Goal: Task Accomplishment & Management: Use online tool/utility

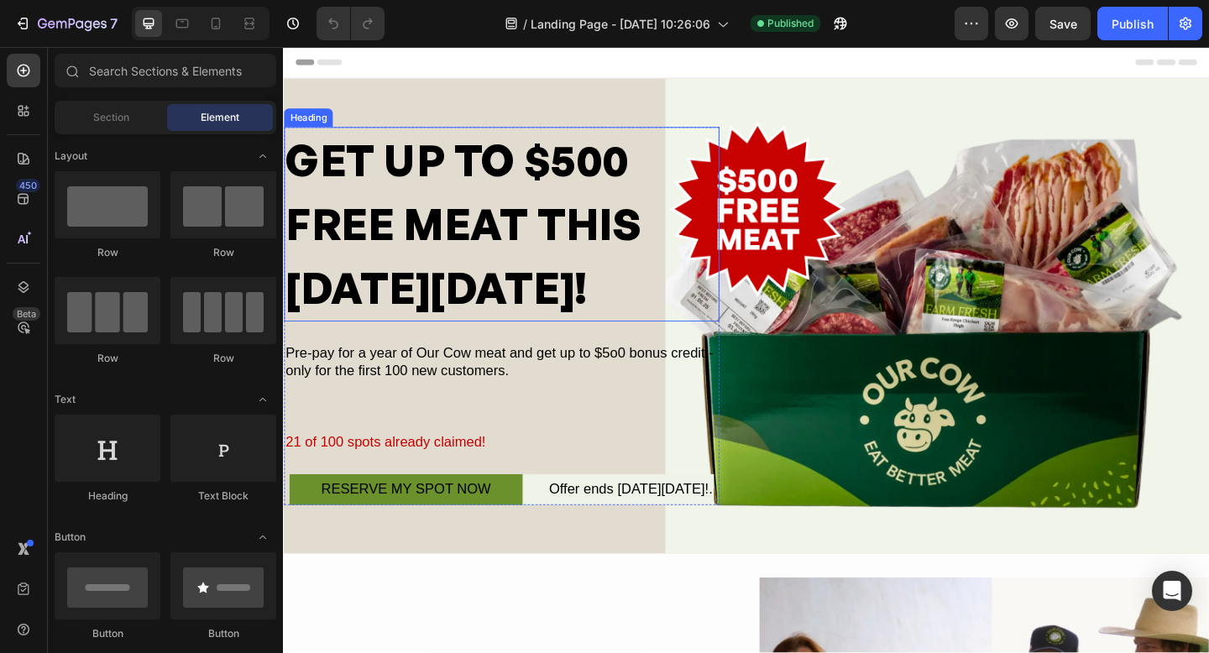
click at [399, 291] on h2 "GET UP TO $500 FREE MEAT THIS [DATE][DATE]!" at bounding box center [521, 240] width 474 height 212
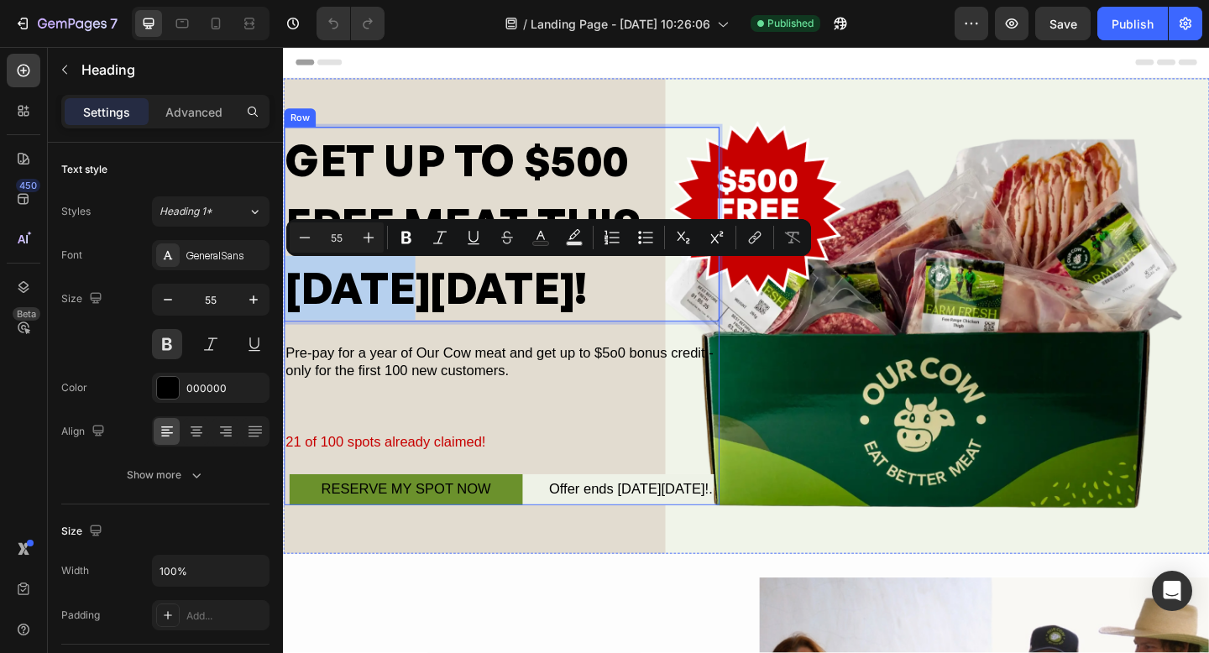
click at [434, 380] on div "Pre-pay for a year of Our Cow meat and get up to $5o0 bonus credit - only for t…" at bounding box center [521, 391] width 474 height 43
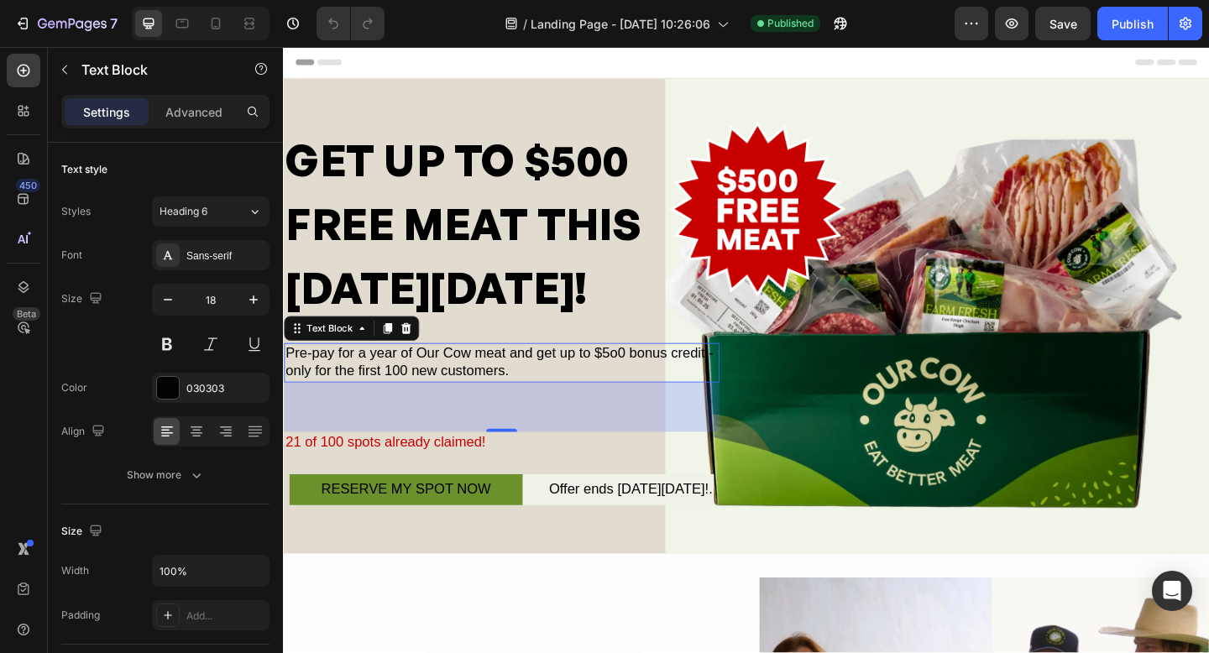
click at [434, 380] on div "Pre-pay for a year of Our Cow meat and get up to $5o0 bonus credit - only for t…" at bounding box center [521, 391] width 474 height 43
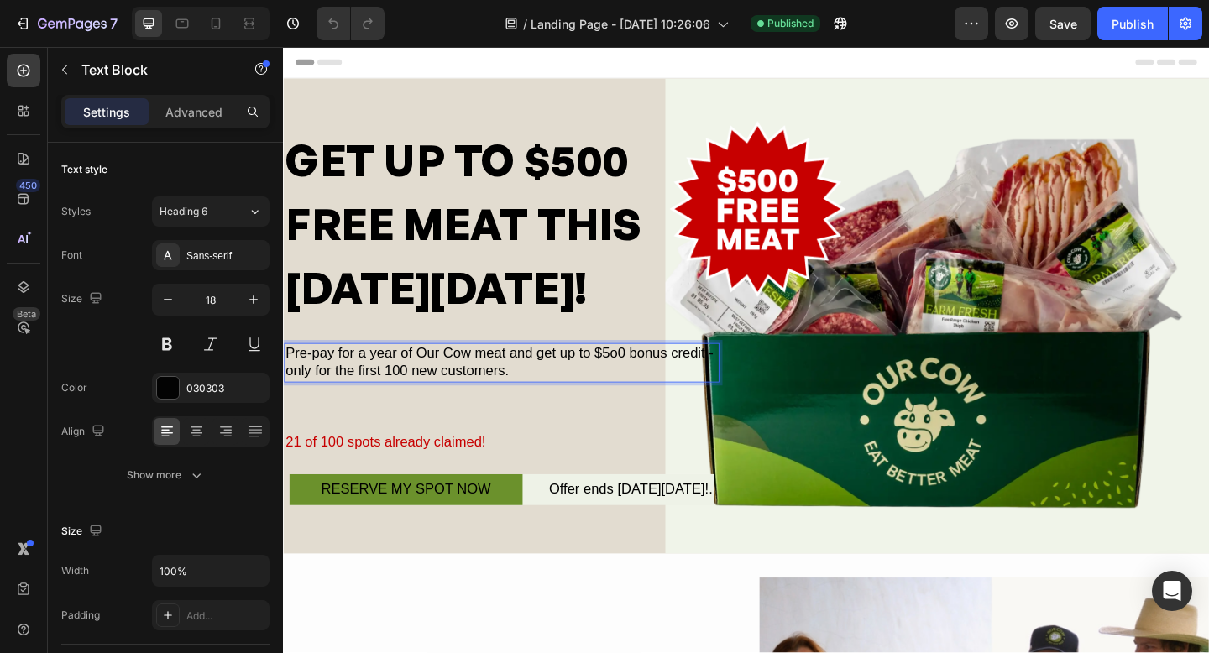
click at [638, 384] on p "Pre-pay for a year of Our Cow meat and get up to $5o0 bonus credit - only for t…" at bounding box center [521, 390] width 470 height 39
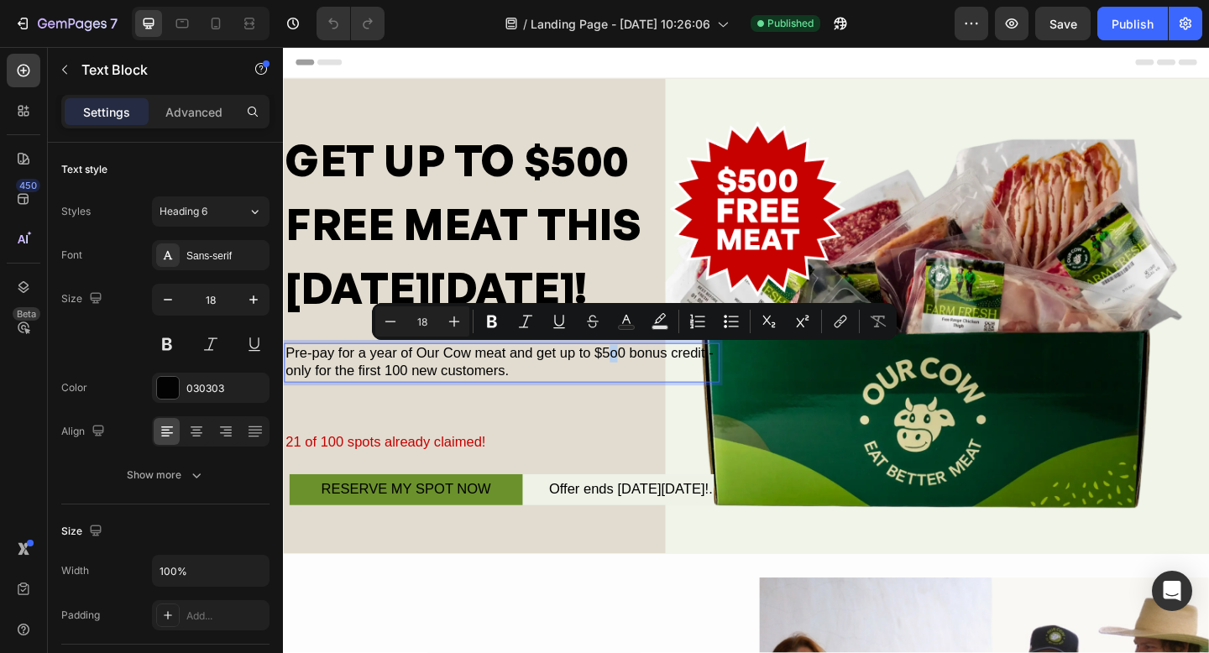
drag, startPoint x: 648, startPoint y: 375, endPoint x: 637, endPoint y: 376, distance: 10.2
click at [637, 375] on p "Pre-pay for a year of Our Cow meat and get up to $5o0 bonus credit - only for t…" at bounding box center [521, 390] width 470 height 39
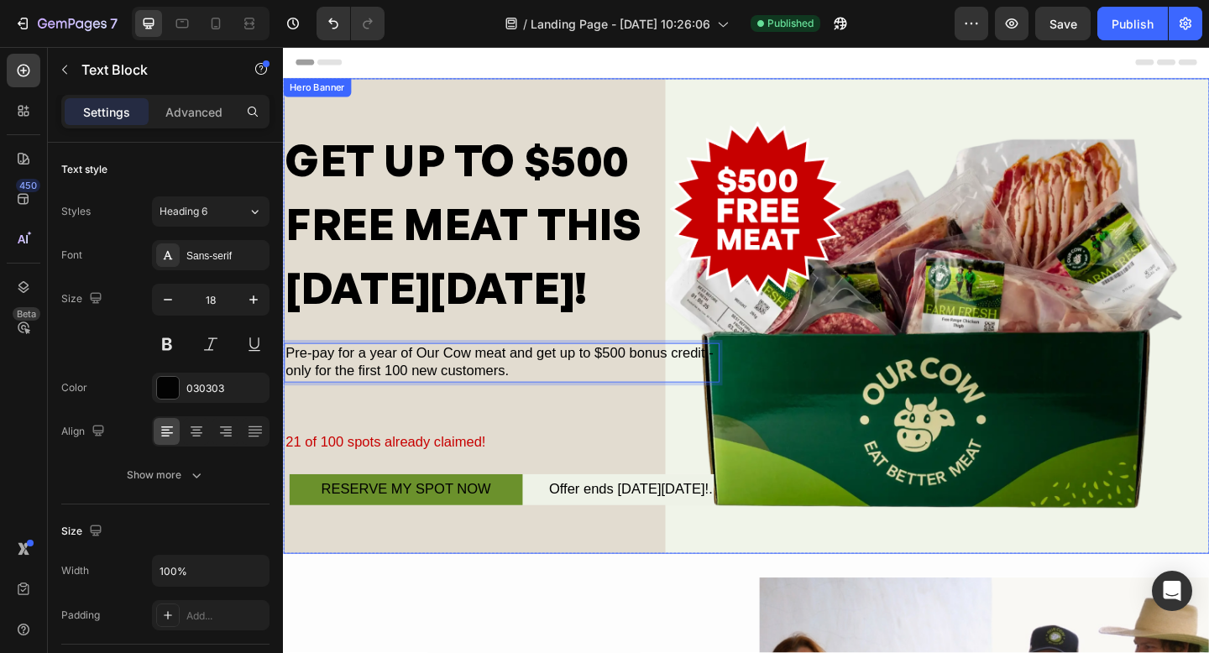
click at [658, 99] on div "Overlay" at bounding box center [787, 339] width 1008 height 517
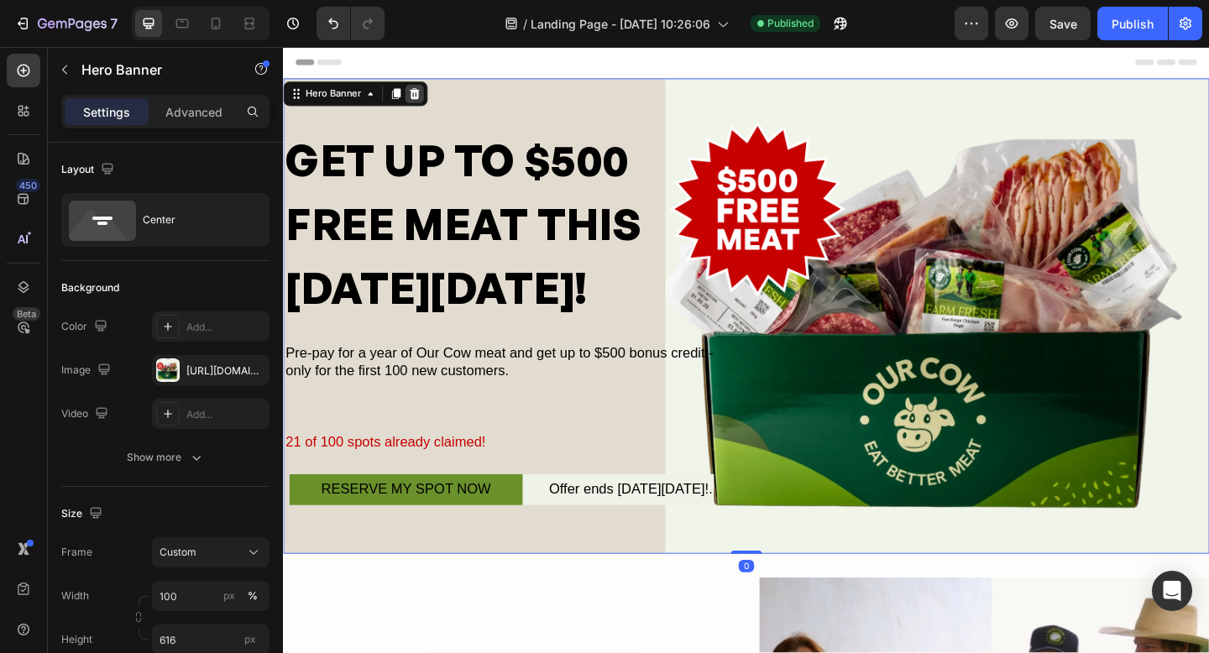
click at [427, 103] on icon at bounding box center [426, 98] width 11 height 12
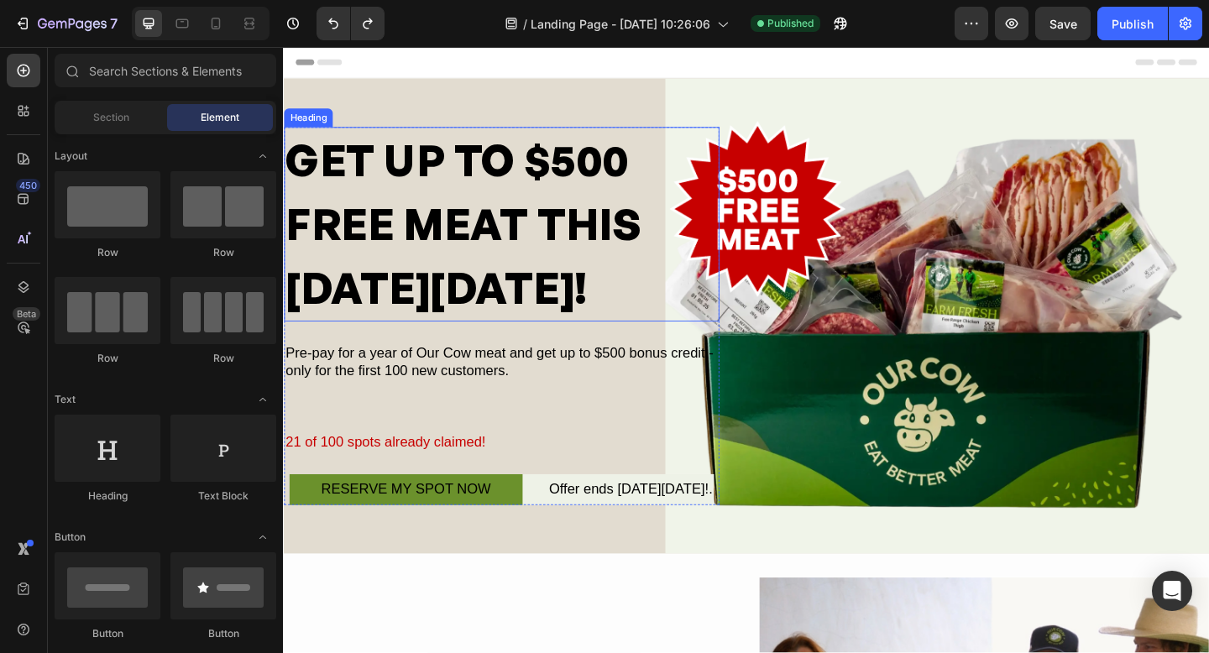
click at [458, 291] on h2 "GET UP TO $500 FREE MEAT THIS [DATE][DATE]!" at bounding box center [521, 240] width 474 height 212
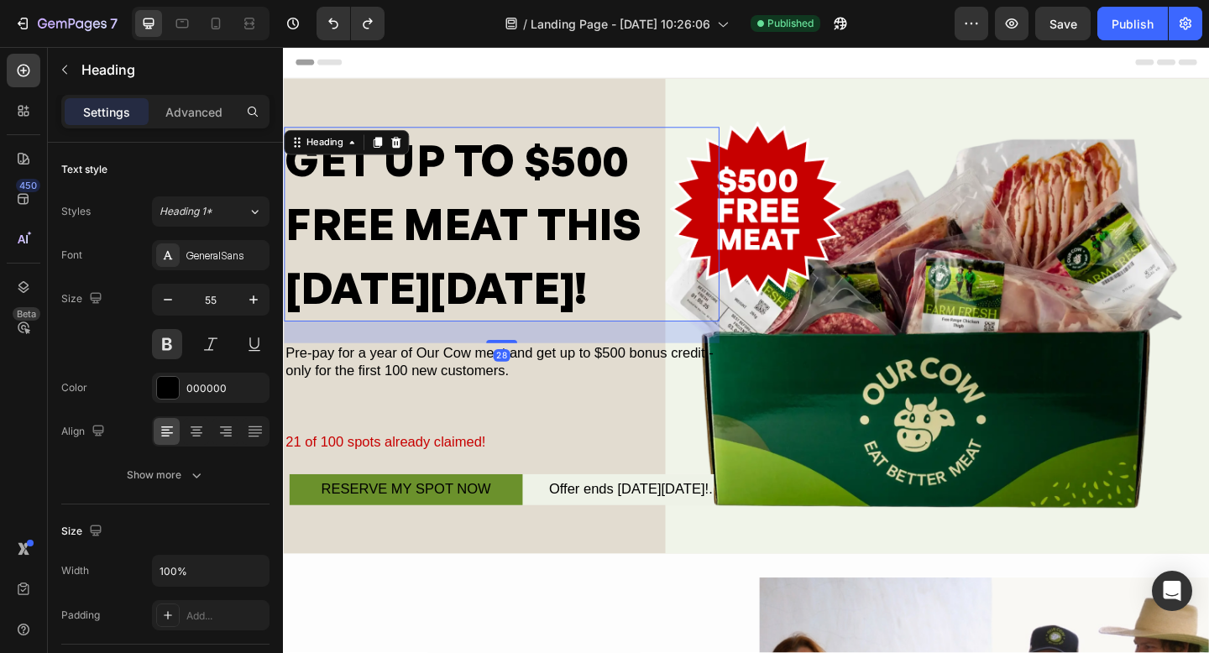
click at [458, 291] on h2 "GET UP TO $500 FREE MEAT THIS [DATE][DATE]!" at bounding box center [521, 240] width 474 height 212
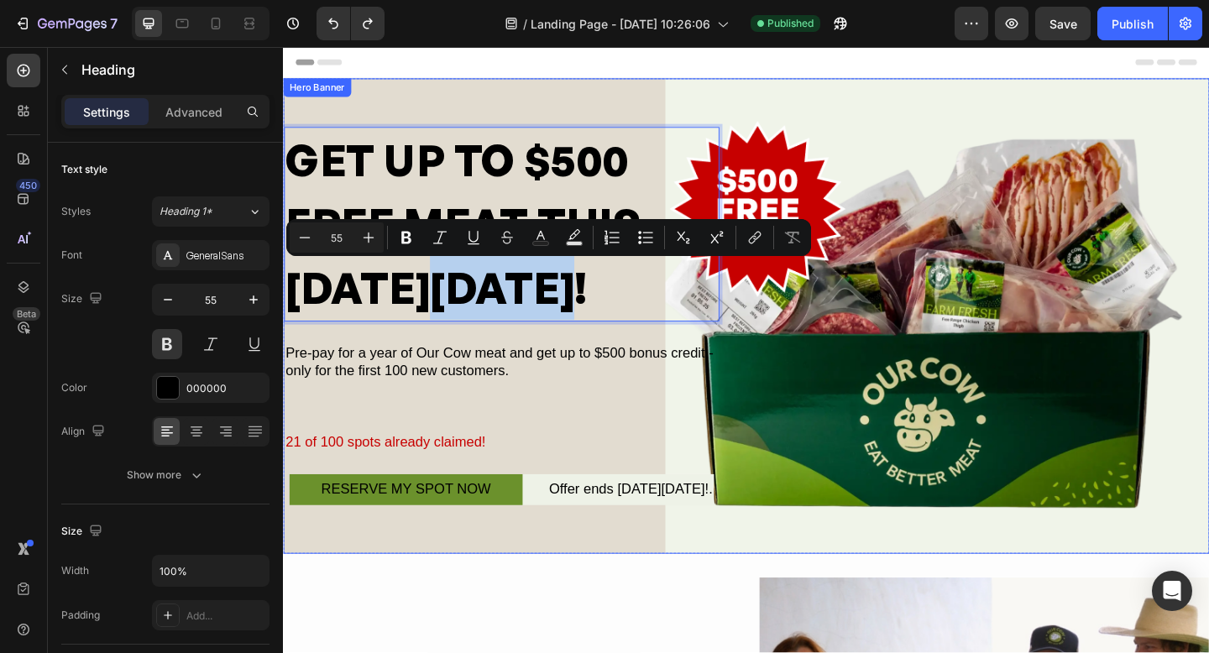
click at [857, 107] on div "Overlay" at bounding box center [787, 339] width 1008 height 517
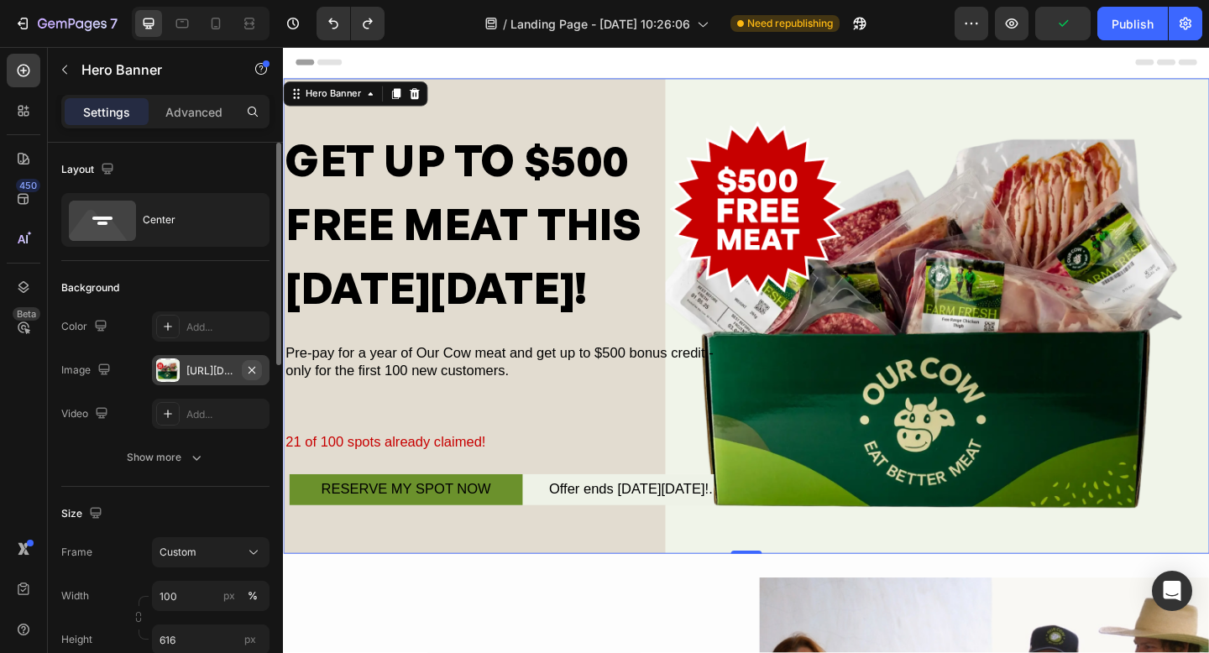
click at [254, 372] on icon "button" at bounding box center [252, 369] width 7 height 7
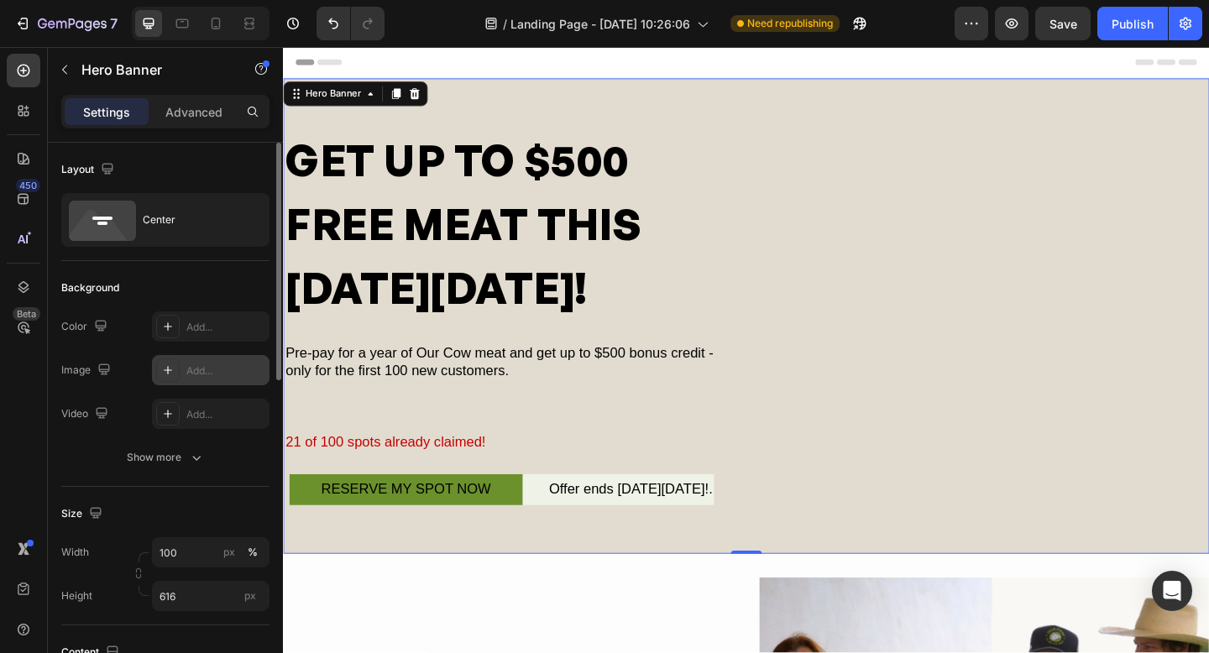
click at [895, 507] on div "GET UP TO $500 FREE MEAT THIS [DATE][DATE]! Heading Pre-pay for a year of Our C…" at bounding box center [787, 339] width 1008 height 411
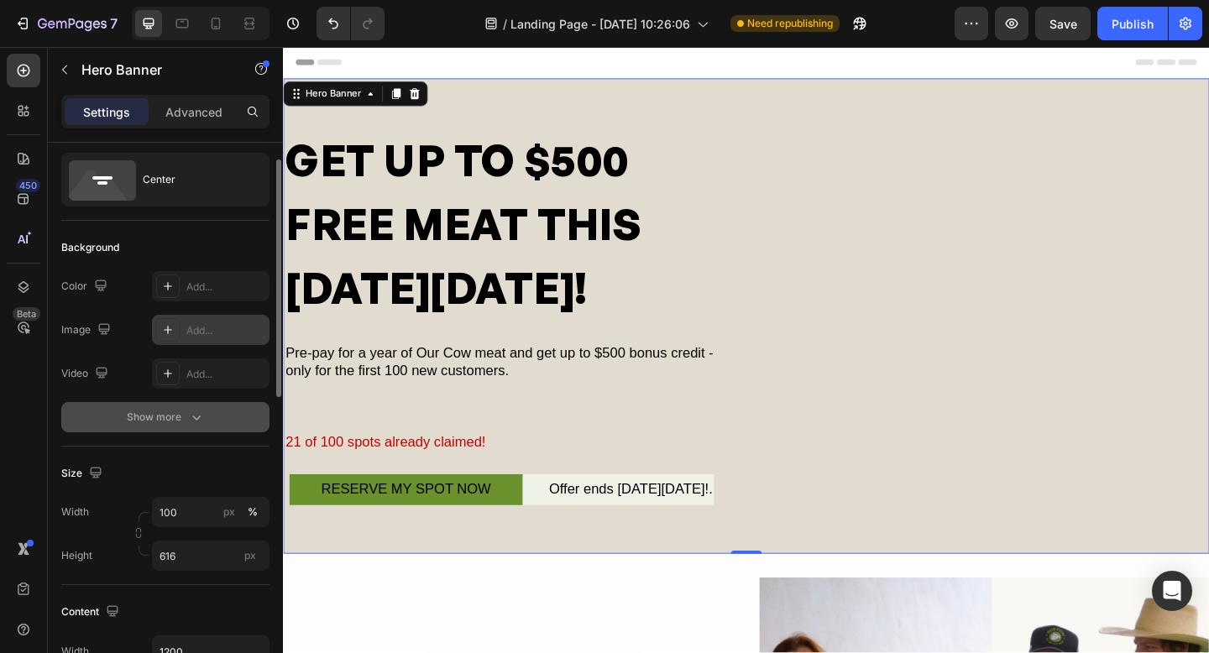
scroll to position [44, 0]
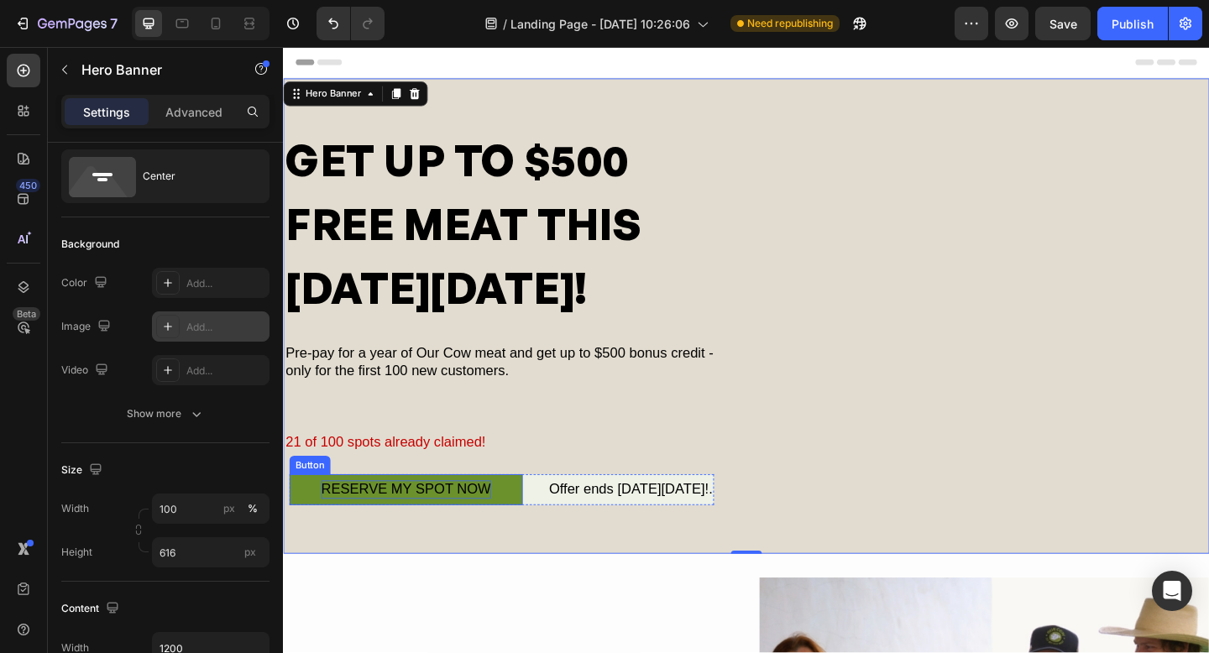
click at [431, 532] on div "RESERVE MY SPOT NOW" at bounding box center [416, 528] width 185 height 19
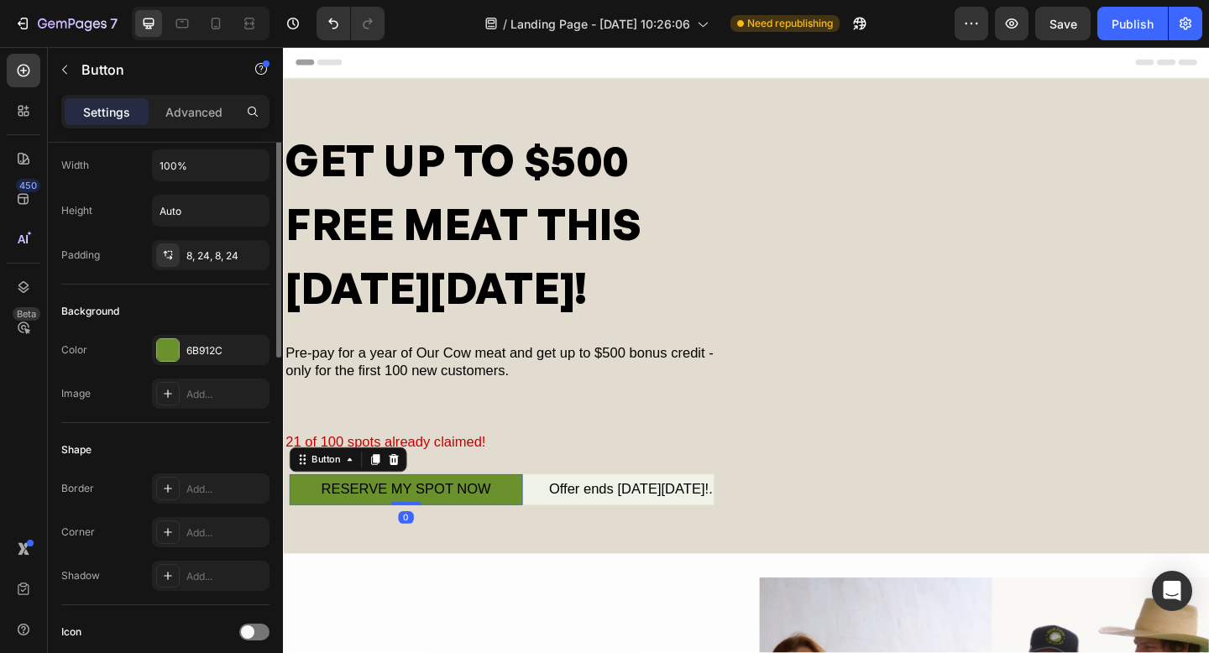
scroll to position [0, 0]
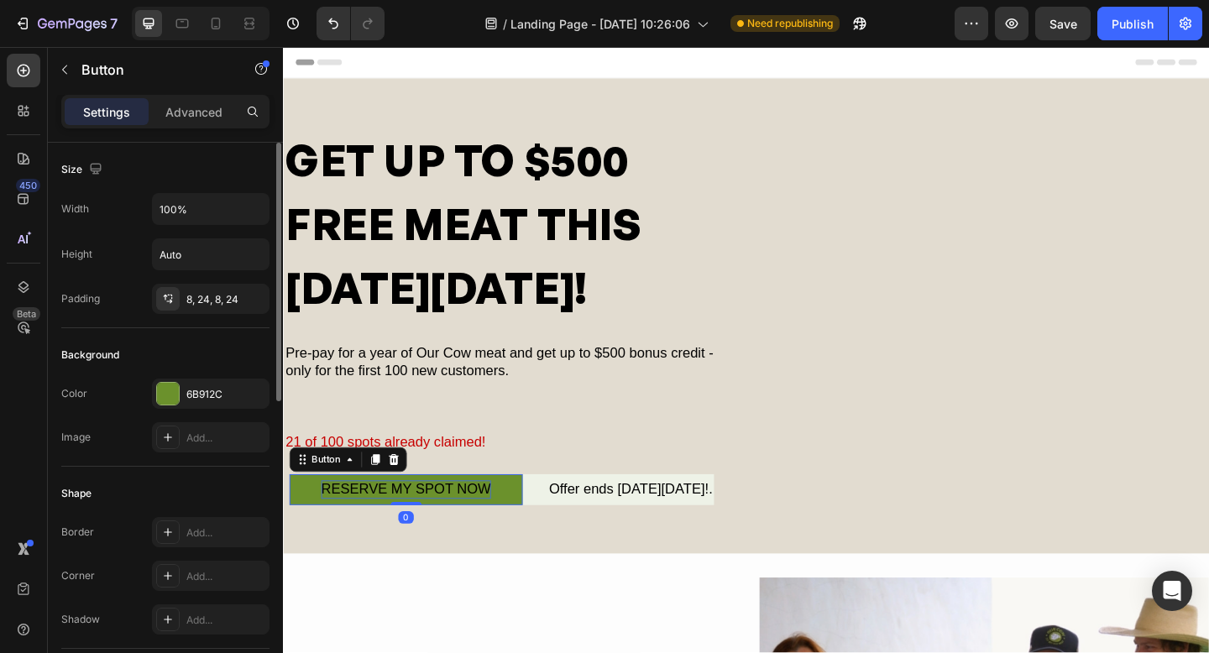
click at [448, 527] on div "RESERVE MY SPOT NOW" at bounding box center [416, 528] width 185 height 19
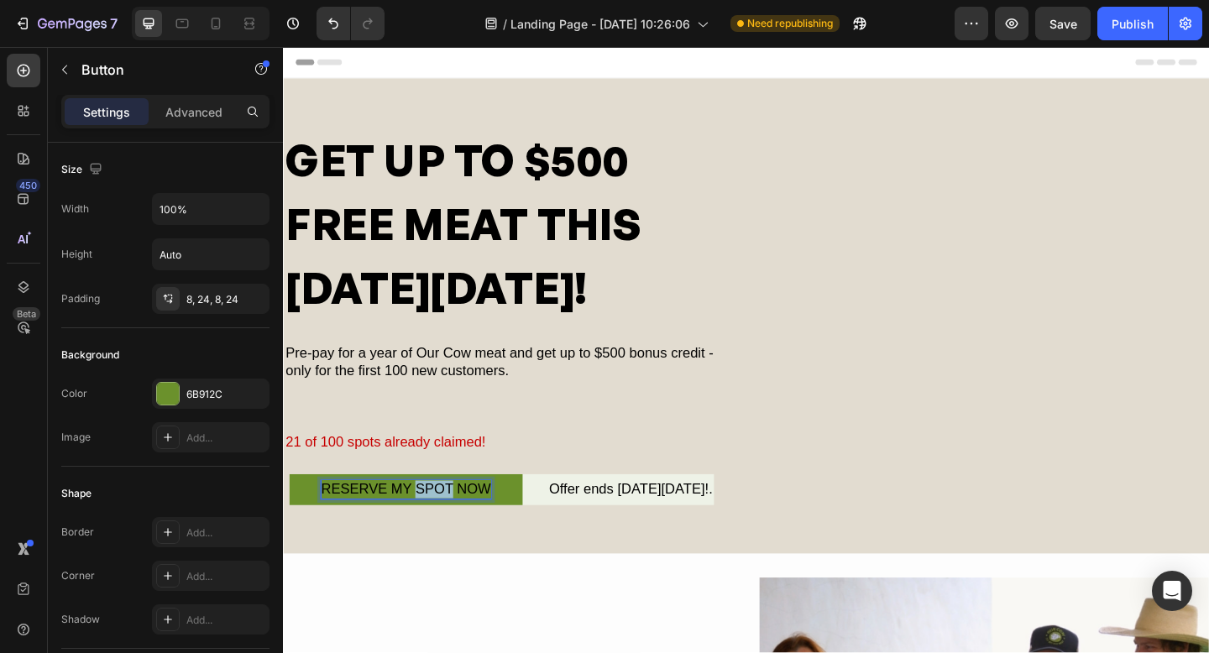
click at [449, 527] on p "RESERVE MY SPOT NOW" at bounding box center [416, 528] width 185 height 19
drag, startPoint x: 504, startPoint y: 529, endPoint x: 325, endPoint y: 528, distance: 178.9
click at [325, 528] on p "RESERVE MY SPOT NOW" at bounding box center [416, 528] width 185 height 19
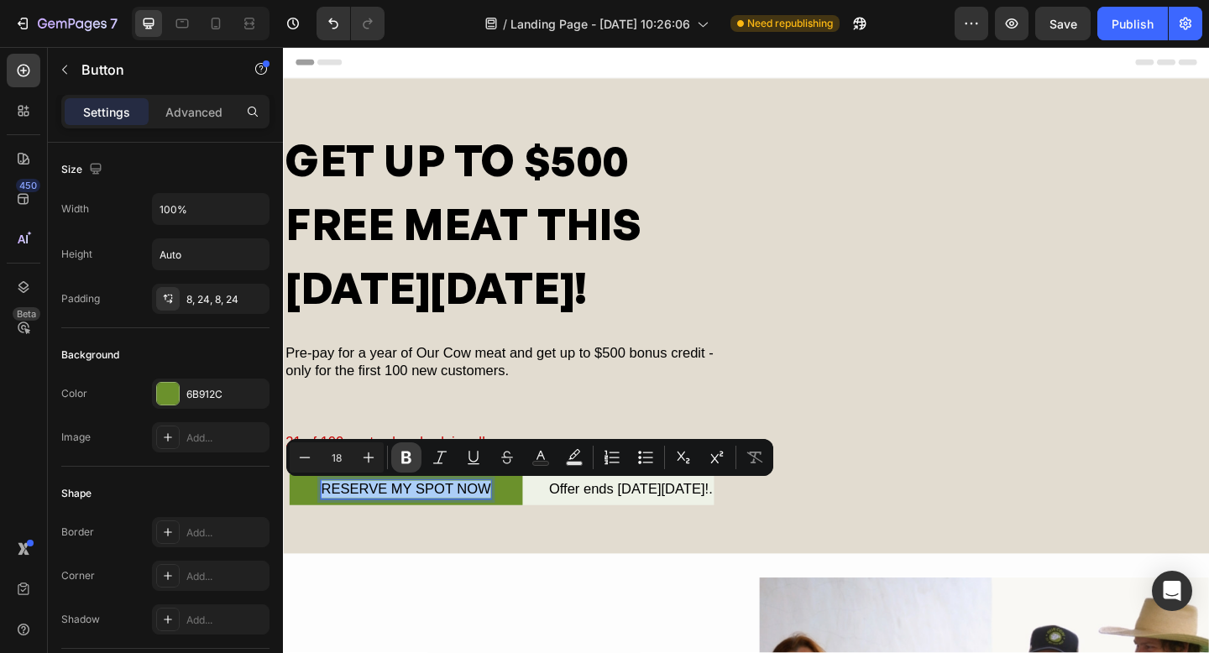
click at [401, 459] on icon "Editor contextual toolbar" at bounding box center [406, 457] width 17 height 17
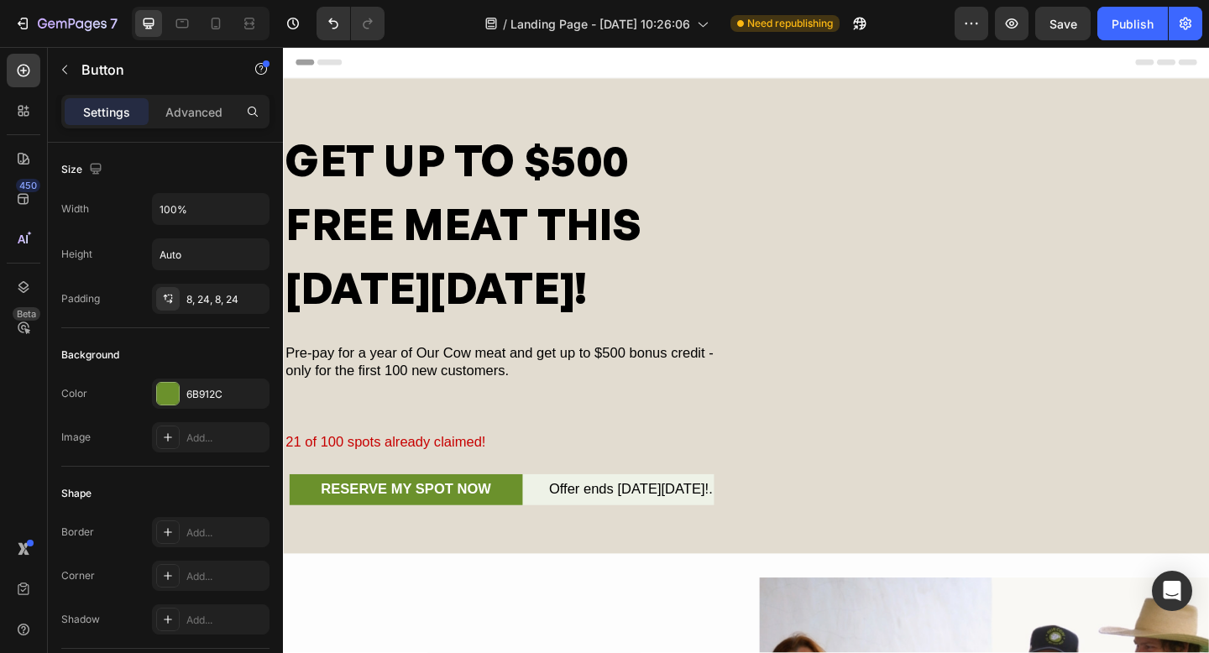
click at [294, 529] on button "RESERVE MY SPOT NOW" at bounding box center [417, 528] width 254 height 33
click at [466, 375] on p "Pre-pay for a year of Our Cow meat and get up to $500 bonus credit - only for t…" at bounding box center [521, 390] width 470 height 39
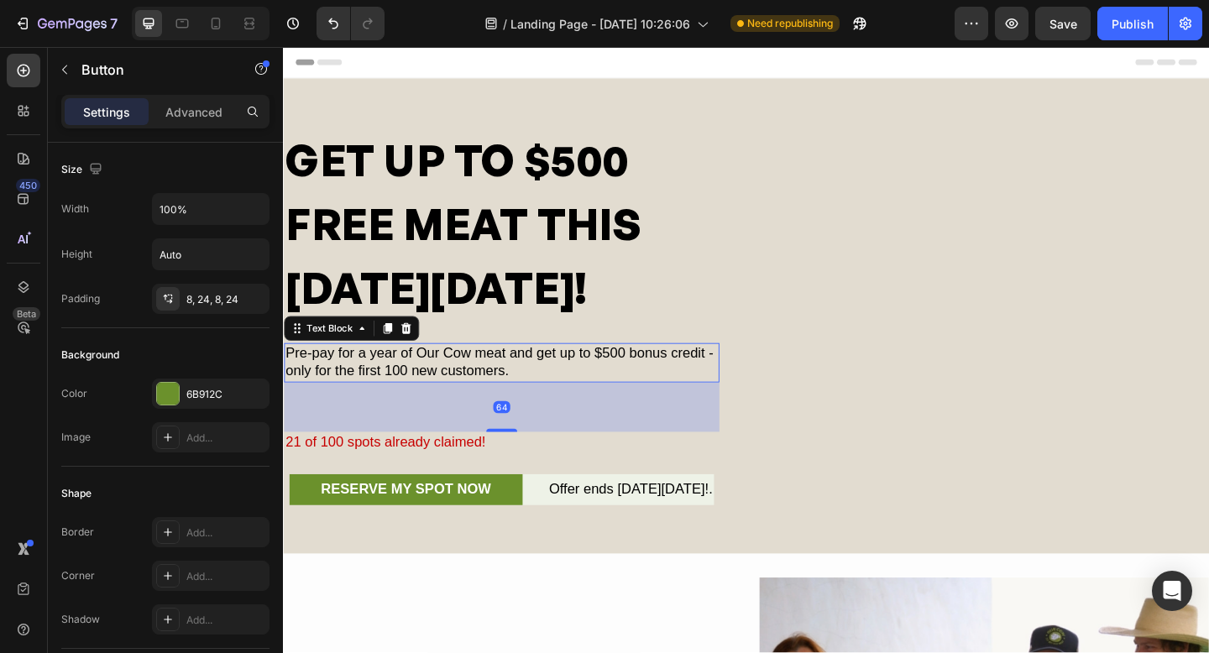
click at [466, 375] on p "Pre-pay for a year of Our Cow meat and get up to $500 bonus credit - only for t…" at bounding box center [521, 390] width 470 height 39
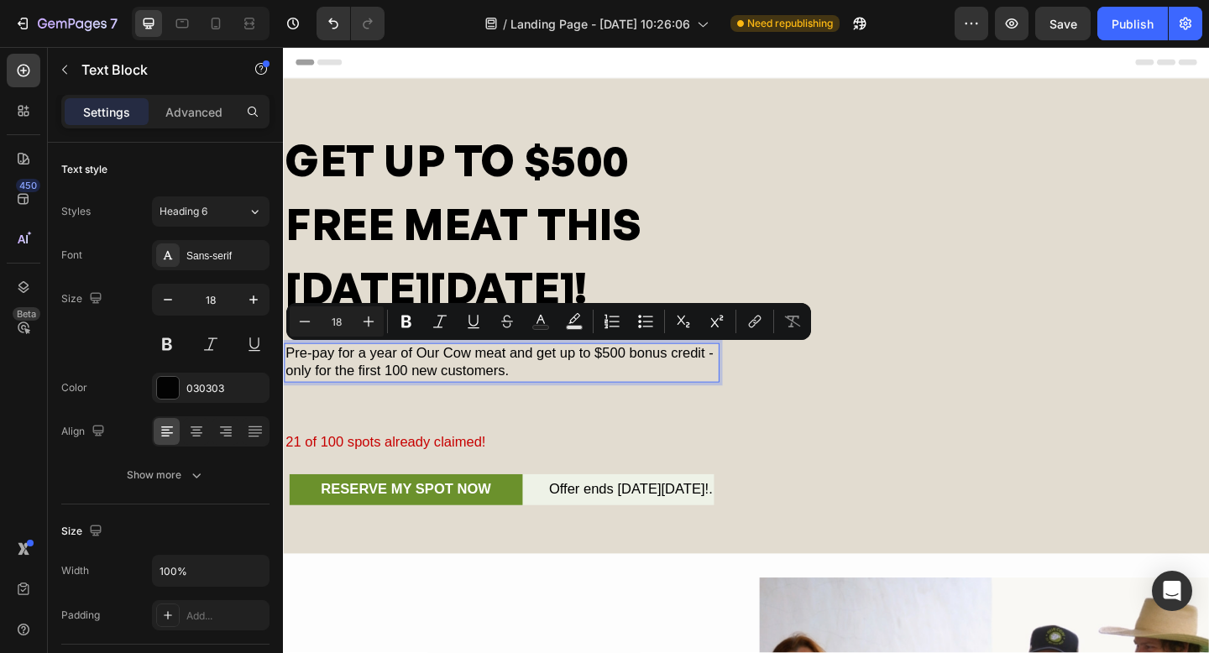
click at [544, 395] on p "Pre-pay for a year of Our Cow meat and get up to $500 bonus credit - only for t…" at bounding box center [521, 390] width 470 height 39
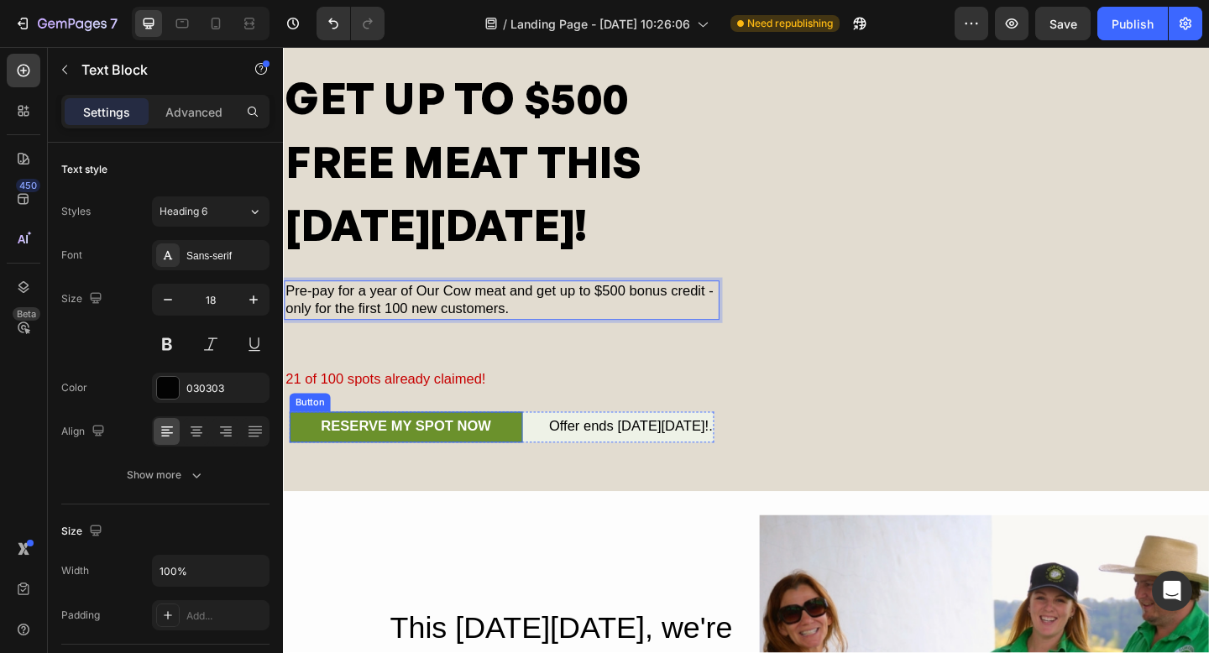
scroll to position [52, 0]
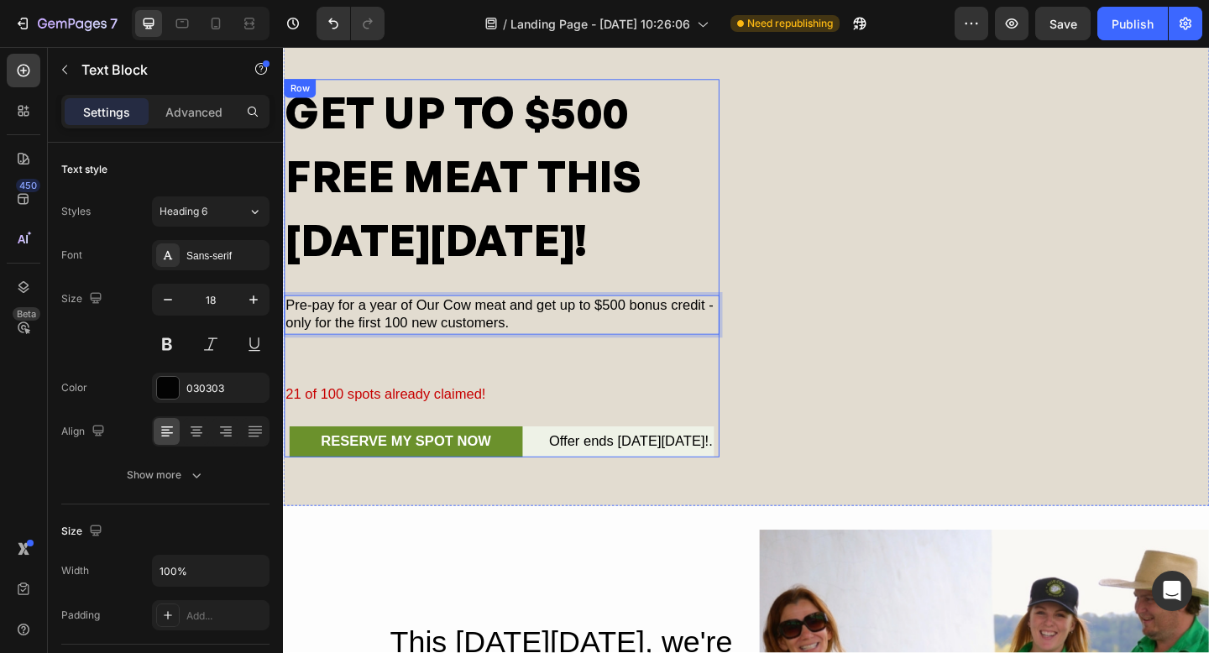
click at [499, 386] on div "GET UP TO $500 FREE MEAT THIS [DATE][DATE]! Heading Pre-pay for a year of Our C…" at bounding box center [521, 287] width 474 height 411
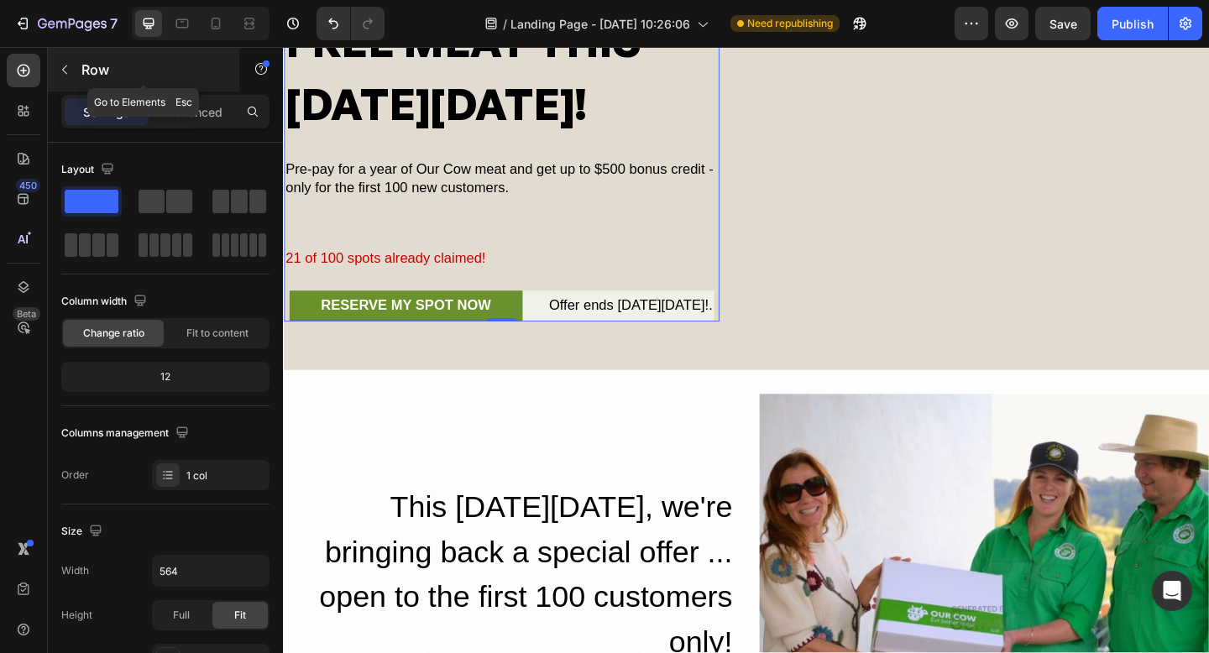
scroll to position [209, 0]
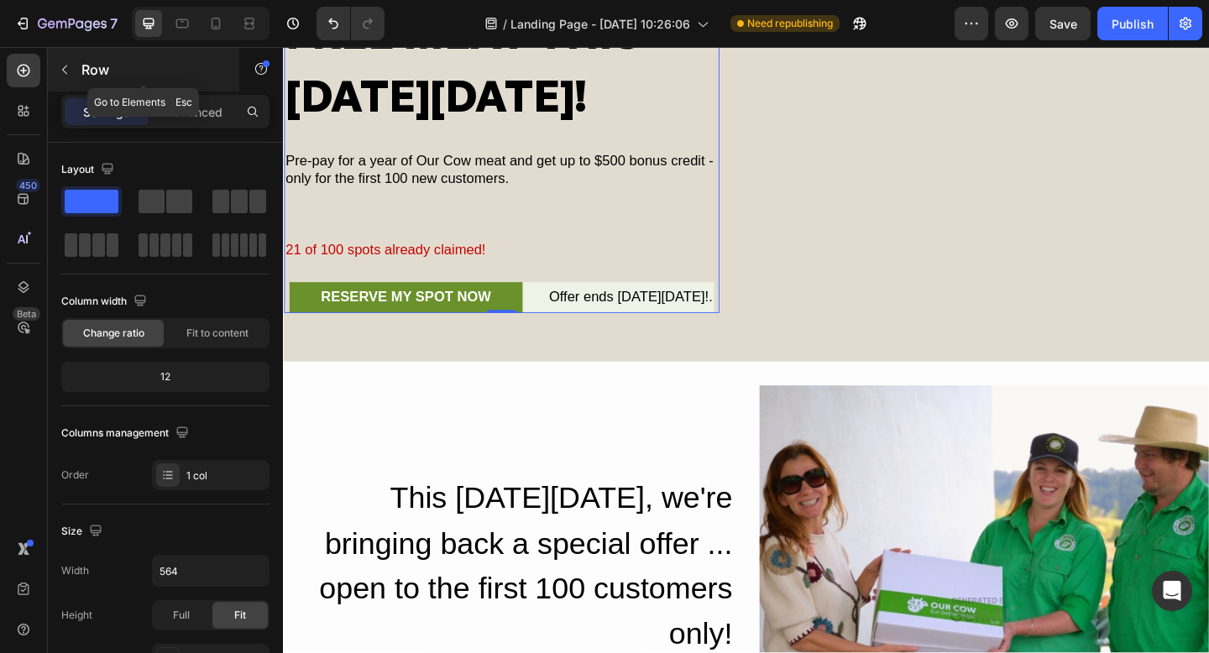
click at [71, 70] on button "button" at bounding box center [64, 69] width 27 height 27
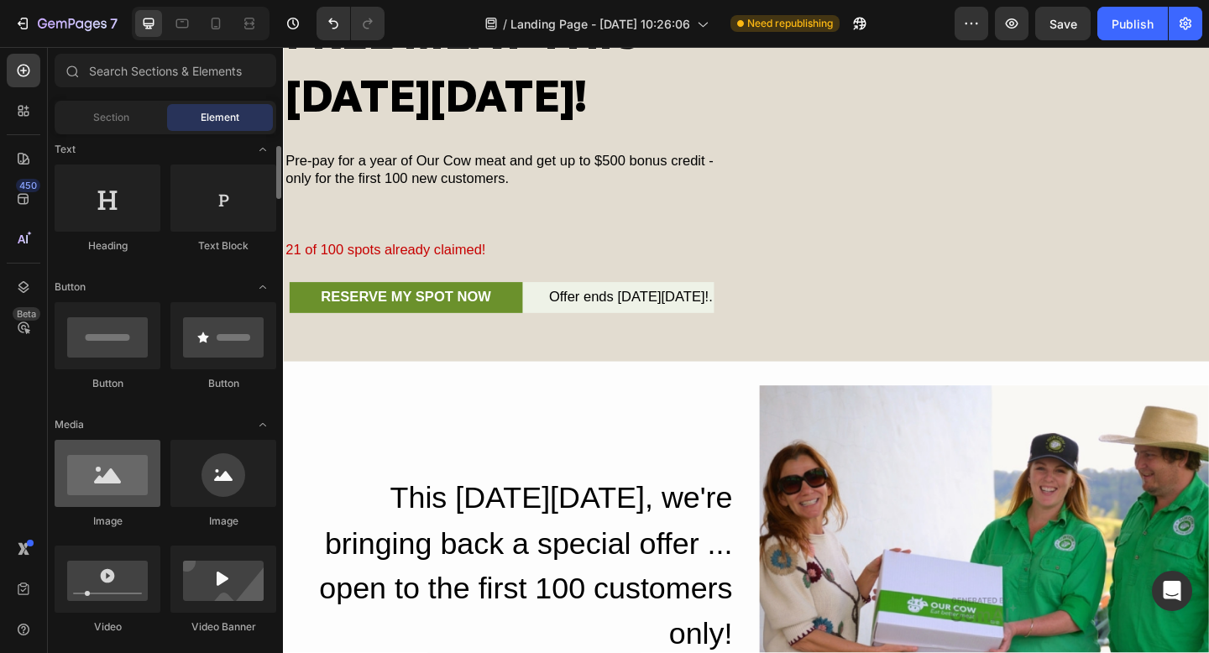
scroll to position [254, 0]
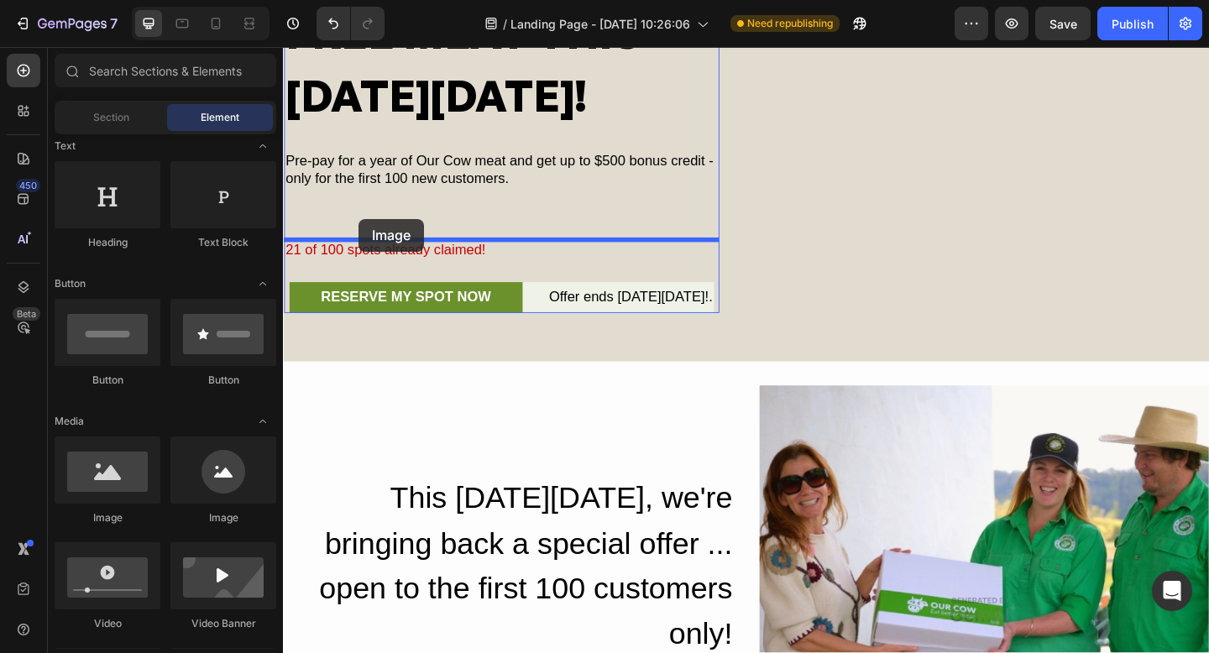
drag, startPoint x: 397, startPoint y: 531, endPoint x: 365, endPoint y: 234, distance: 298.2
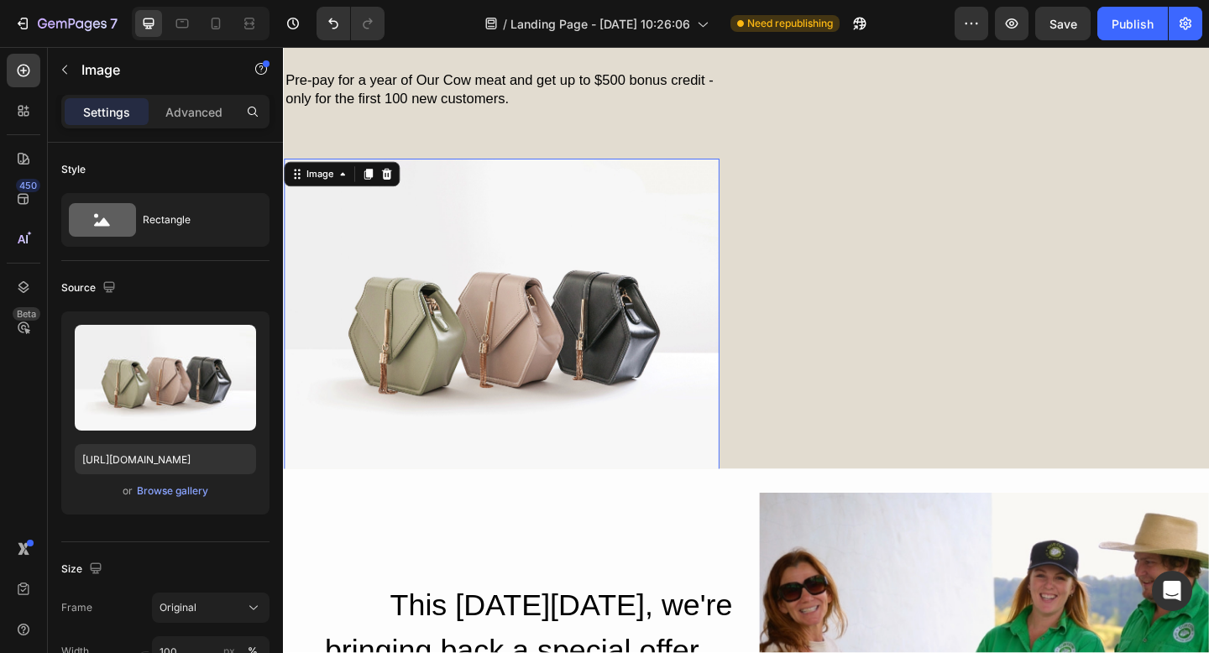
scroll to position [81, 0]
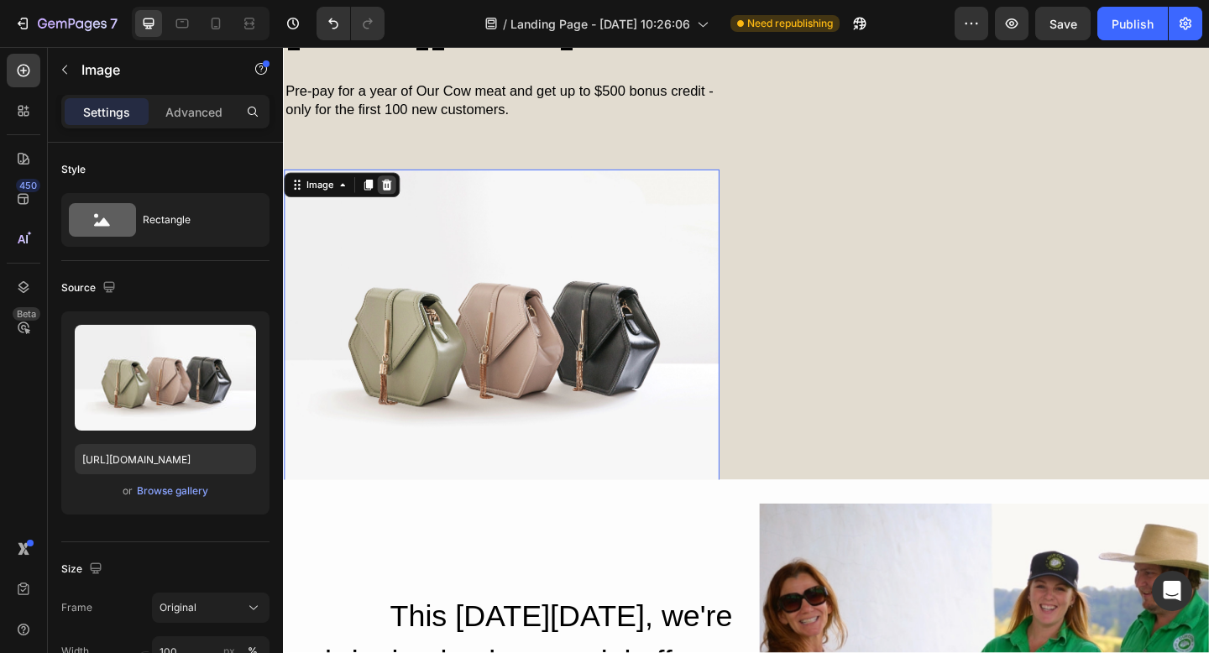
click at [392, 193] on icon at bounding box center [396, 198] width 11 height 12
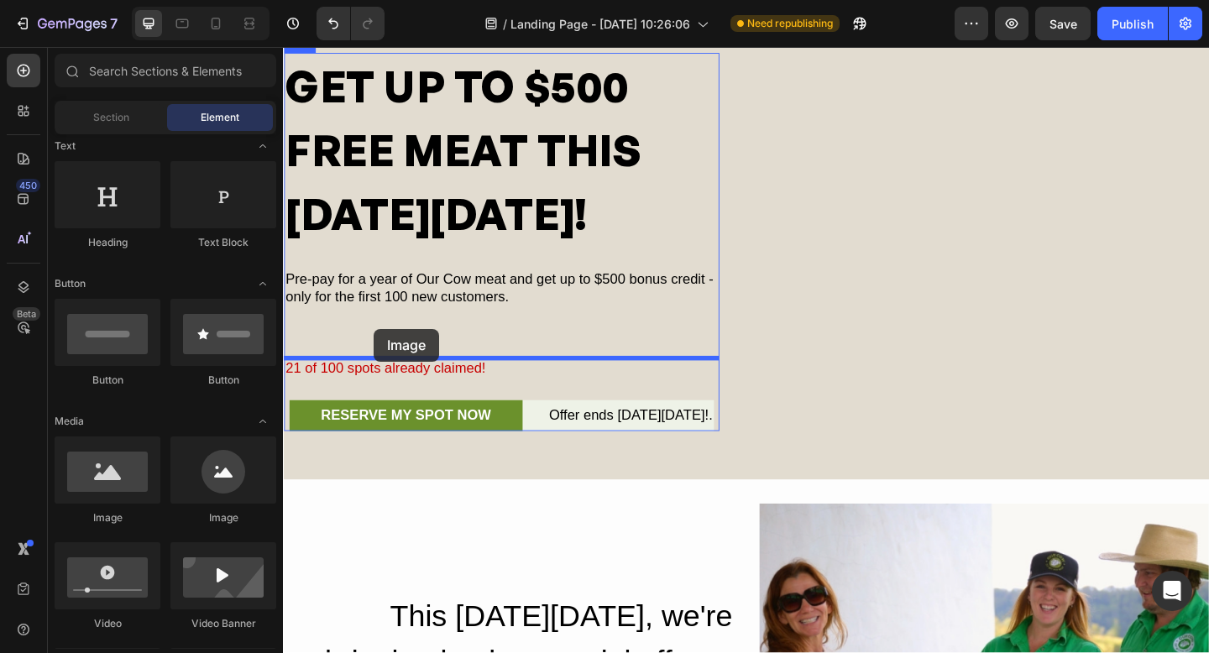
drag, startPoint x: 436, startPoint y: 491, endPoint x: 381, endPoint y: 354, distance: 148.2
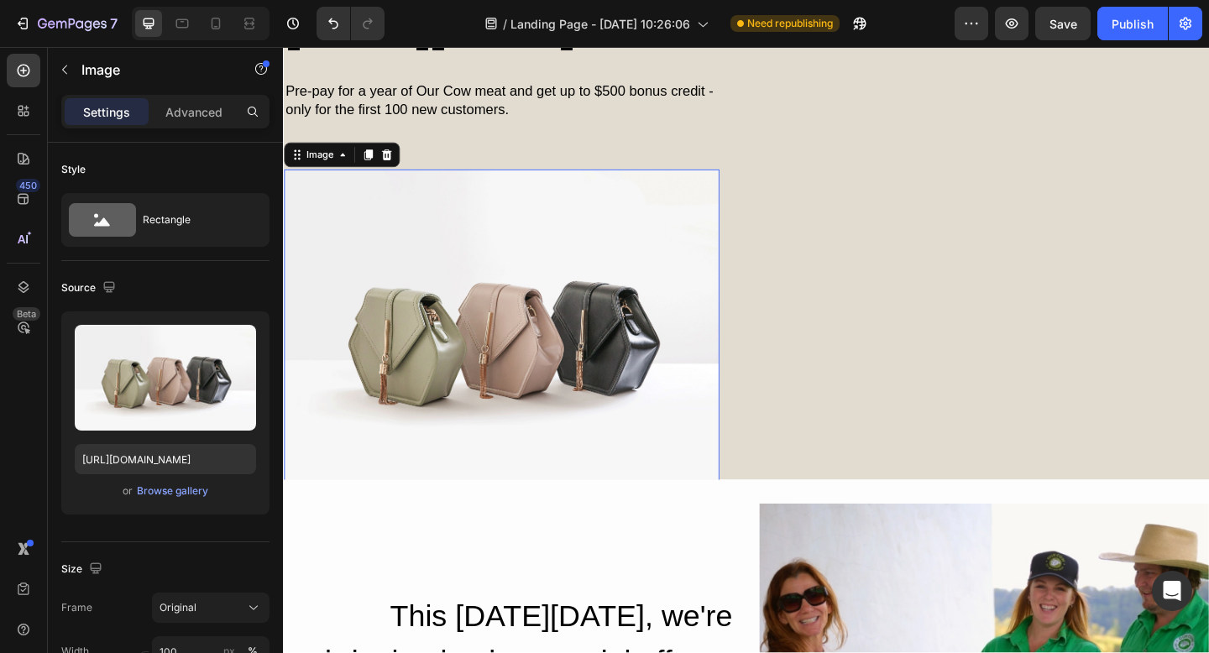
click at [449, 354] on img at bounding box center [521, 358] width 474 height 355
click at [175, 491] on div "Browse gallery" at bounding box center [172, 491] width 71 height 15
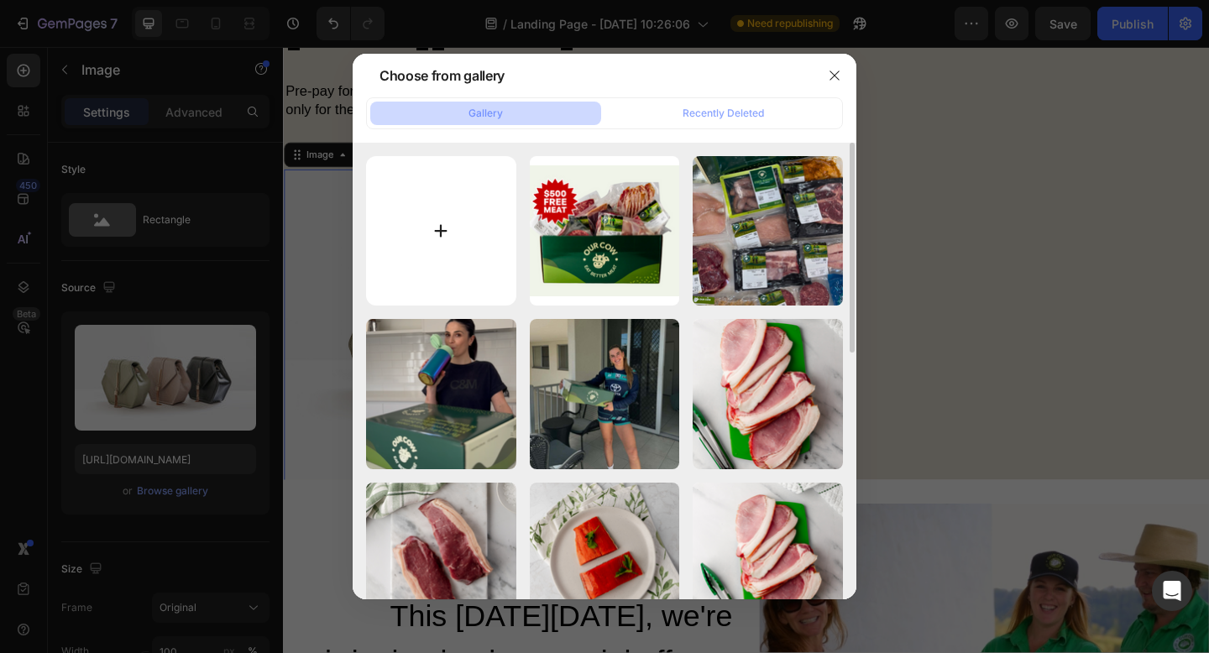
click at [422, 218] on input "file" at bounding box center [441, 231] width 150 height 150
type input "C:\fakepath\Frame 1801291978 (1).png"
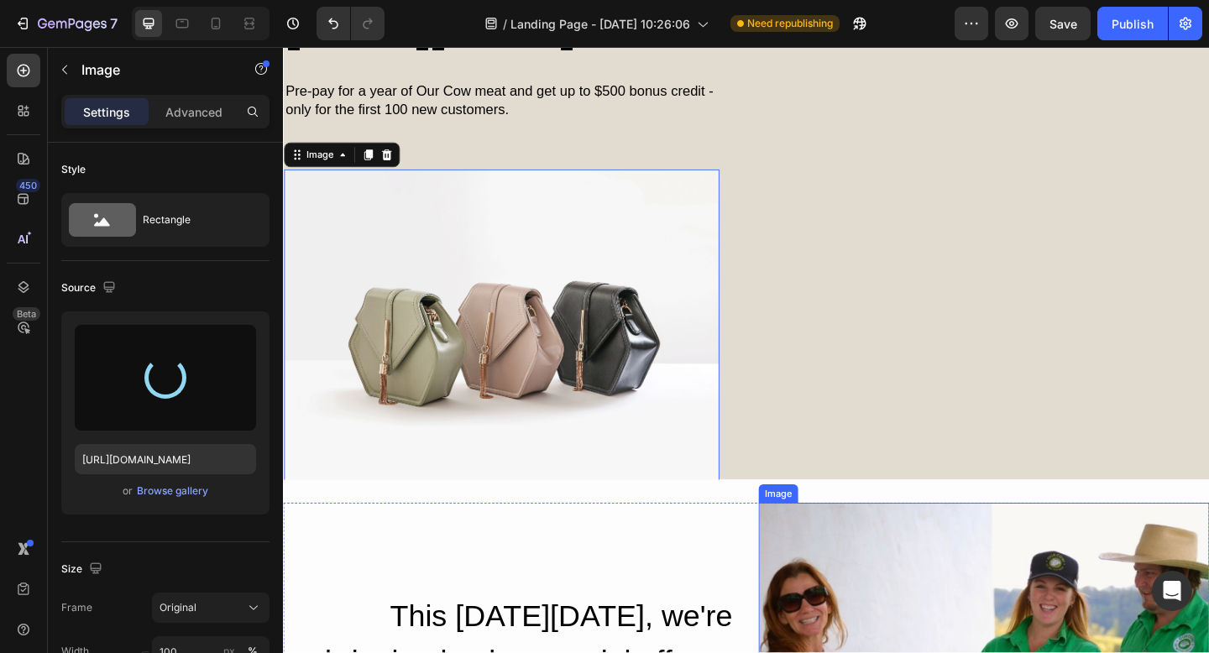
type input "[URL][DOMAIN_NAME]"
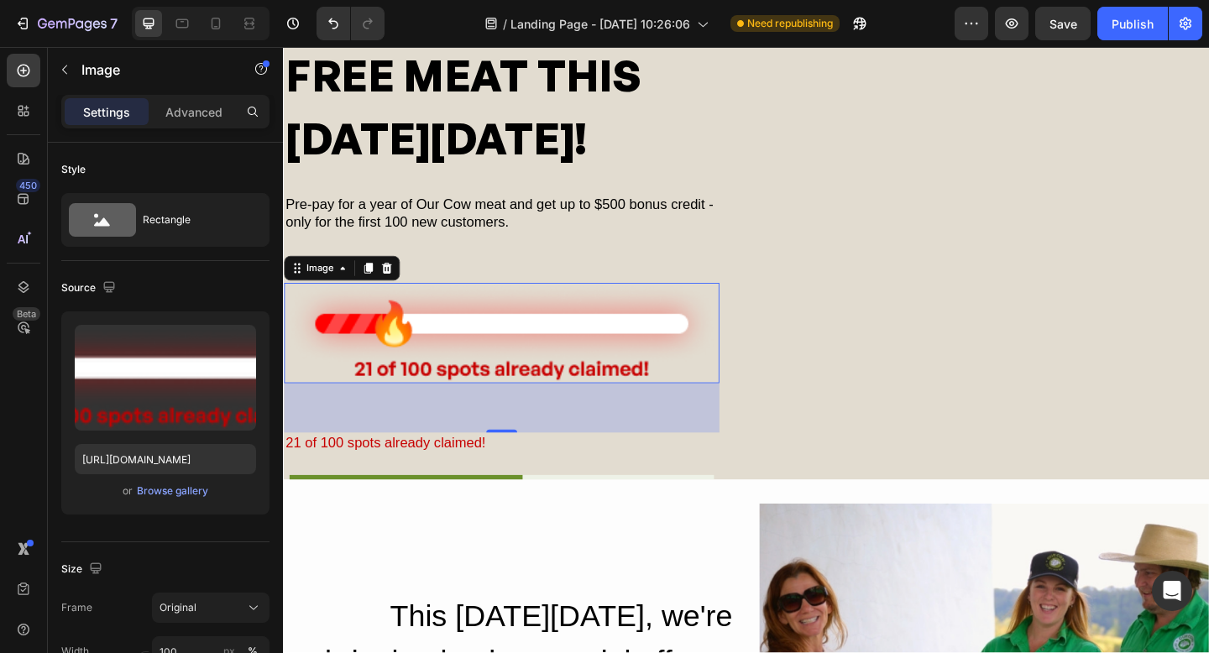
click at [588, 337] on img at bounding box center [521, 359] width 474 height 110
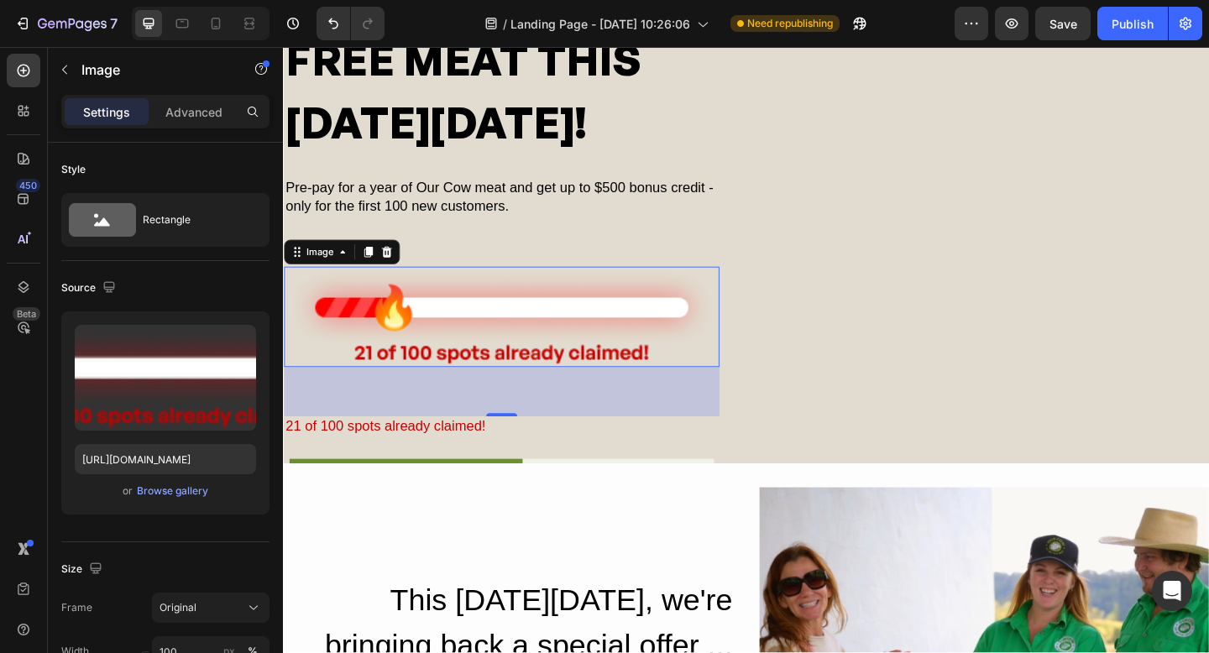
scroll to position [95, 0]
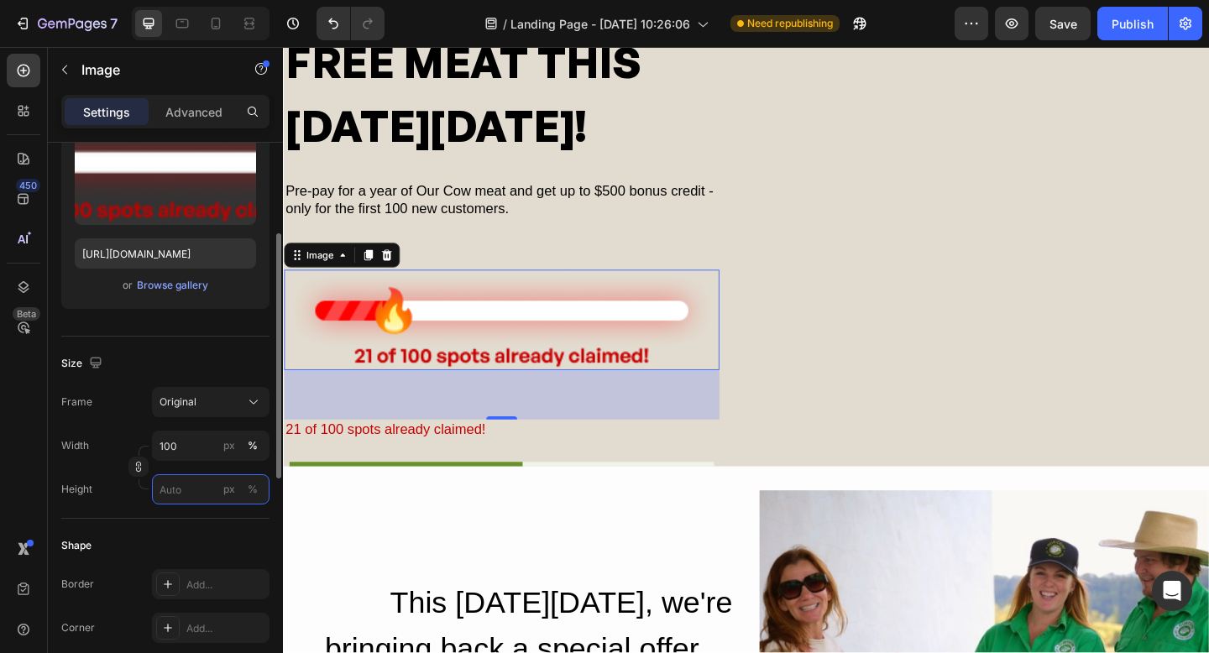
click at [173, 496] on input "px %" at bounding box center [211, 490] width 118 height 30
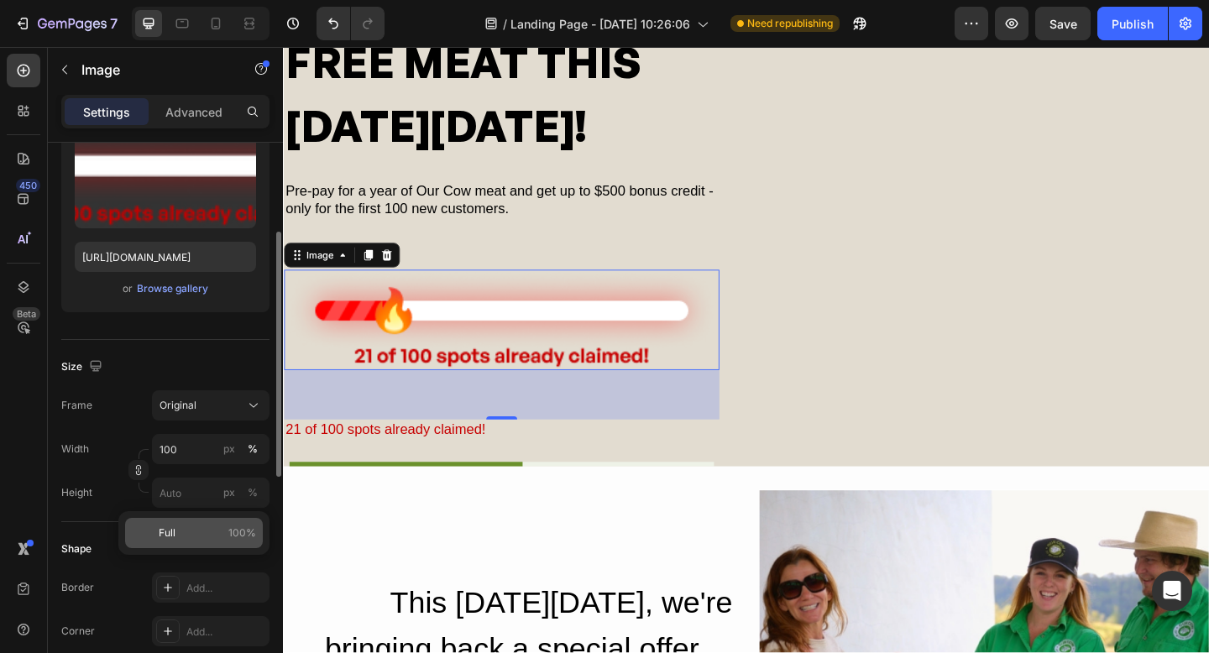
click at [179, 536] on p "Full 100%" at bounding box center [207, 533] width 97 height 15
type input "100"
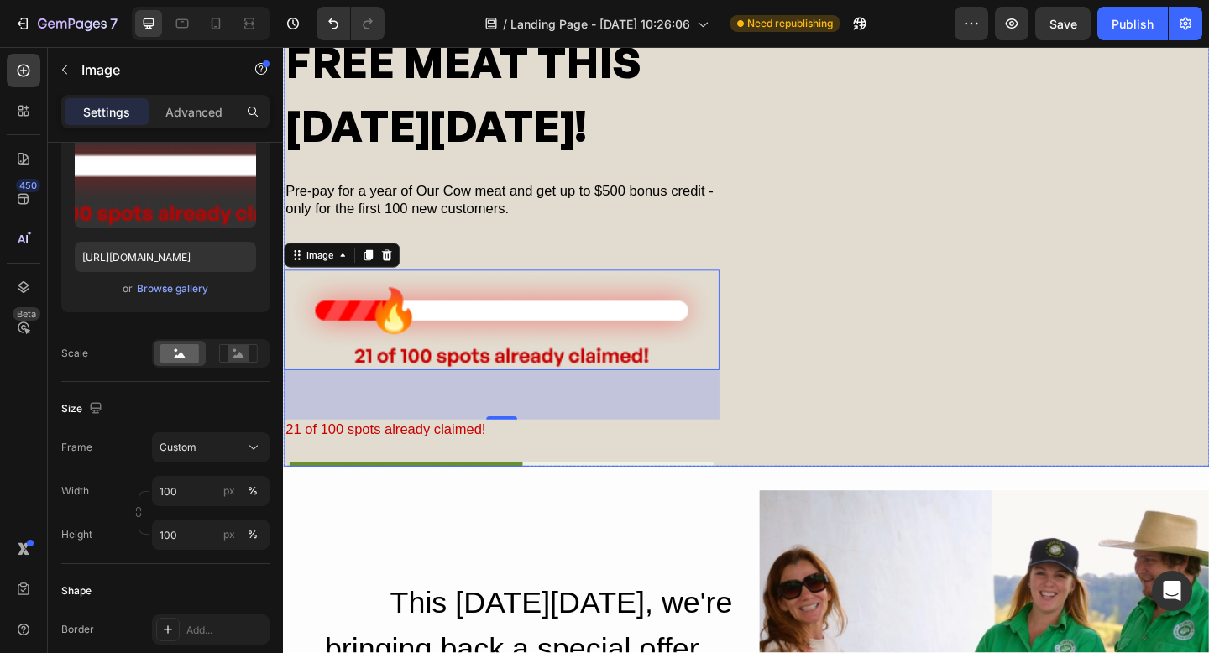
click at [875, 386] on div "GET UP TO $500 FREE MEAT THIS [DATE][DATE]! Heading Pre-pay for a year of Our C…" at bounding box center [787, 245] width 1008 height 575
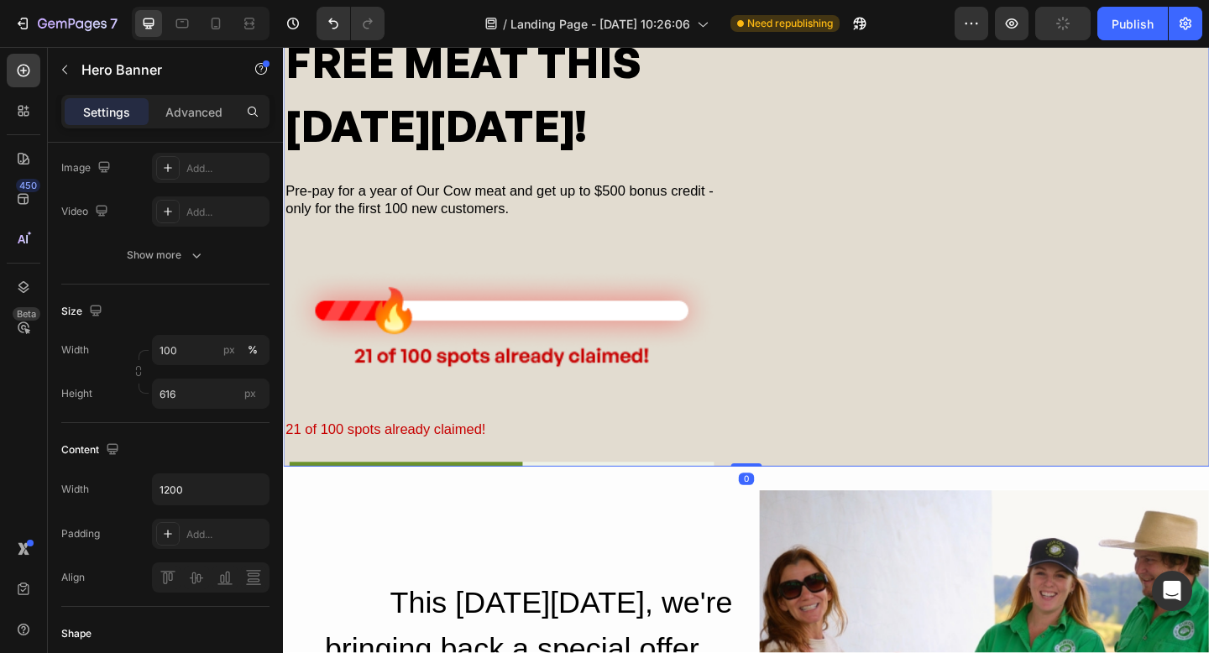
scroll to position [0, 0]
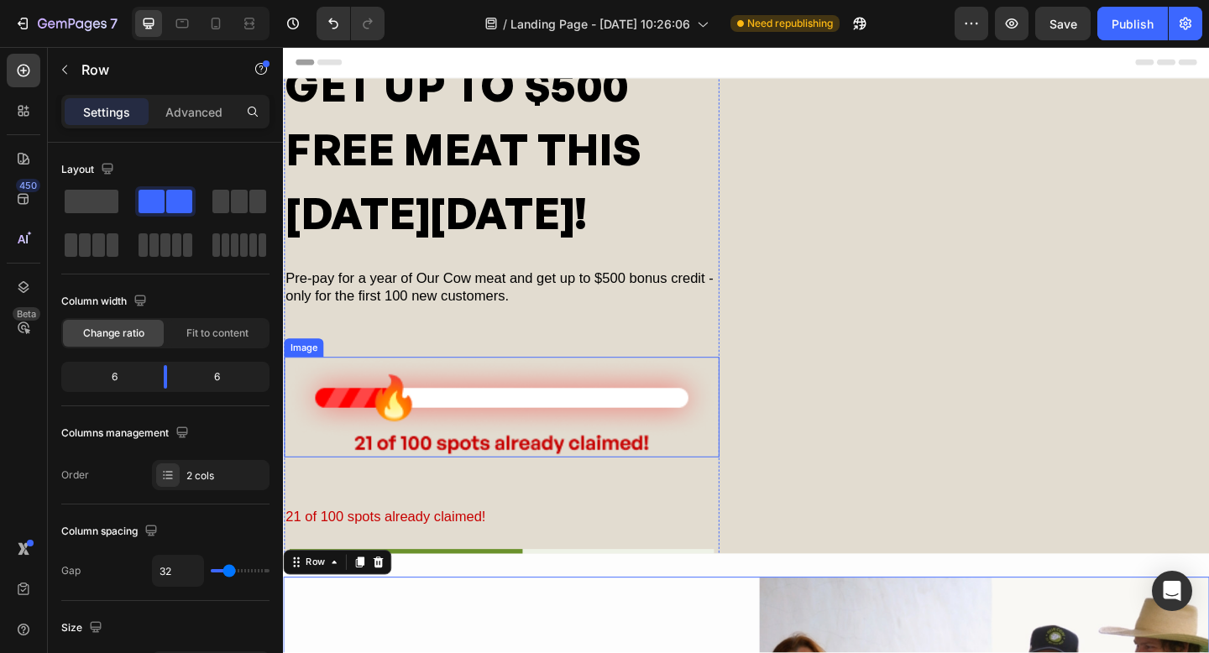
click at [522, 422] on img at bounding box center [521, 440] width 474 height 110
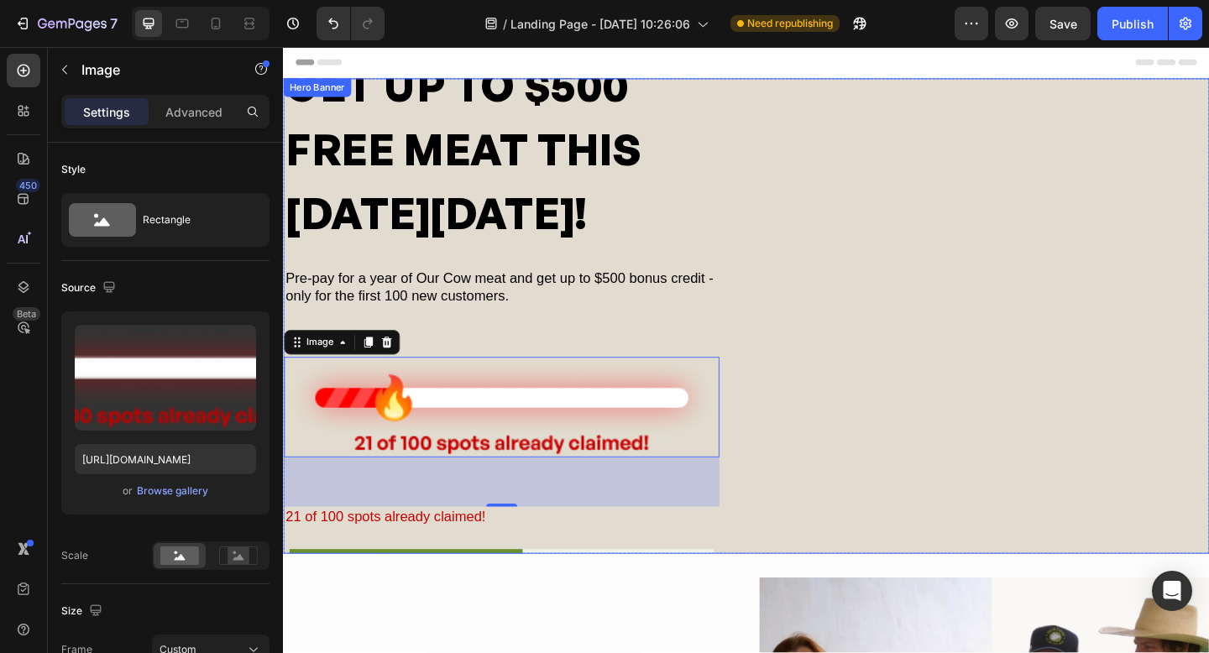
click at [1040, 358] on div "GET UP TO $500 FREE MEAT THIS [DATE][DATE]! Heading Pre-pay for a year of Our C…" at bounding box center [787, 340] width 1008 height 575
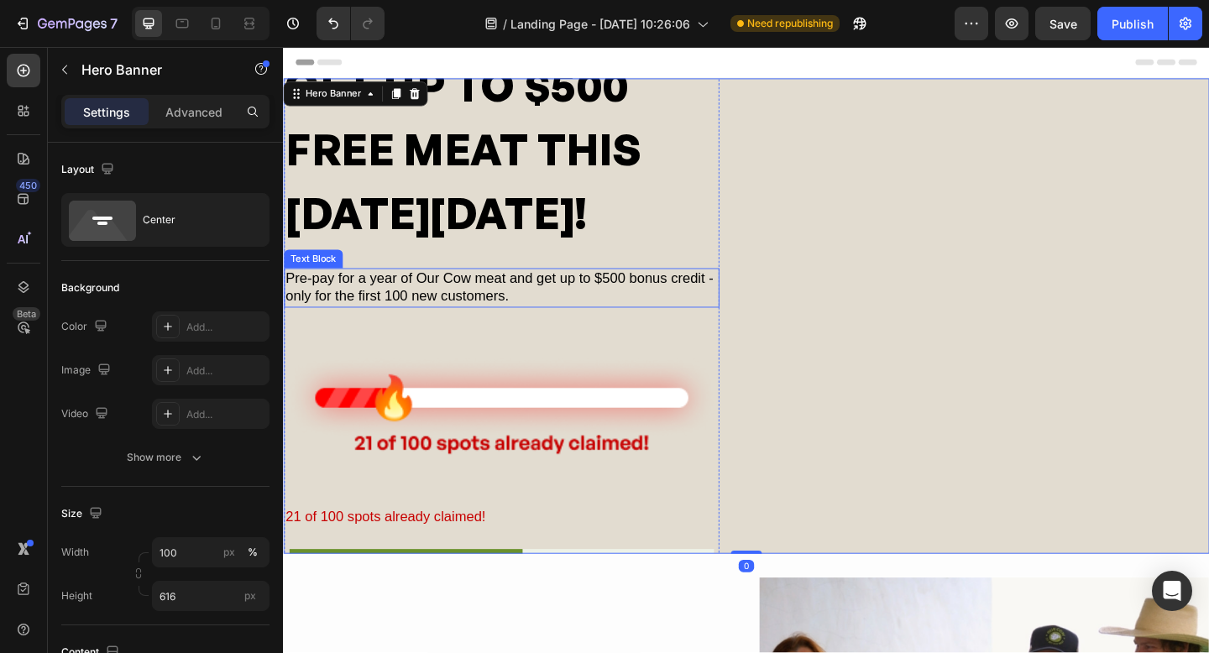
click at [590, 313] on p "Pre-pay for a year of Our Cow meat and get up to $500 bonus credit - only for t…" at bounding box center [521, 309] width 470 height 39
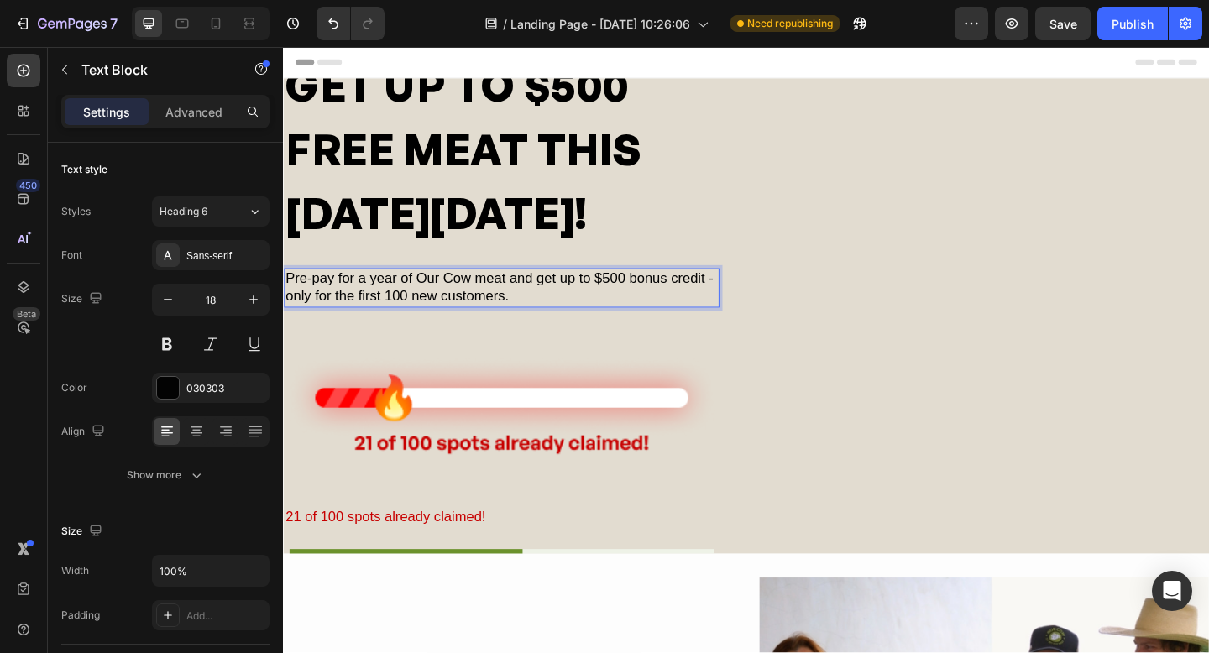
click at [547, 319] on p "Pre-pay for a year of Our Cow meat and get up to $500 bonus credit - only for t…" at bounding box center [521, 309] width 470 height 39
click at [66, 74] on icon "button" at bounding box center [64, 69] width 13 height 13
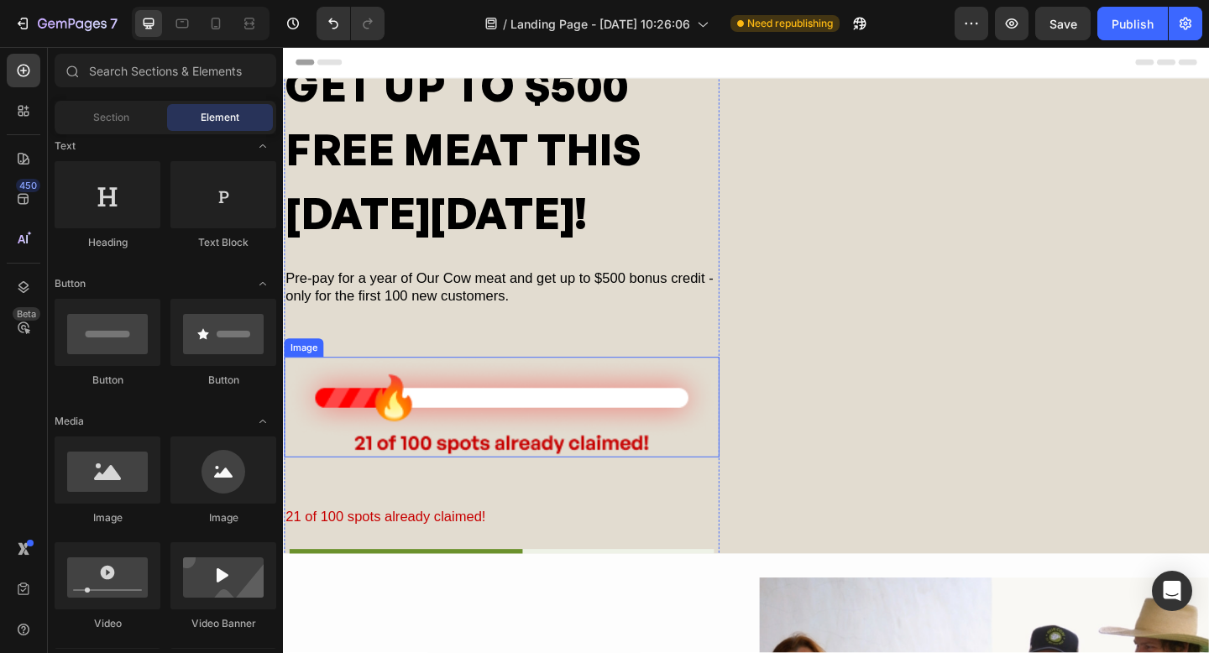
click at [459, 423] on img at bounding box center [521, 440] width 474 height 110
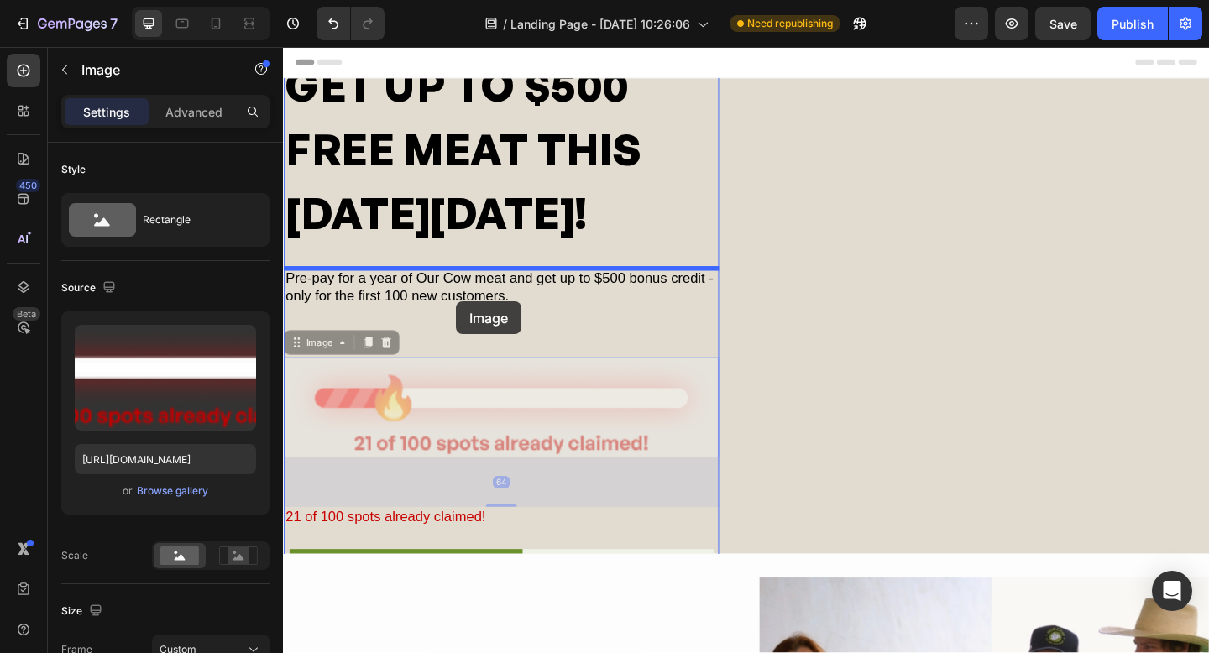
drag, startPoint x: 504, startPoint y: 433, endPoint x: 471, endPoint y: 324, distance: 113.2
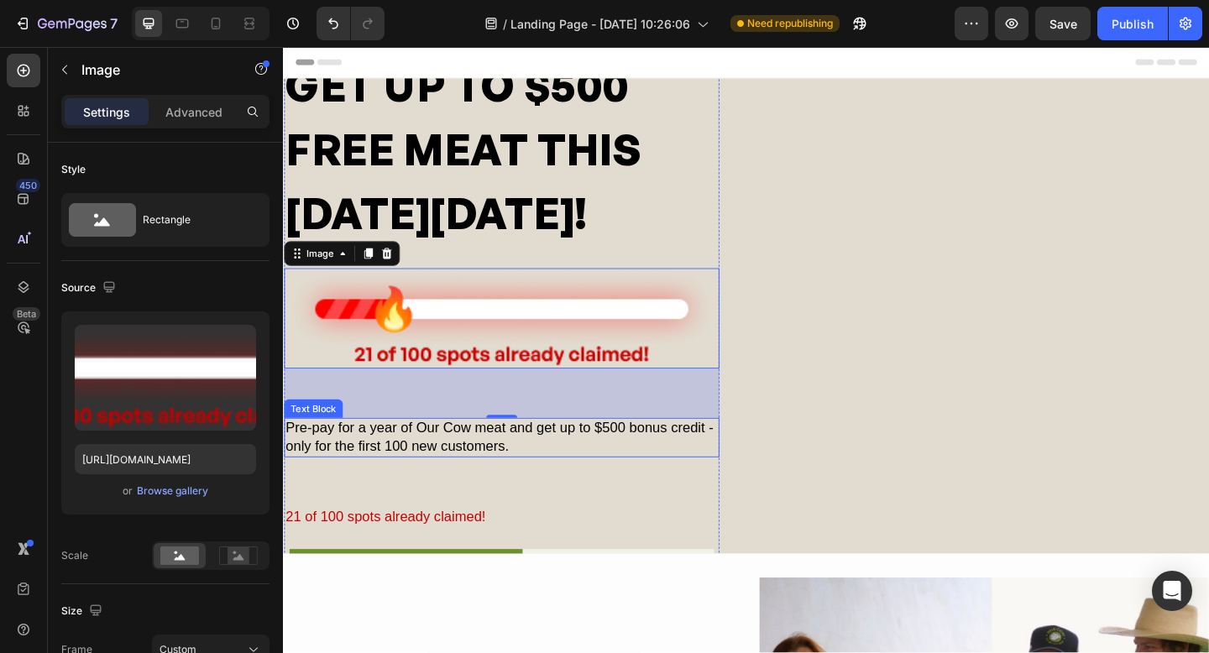
click at [490, 467] on p "Pre-pay for a year of Our Cow meat and get up to $500 bonus credit - only for t…" at bounding box center [521, 472] width 470 height 39
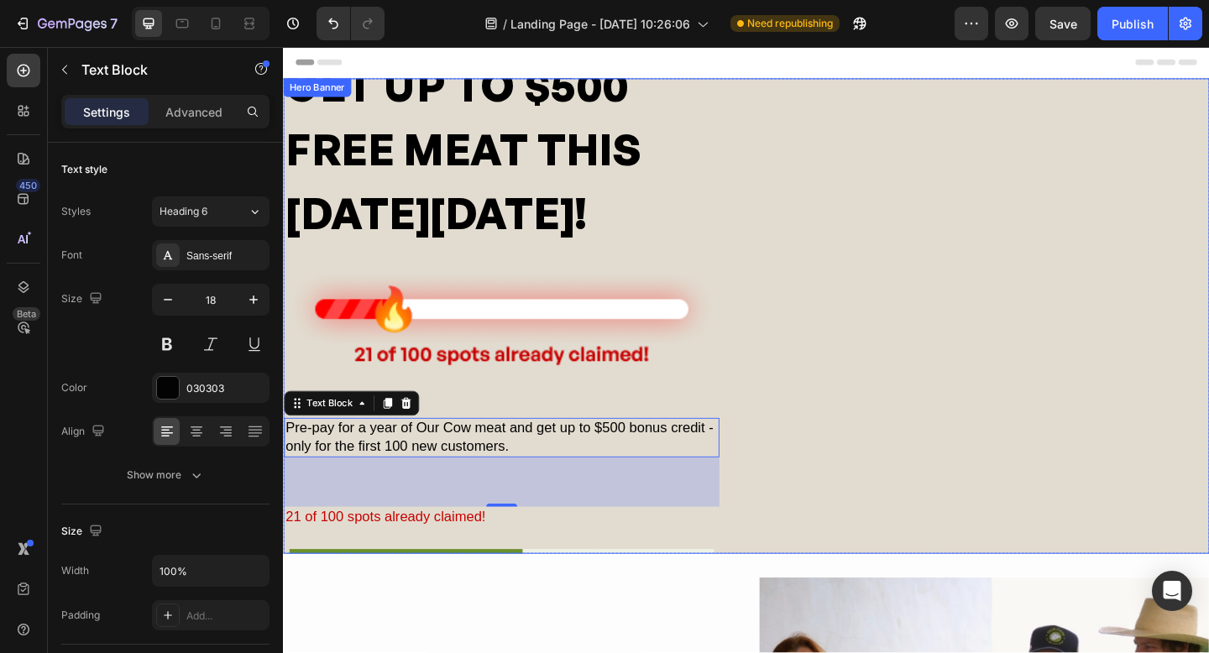
click at [842, 597] on div "GET UP TO $500 FREE MEAT THIS [DATE][DATE]! Heading Image Pre-pay for a year of…" at bounding box center [787, 340] width 1008 height 575
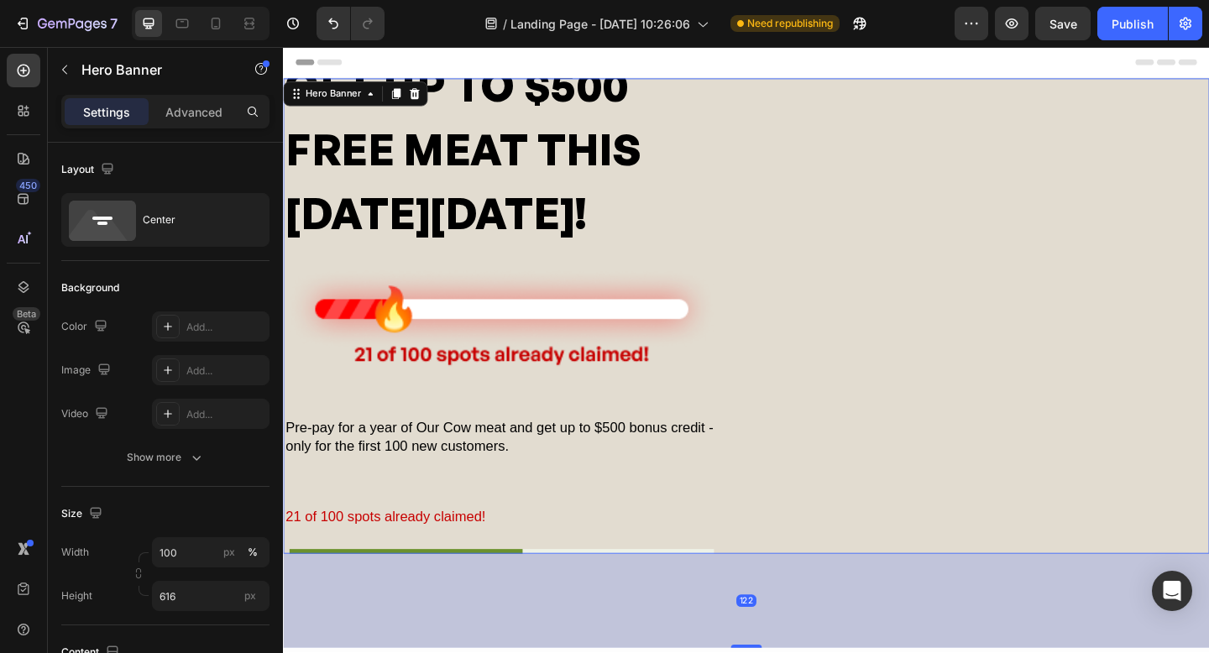
drag, startPoint x: 774, startPoint y: 596, endPoint x: 777, endPoint y: 690, distance: 95.0
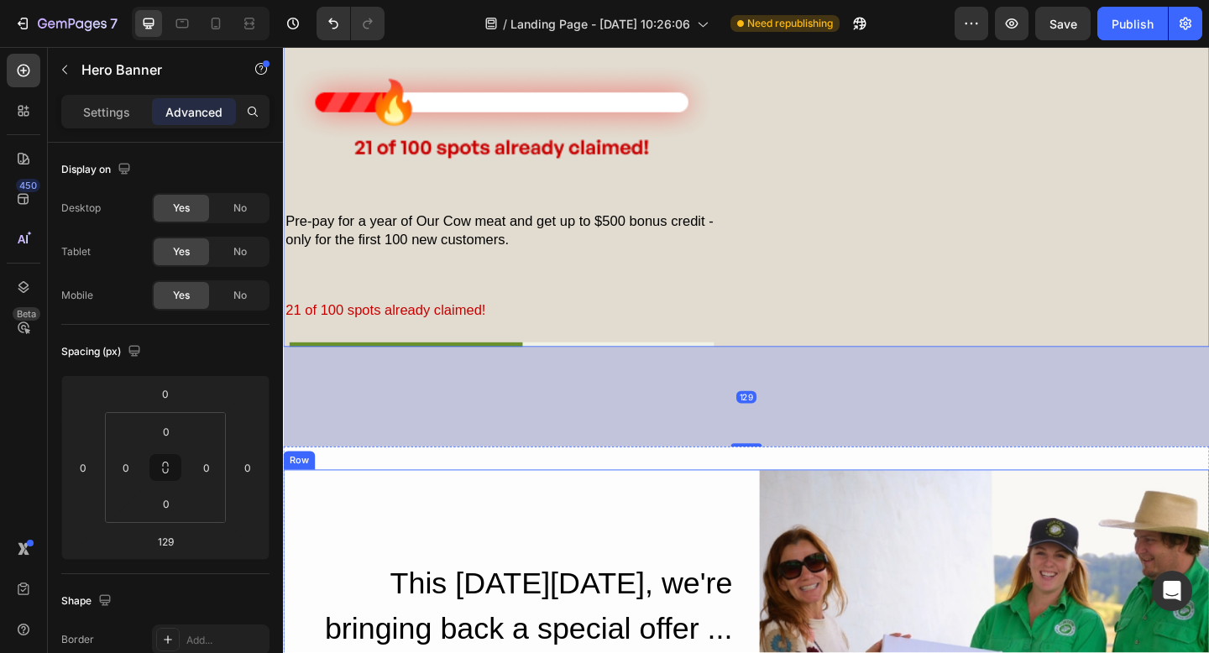
scroll to position [231, 0]
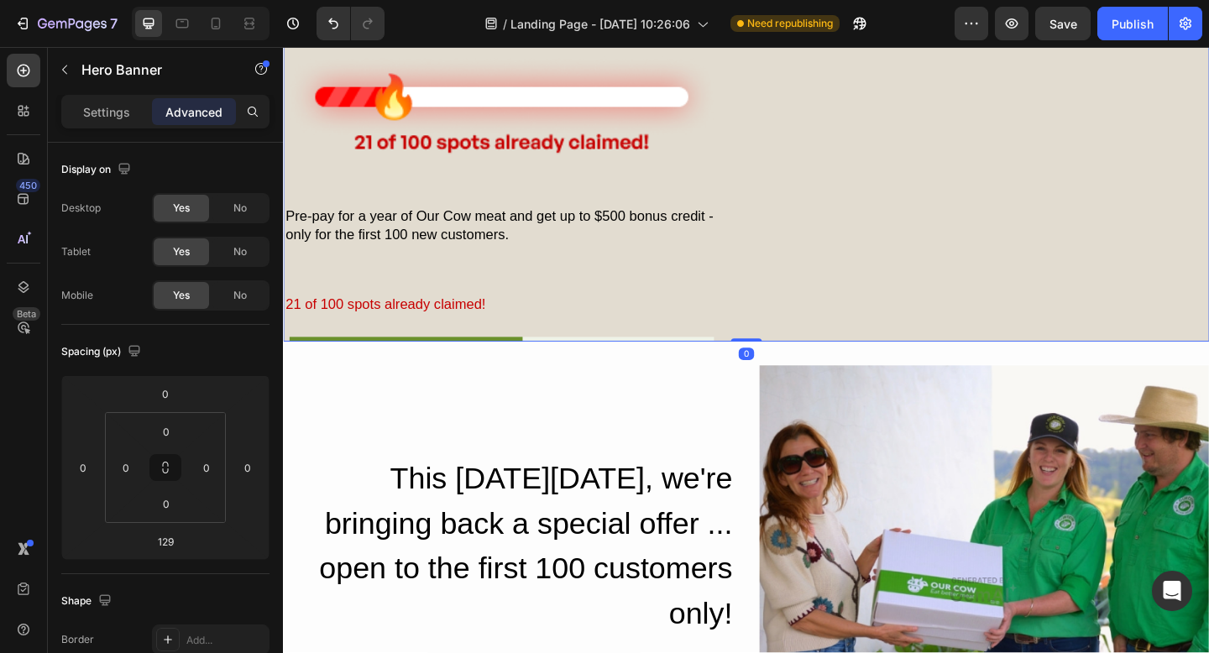
drag, startPoint x: 787, startPoint y: 473, endPoint x: 772, endPoint y: 353, distance: 121.1
click at [772, 353] on div "GET UP TO $500 FREE MEAT THIS [DATE][DATE]! Heading Image Pre-pay for a year of…" at bounding box center [787, 108] width 1008 height 517
type input "0"
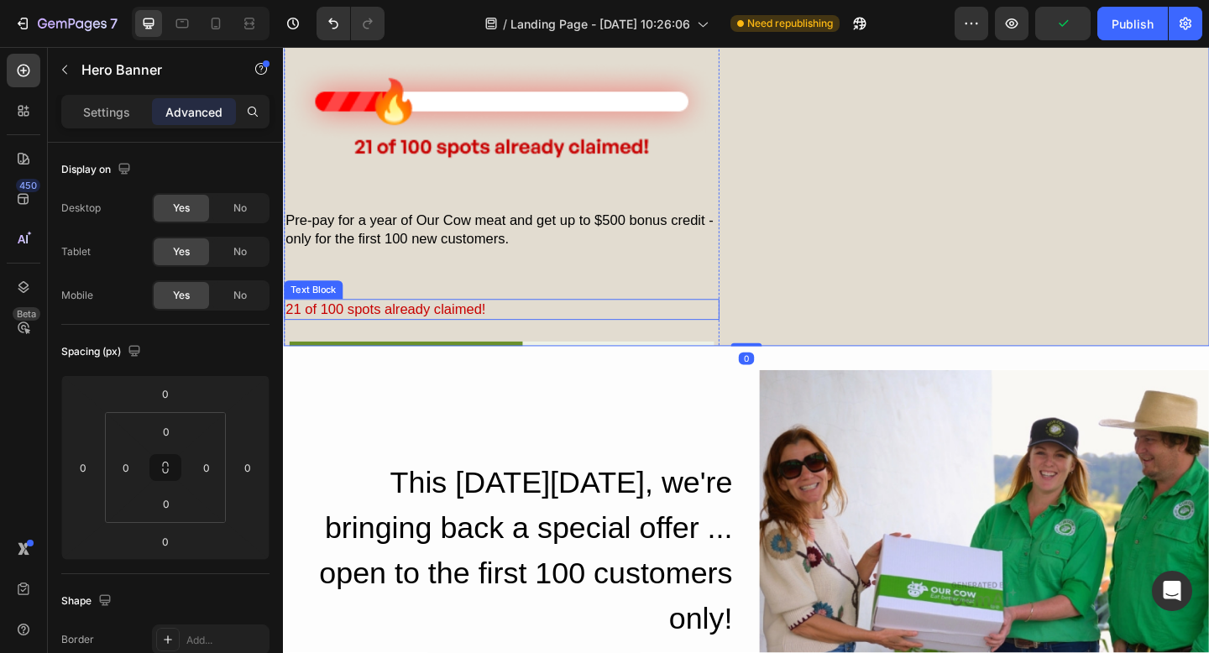
click at [570, 343] on div "21 of 100 spots already claimed!" at bounding box center [521, 333] width 474 height 23
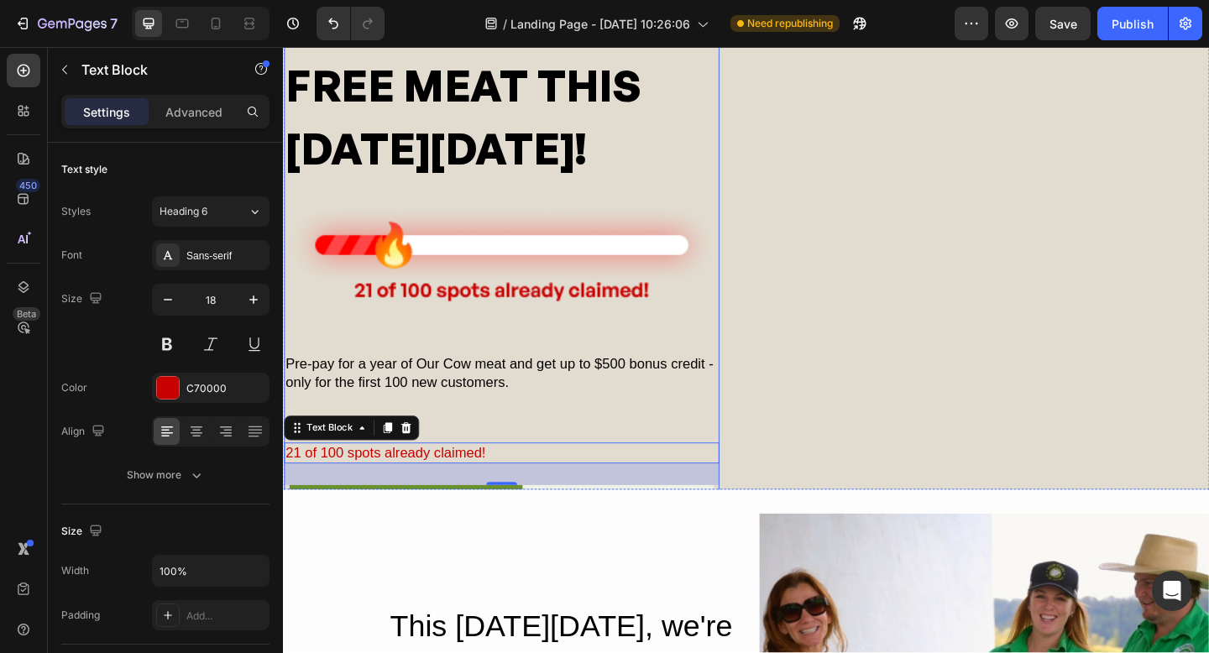
scroll to position [133, 0]
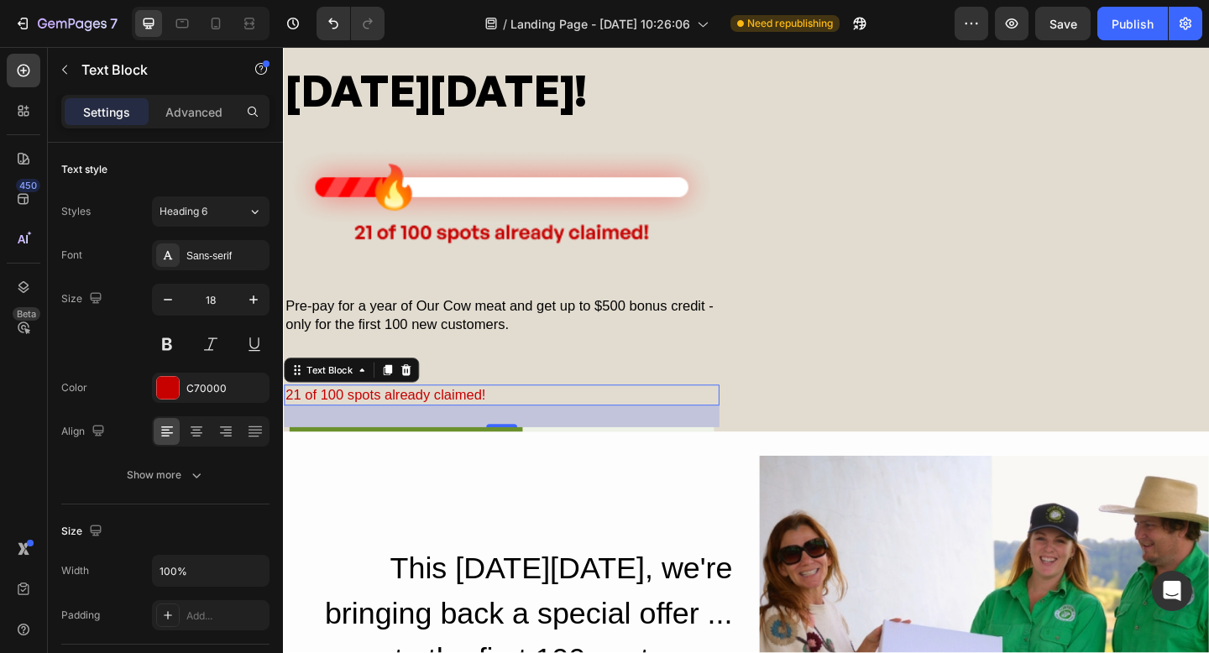
click at [585, 446] on div "28" at bounding box center [521, 450] width 474 height 24
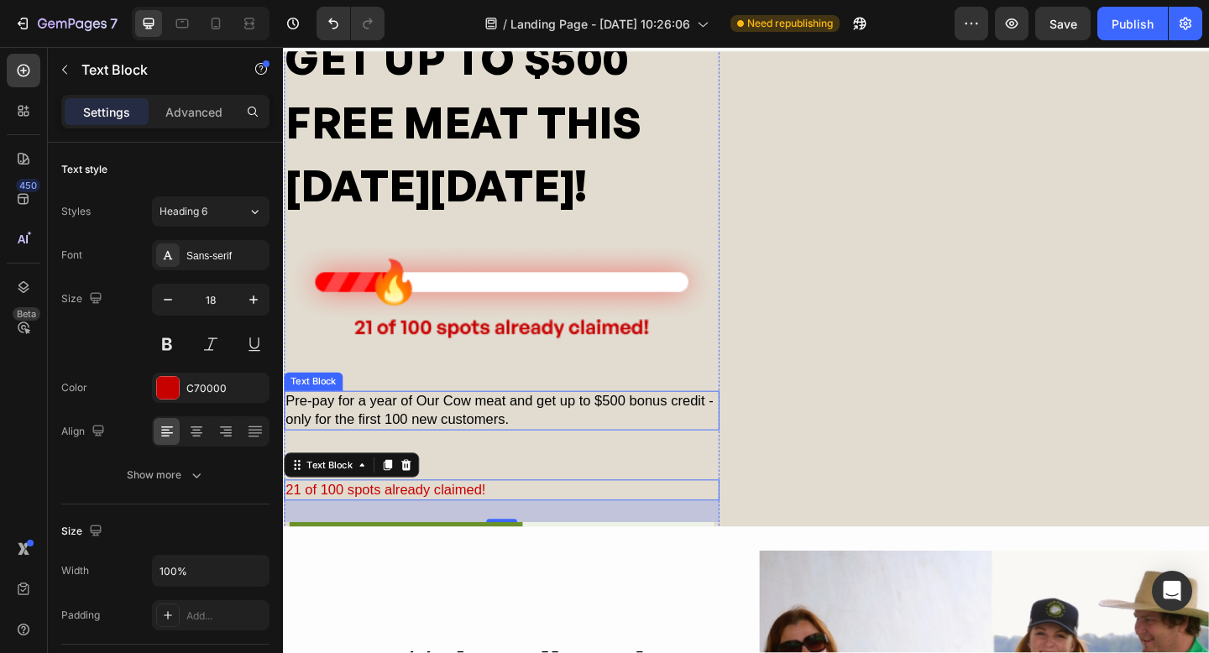
scroll to position [0, 0]
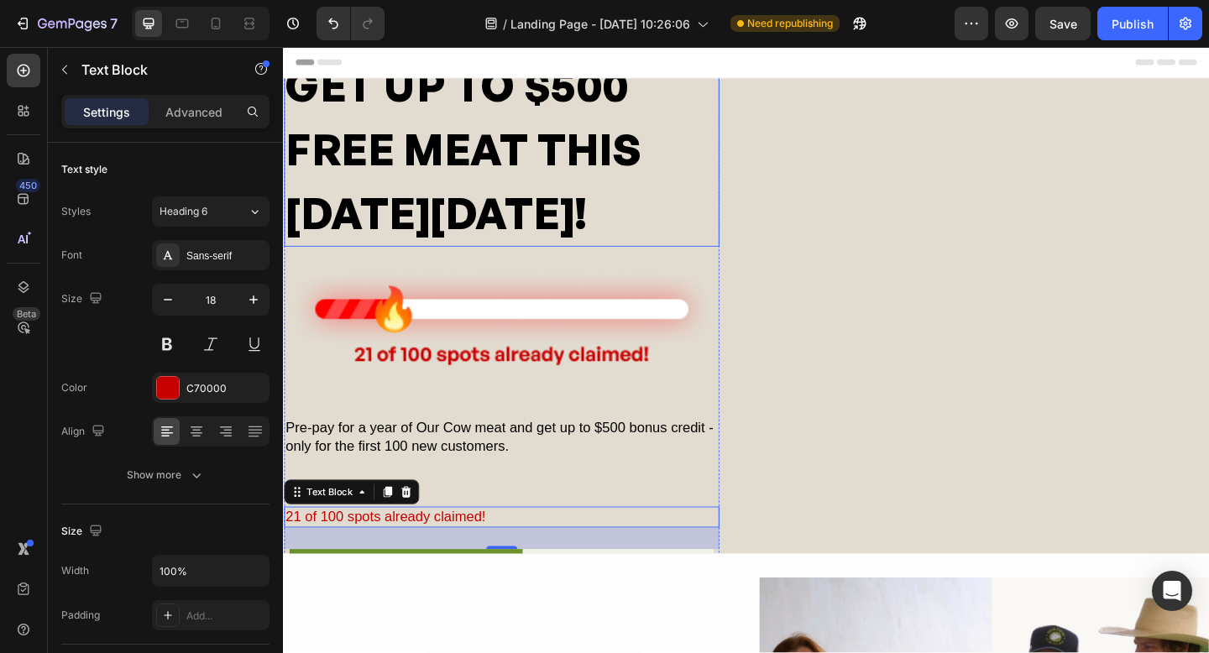
click at [584, 157] on p "GET UP TO $500 FREE MEAT THIS [DATE][DATE]!" at bounding box center [521, 159] width 470 height 208
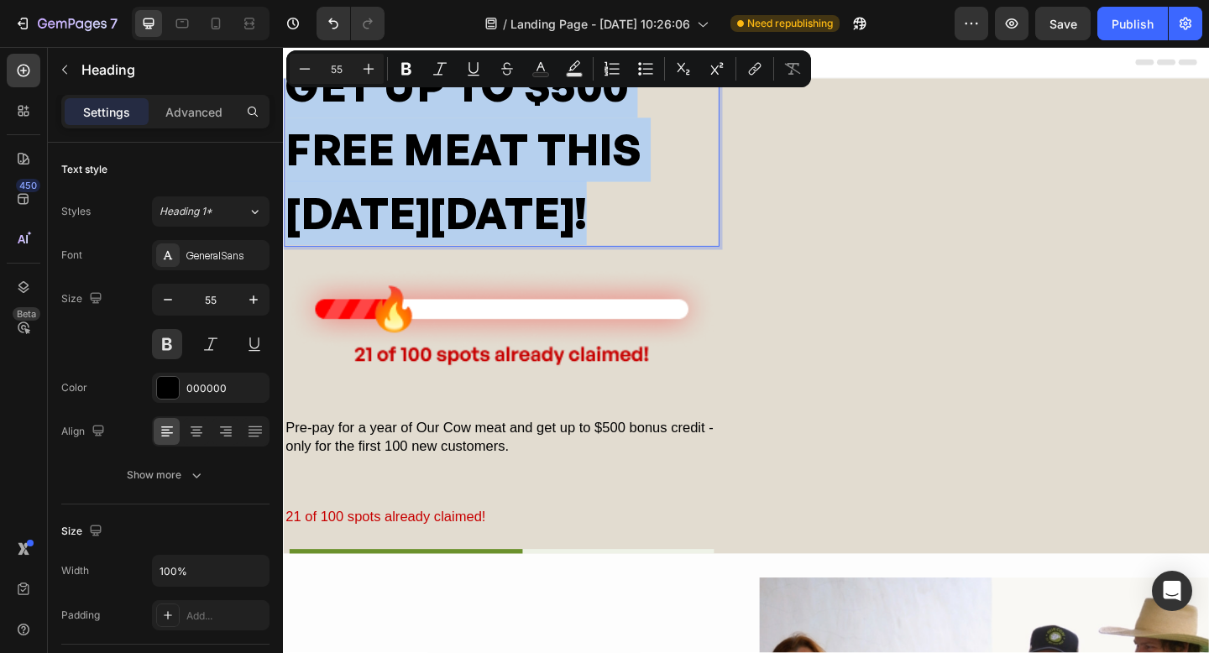
drag, startPoint x: 641, startPoint y: 222, endPoint x: 257, endPoint y: 40, distance: 424.6
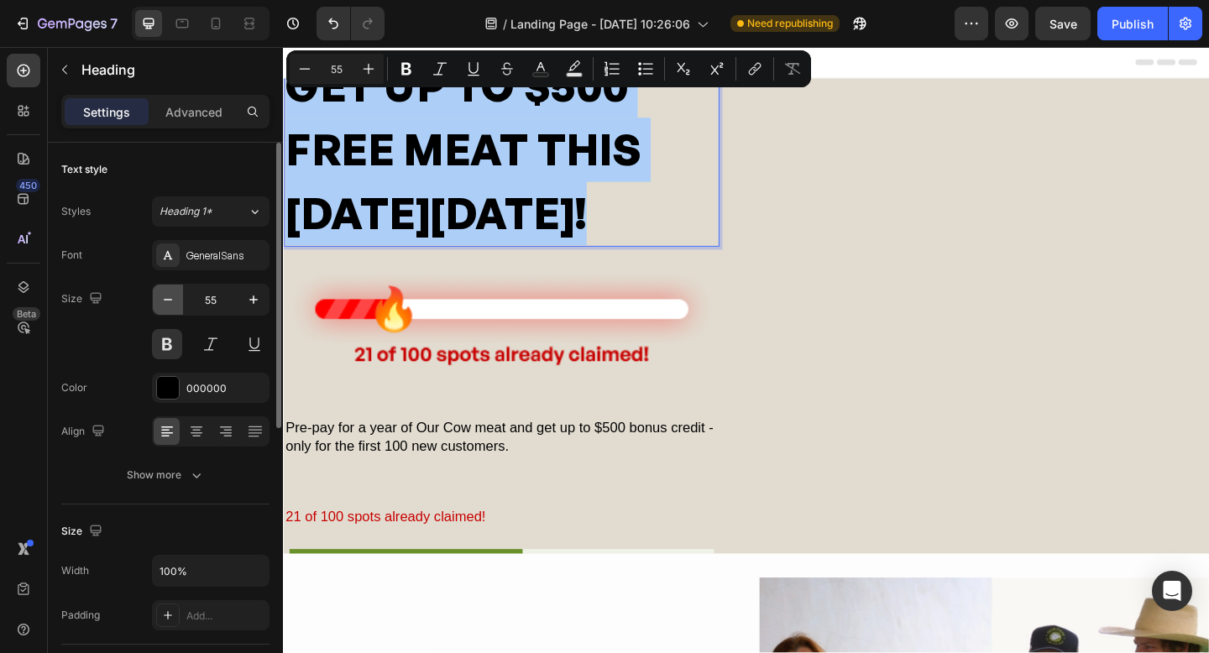
click at [176, 296] on icon "button" at bounding box center [168, 299] width 17 height 17
click at [175, 296] on icon "button" at bounding box center [168, 299] width 17 height 17
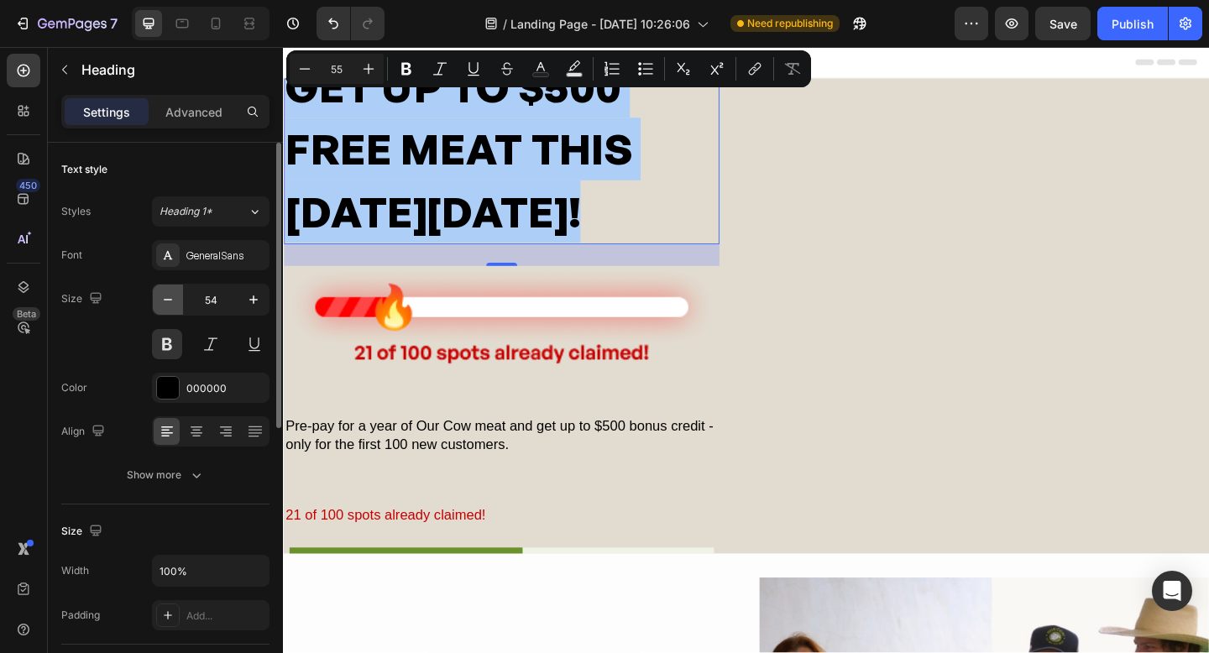
click at [174, 296] on icon "button" at bounding box center [168, 299] width 17 height 17
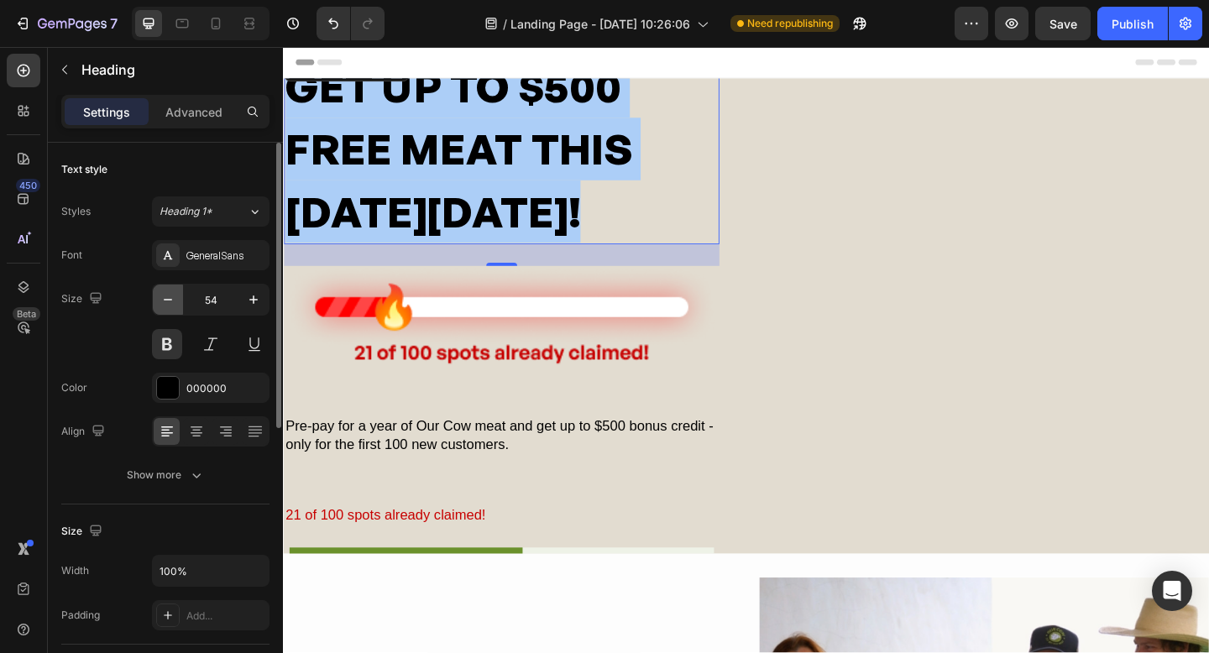
click at [174, 296] on icon "button" at bounding box center [168, 299] width 17 height 17
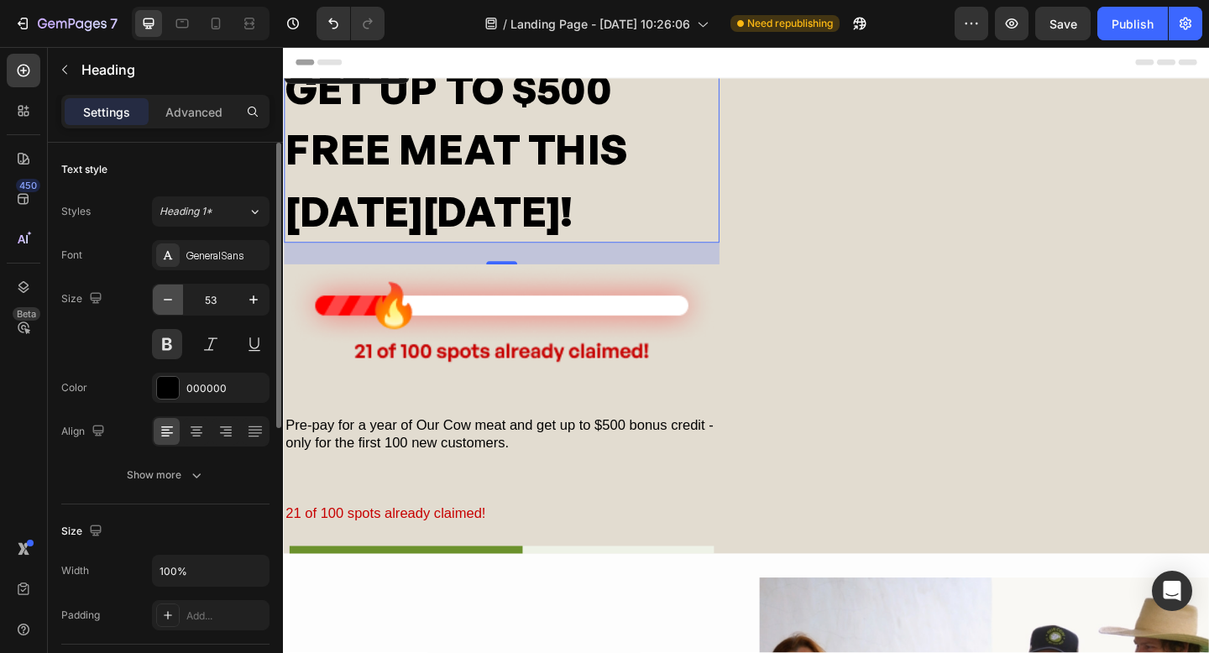
click at [174, 296] on icon "button" at bounding box center [168, 299] width 17 height 17
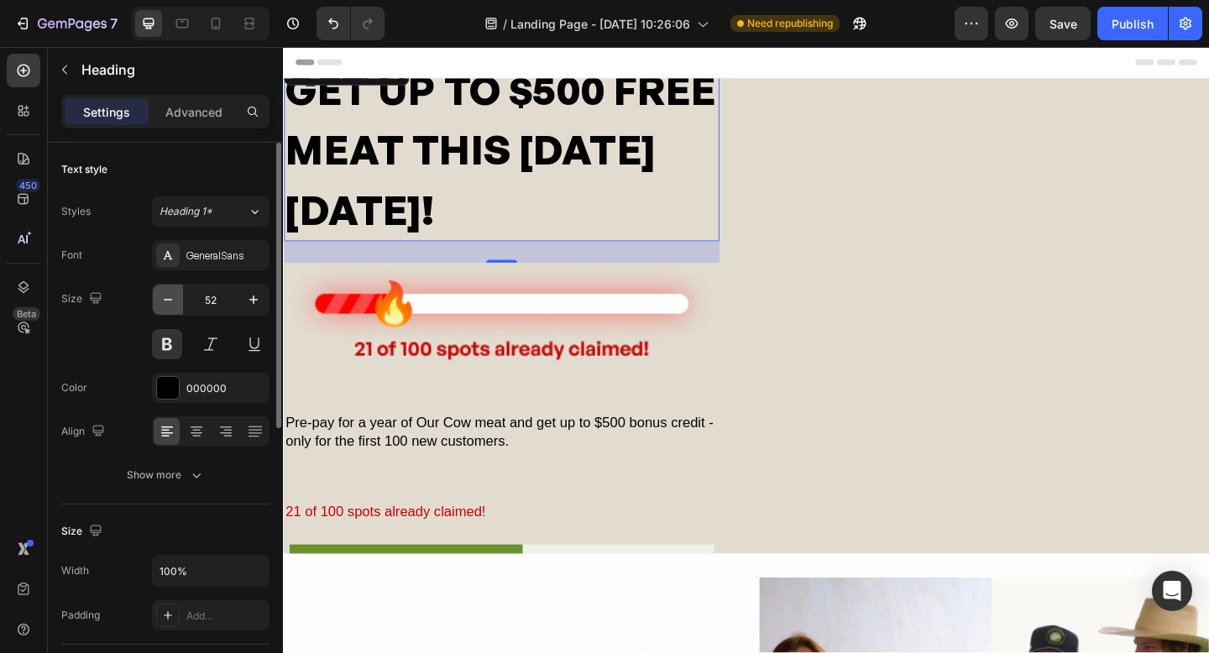
click at [174, 296] on icon "button" at bounding box center [168, 299] width 17 height 17
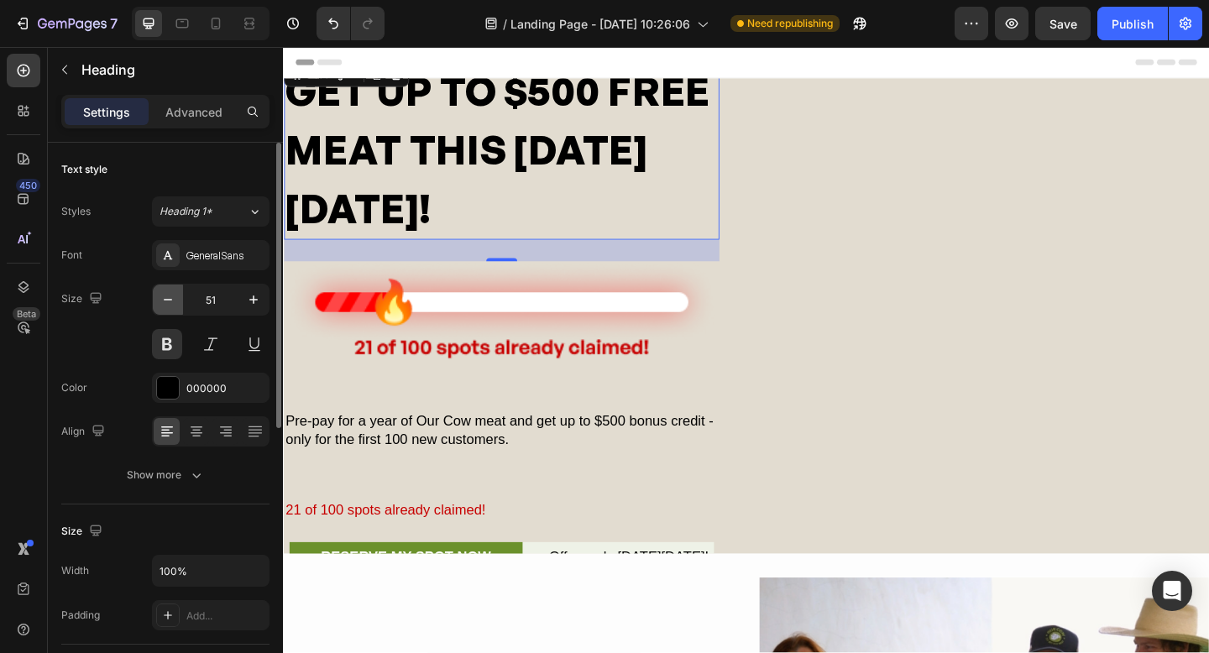
click at [174, 296] on icon "button" at bounding box center [168, 299] width 17 height 17
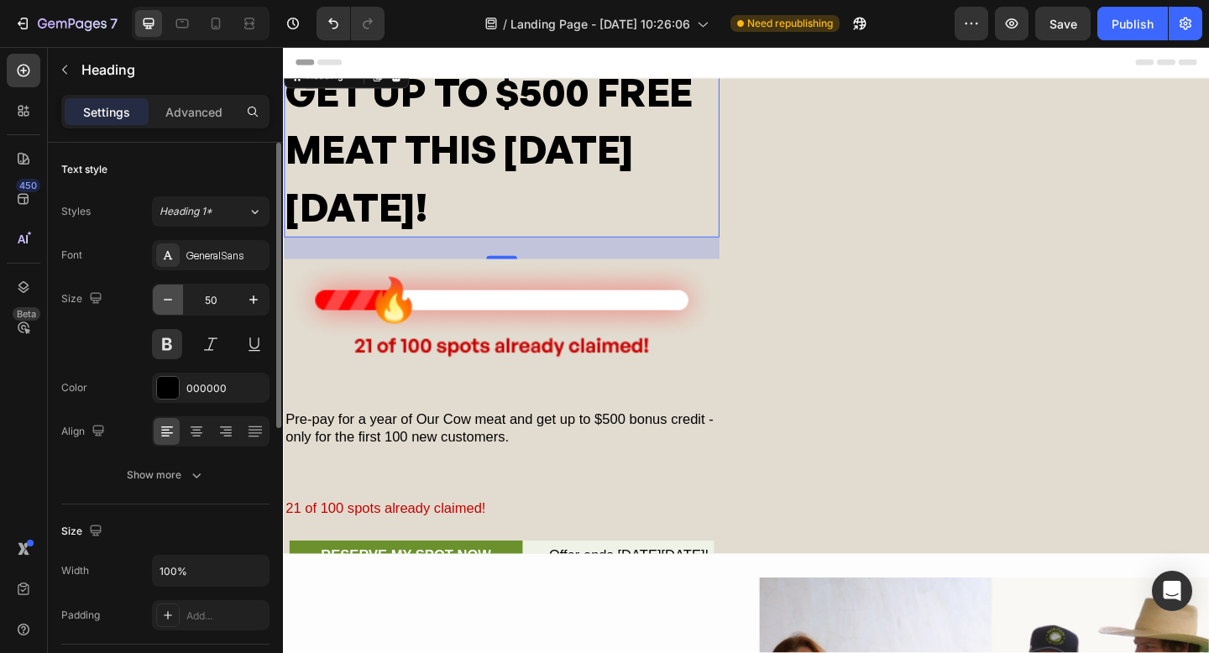
click at [174, 296] on icon "button" at bounding box center [168, 299] width 17 height 17
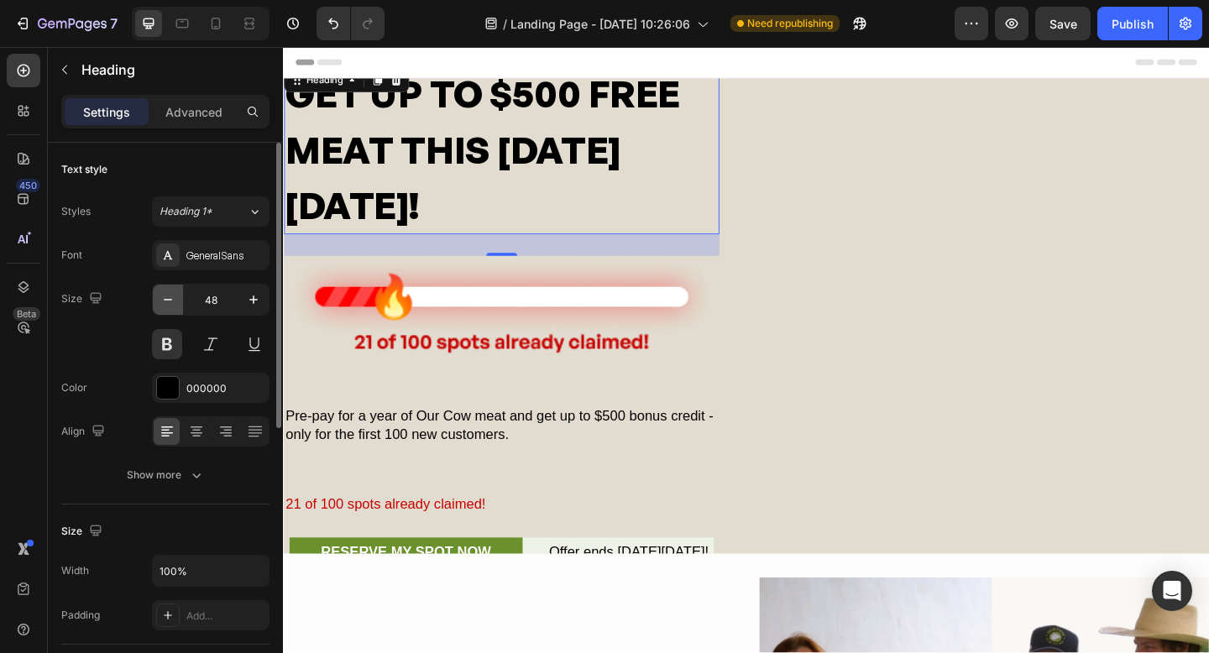
click at [174, 296] on icon "button" at bounding box center [168, 299] width 17 height 17
click at [173, 296] on icon "button" at bounding box center [168, 299] width 17 height 17
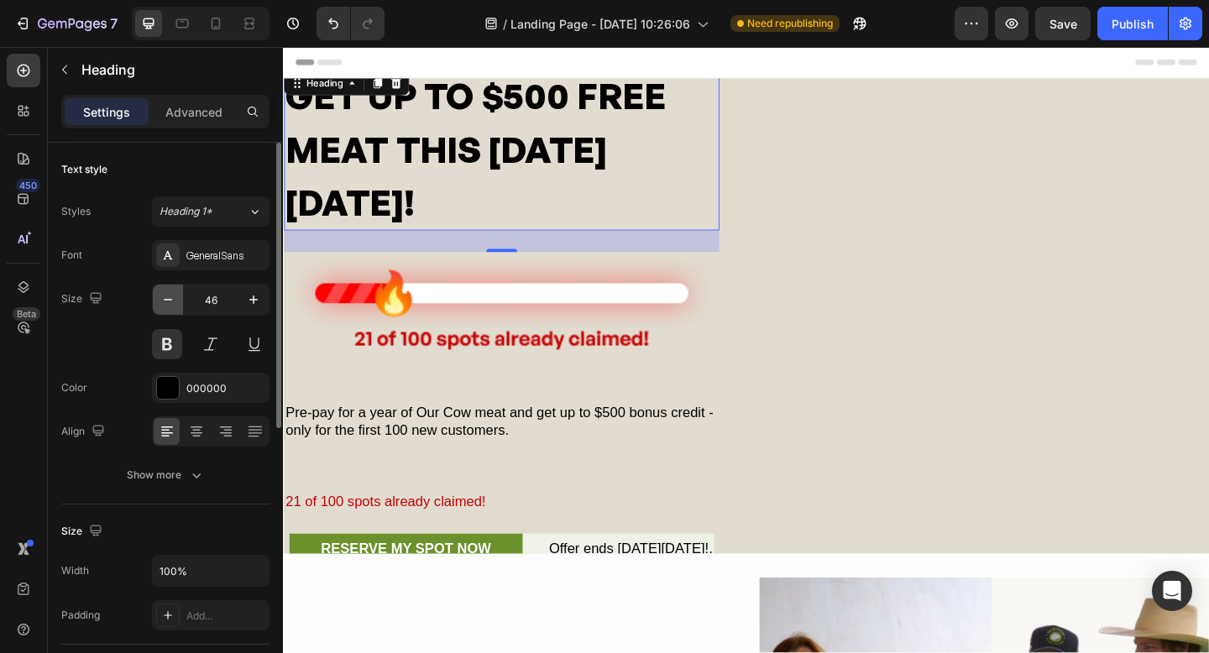
drag, startPoint x: 174, startPoint y: 296, endPoint x: 188, endPoint y: 291, distance: 14.9
click at [174, 296] on icon "button" at bounding box center [168, 299] width 17 height 17
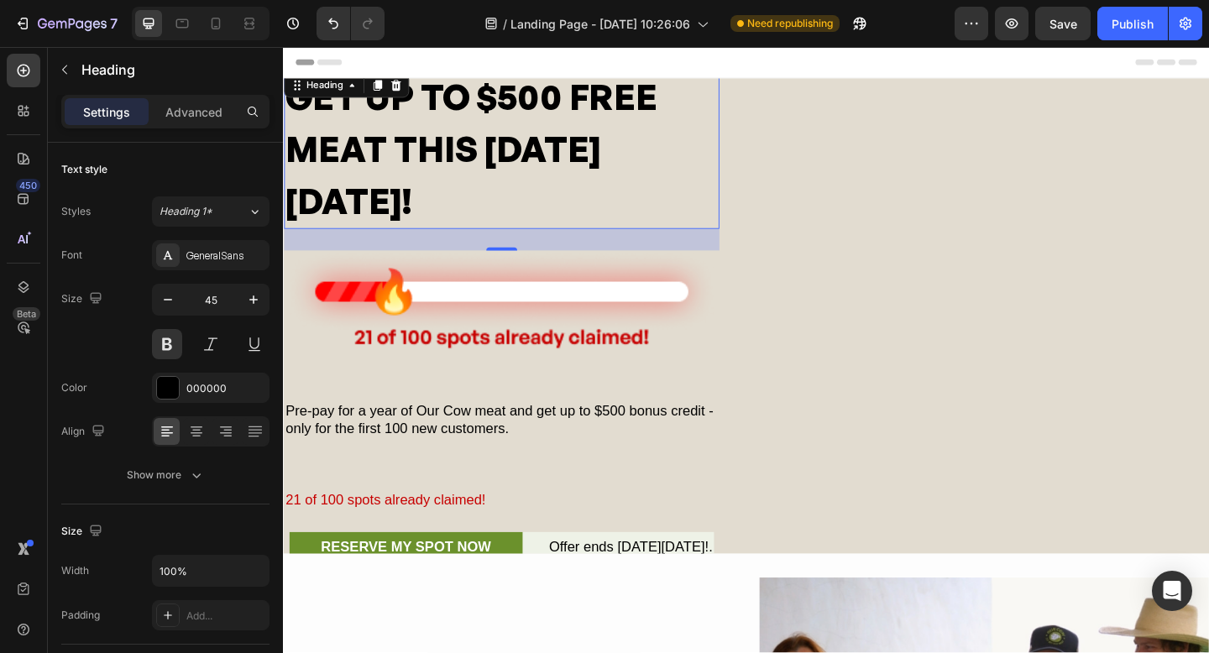
type input "44"
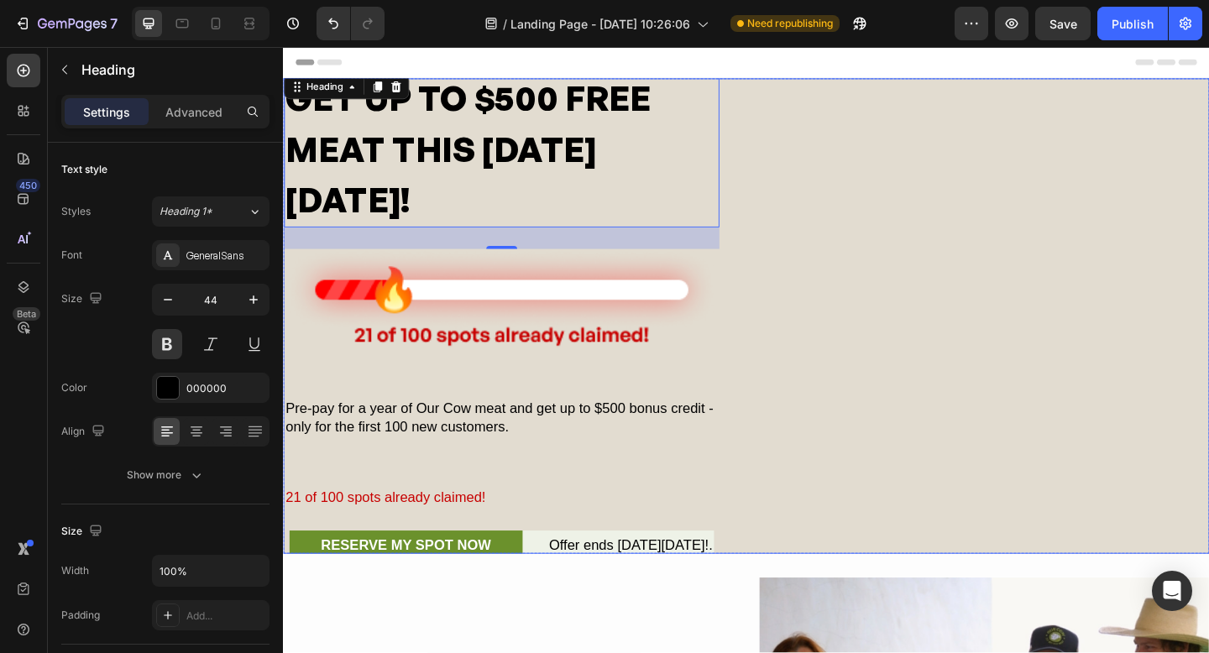
click at [983, 256] on div "GET UP TO $500 FREE MEAT THIS [DATE][DATE]! Heading 28 Image Pre-pay for a year…" at bounding box center [787, 340] width 1008 height 533
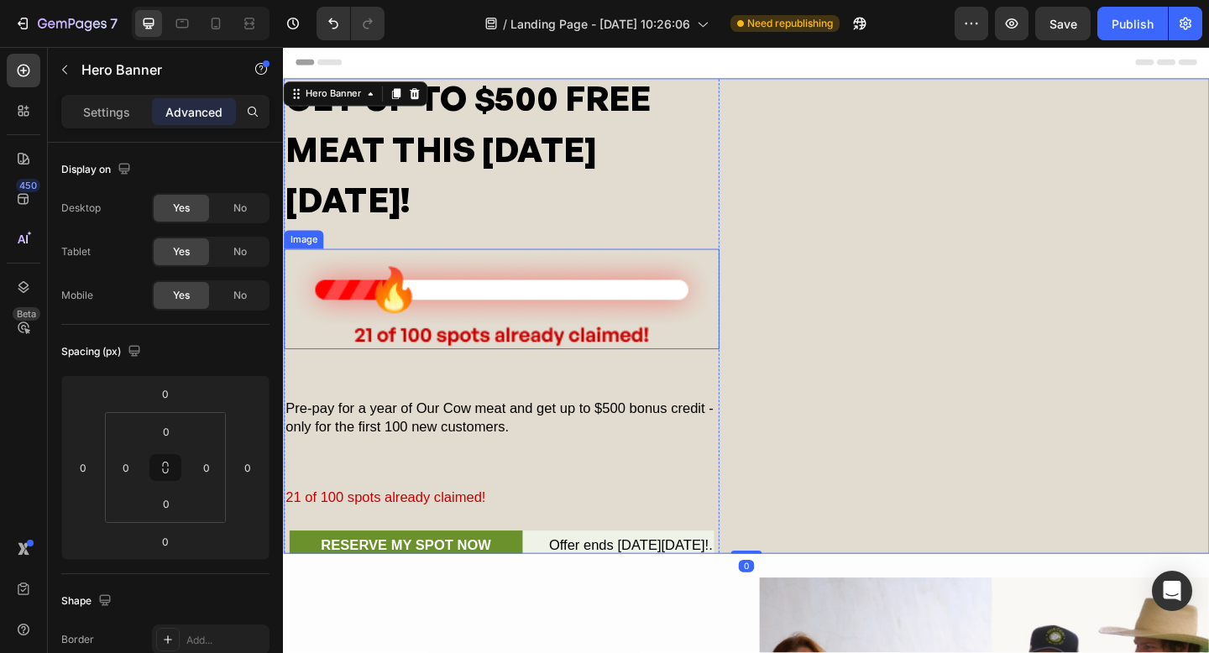
click at [438, 333] on img at bounding box center [521, 322] width 474 height 110
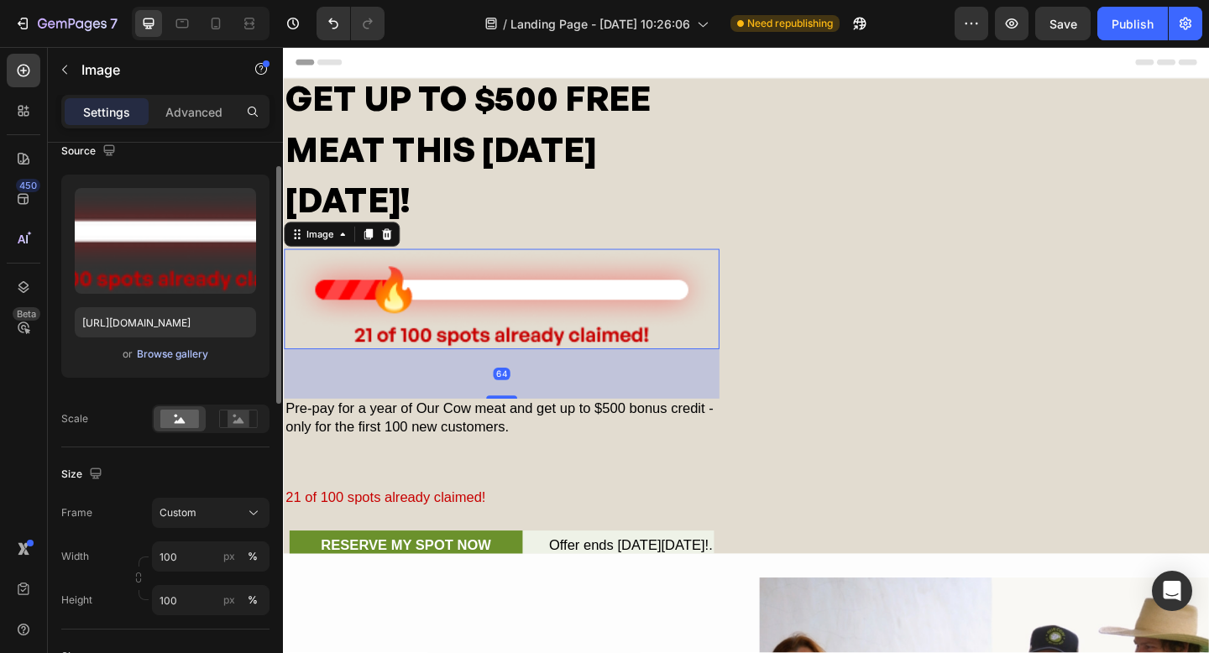
scroll to position [138, 0]
click at [237, 412] on rect at bounding box center [239, 418] width 22 height 17
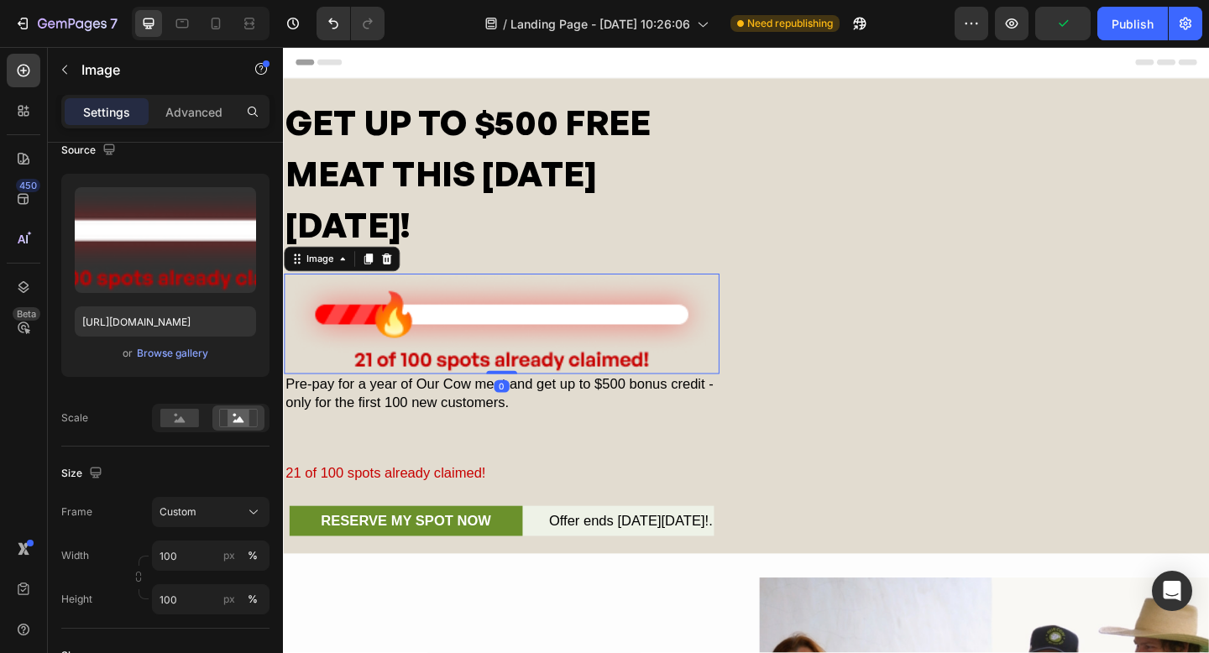
drag, startPoint x: 516, startPoint y: 429, endPoint x: 507, endPoint y: 372, distance: 57.7
click at [507, 372] on div "Image 0" at bounding box center [521, 349] width 474 height 110
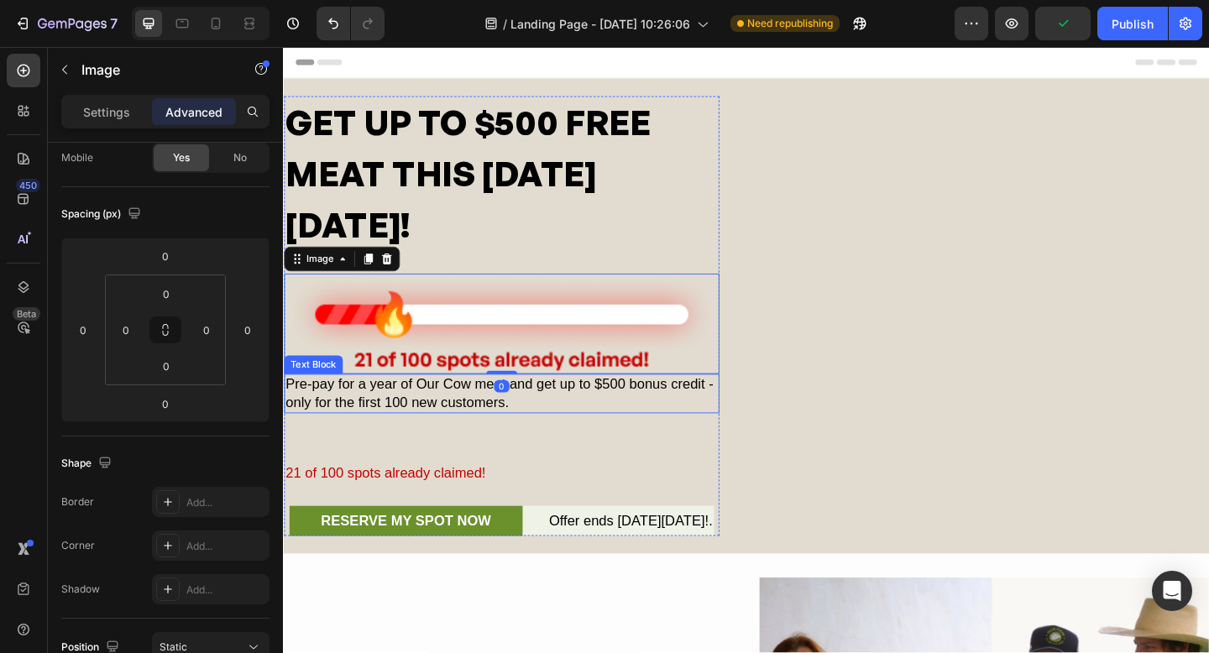
click at [428, 424] on p "Pre-pay for a year of Our Cow meat and get up to $500 bonus credit - only for t…" at bounding box center [521, 424] width 470 height 39
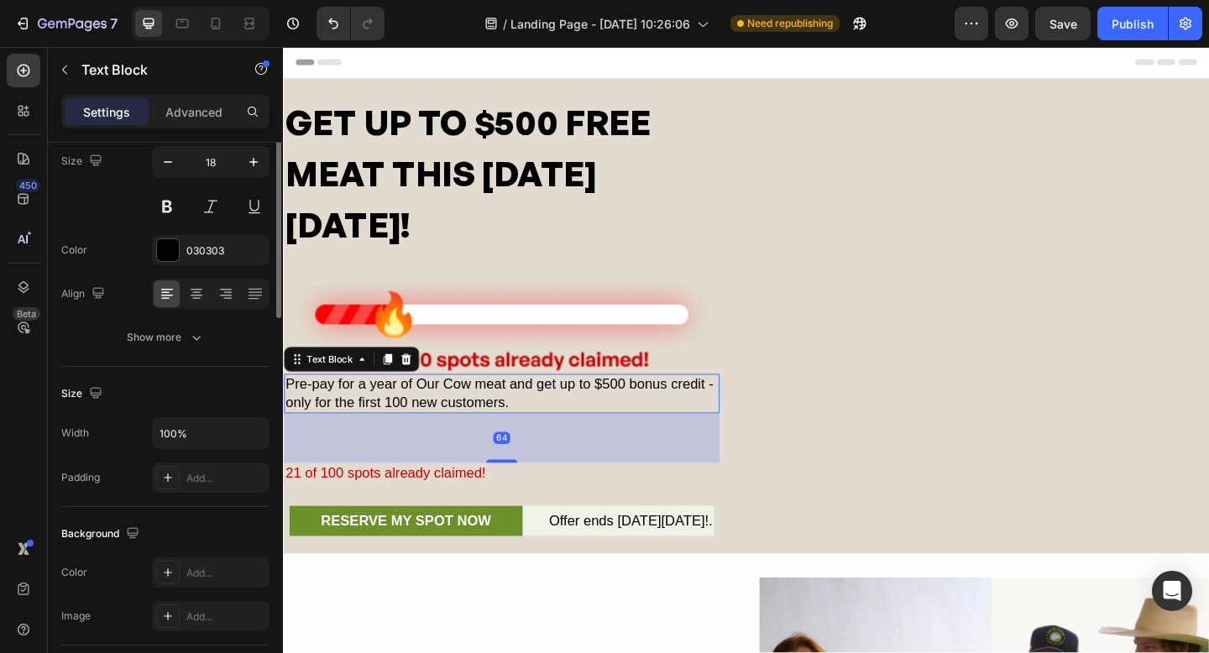
scroll to position [0, 0]
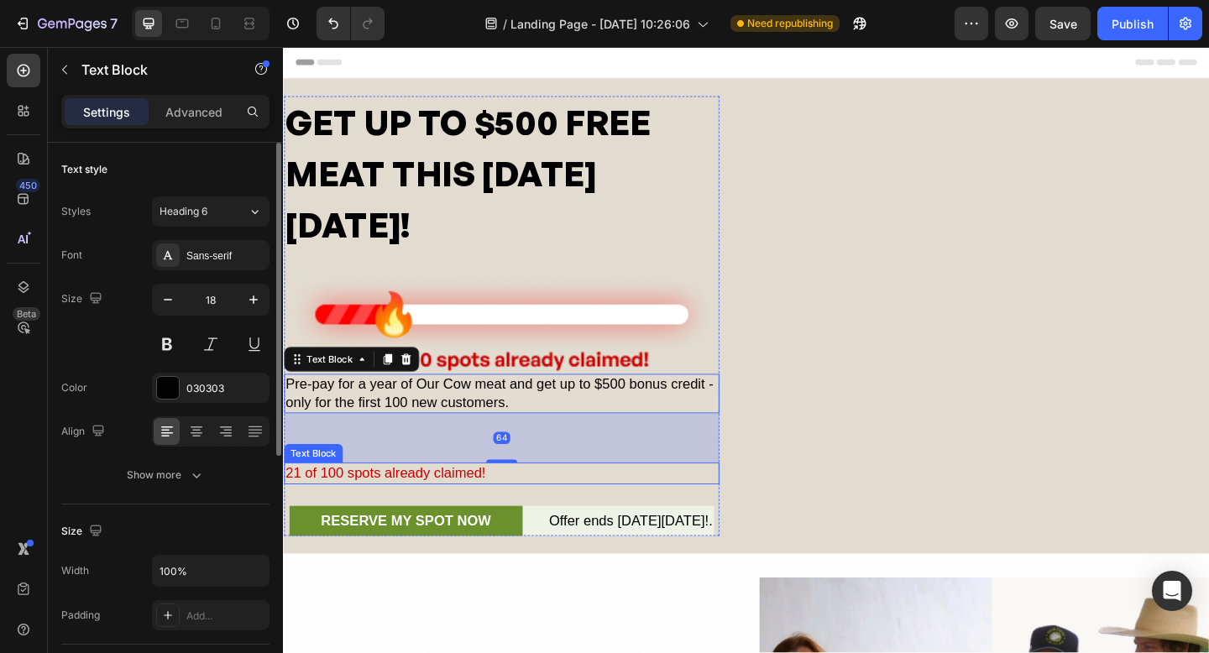
click at [400, 512] on div "21 of 100 spots already claimed!" at bounding box center [521, 511] width 474 height 23
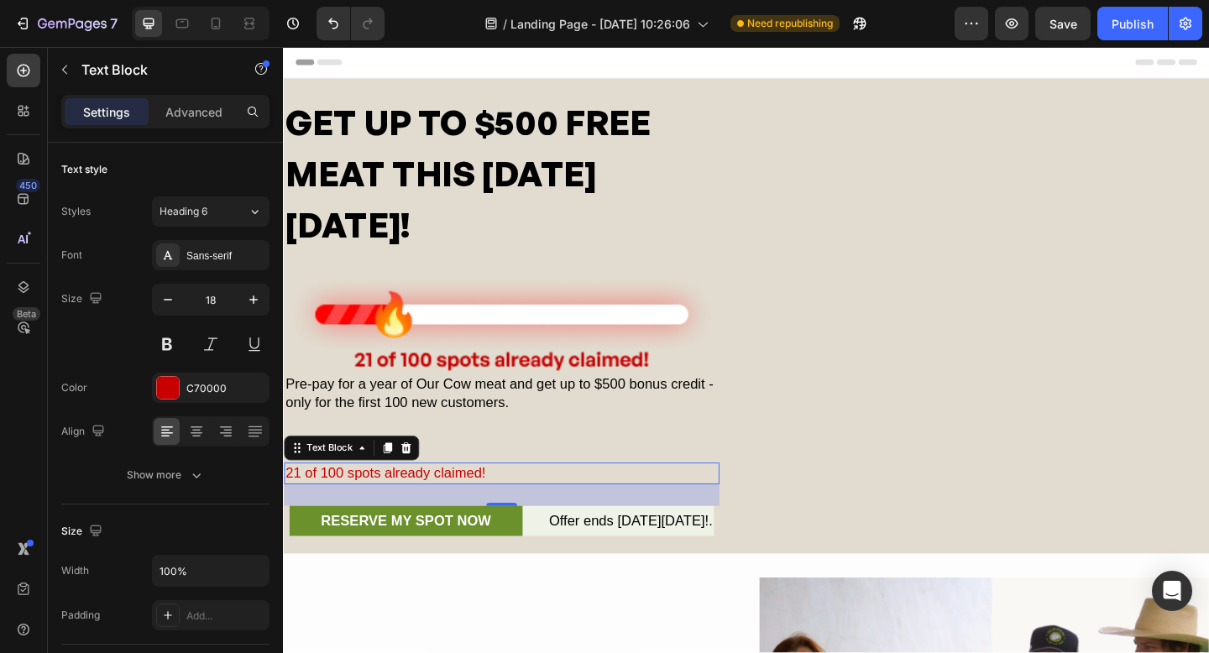
drag, startPoint x: 402, startPoint y: 511, endPoint x: 344, endPoint y: 506, distance: 58.2
click at [402, 512] on div "21 of 100 spots already claimed!" at bounding box center [521, 511] width 474 height 23
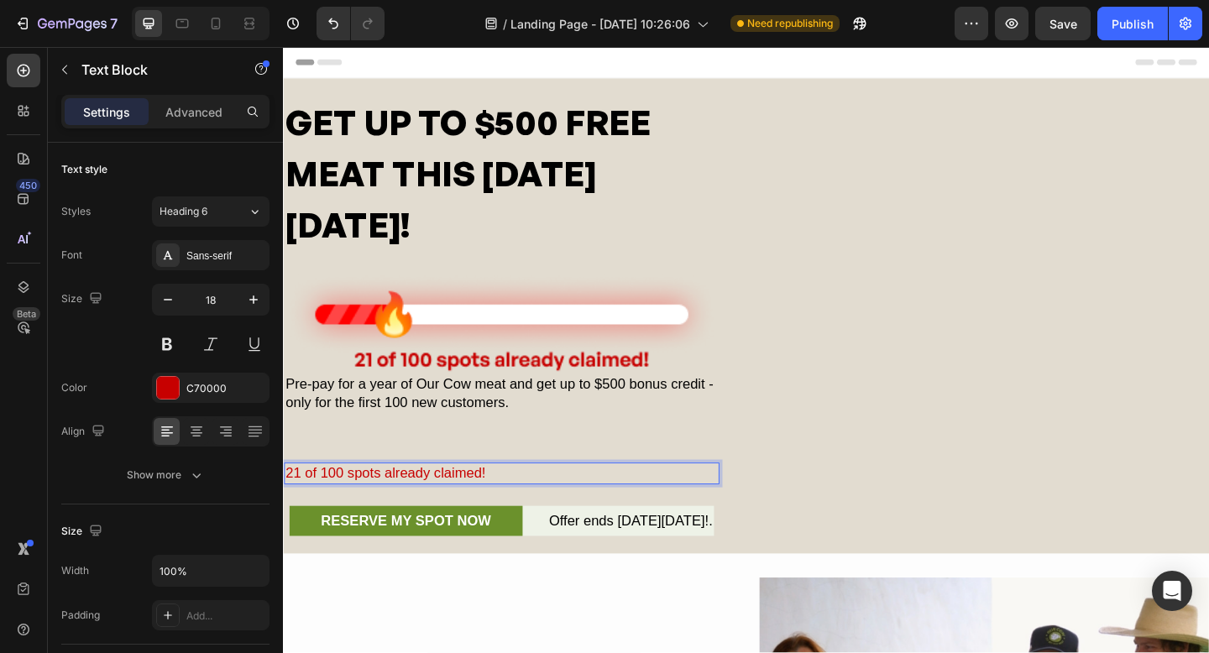
click at [317, 506] on p "21 of 100 spots already claimed!" at bounding box center [521, 510] width 470 height 19
click at [317, 480] on div "GET UP TO $500 FREE MEAT THIS [DATE][DATE]! Heading Image Pre-pay for a year of…" at bounding box center [521, 340] width 474 height 479
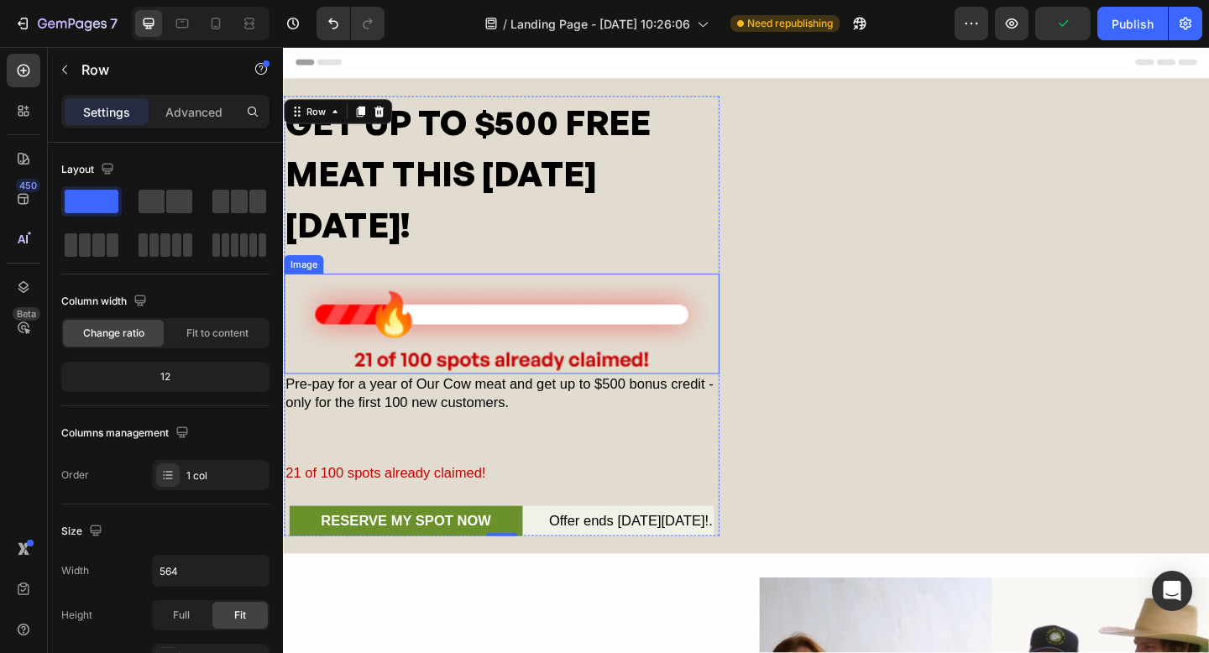
click at [464, 391] on img at bounding box center [521, 349] width 474 height 110
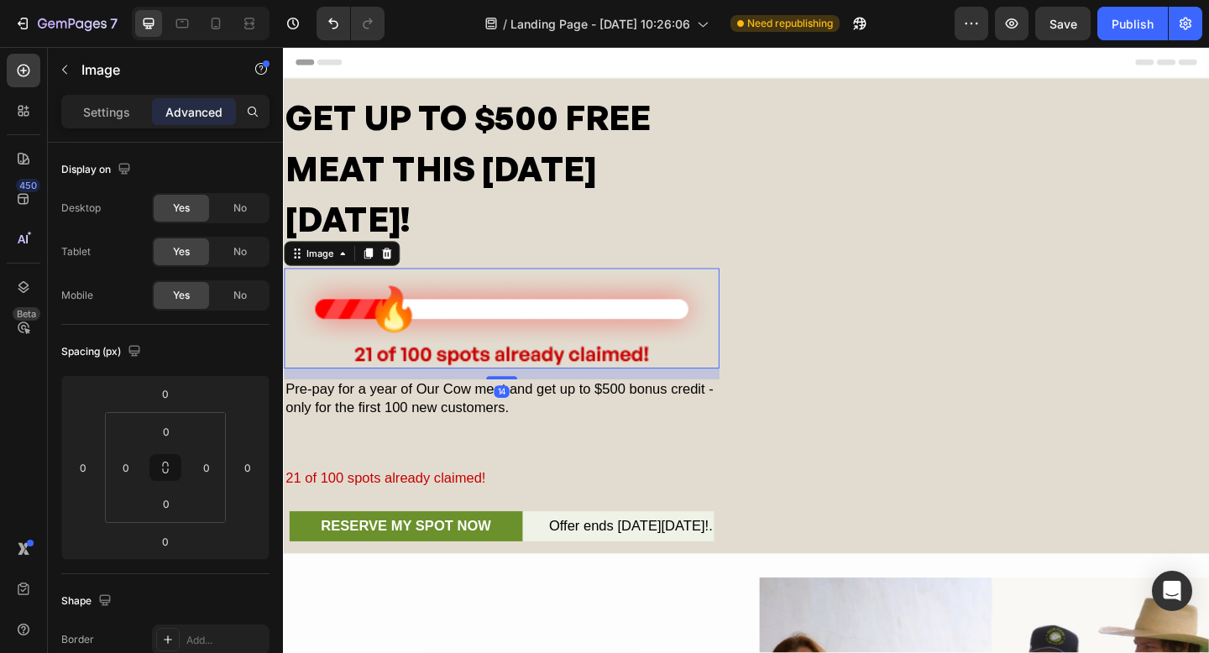
drag, startPoint x: 518, startPoint y: 408, endPoint x: 510, endPoint y: 417, distance: 11.9
click at [518, 412] on div "GET UP TO $500 FREE MEAT THIS [DATE][DATE]! Heading Image 14 Pre-pay for a year…" at bounding box center [521, 340] width 474 height 491
type input "14"
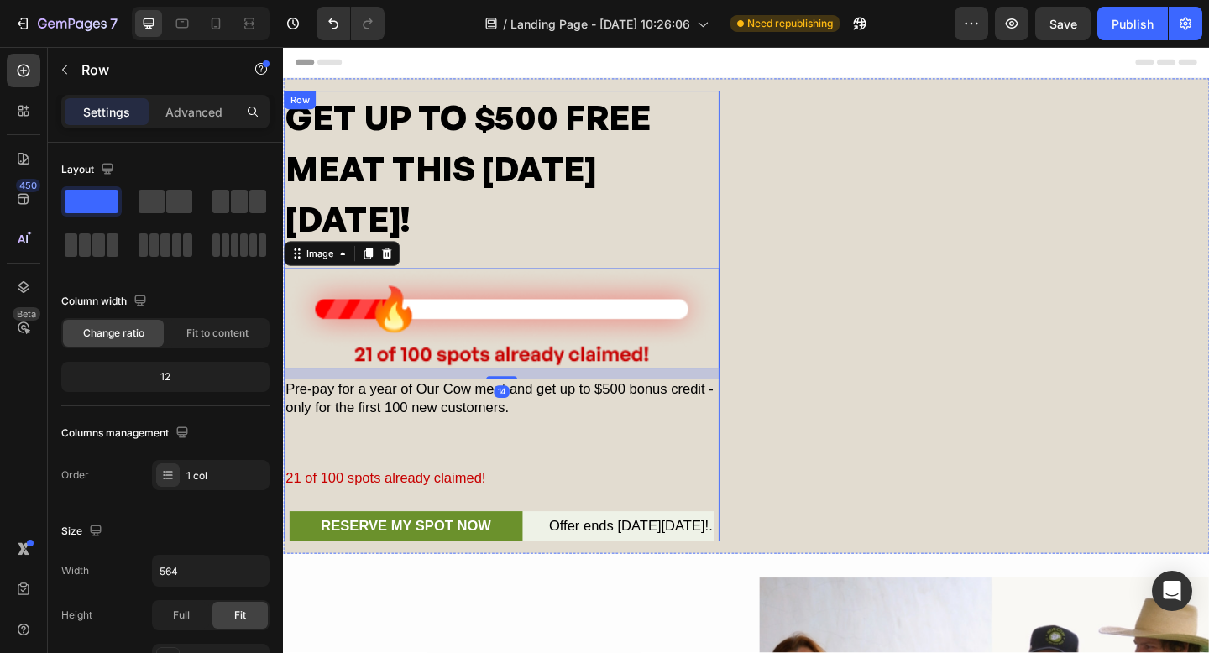
click at [403, 454] on div "GET UP TO $500 FREE MEAT THIS [DATE][DATE]! Heading Image 14 Pre-pay for a year…" at bounding box center [521, 340] width 474 height 491
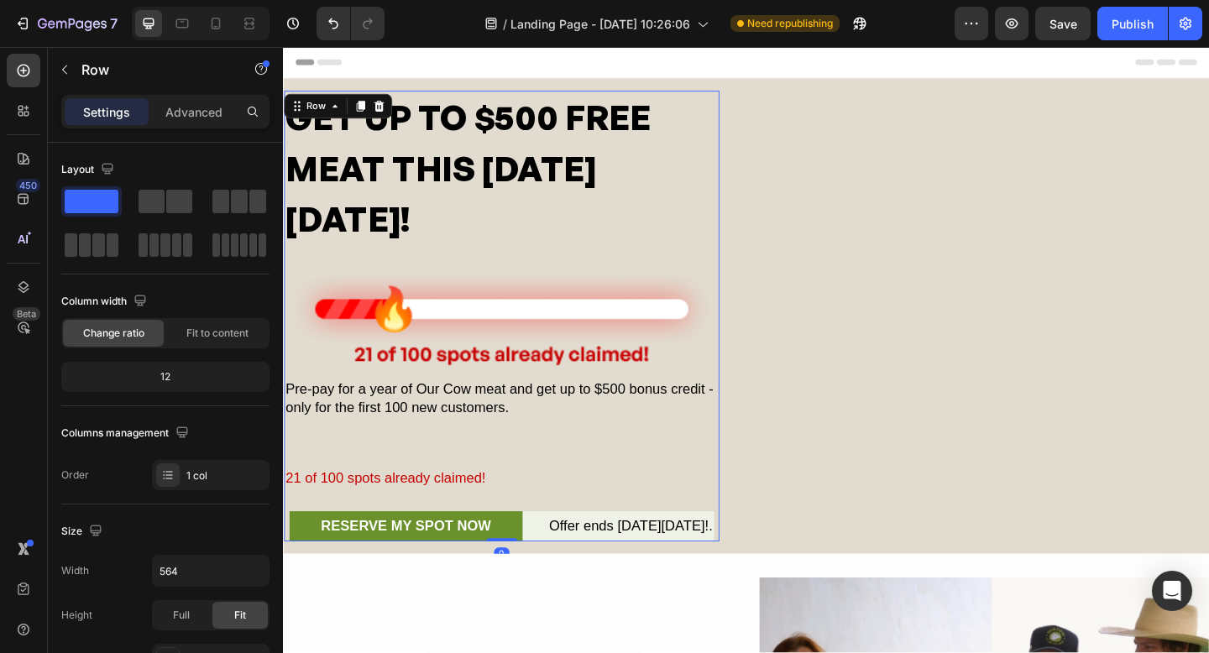
click at [359, 494] on div "GET UP TO $500 FREE MEAT THIS [DATE][DATE]! Heading Image Pre-pay for a year of…" at bounding box center [521, 340] width 474 height 491
click at [371, 477] on div "GET UP TO $500 FREE MEAT THIS [DATE][DATE]! Heading Image Pre-pay for a year of…" at bounding box center [521, 340] width 474 height 491
drag, startPoint x: 372, startPoint y: 476, endPoint x: 313, endPoint y: 517, distance: 71.8
click at [369, 477] on div "GET UP TO $500 FREE MEAT THIS [DATE][DATE]! Heading Image Pre-pay for a year of…" at bounding box center [521, 340] width 474 height 491
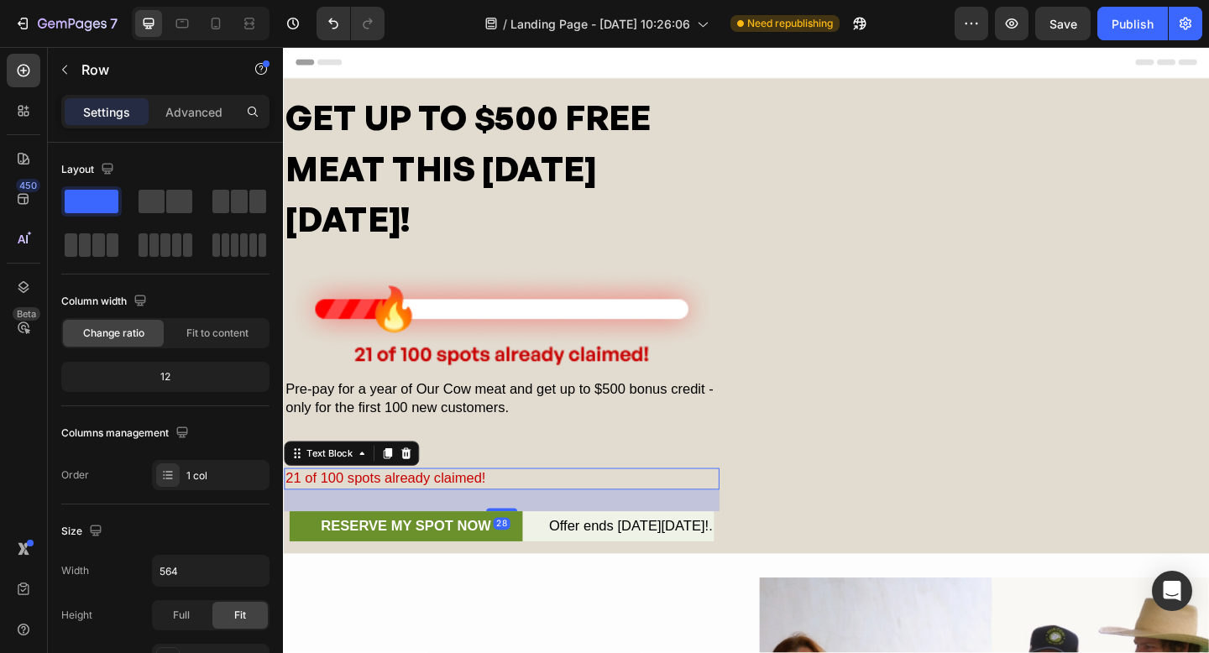
click at [326, 517] on p "21 of 100 spots already claimed!" at bounding box center [521, 516] width 470 height 19
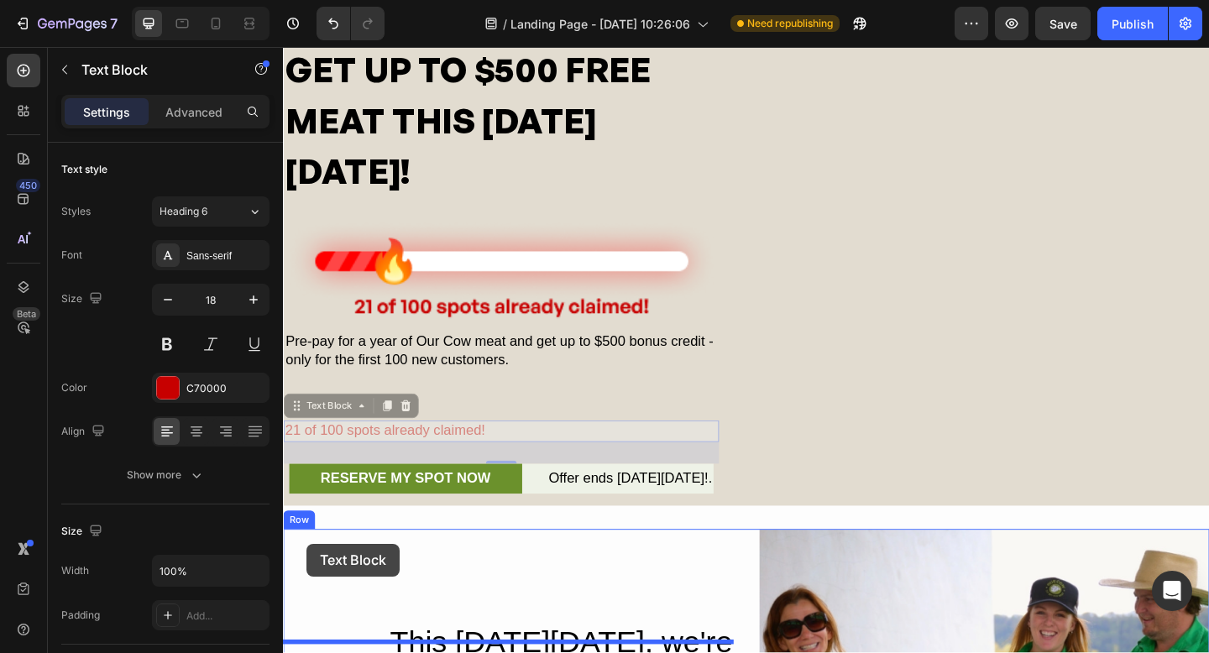
scroll to position [62, 0]
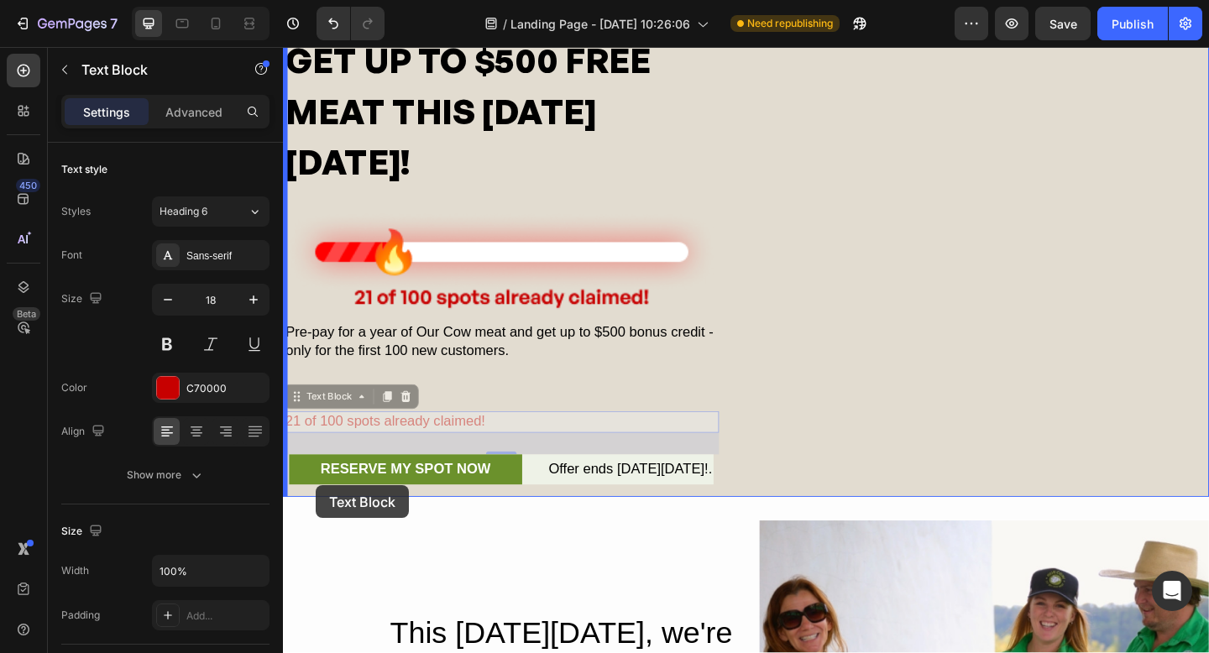
drag, startPoint x: 299, startPoint y: 510, endPoint x: 318, endPoint y: 524, distance: 24.0
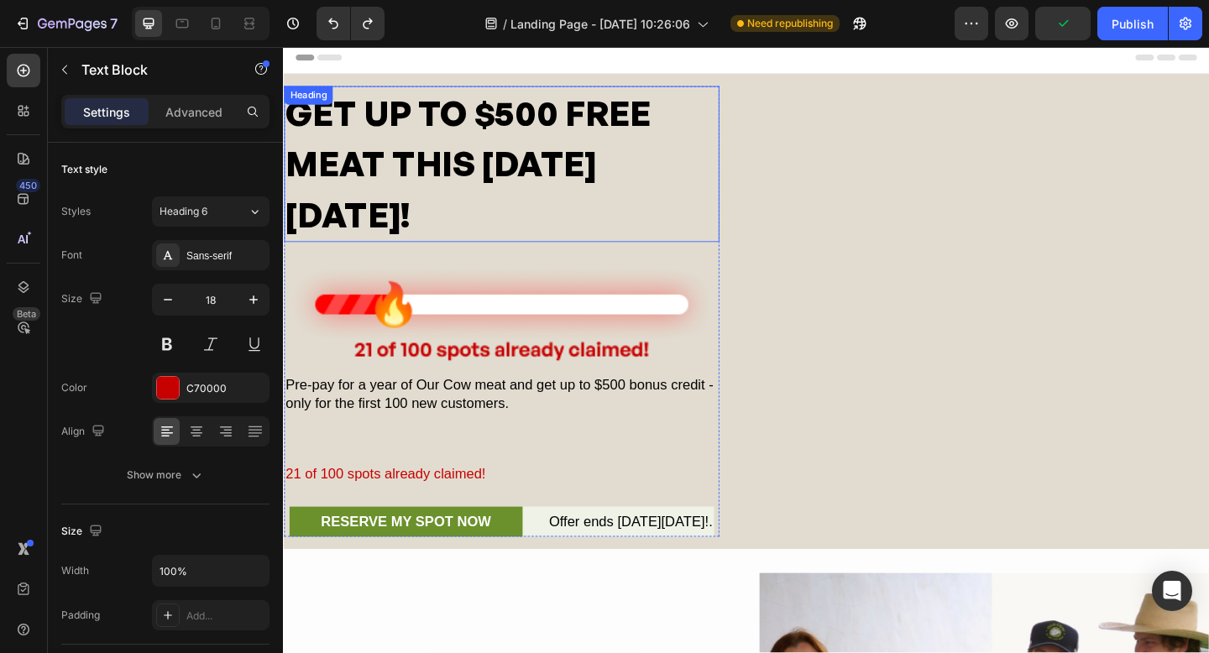
scroll to position [11, 0]
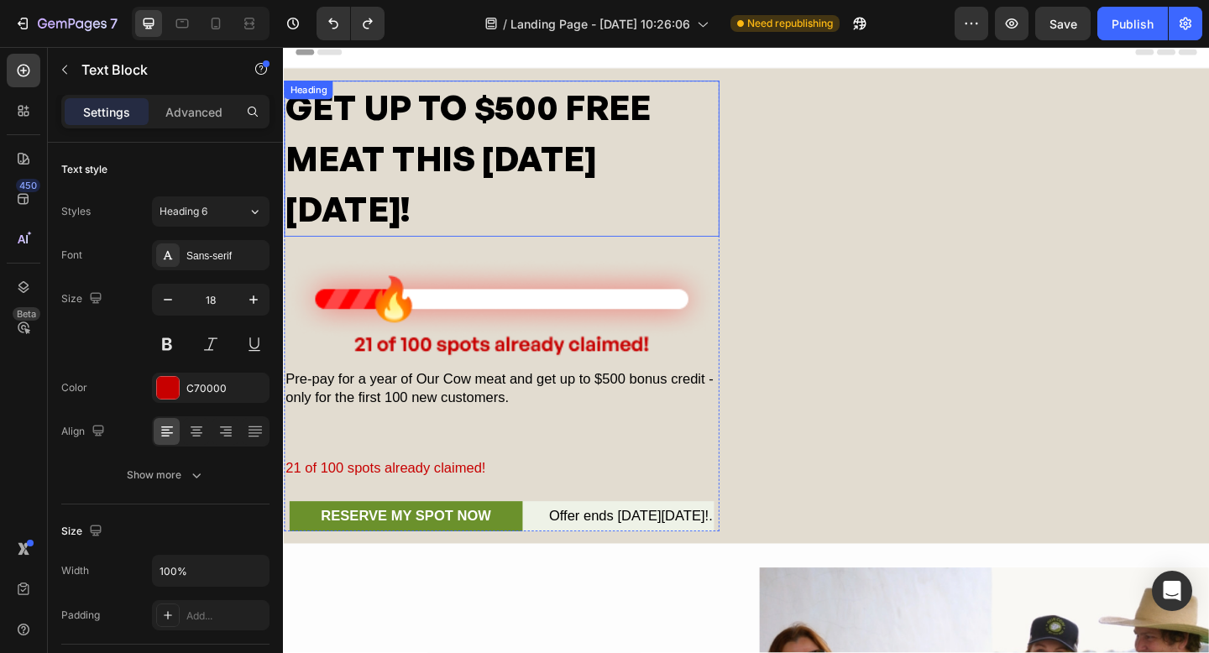
click at [460, 223] on p "GET UP TO $500 FREE MEAT THIS [DATE][DATE]!" at bounding box center [521, 169] width 470 height 166
click at [467, 316] on img at bounding box center [521, 332] width 474 height 110
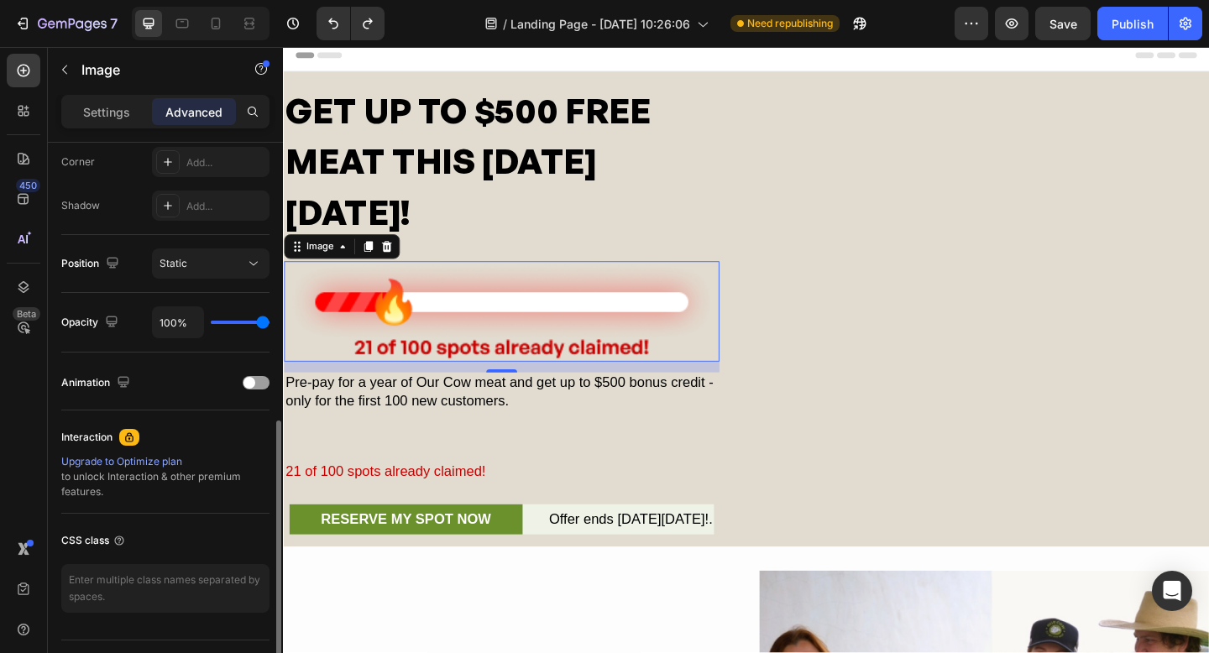
scroll to position [539, 0]
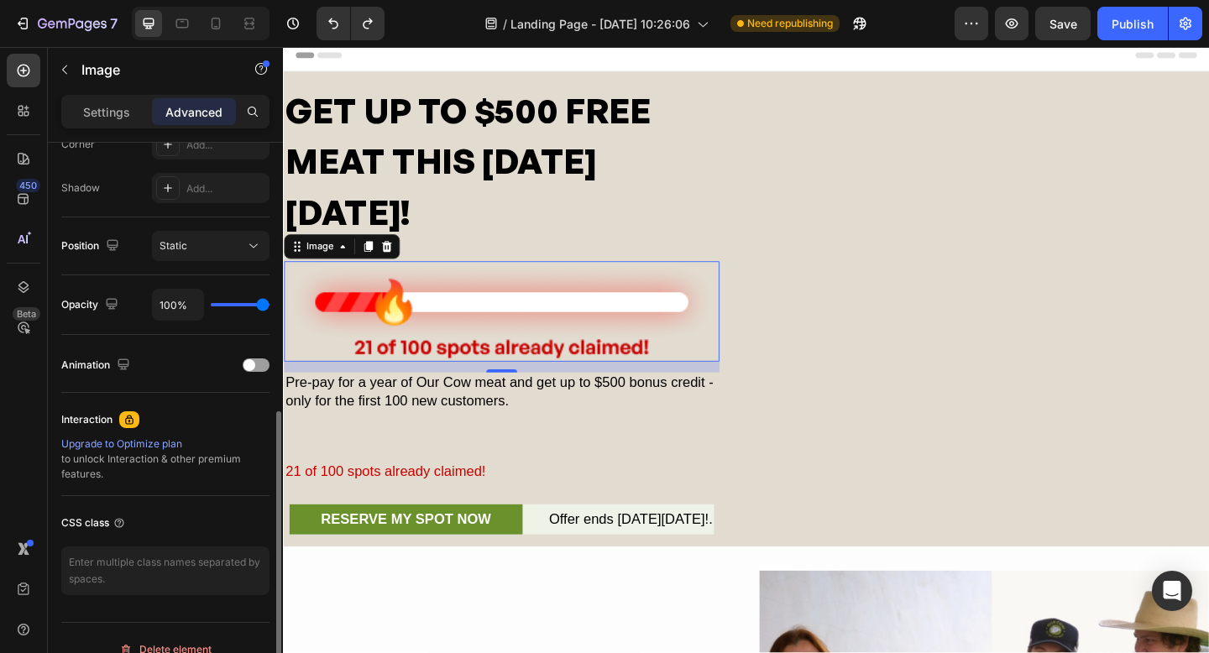
click at [425, 323] on img at bounding box center [521, 336] width 474 height 110
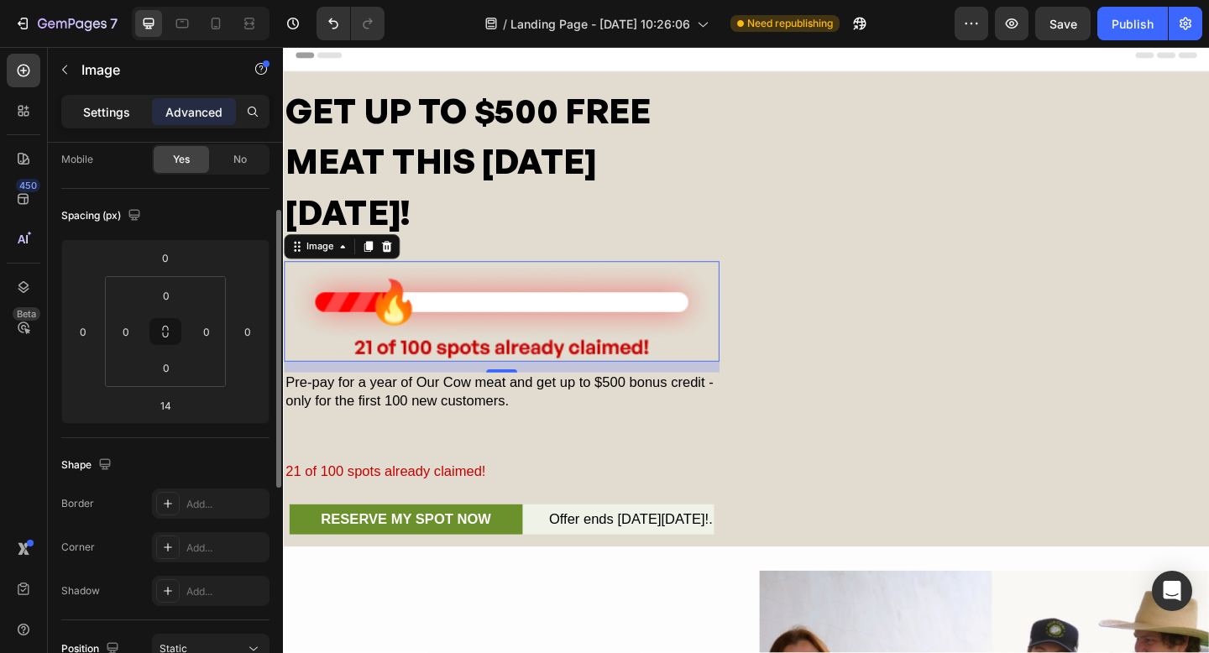
click at [108, 105] on p "Settings" at bounding box center [106, 112] width 47 height 18
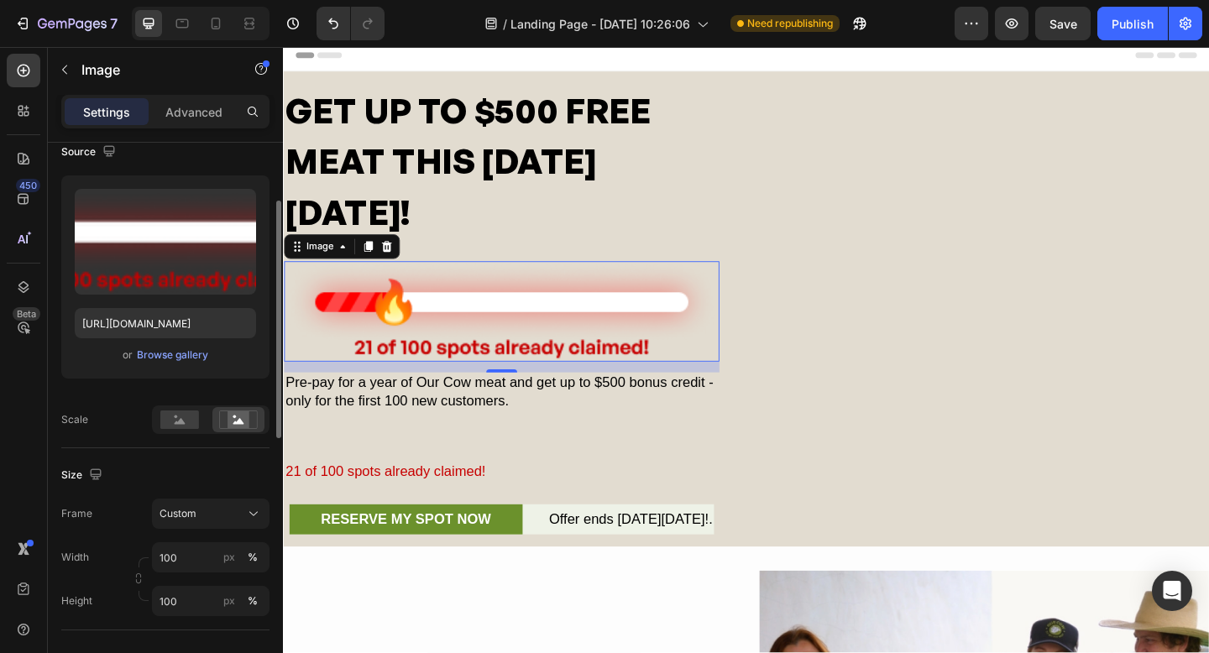
scroll to position [214, 0]
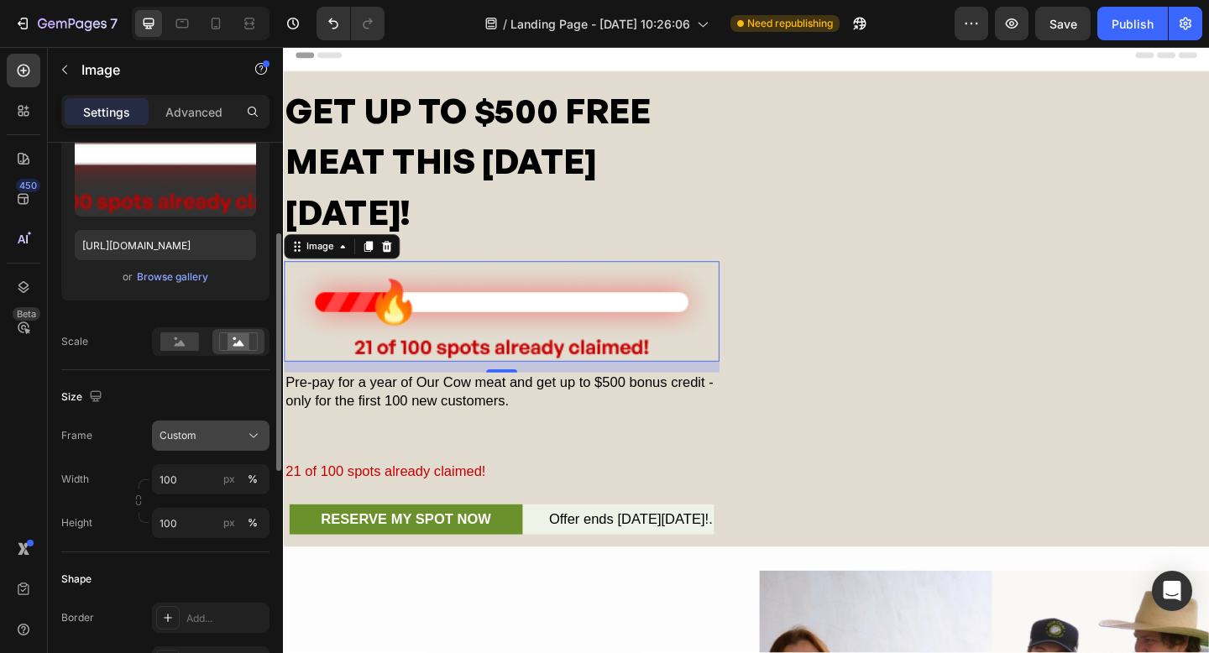
click at [251, 436] on icon at bounding box center [253, 436] width 8 height 4
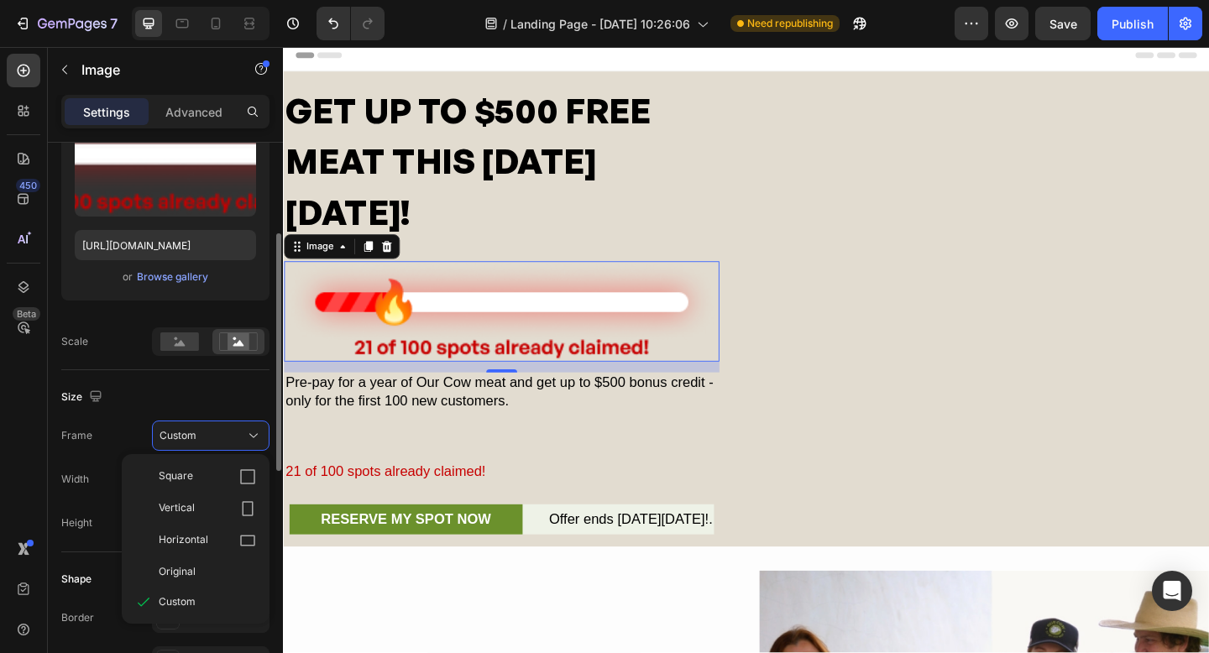
click at [247, 542] on icon at bounding box center [247, 541] width 17 height 17
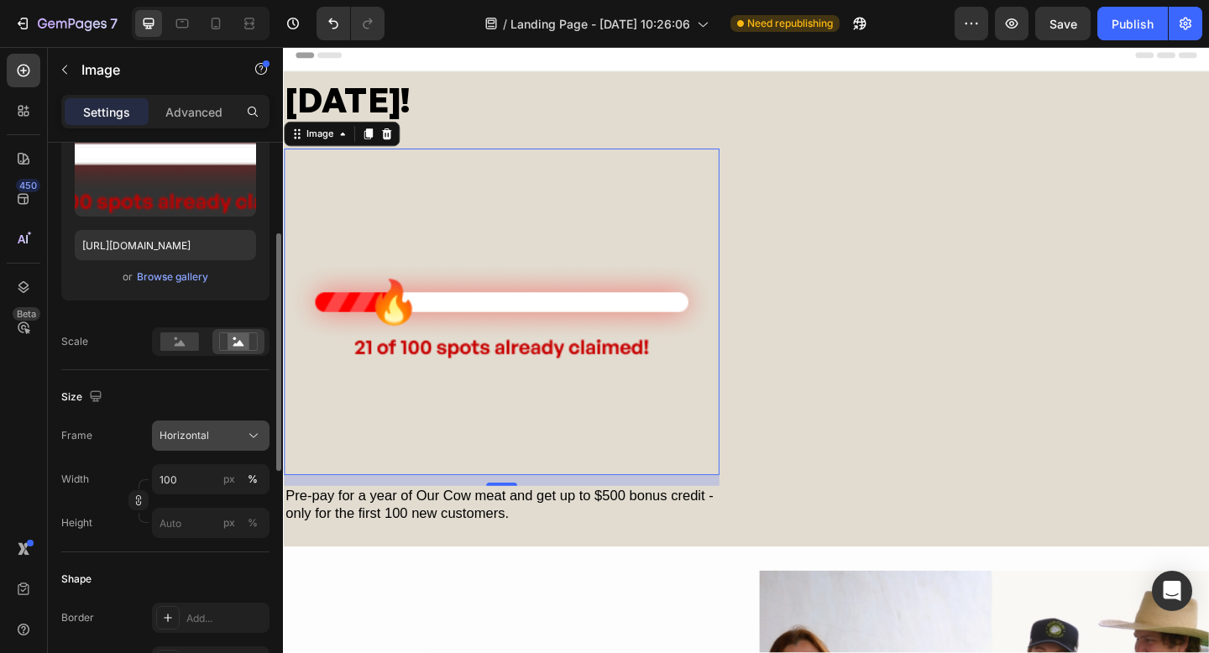
click at [241, 446] on button "Horizontal" at bounding box center [211, 436] width 118 height 30
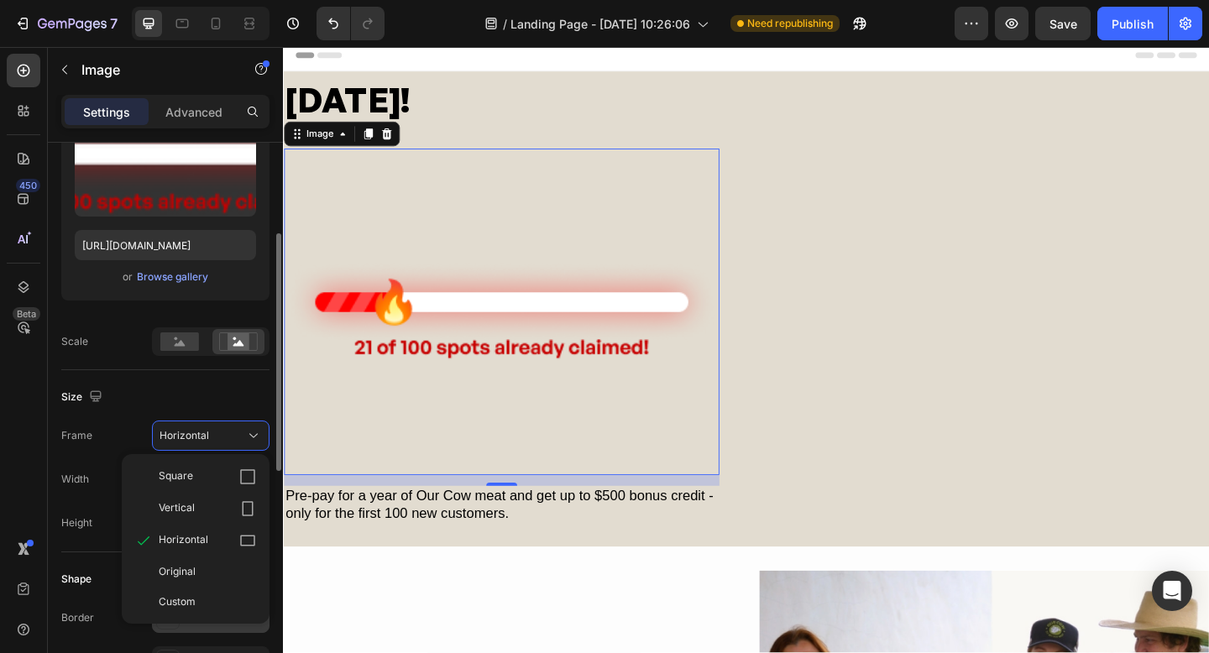
click at [213, 572] on div "Original" at bounding box center [207, 571] width 97 height 15
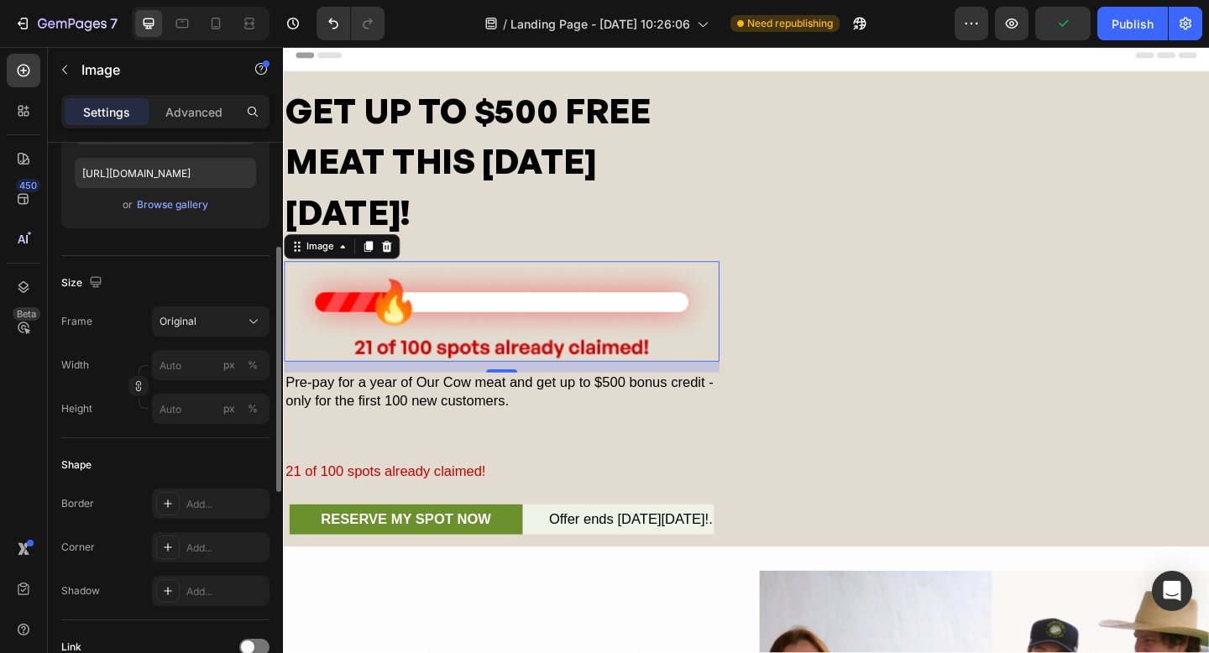
scroll to position [287, 0]
click at [181, 362] on input "px %" at bounding box center [211, 364] width 118 height 30
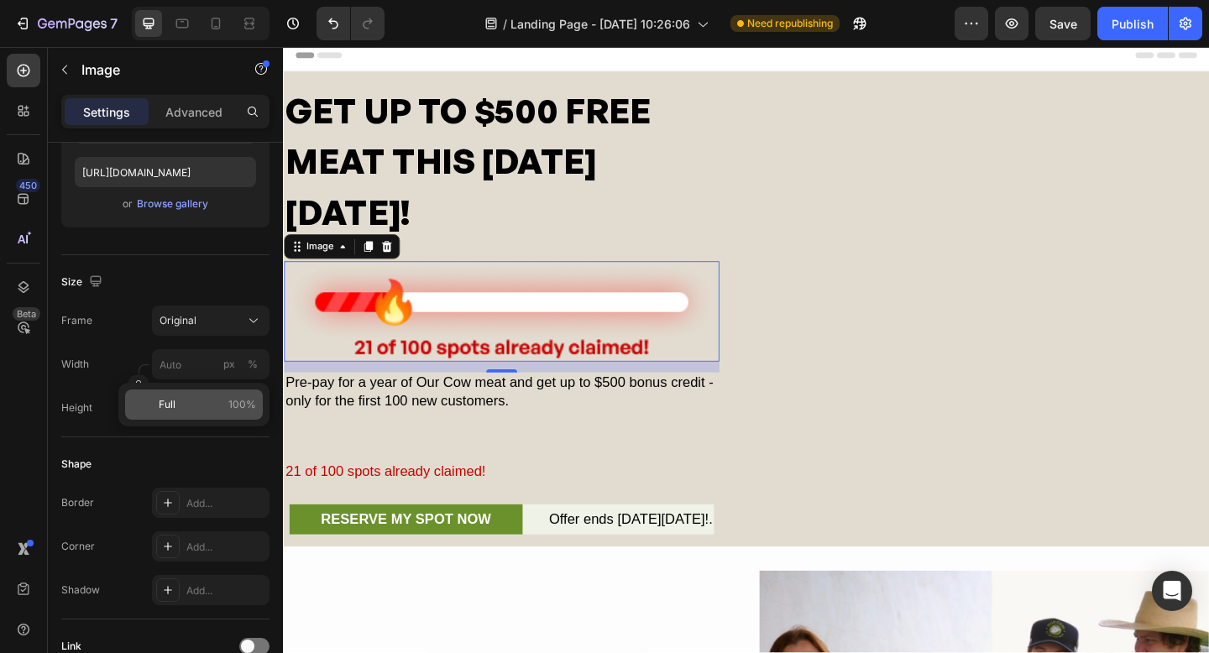
click at [184, 398] on p "Full 100%" at bounding box center [207, 404] width 97 height 15
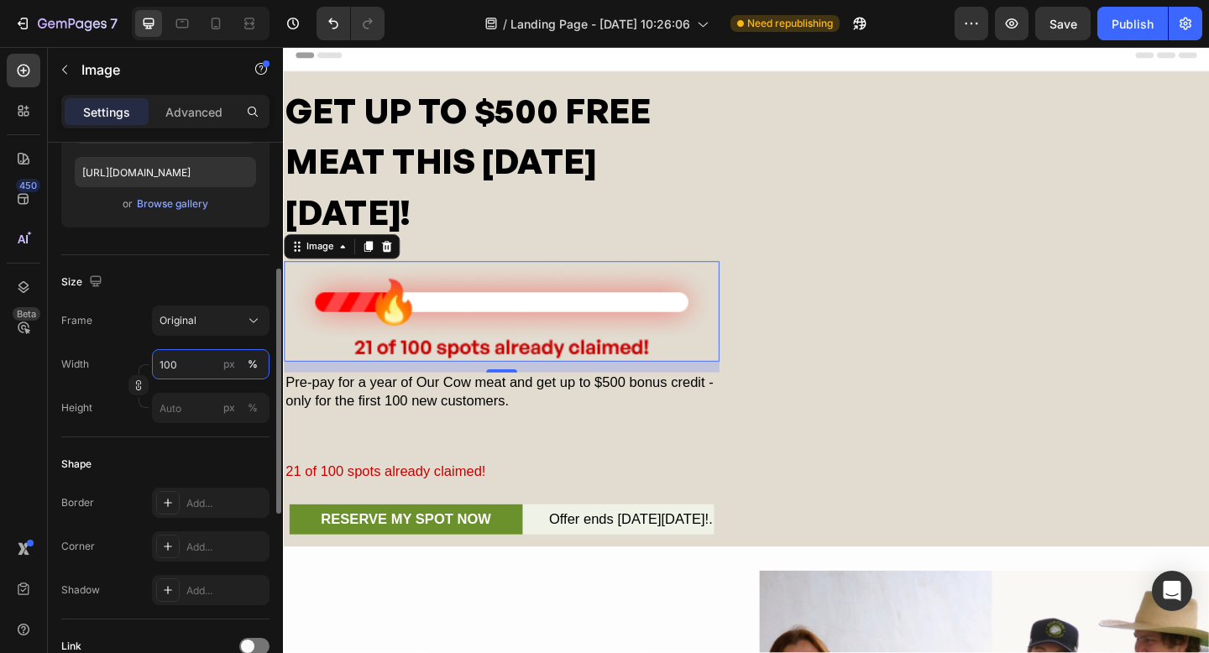
click at [182, 359] on input "100" at bounding box center [211, 364] width 118 height 30
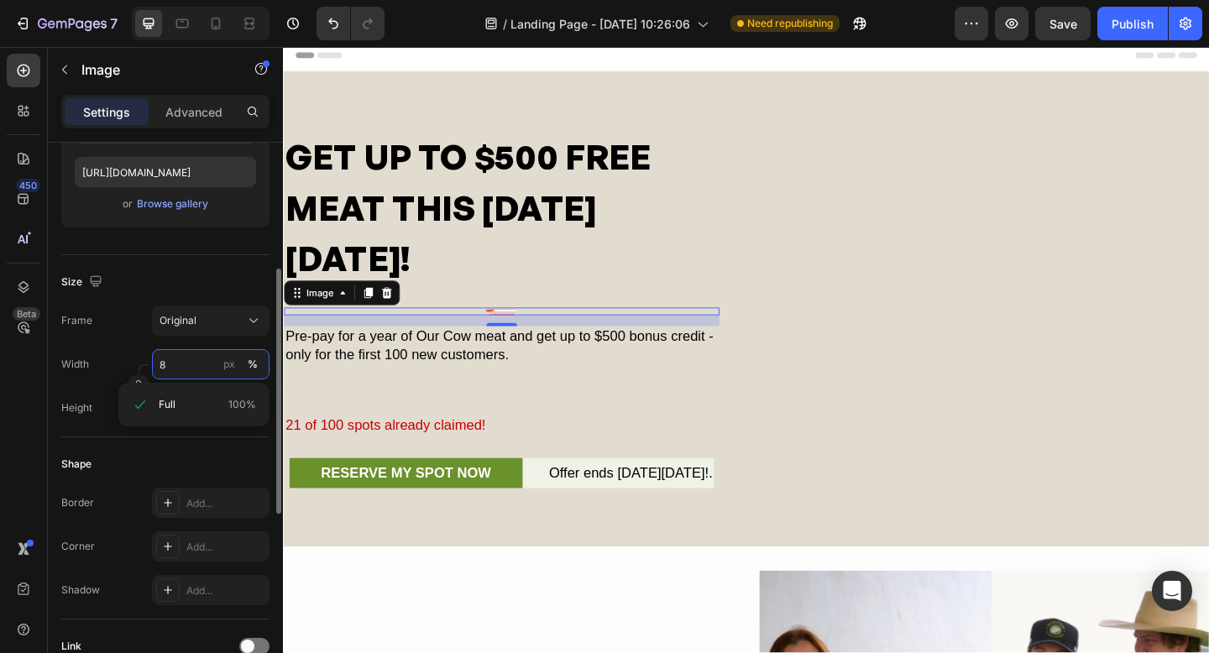
type input "80"
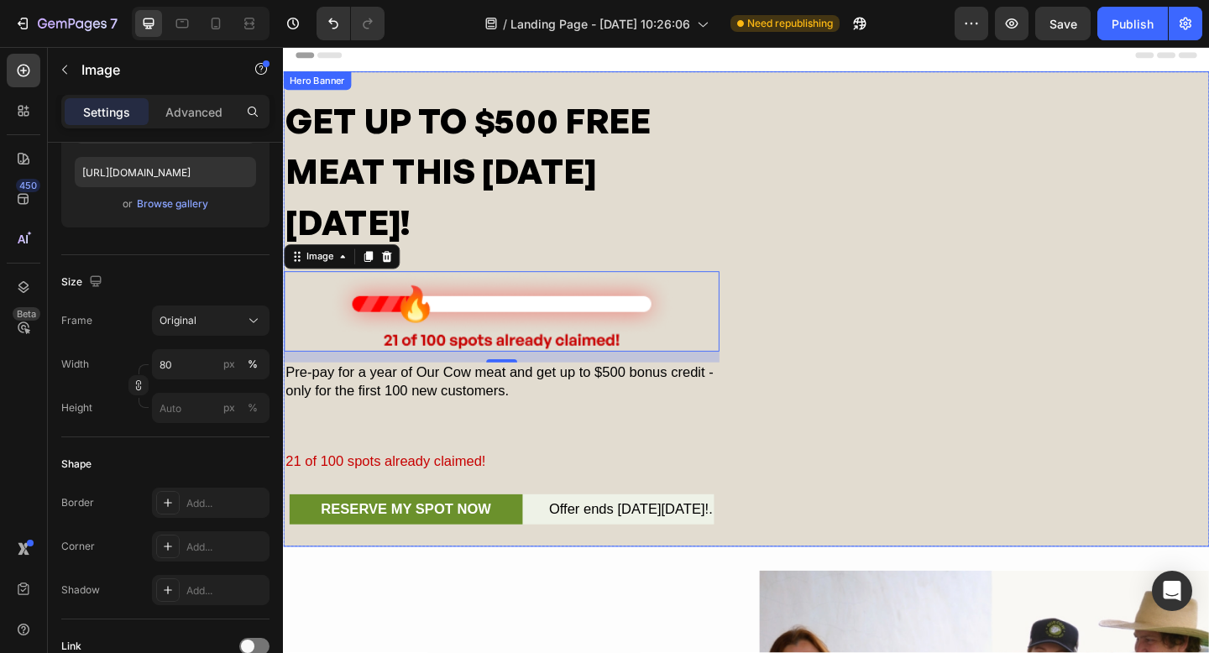
click at [866, 375] on div "GET UP TO $500 FREE MEAT THIS [DATE][DATE]! Heading Image 14 Pre-pay for a year…" at bounding box center [787, 332] width 1008 height 469
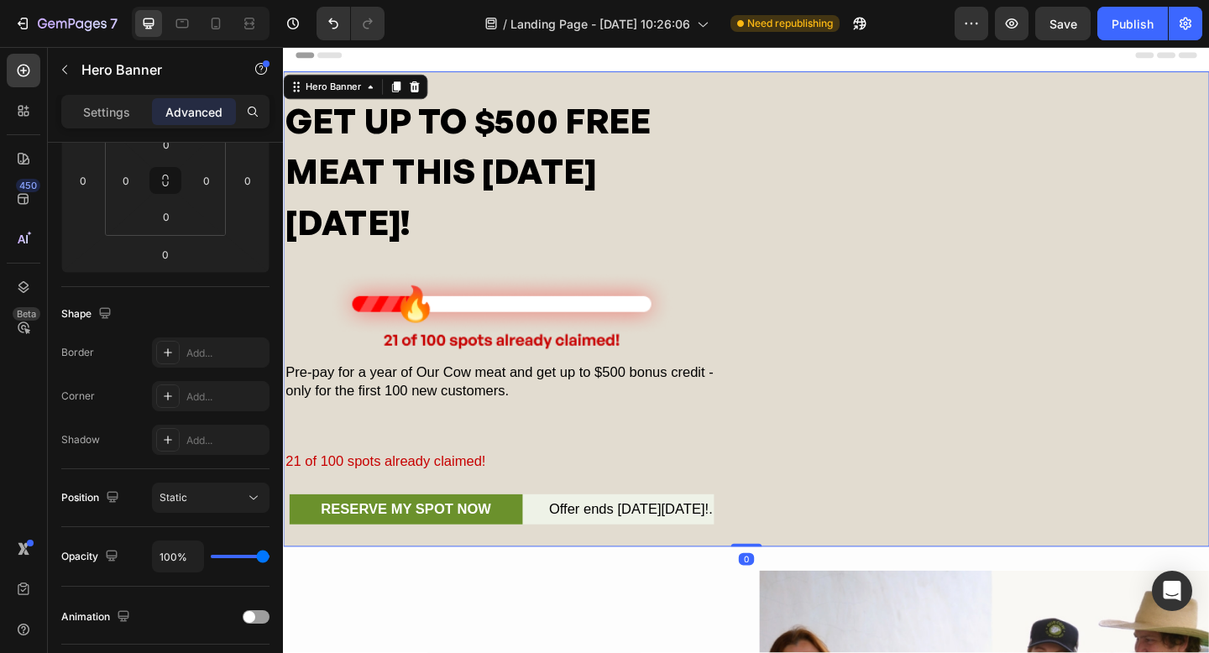
scroll to position [0, 0]
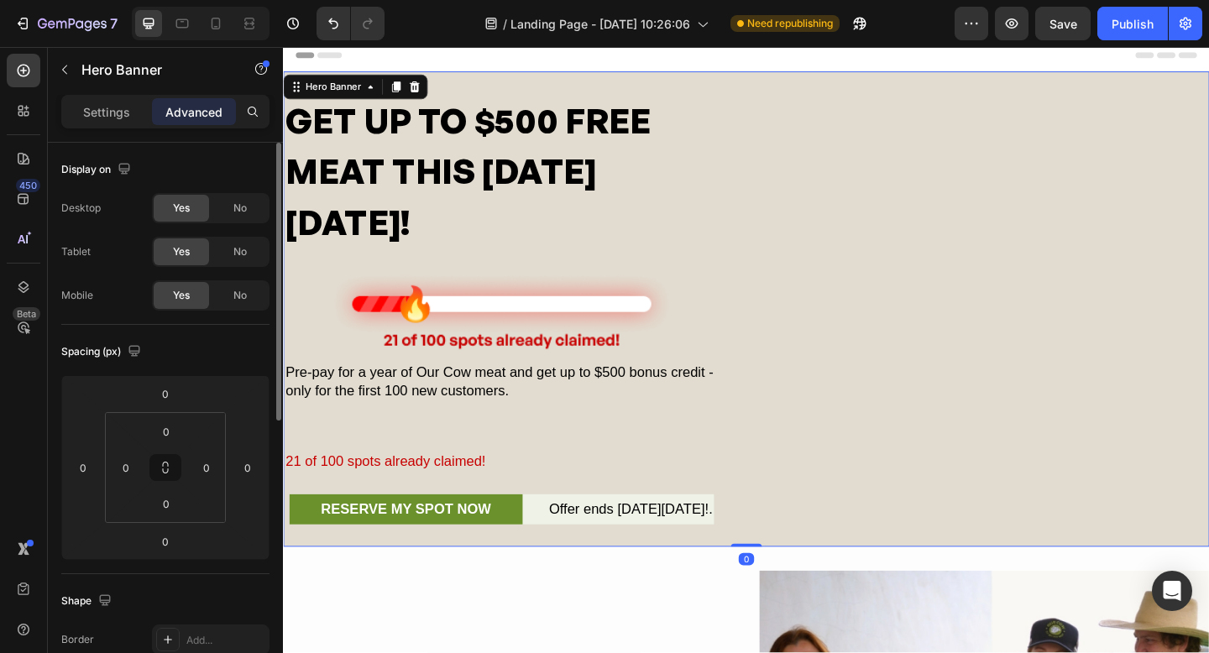
click at [1025, 328] on div "GET UP TO $500 FREE MEAT THIS [DATE][DATE]! Heading Image Pre-pay for a year of…" at bounding box center [787, 332] width 1008 height 469
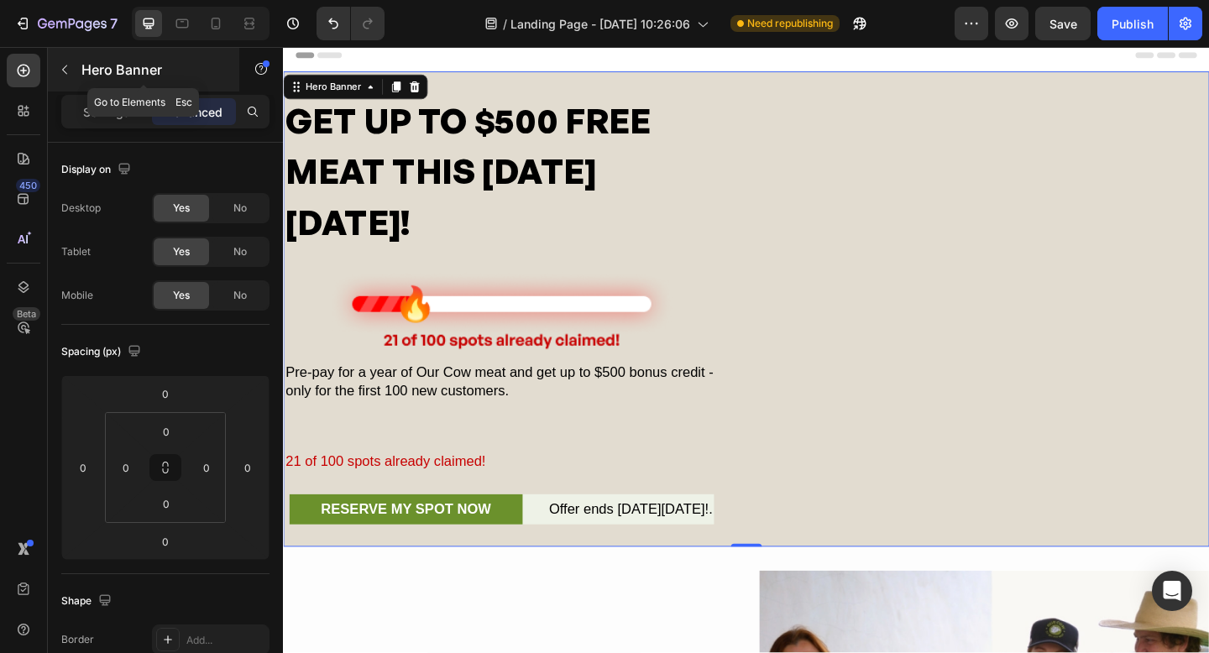
click at [63, 66] on icon "button" at bounding box center [64, 69] width 13 height 13
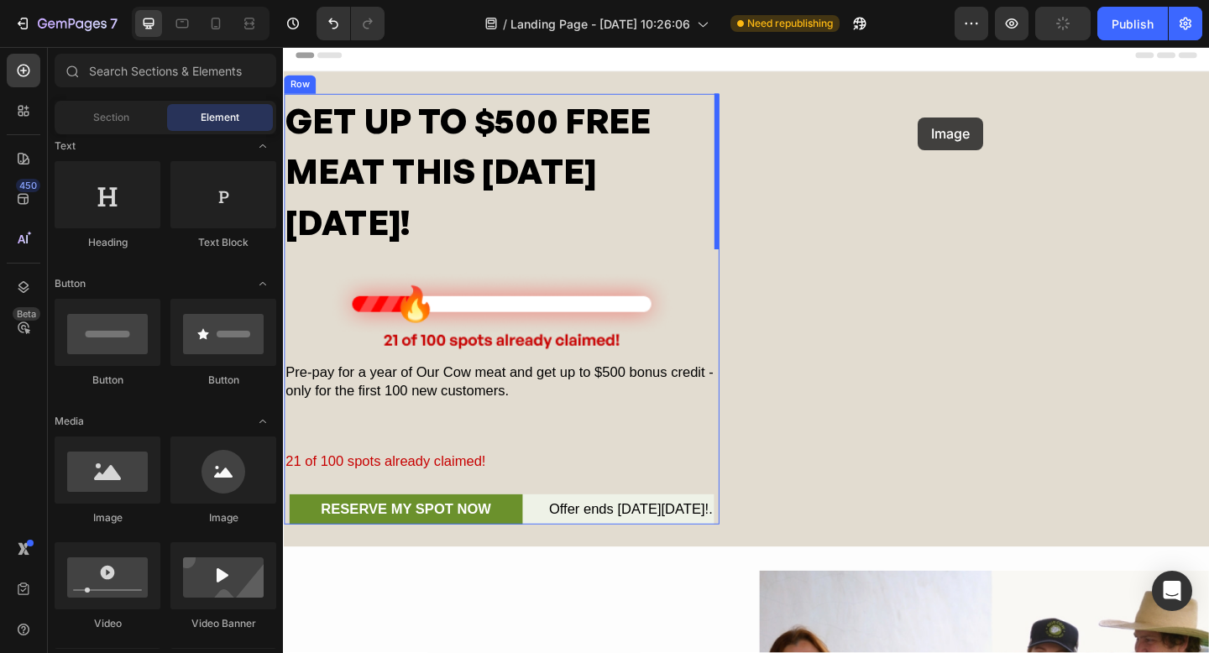
drag, startPoint x: 378, startPoint y: 538, endPoint x: 967, endPoint y: 125, distance: 719.3
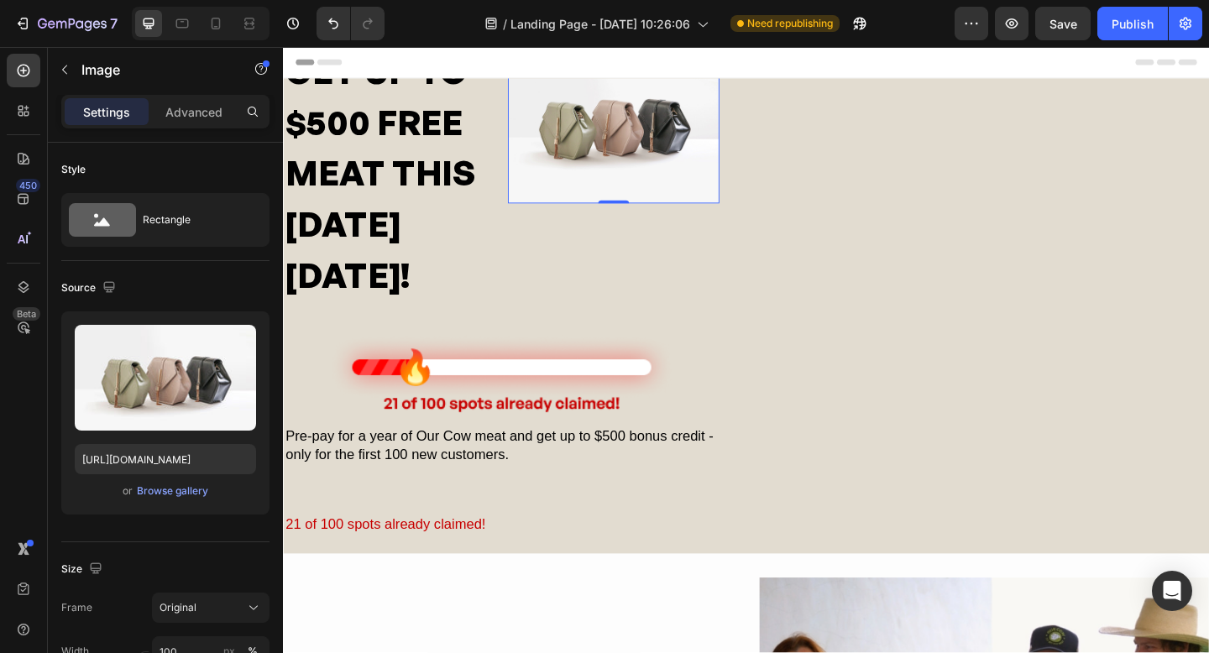
click at [916, 153] on div "GET UP TO $500 FREE MEAT THIS [DATE][DATE]! Heading Image 0 Row Image Pre-pay f…" at bounding box center [787, 340] width 1008 height 591
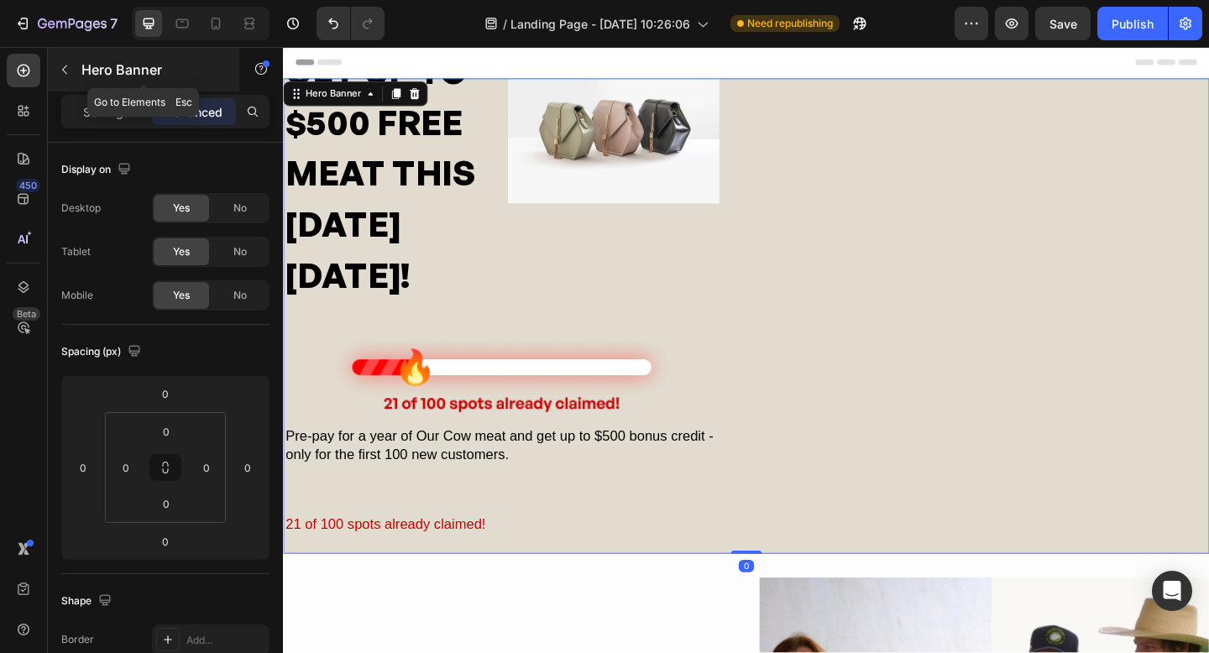
click at [65, 64] on icon "button" at bounding box center [64, 69] width 13 height 13
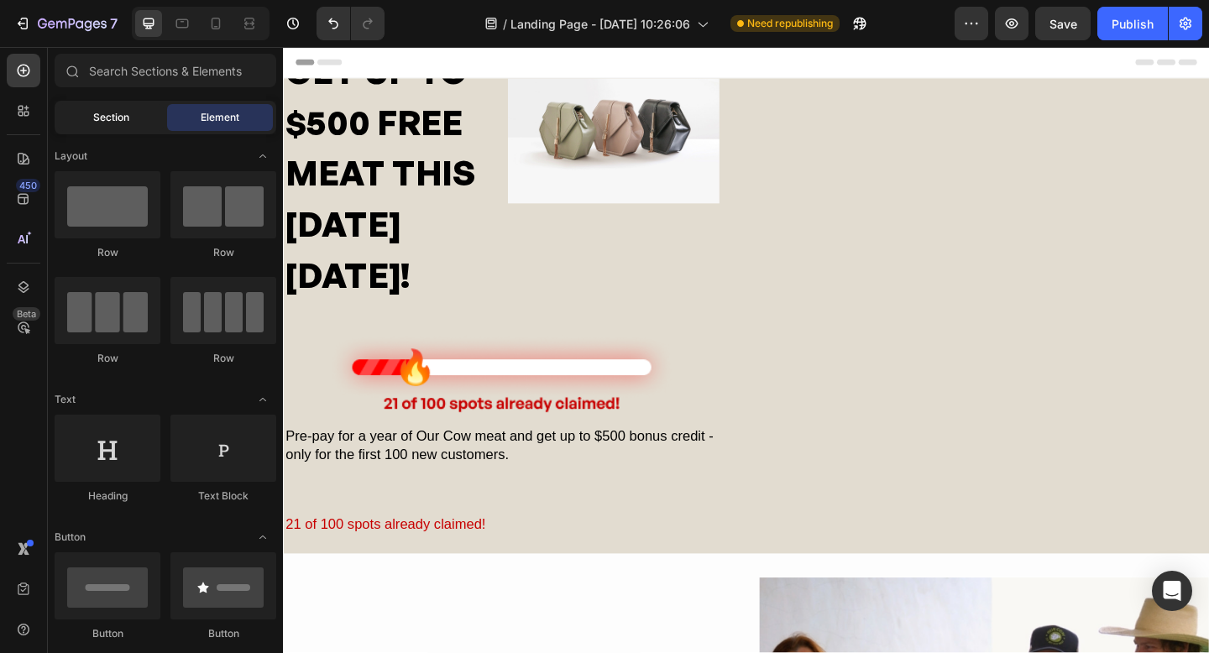
click at [107, 111] on span "Section" at bounding box center [111, 117] width 36 height 15
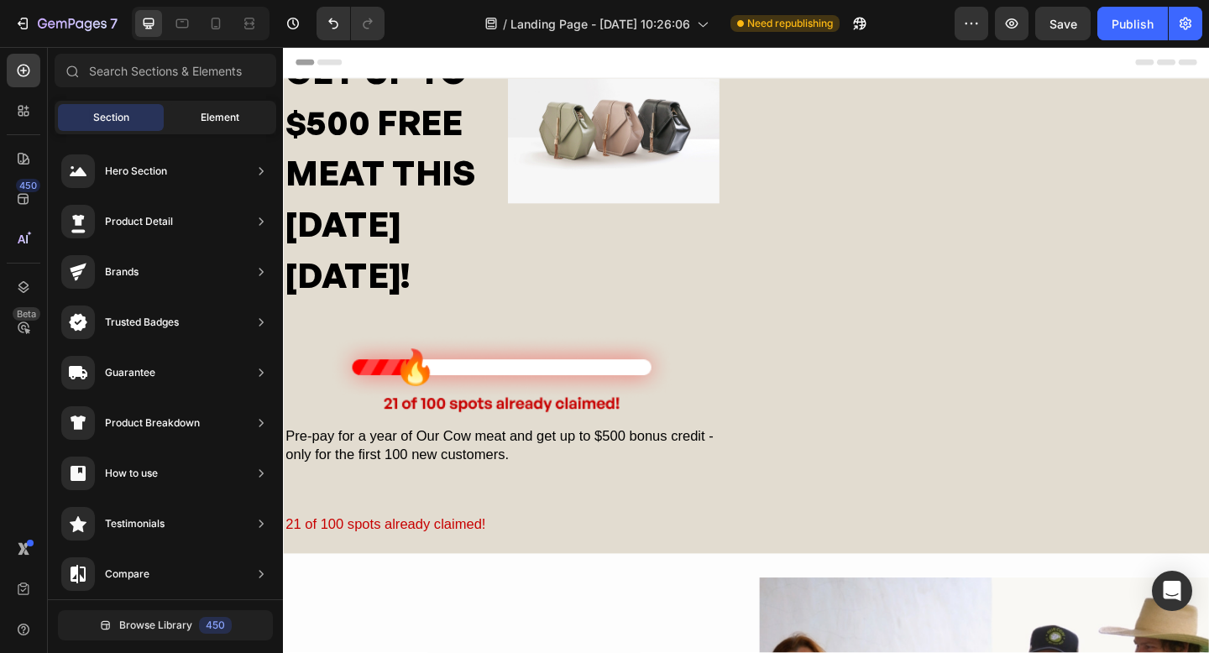
click at [229, 111] on span "Element" at bounding box center [220, 117] width 39 height 15
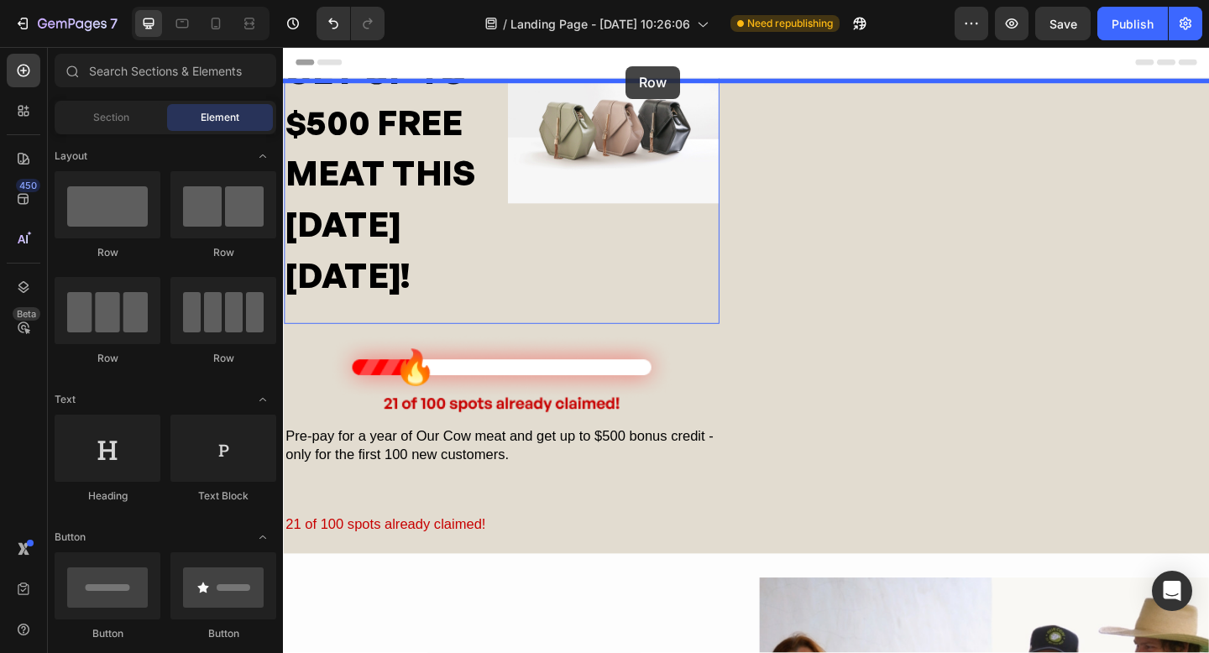
drag, startPoint x: 380, startPoint y: 271, endPoint x: 656, endPoint y: 68, distance: 342.4
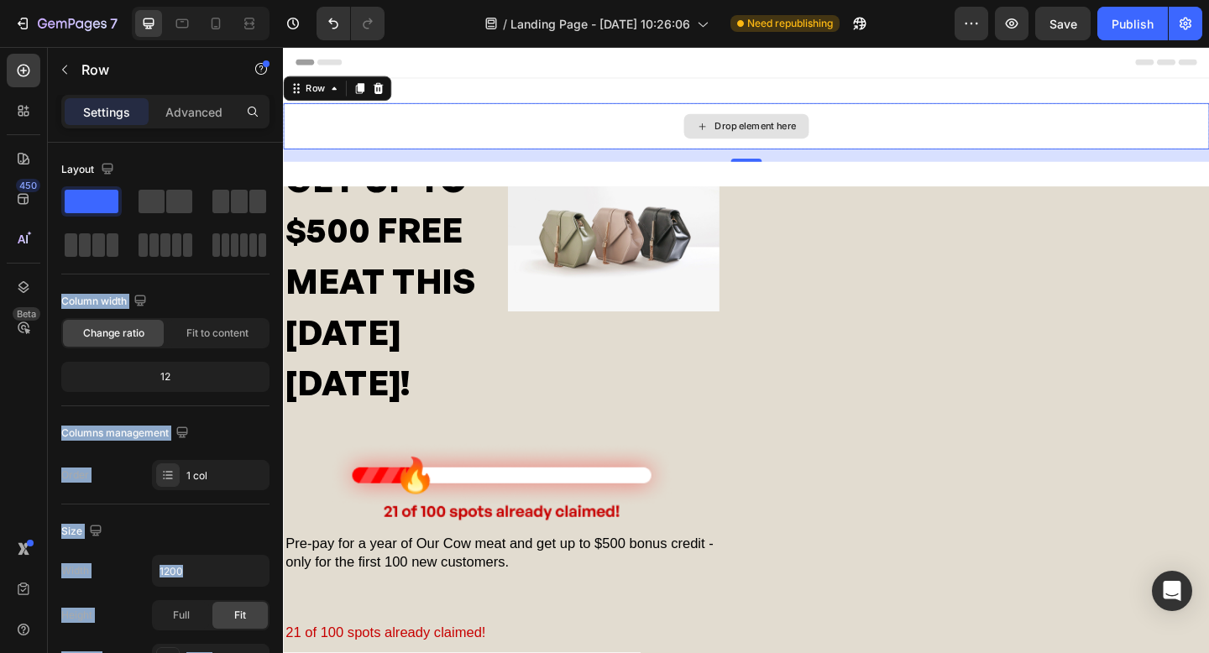
drag, startPoint x: 437, startPoint y: 251, endPoint x: 756, endPoint y: 135, distance: 339.6
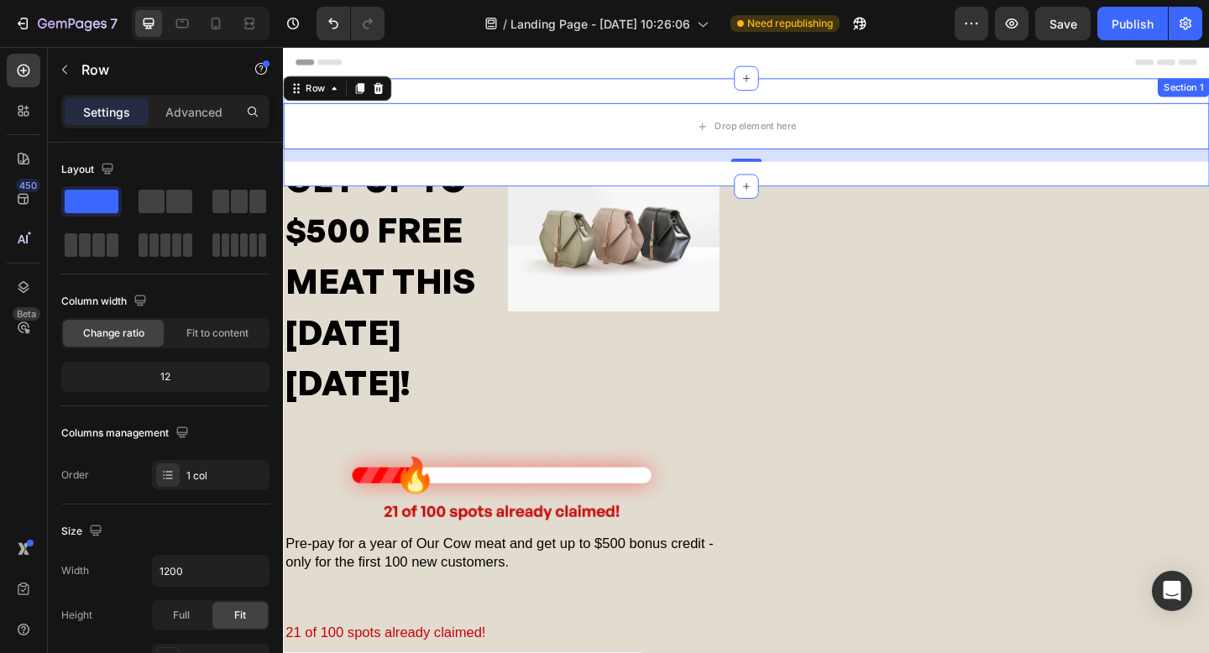
drag, startPoint x: 445, startPoint y: 248, endPoint x: 284, endPoint y: 193, distance: 170.3
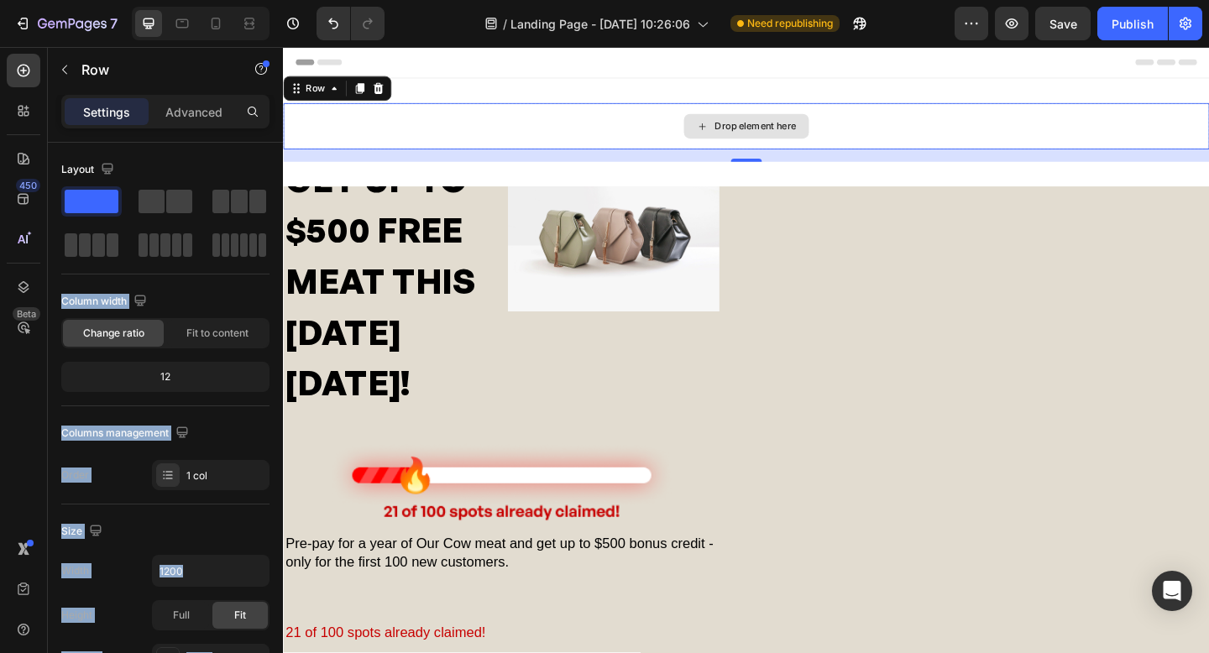
drag, startPoint x: 467, startPoint y: 250, endPoint x: 781, endPoint y: 157, distance: 327.7
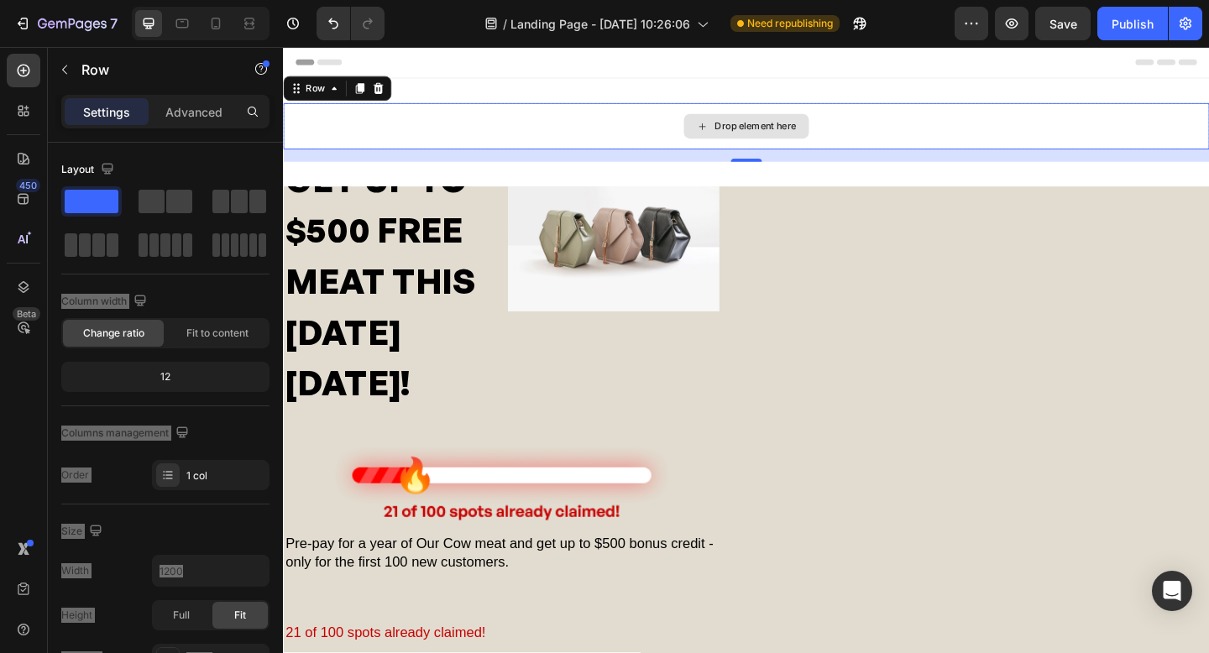
click at [751, 134] on div "Drop element here" at bounding box center [787, 133] width 136 height 27
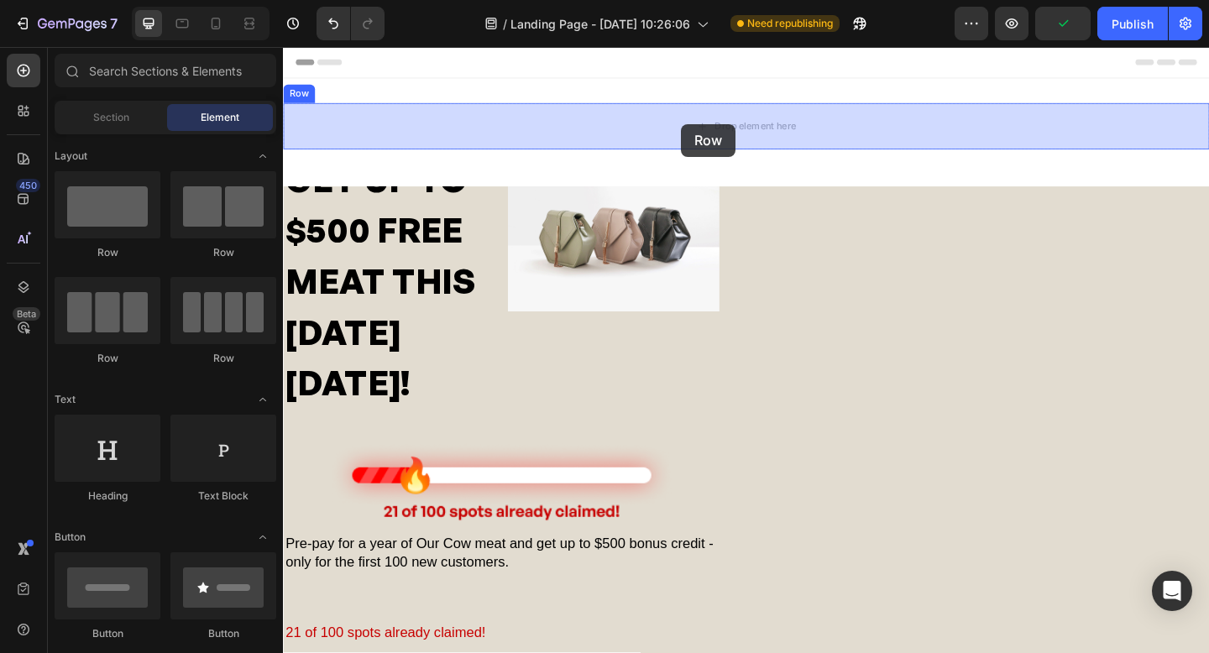
drag, startPoint x: 469, startPoint y: 254, endPoint x: 716, endPoint y: 131, distance: 276.8
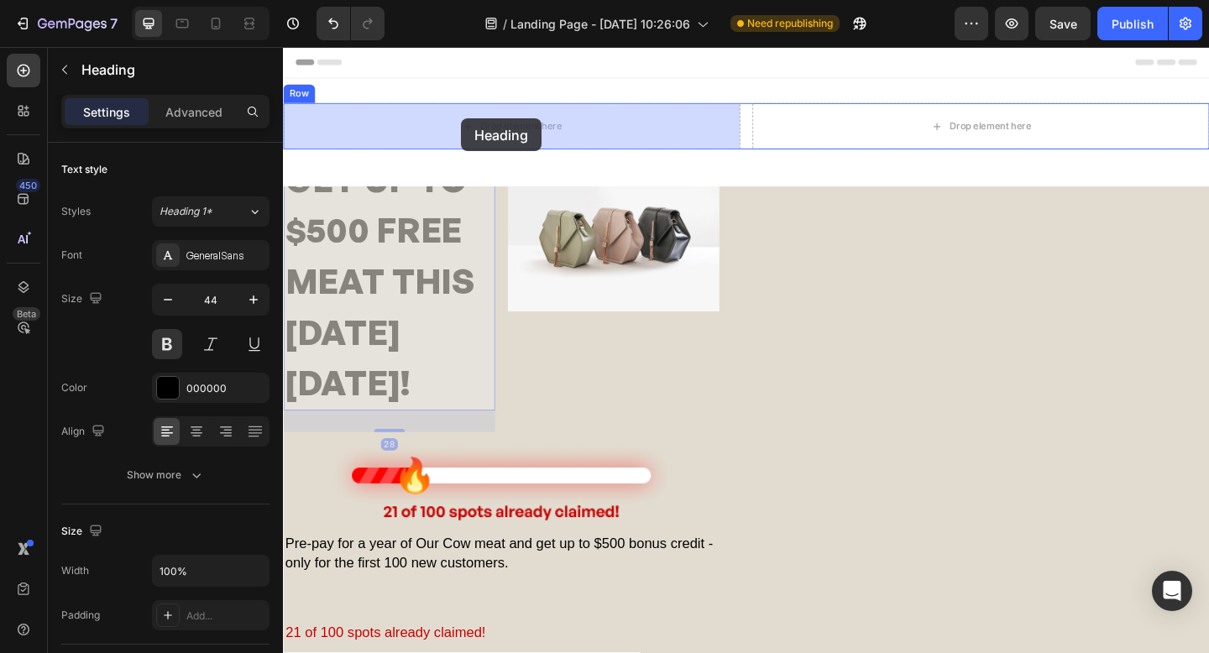
drag, startPoint x: 370, startPoint y: 318, endPoint x: 477, endPoint y: 125, distance: 221.1
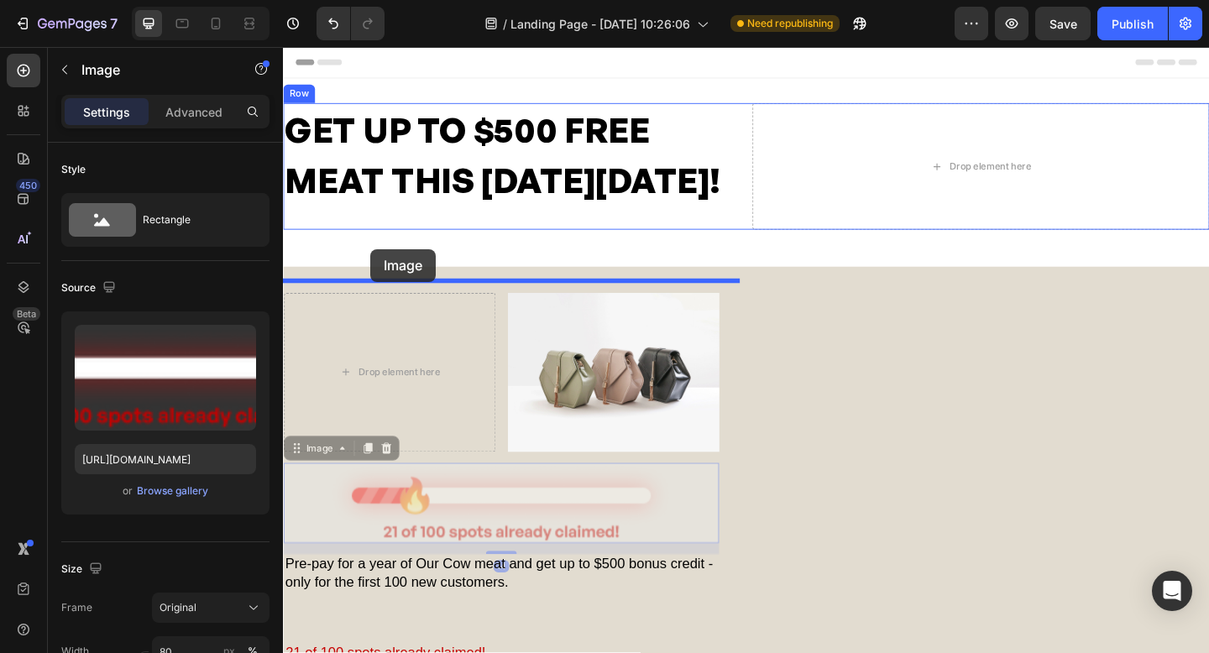
drag, startPoint x: 440, startPoint y: 584, endPoint x: 378, endPoint y: 267, distance: 322.7
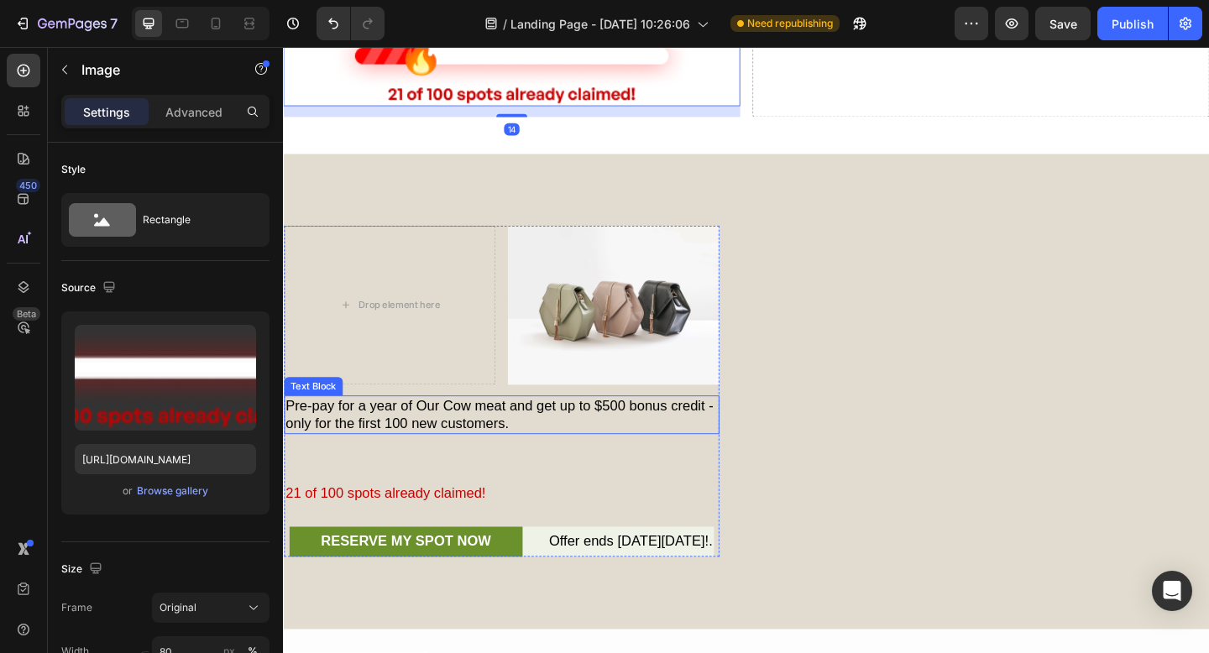
scroll to position [237, 0]
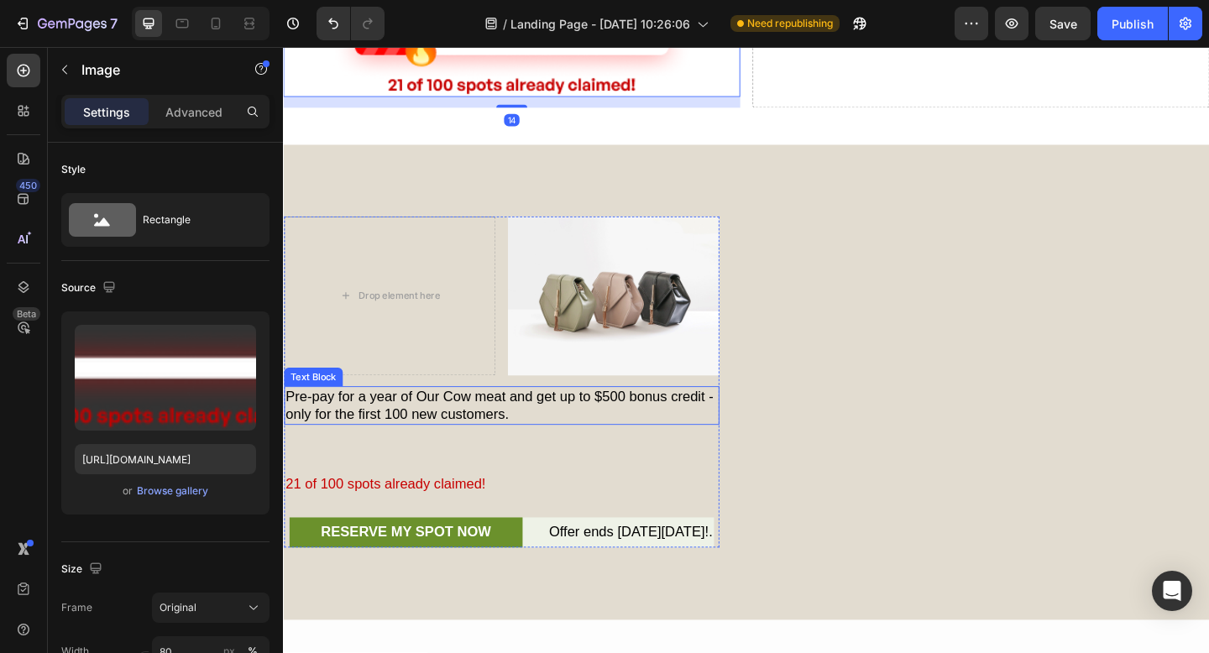
click at [421, 458] on p "Pre-pay for a year of Our Cow meat and get up to $500 bonus credit - only for t…" at bounding box center [521, 437] width 470 height 39
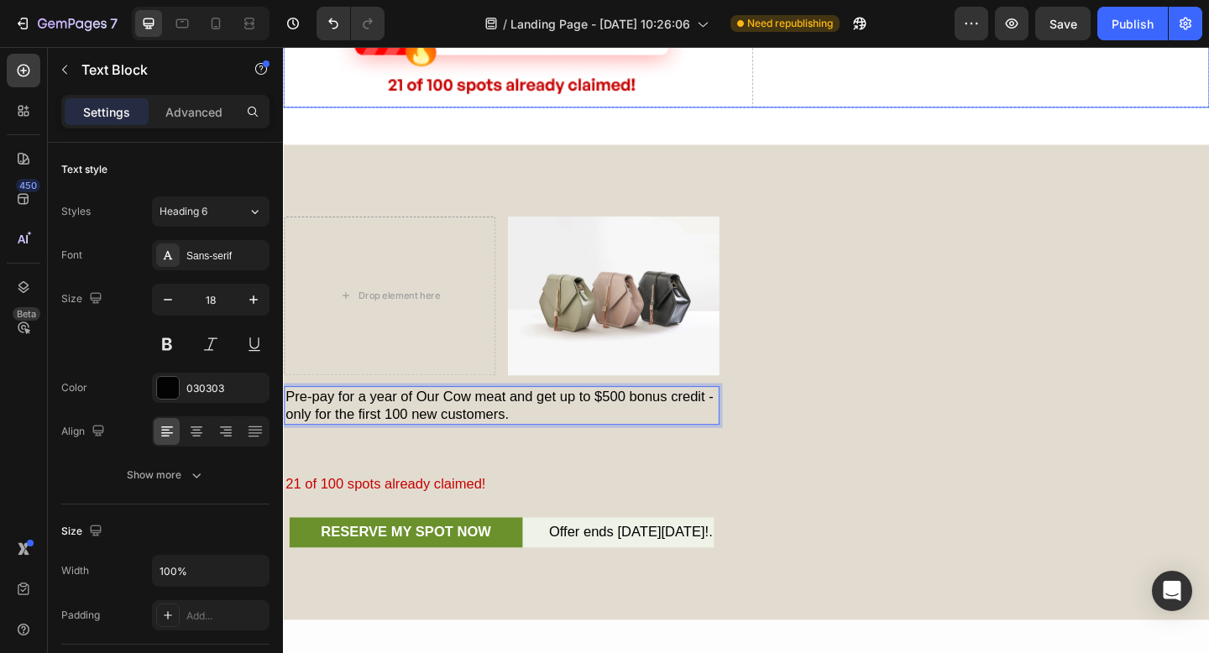
drag, startPoint x: 454, startPoint y: 496, endPoint x: 455, endPoint y: 323, distance: 173.9
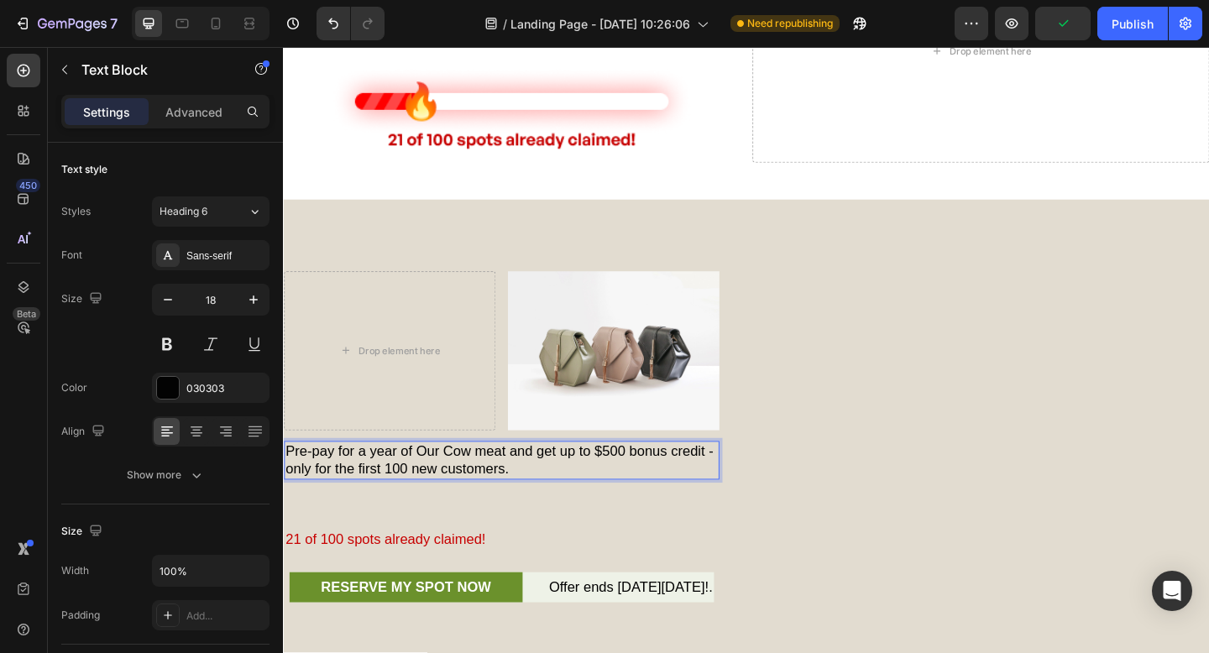
scroll to position [162, 0]
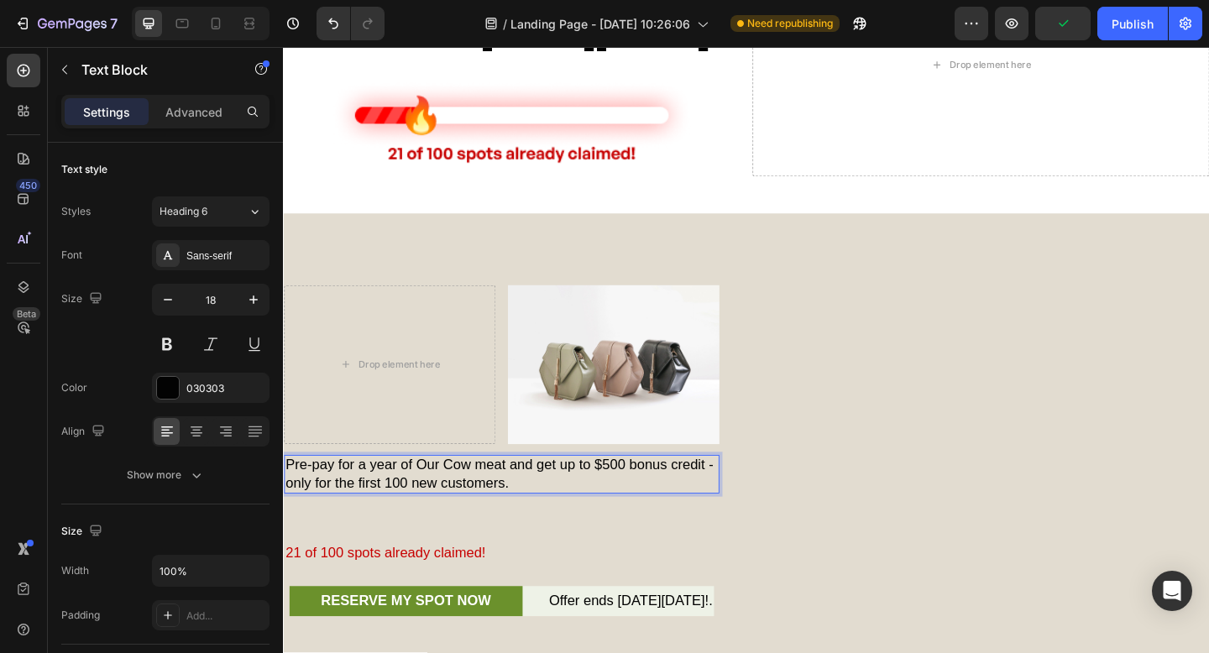
click at [354, 533] on p "Pre-pay for a year of Our Cow meat and get up to $500 bonus credit - only for t…" at bounding box center [521, 512] width 470 height 39
click at [550, 621] on div "Drop element here Image Row Pre-pay for a year of Our Cow meat and get up to $5…" at bounding box center [521, 487] width 474 height 360
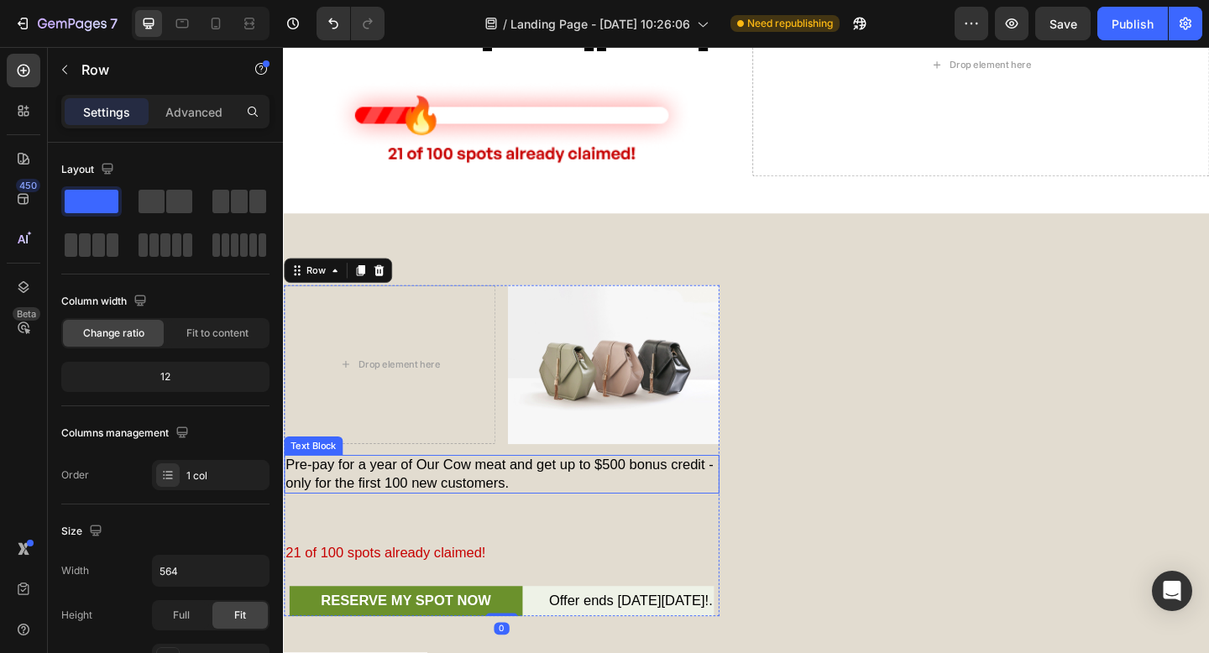
click at [311, 533] on p "Pre-pay for a year of Our Cow meat and get up to $500 bonus credit - only for t…" at bounding box center [521, 512] width 470 height 39
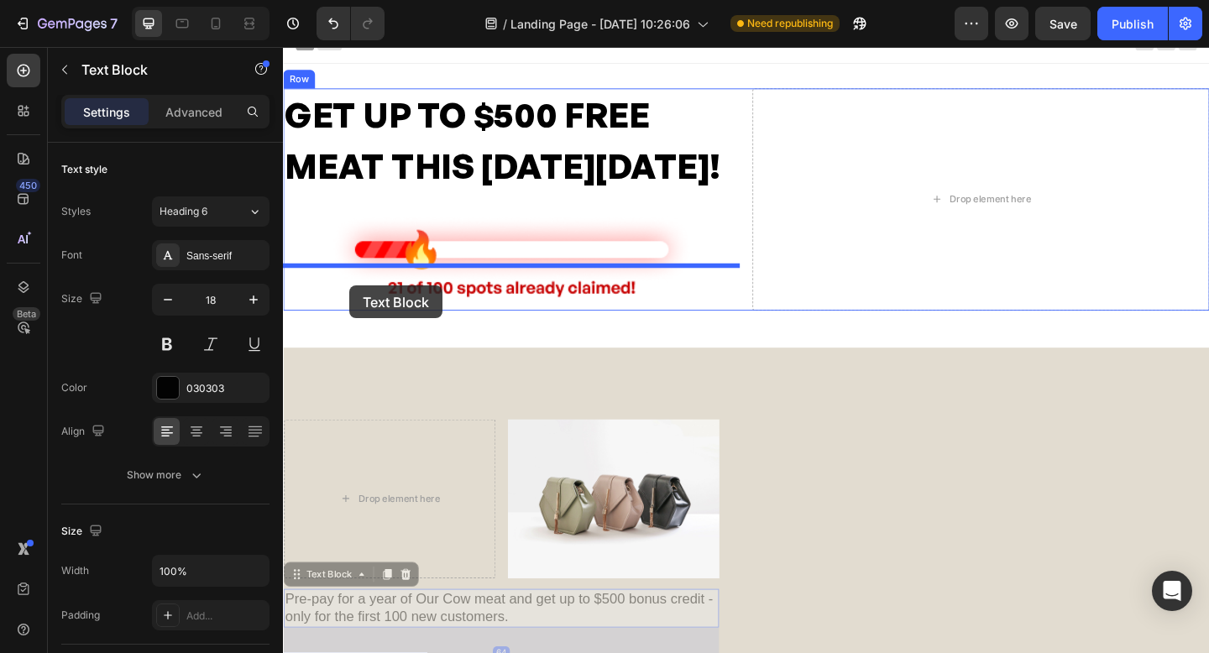
drag, startPoint x: 301, startPoint y: 535, endPoint x: 355, endPoint y: 307, distance: 234.9
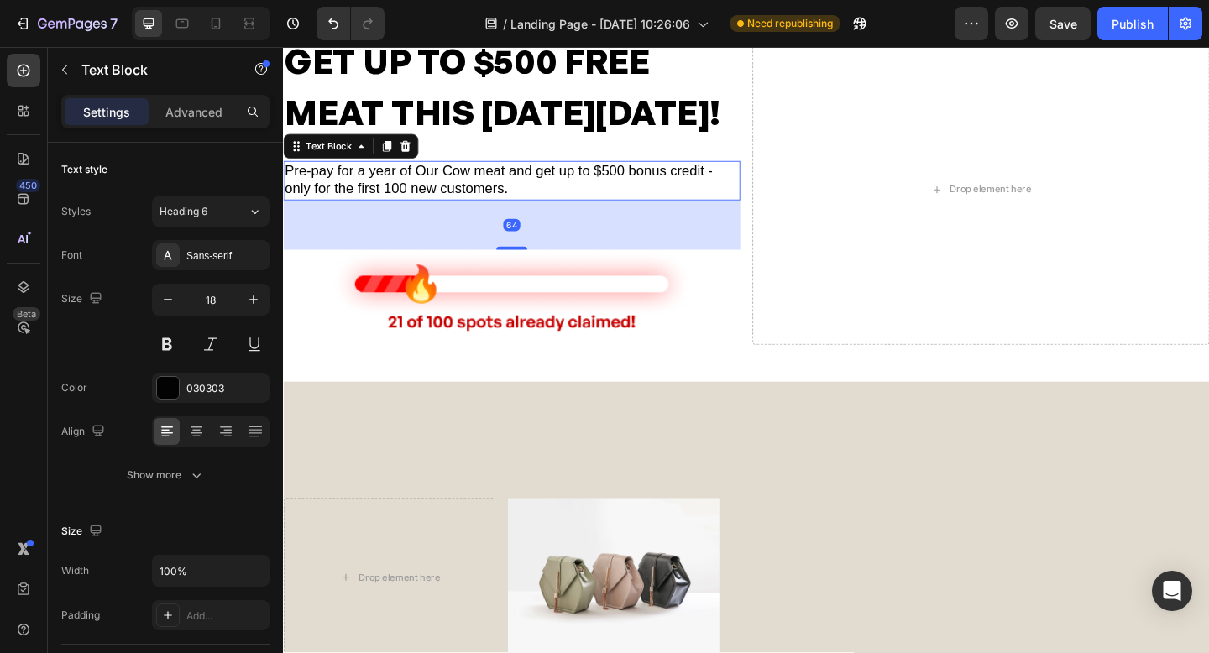
scroll to position [80, 0]
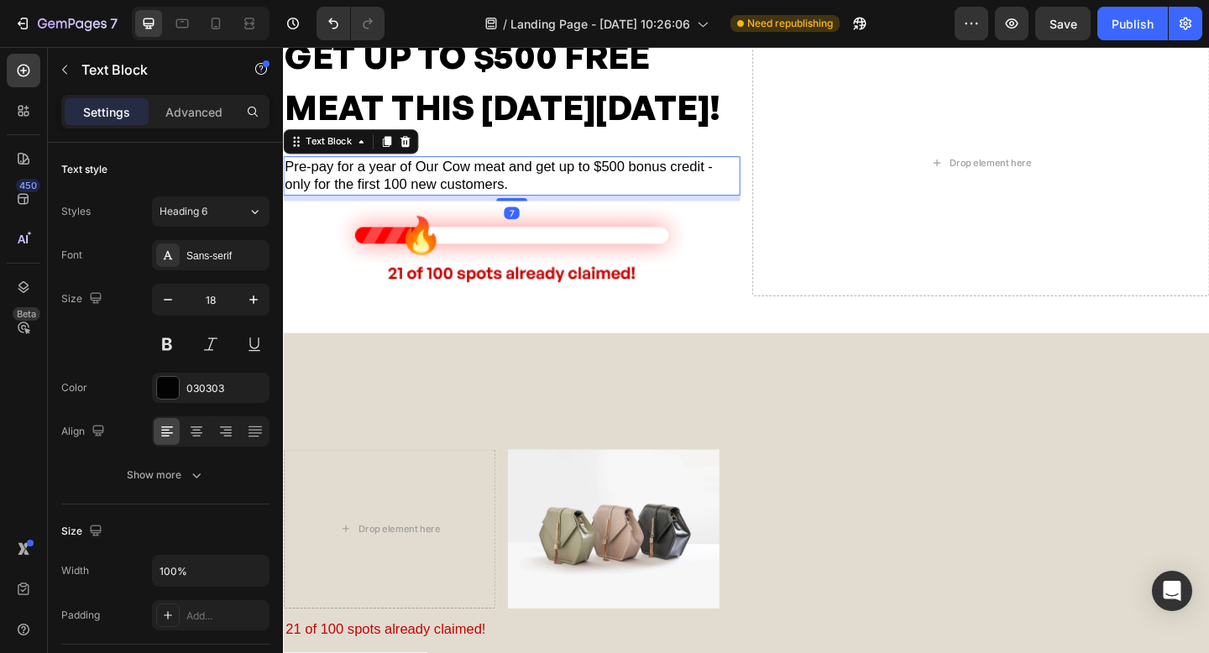
drag, startPoint x: 537, startPoint y: 316, endPoint x: 886, endPoint y: 72, distance: 425.9
click at [531, 215] on div at bounding box center [532, 213] width 34 height 3
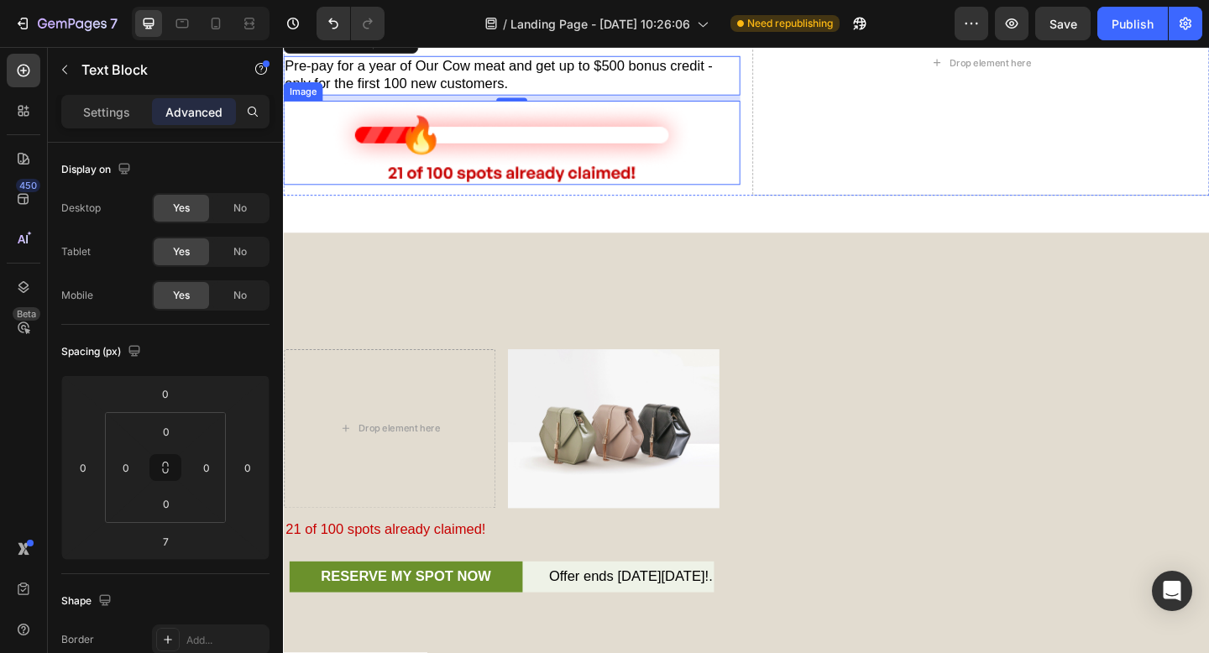
scroll to position [126, 0]
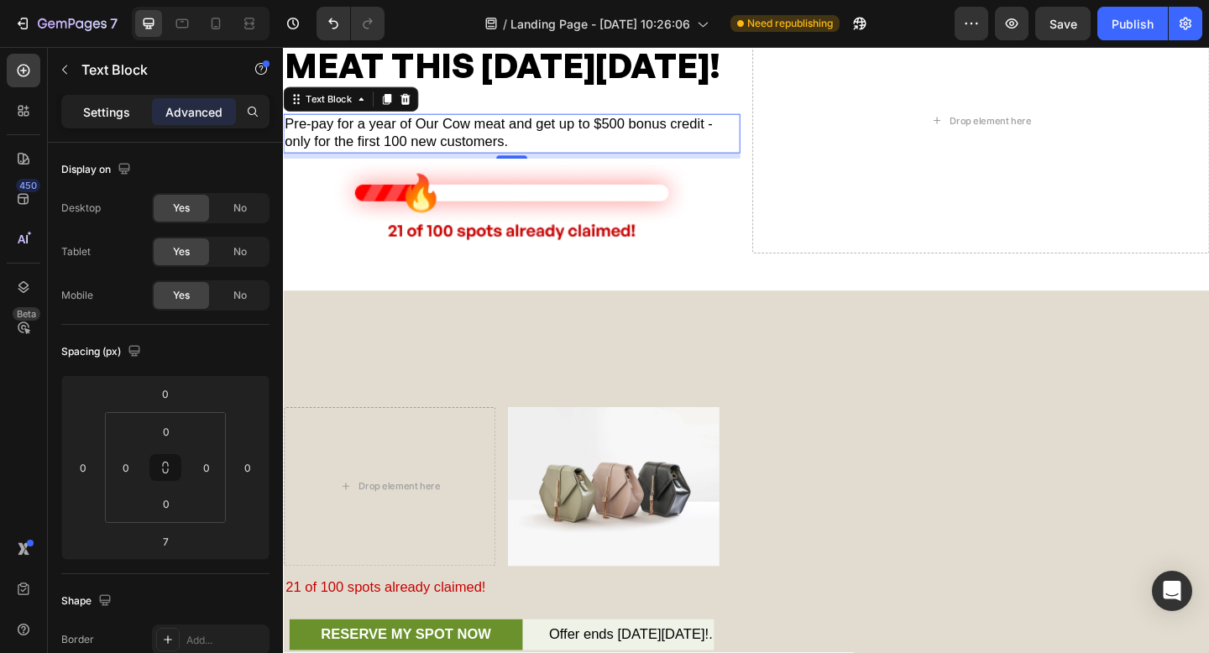
click at [97, 108] on p "Settings" at bounding box center [106, 112] width 47 height 18
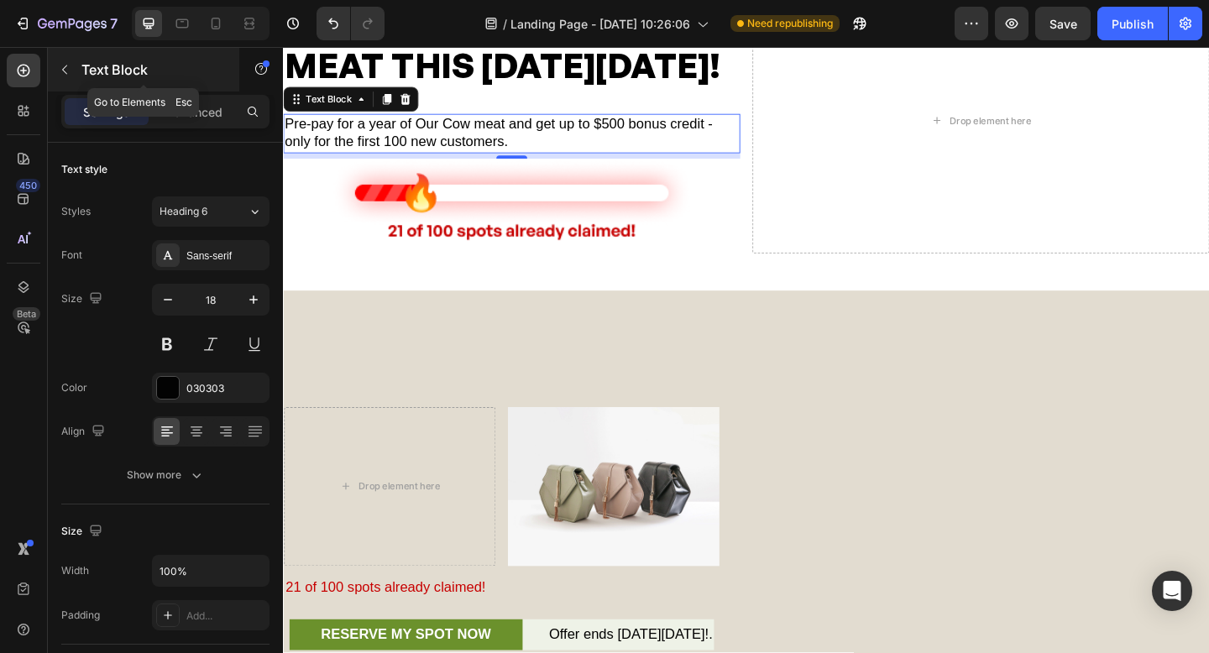
click at [75, 75] on button "button" at bounding box center [64, 69] width 27 height 27
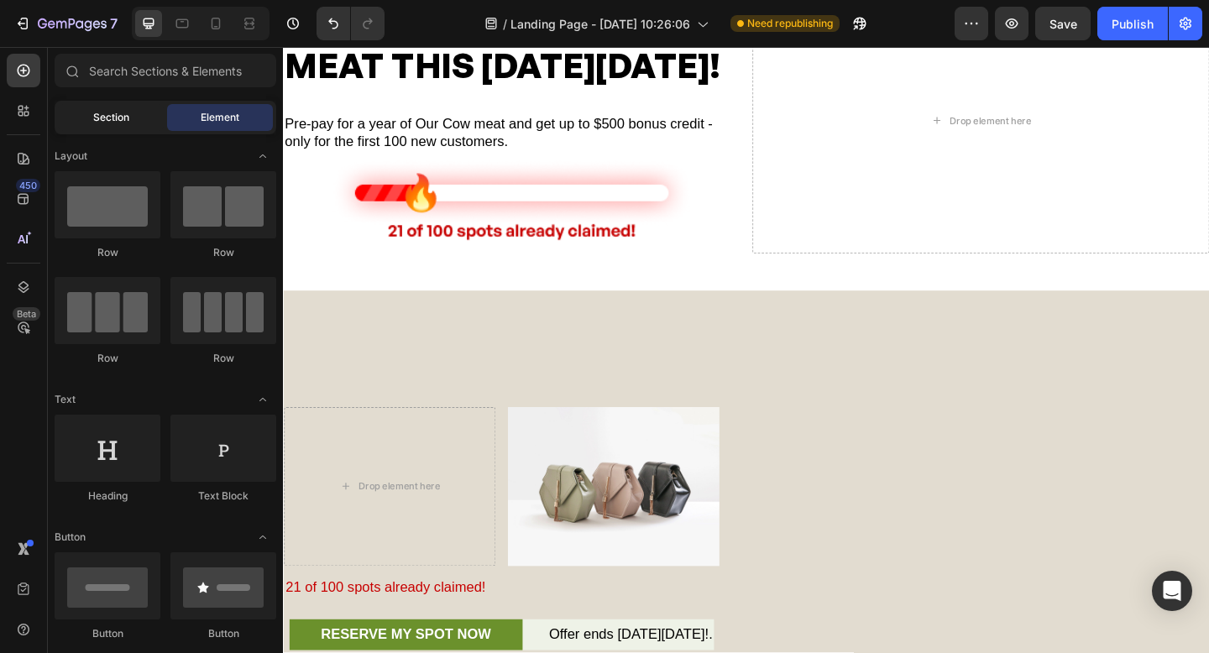
click at [127, 118] on span "Section" at bounding box center [111, 117] width 36 height 15
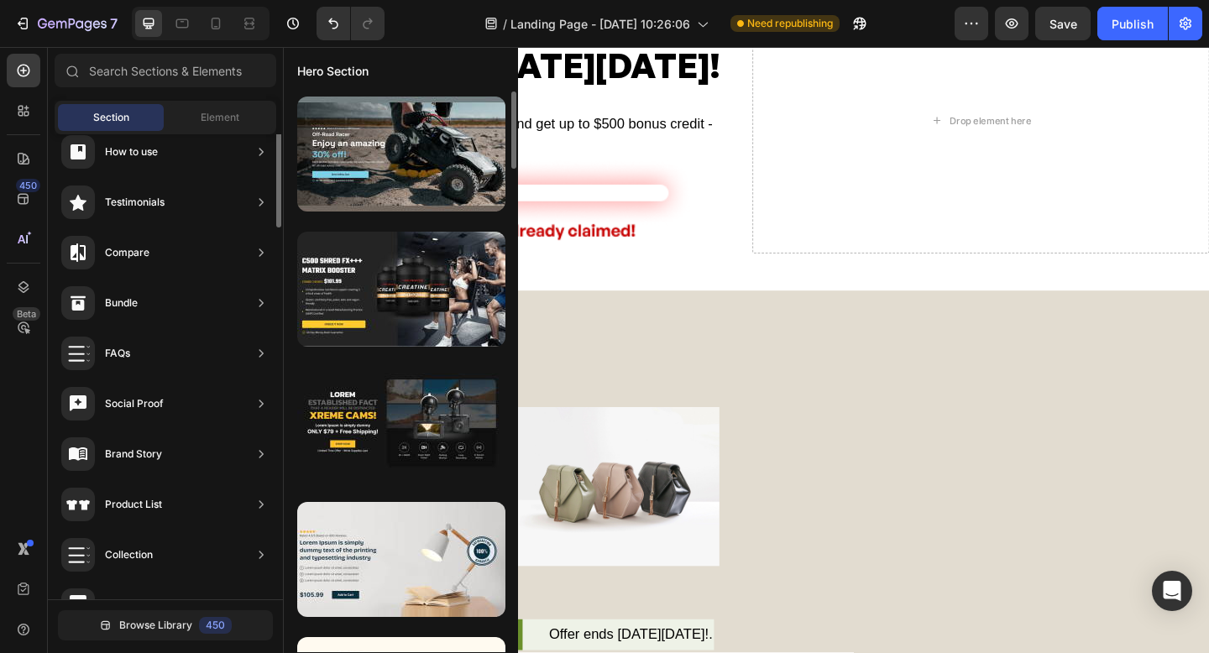
scroll to position [0, 0]
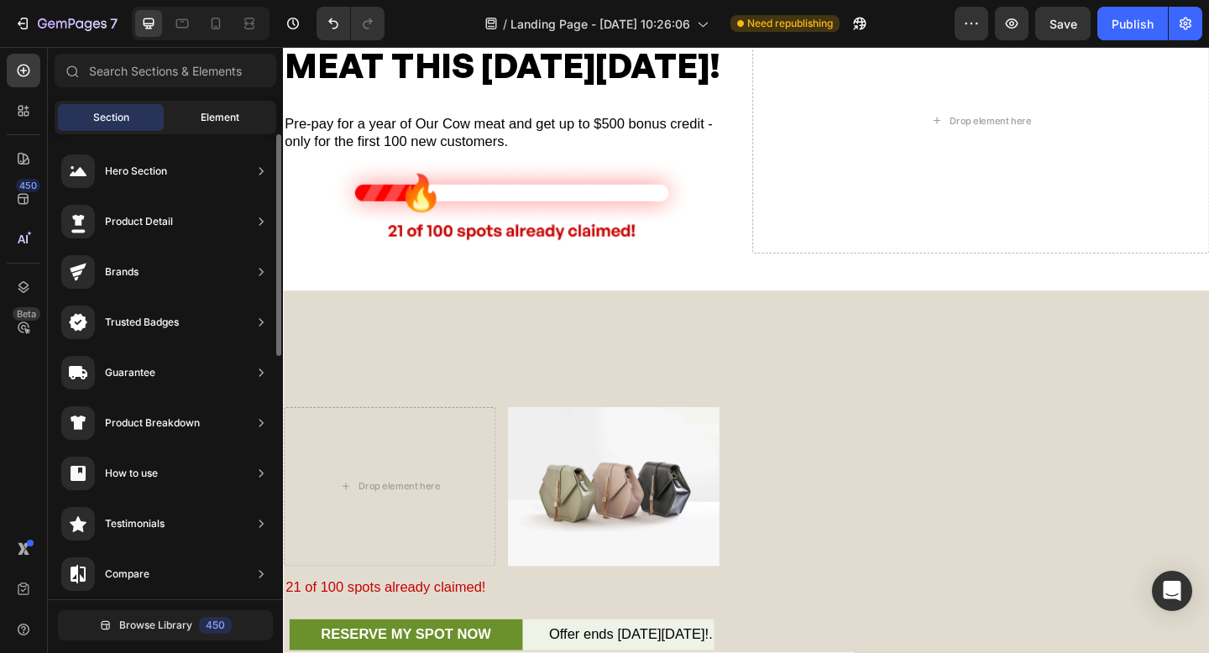
click at [213, 122] on span "Element" at bounding box center [220, 117] width 39 height 15
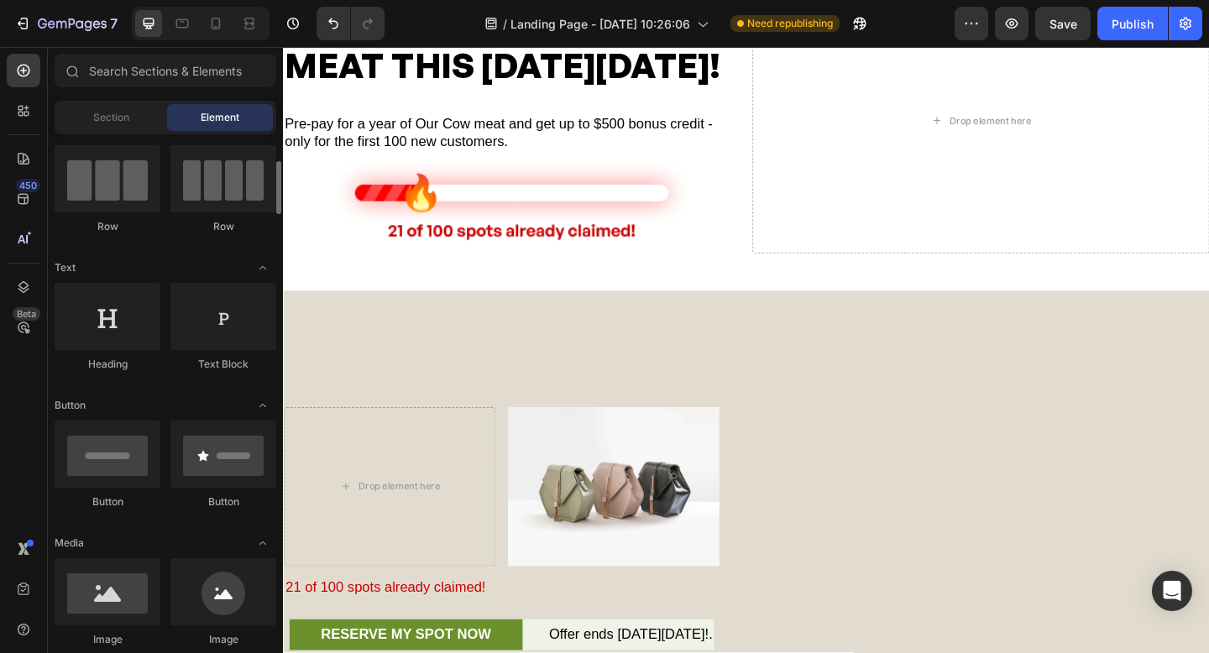
scroll to position [144, 0]
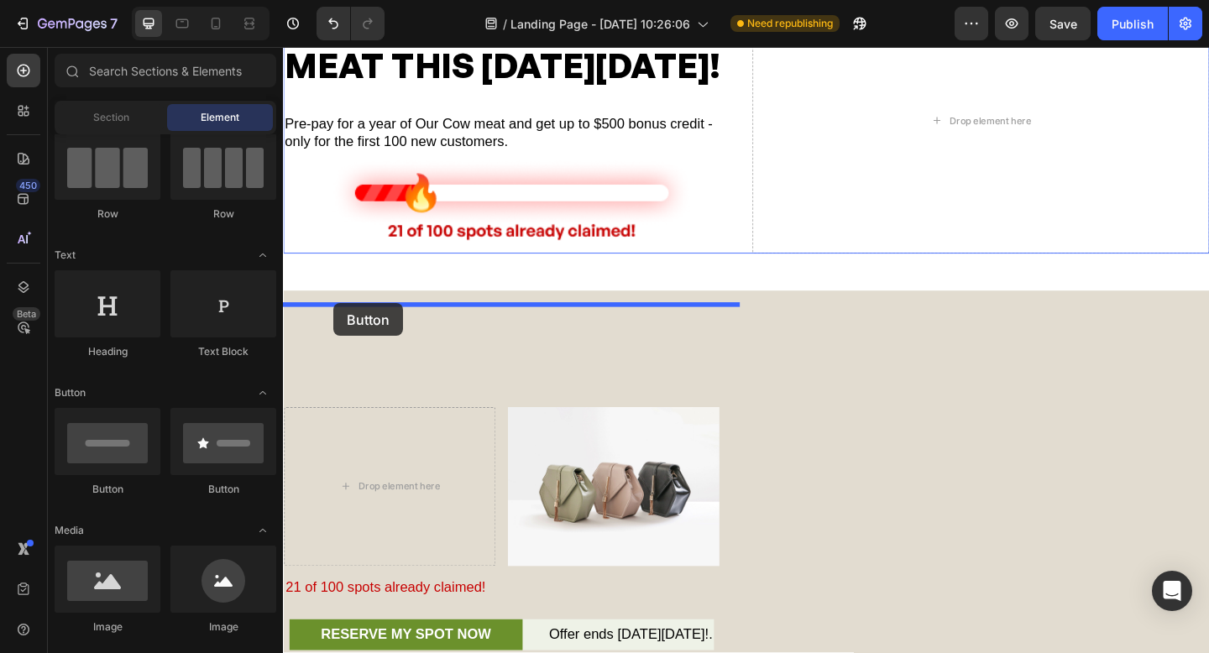
drag, startPoint x: 386, startPoint y: 492, endPoint x: 338, endPoint y: 326, distance: 173.3
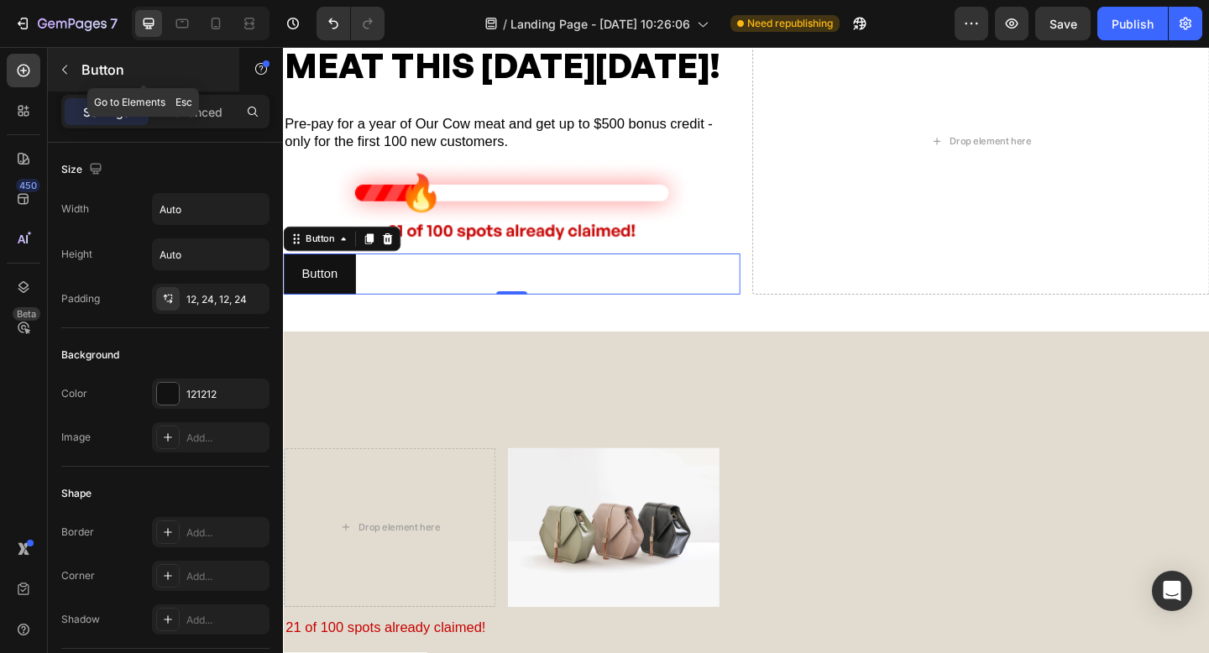
click at [71, 71] on button "button" at bounding box center [64, 69] width 27 height 27
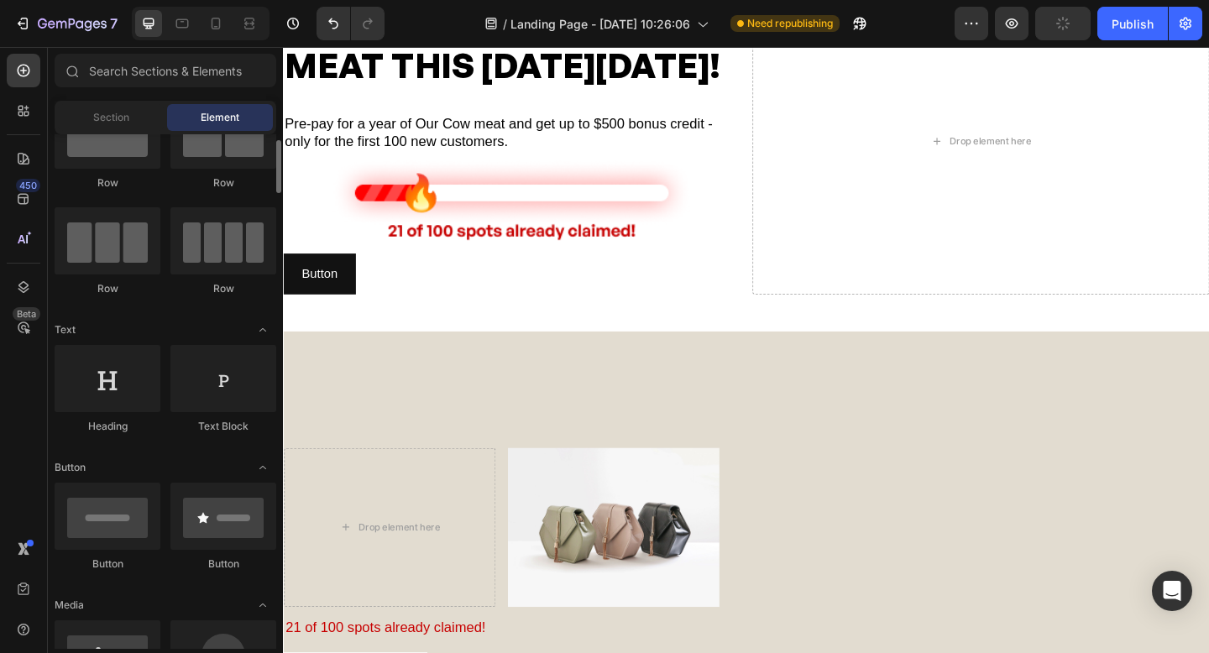
scroll to position [66, 0]
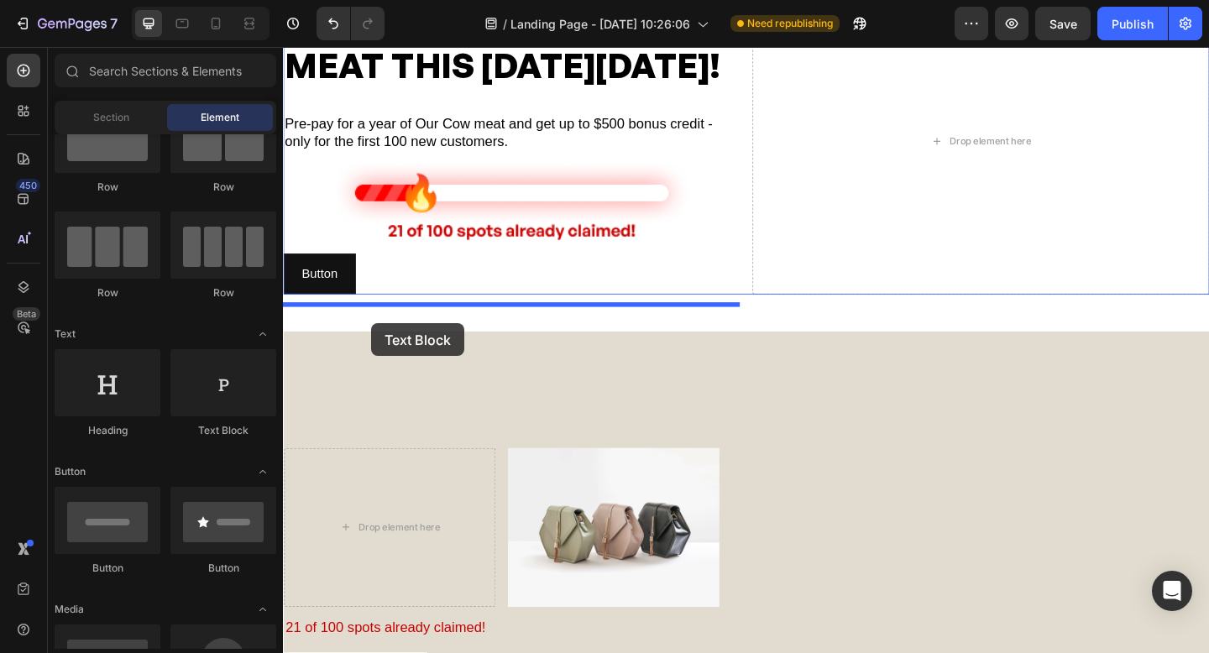
drag, startPoint x: 484, startPoint y: 447, endPoint x: 400, endPoint y: 357, distance: 123.0
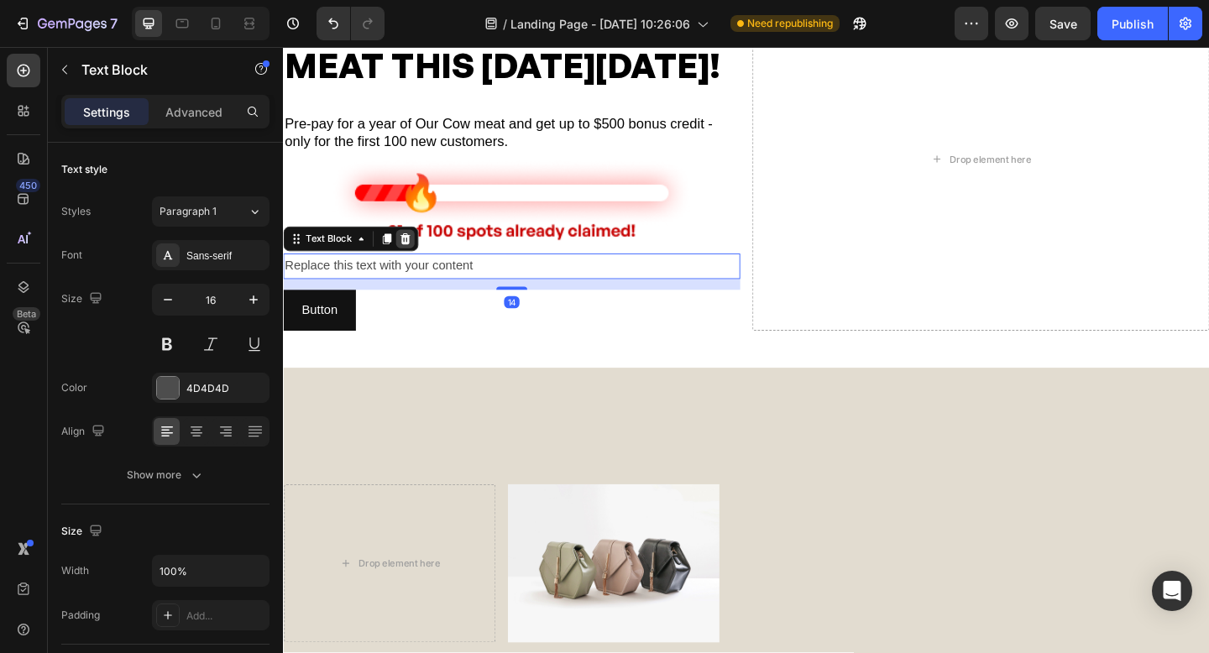
click at [417, 262] on icon at bounding box center [416, 256] width 11 height 12
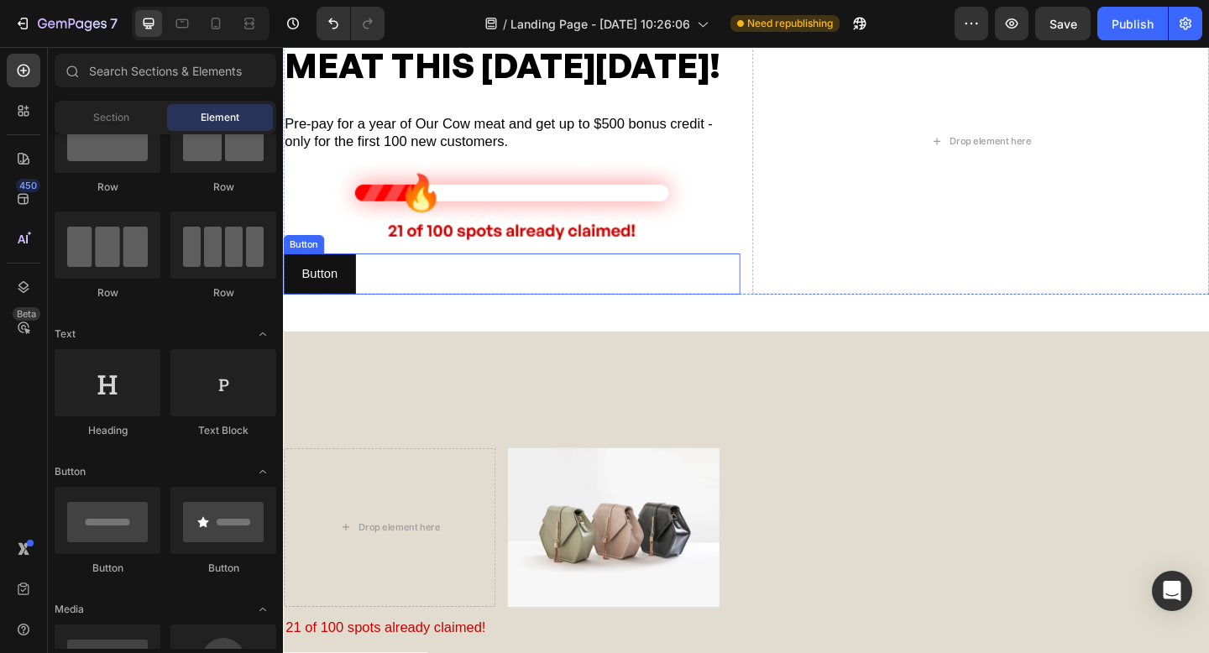
click at [370, 317] on div "Button Button" at bounding box center [531, 294] width 497 height 45
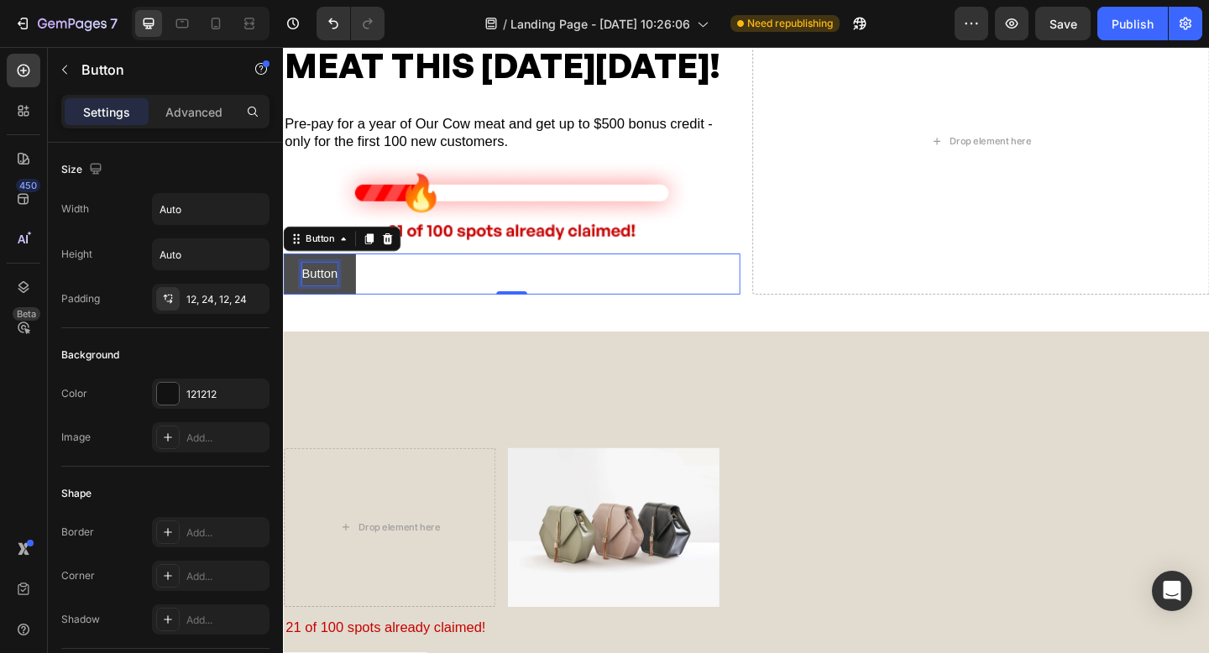
click at [322, 307] on p "Button" at bounding box center [322, 294] width 39 height 24
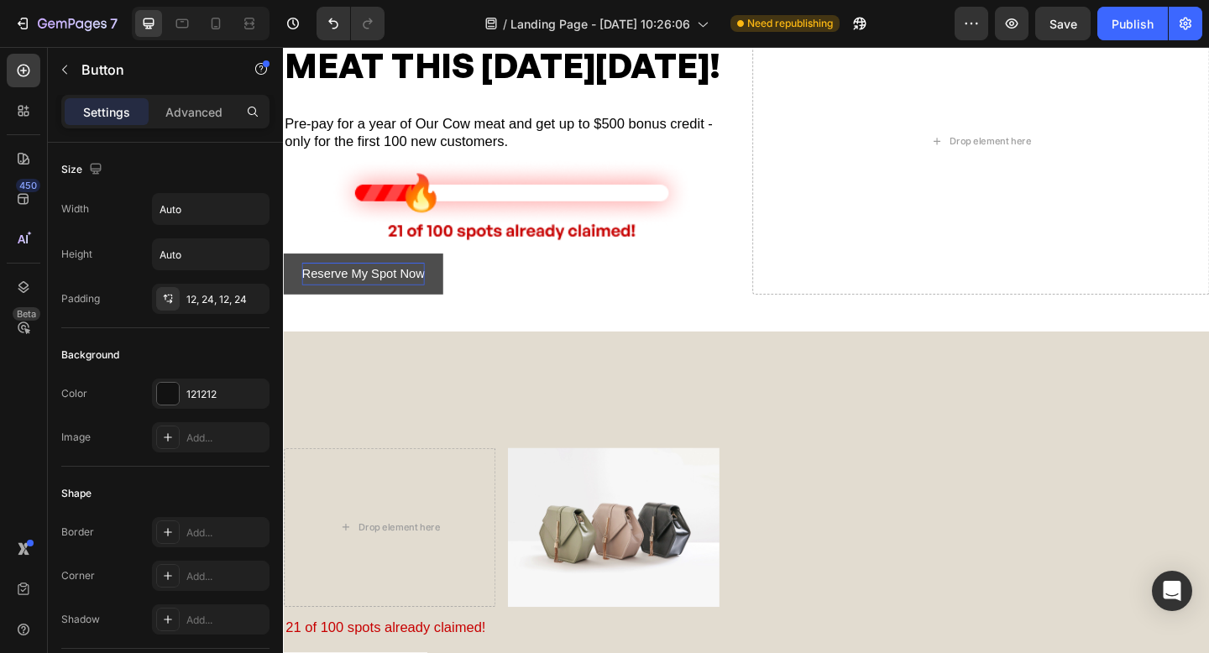
click at [450, 317] on button "Reserve My Spot Now" at bounding box center [370, 294] width 174 height 45
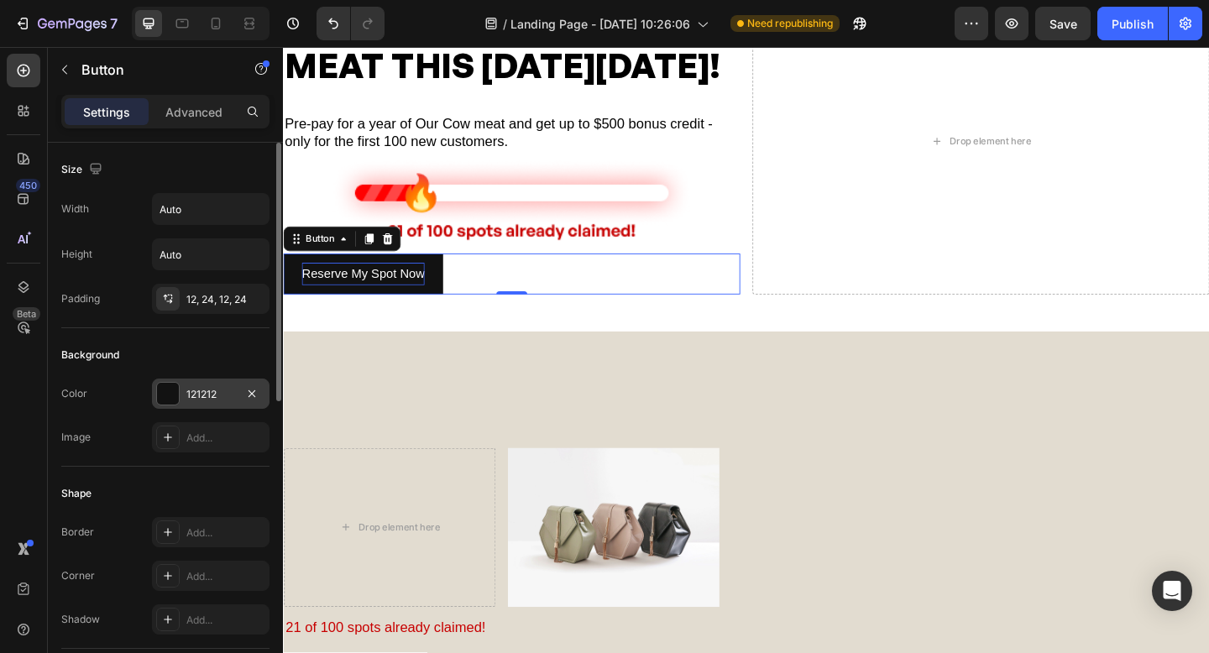
click at [171, 400] on div at bounding box center [168, 394] width 22 height 22
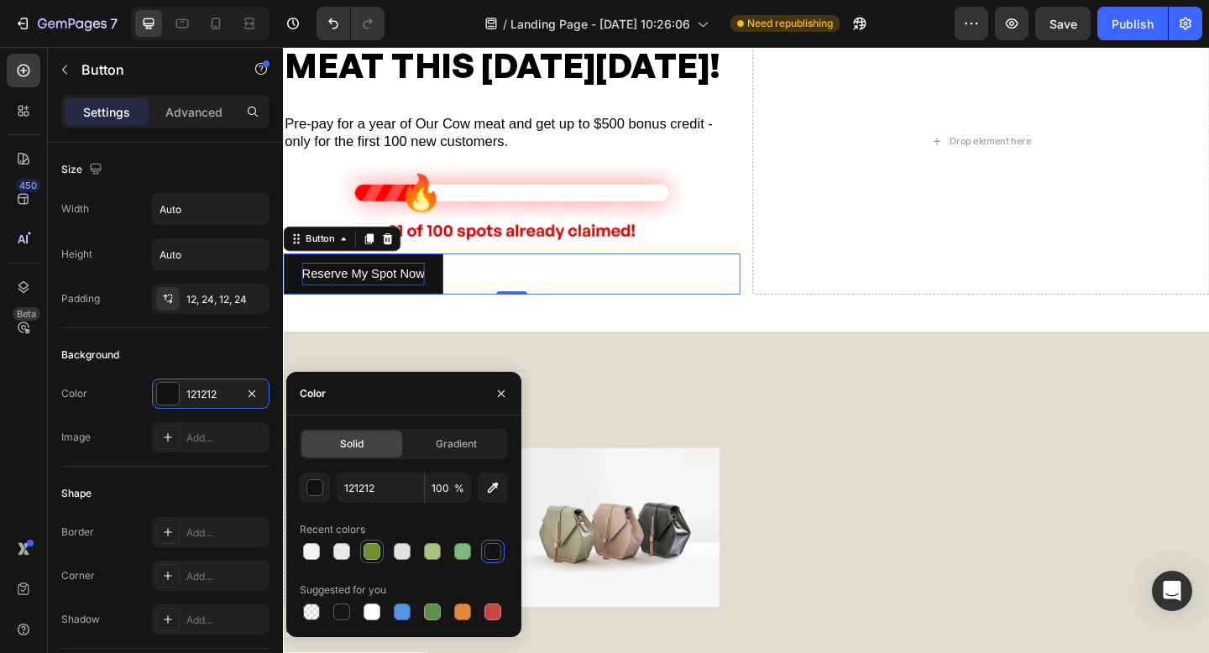
click at [370, 550] on div at bounding box center [372, 551] width 17 height 17
type input "6B912C"
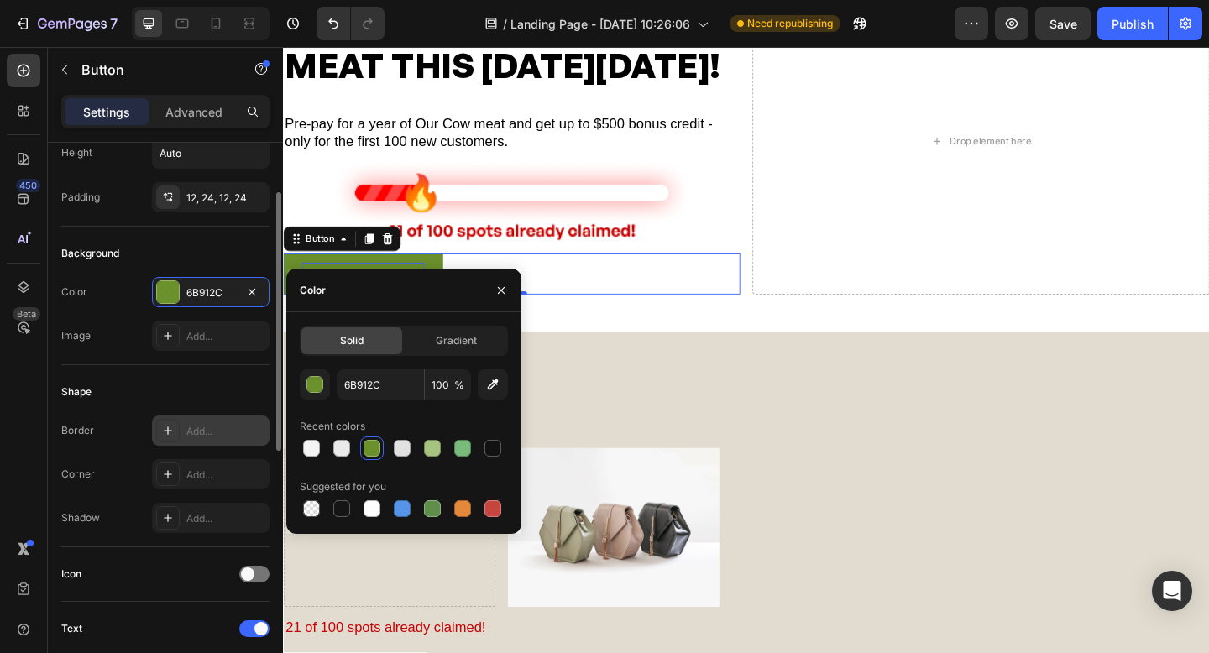
scroll to position [103, 0]
click at [167, 470] on icon at bounding box center [167, 472] width 13 height 13
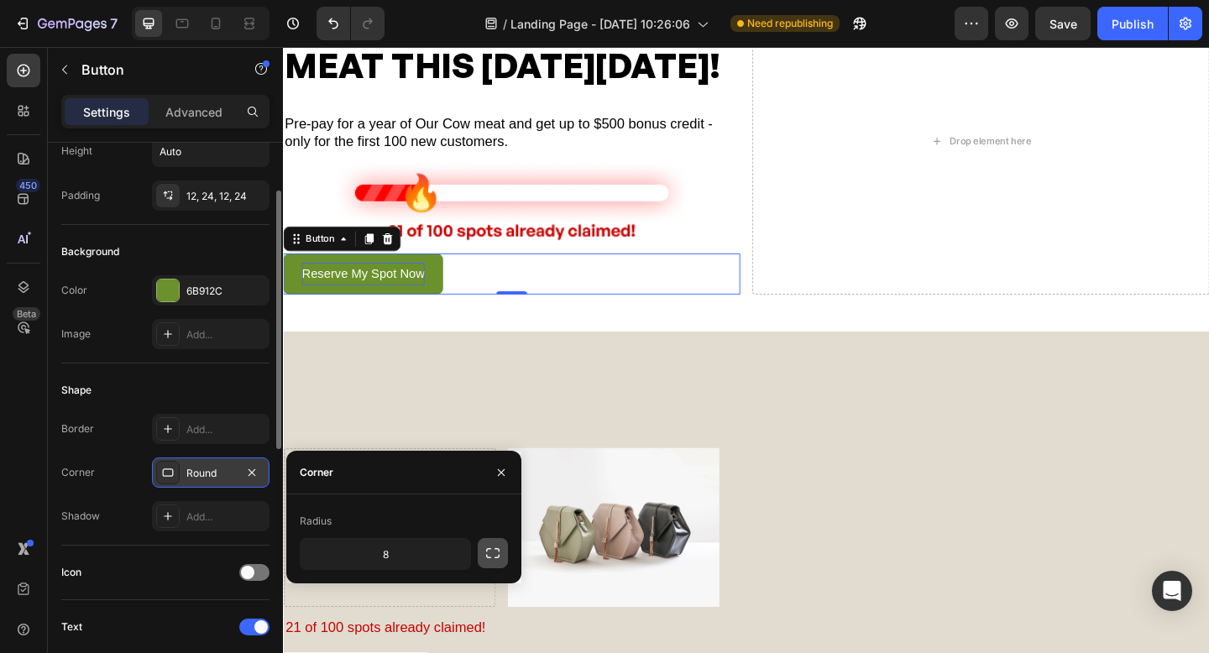
click at [491, 554] on icon "button" at bounding box center [493, 553] width 17 height 17
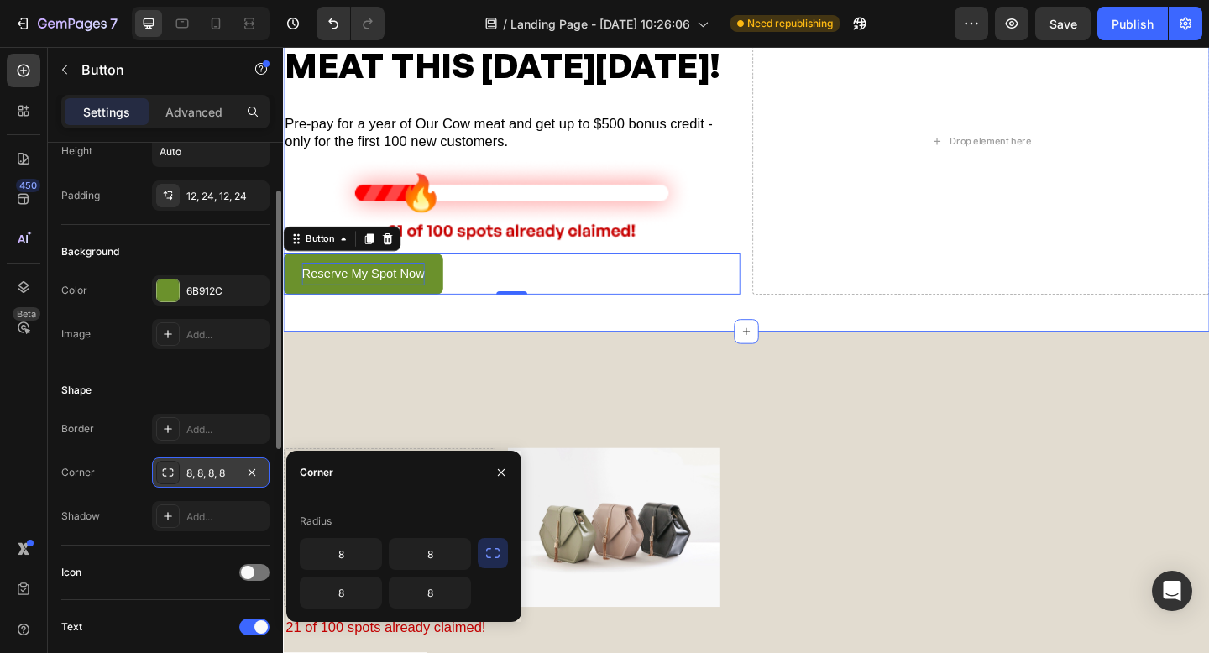
click at [459, 357] on div "GET UP TO $500 FREE MEAT THIS [DATE][DATE]! Heading Pre-pay for a year of Our C…" at bounding box center [787, 155] width 1008 height 401
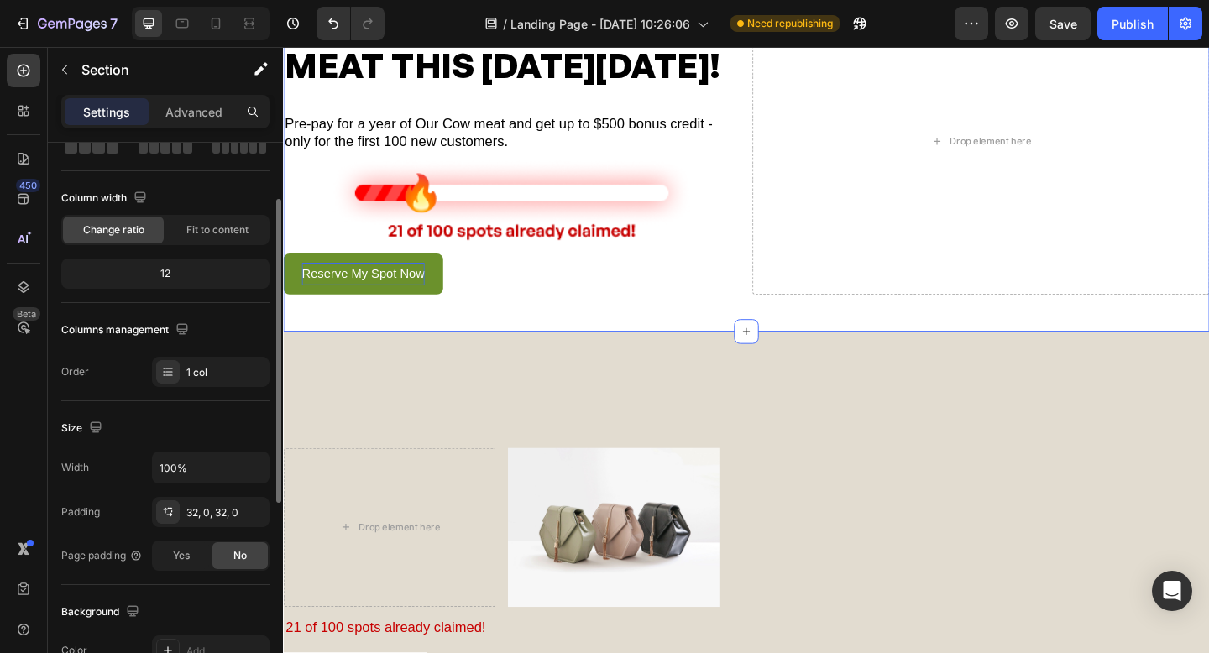
scroll to position [0, 0]
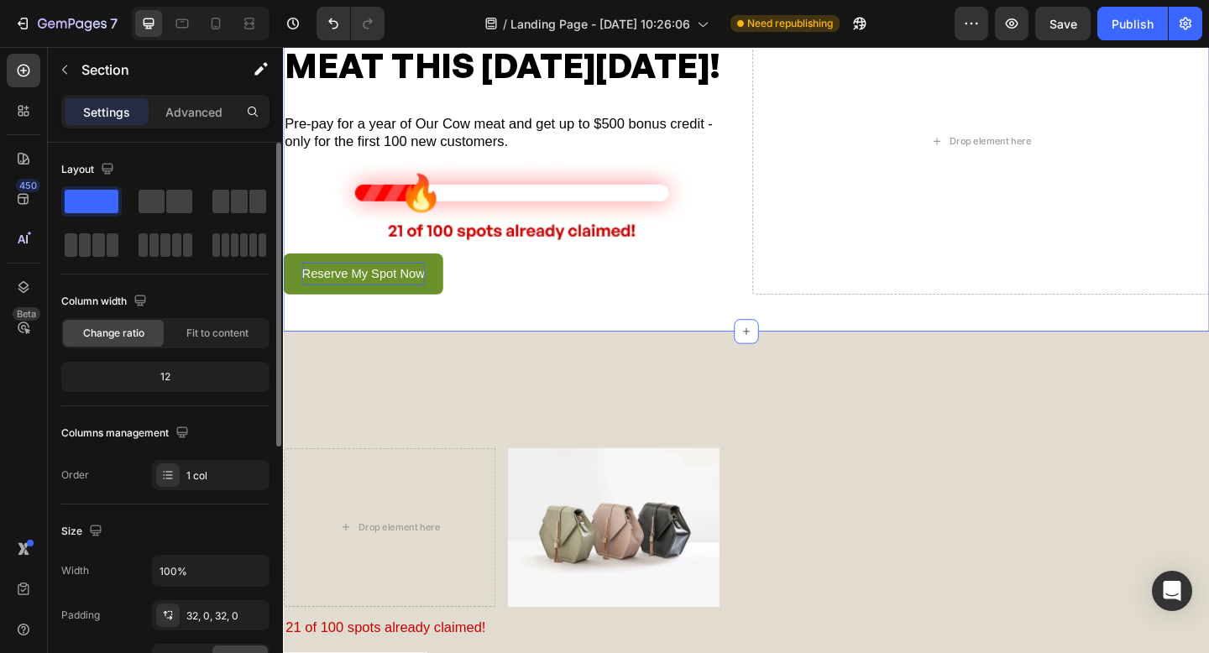
click at [399, 307] on p "Reserve My Spot Now" at bounding box center [370, 294] width 134 height 24
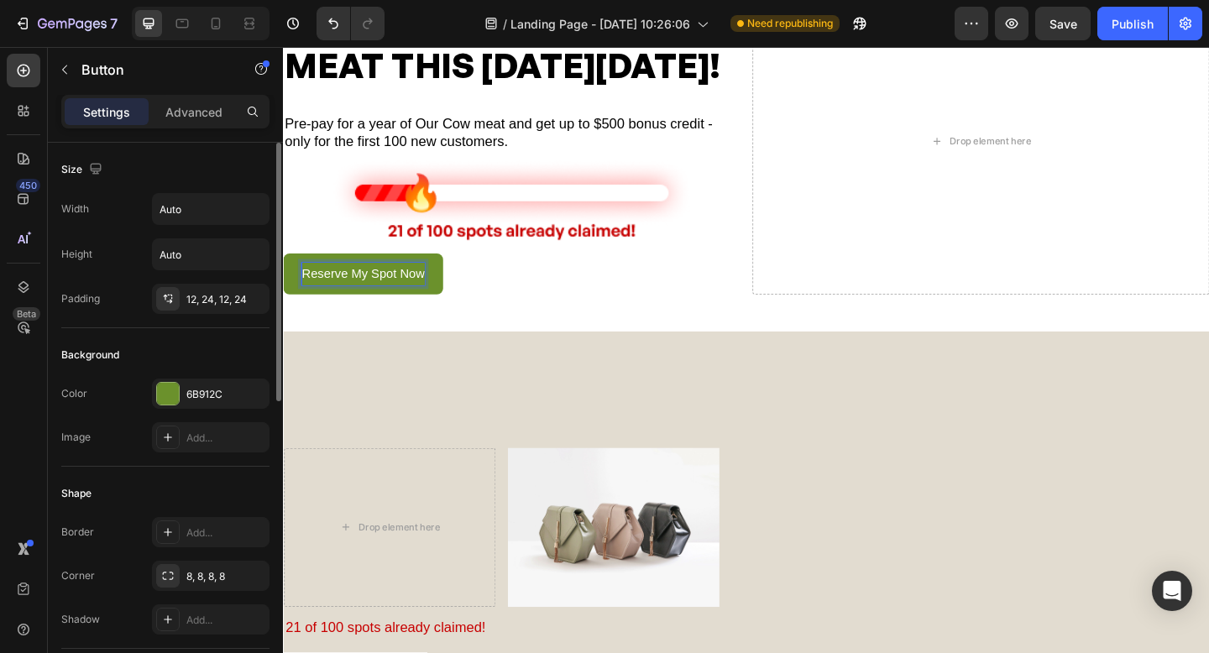
click at [436, 307] on p "Reserve My Spot Now" at bounding box center [370, 294] width 134 height 24
drag, startPoint x: 436, startPoint y: 348, endPoint x: 293, endPoint y: 349, distance: 142.8
click at [295, 317] on button "Reserve My Spot Now" at bounding box center [370, 294] width 174 height 45
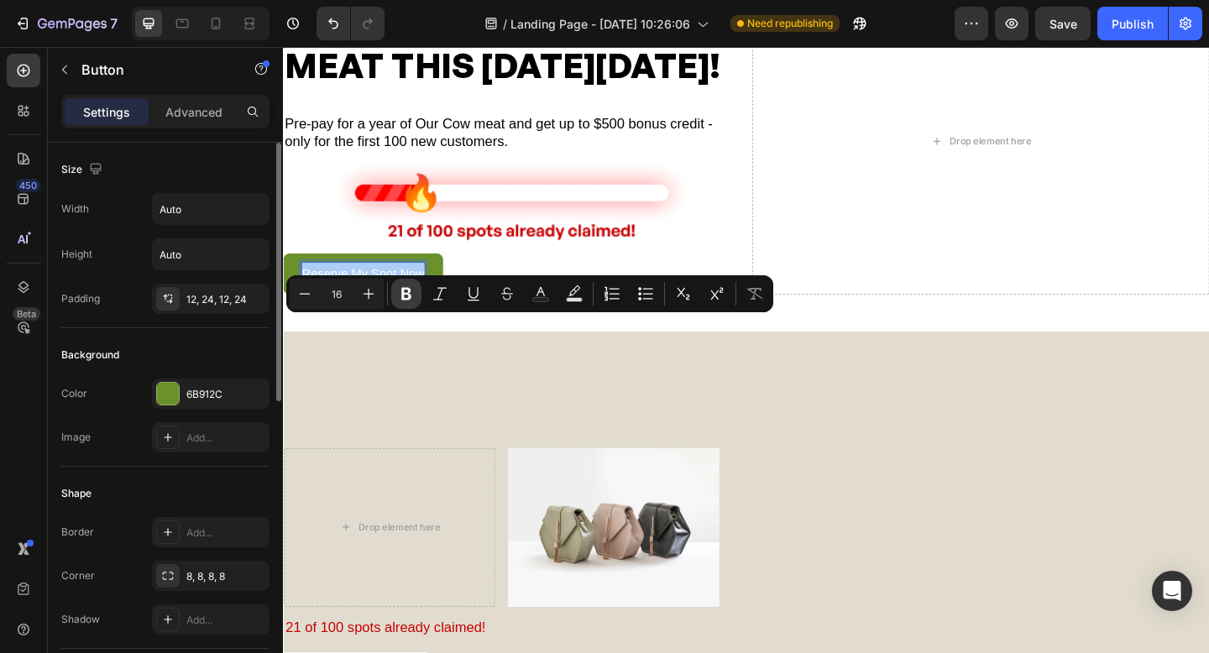
click at [403, 299] on icon "Editor contextual toolbar" at bounding box center [406, 294] width 10 height 13
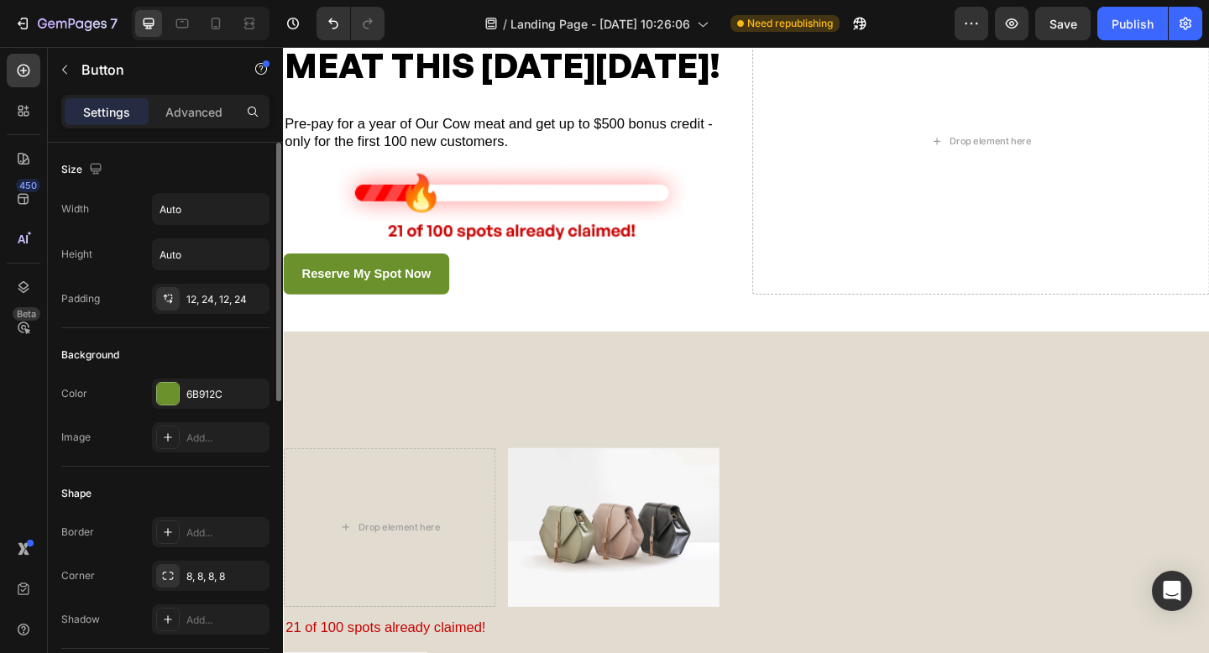
click at [536, 317] on div "Reserve My Spot Now Button 0" at bounding box center [531, 294] width 497 height 45
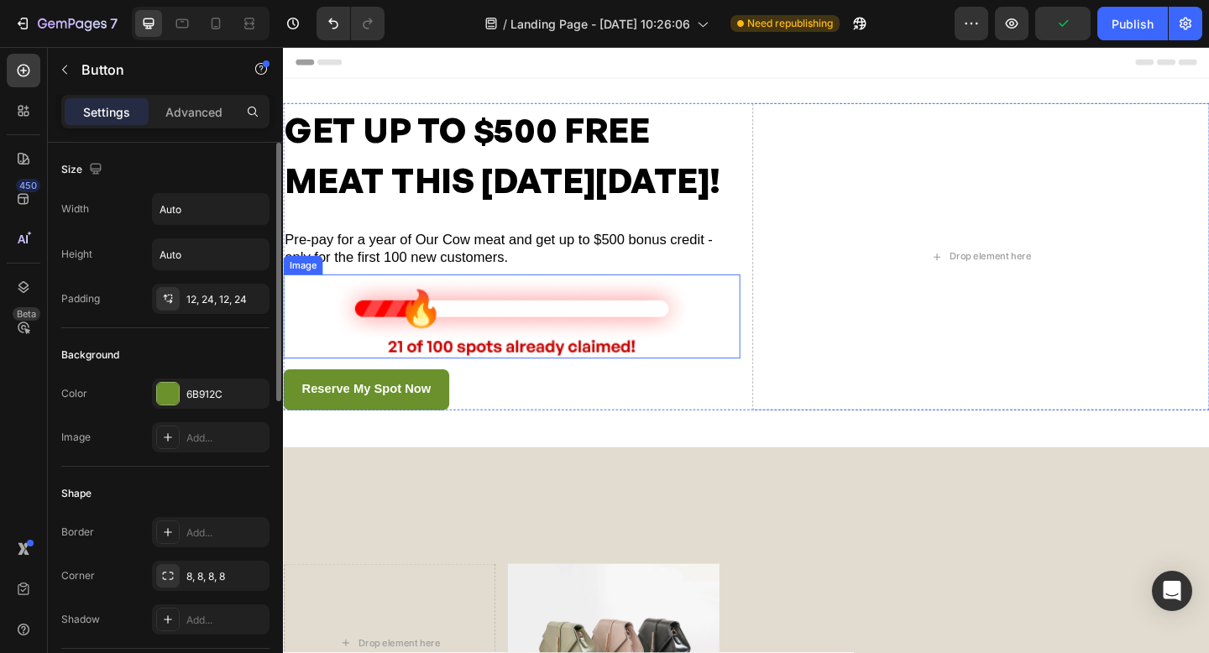
click at [359, 387] on img at bounding box center [532, 341] width 398 height 92
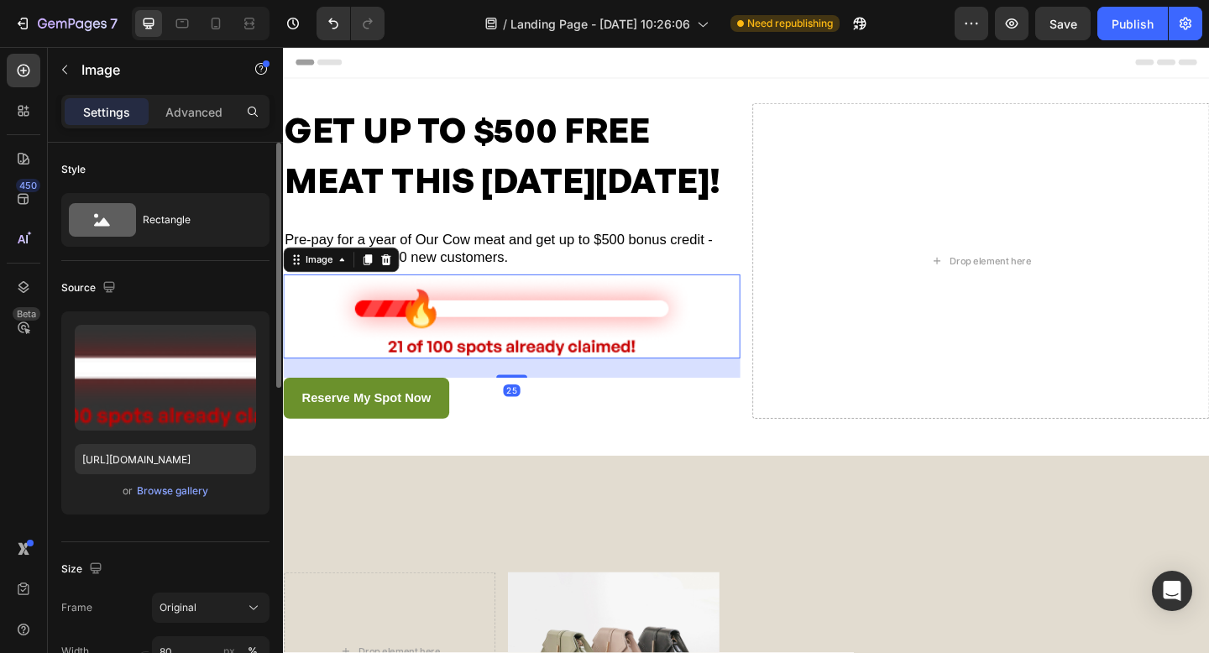
drag, startPoint x: 529, startPoint y: 453, endPoint x: 470, endPoint y: 365, distance: 106.0
click at [527, 407] on div at bounding box center [532, 405] width 34 height 3
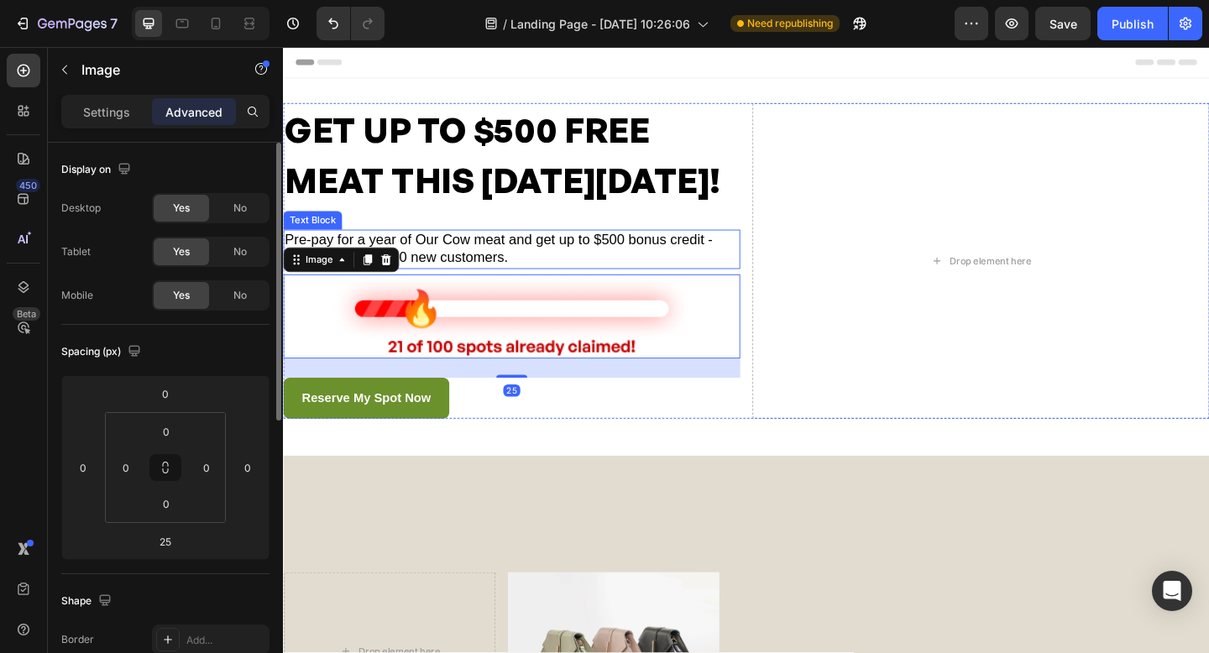
click at [456, 287] on p "Pre-pay for a year of Our Cow meat and get up to $500 bonus credit - only for t…" at bounding box center [532, 267] width 494 height 39
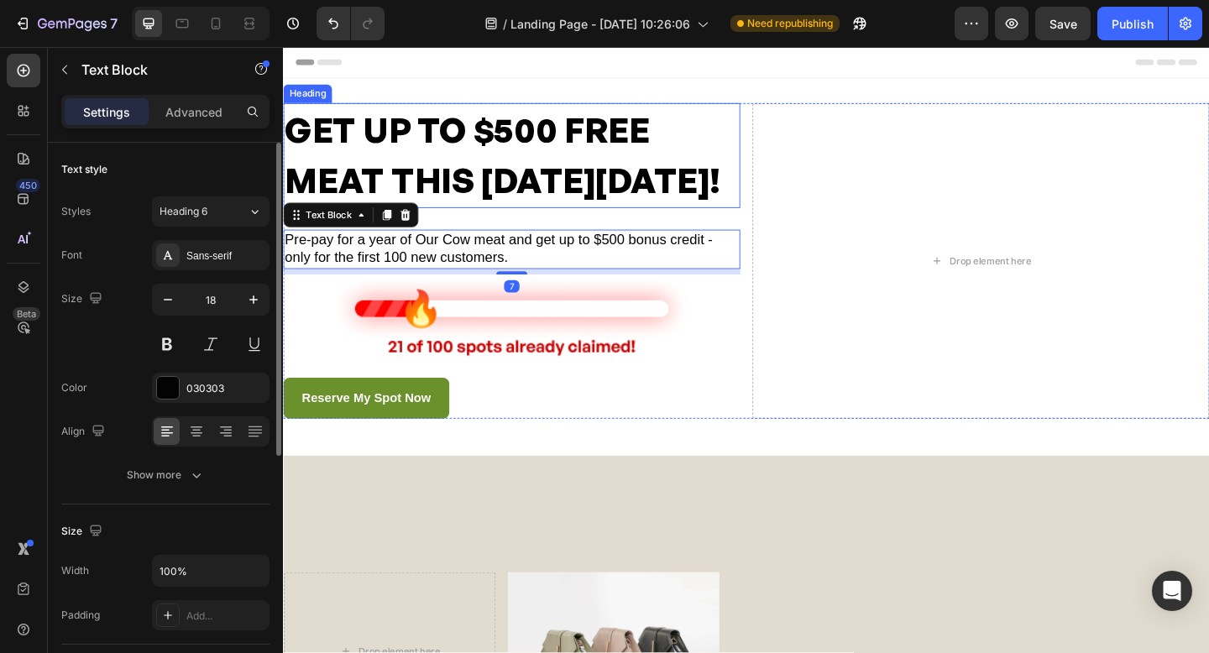
click at [379, 223] on h2 "GET UP TO $500 FREE MEAT THIS [DATE][DATE]!" at bounding box center [531, 165] width 497 height 114
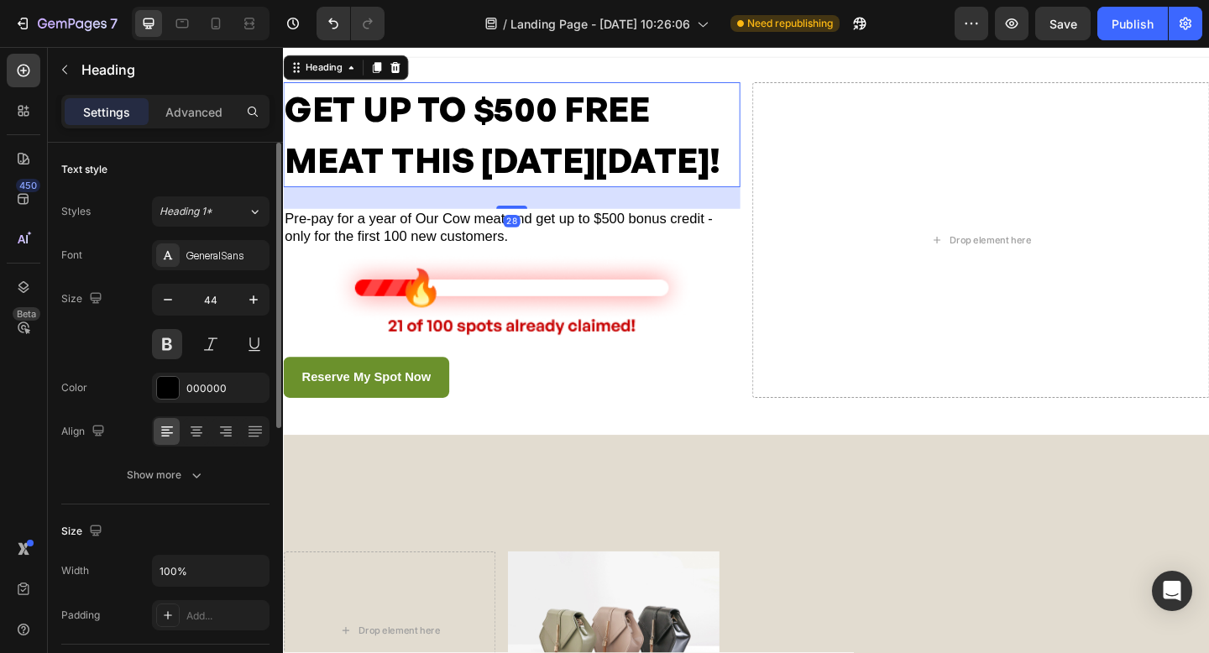
scroll to position [34, 0]
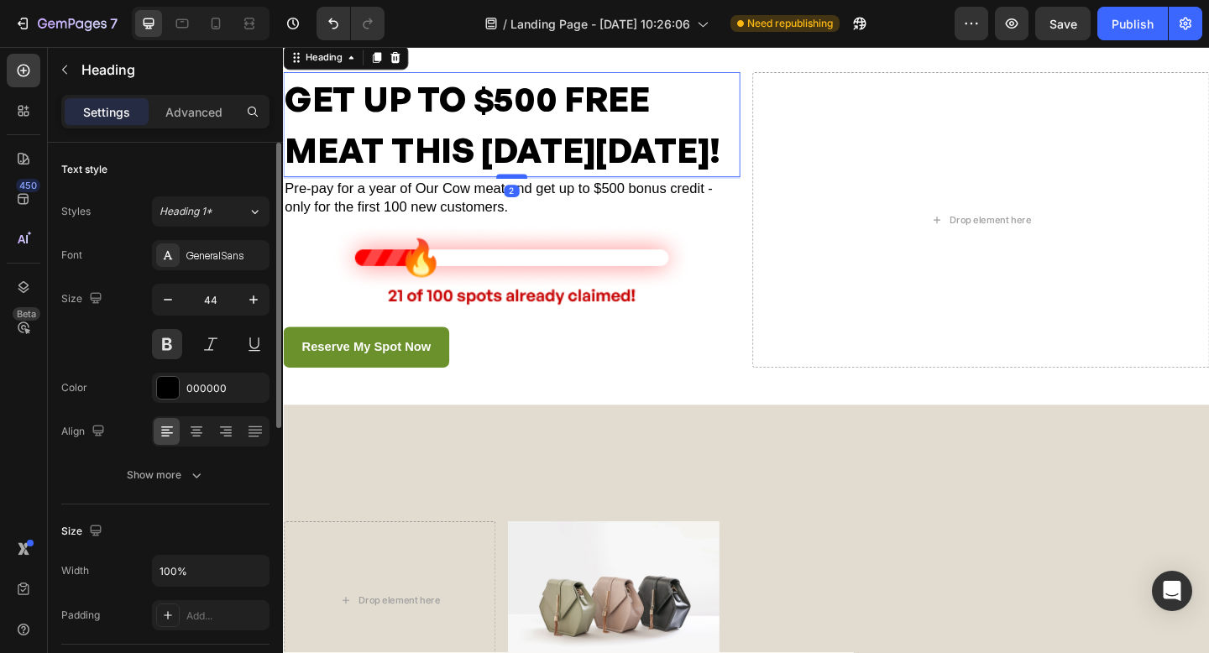
drag, startPoint x: 524, startPoint y: 263, endPoint x: 522, endPoint y: 244, distance: 18.6
click at [522, 191] on div at bounding box center [532, 188] width 34 height 5
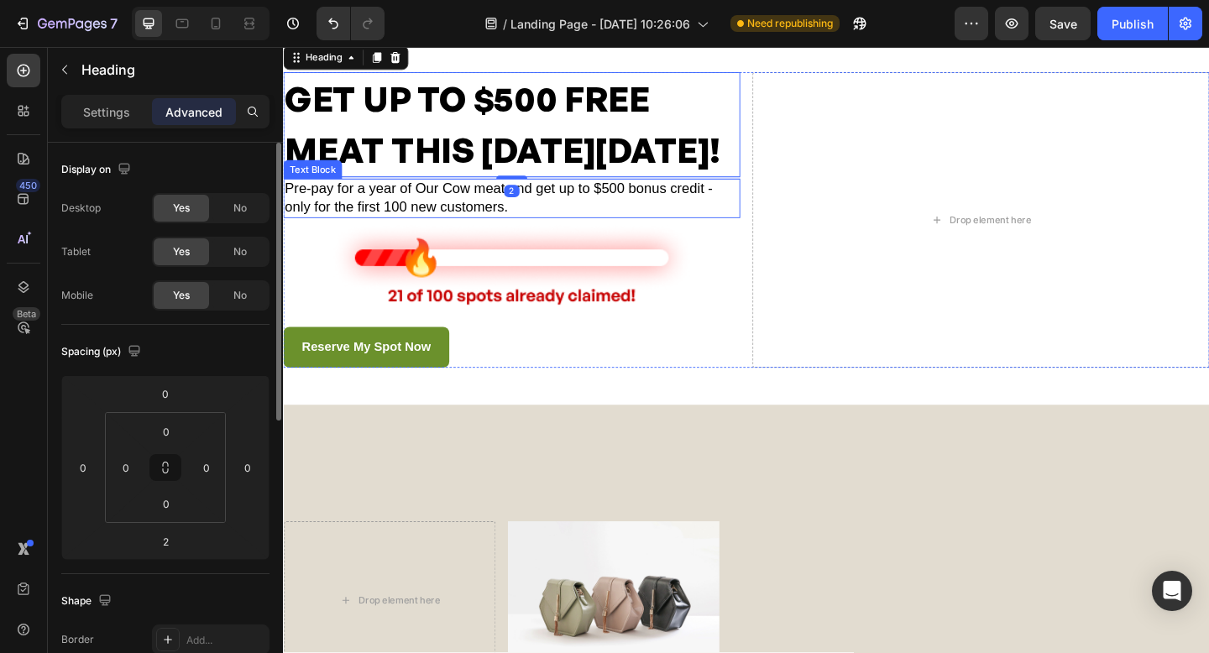
click at [461, 232] on p "Pre-pay for a year of Our Cow meat and get up to $500 bonus credit - only for t…" at bounding box center [532, 211] width 494 height 39
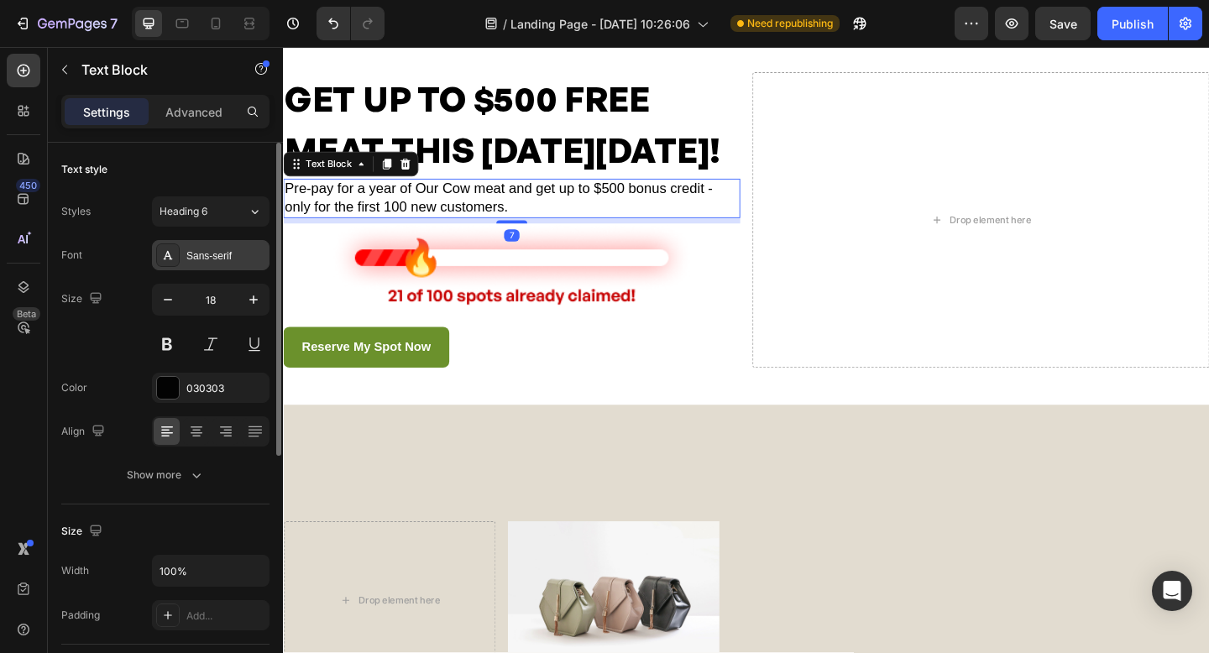
click at [160, 260] on div at bounding box center [168, 256] width 24 height 24
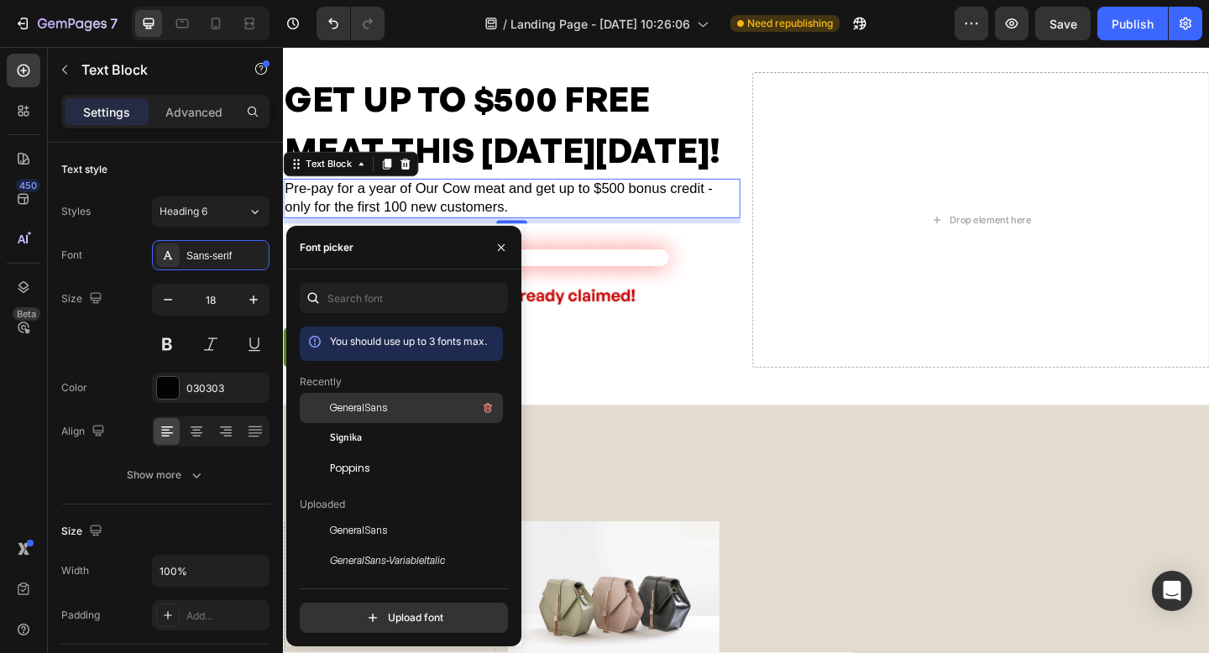
click at [387, 411] on span "GeneralSans" at bounding box center [358, 408] width 57 height 15
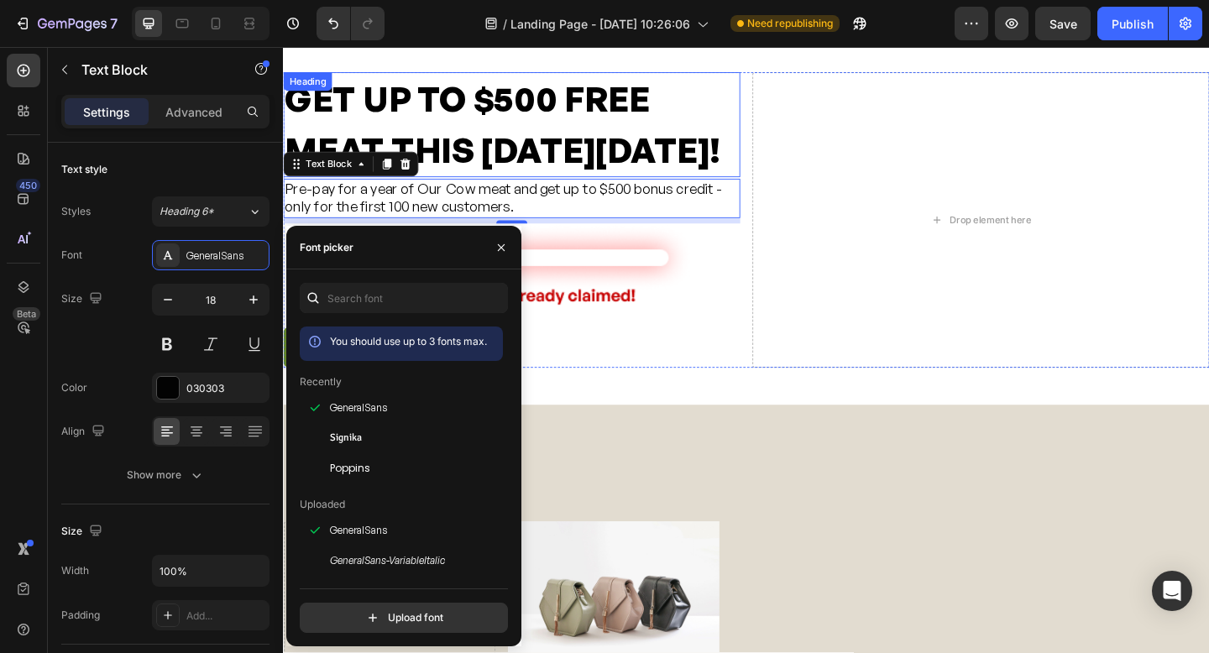
click at [415, 169] on h2 "GET UP TO $500 FREE MEAT THIS [DATE][DATE]!" at bounding box center [531, 132] width 497 height 114
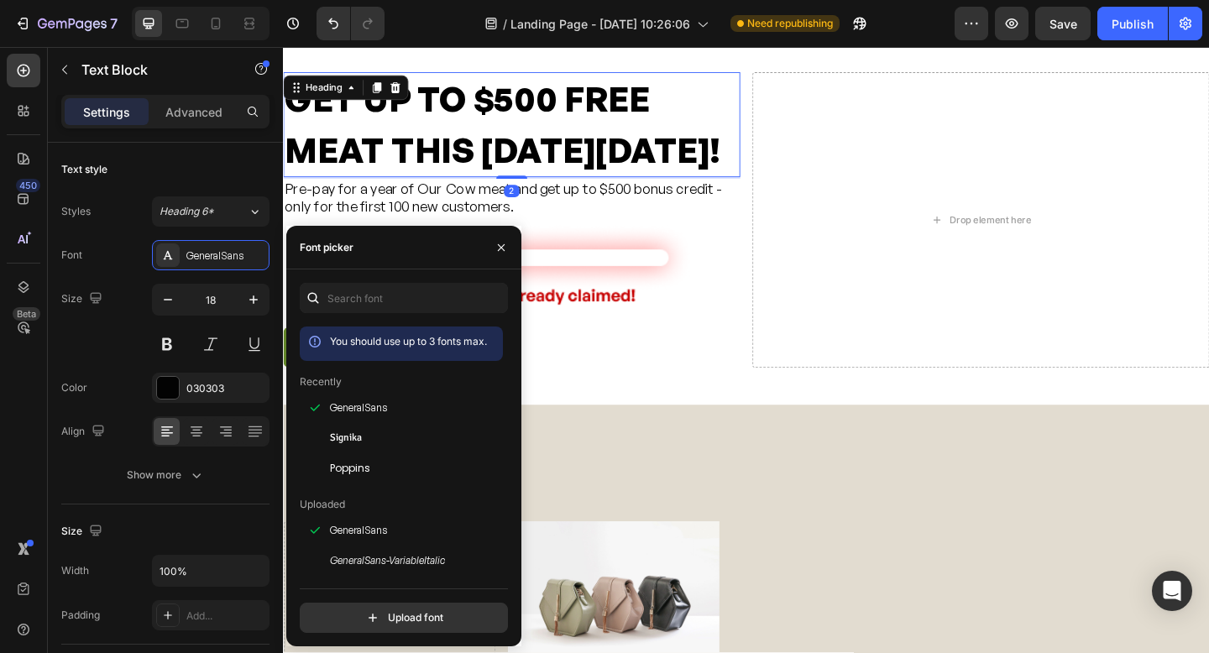
click at [415, 169] on h2 "GET UP TO $500 FREE MEAT THIS [DATE][DATE]!" at bounding box center [531, 132] width 497 height 114
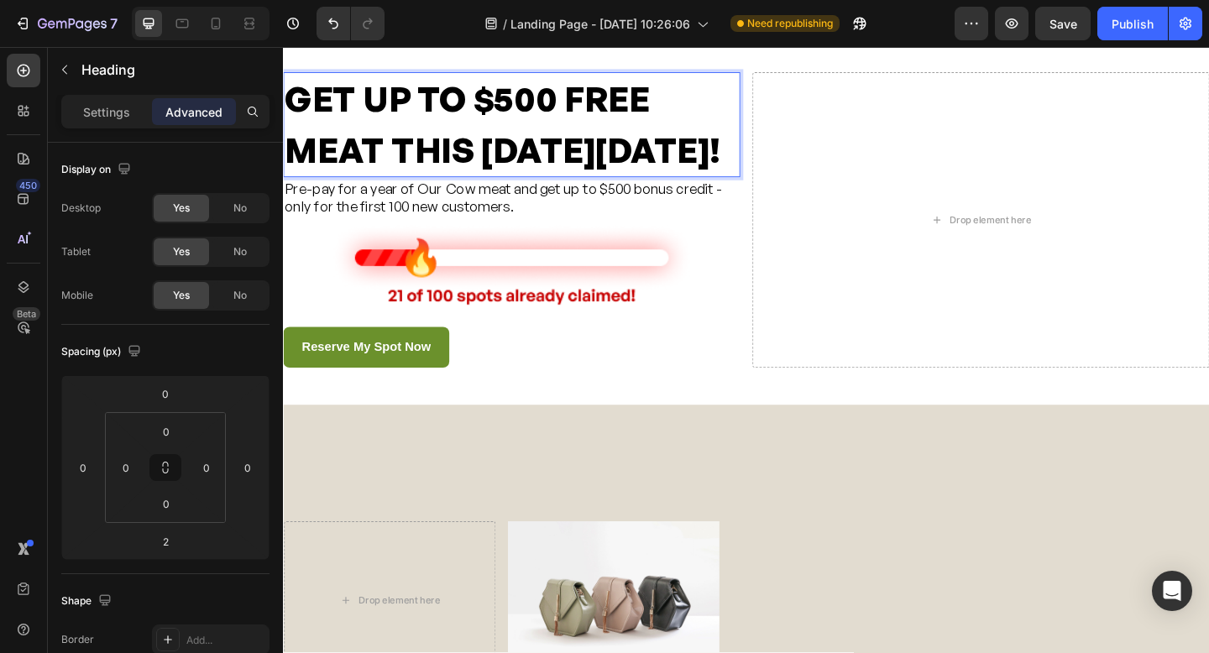
click at [440, 187] on p "GET UP TO $500 FREE MEAT THIS [DATE][DATE]!" at bounding box center [532, 131] width 494 height 111
click at [489, 104] on p "GET UP TO $500 FREE MEAT THIS [DATE][DATE]!" at bounding box center [532, 131] width 494 height 111
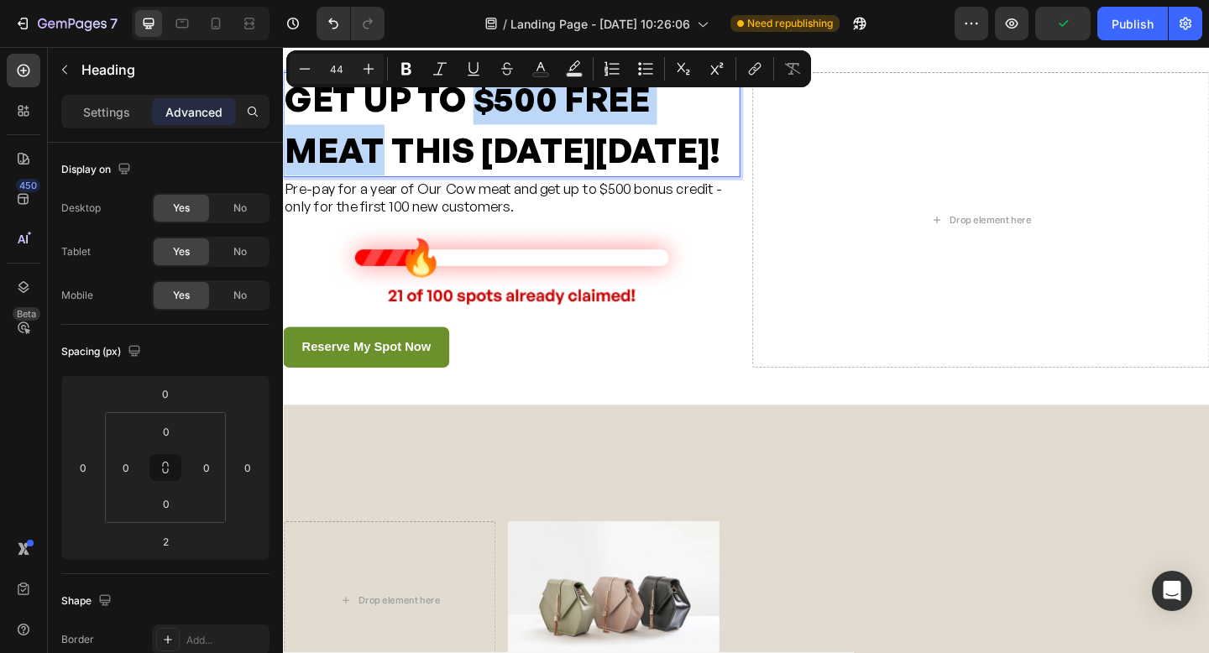
drag, startPoint x: 491, startPoint y: 105, endPoint x: 396, endPoint y: 156, distance: 107.9
click at [396, 156] on p "GET UP TO $500 FREE MEAT THIS [DATE][DATE]!" at bounding box center [532, 131] width 494 height 111
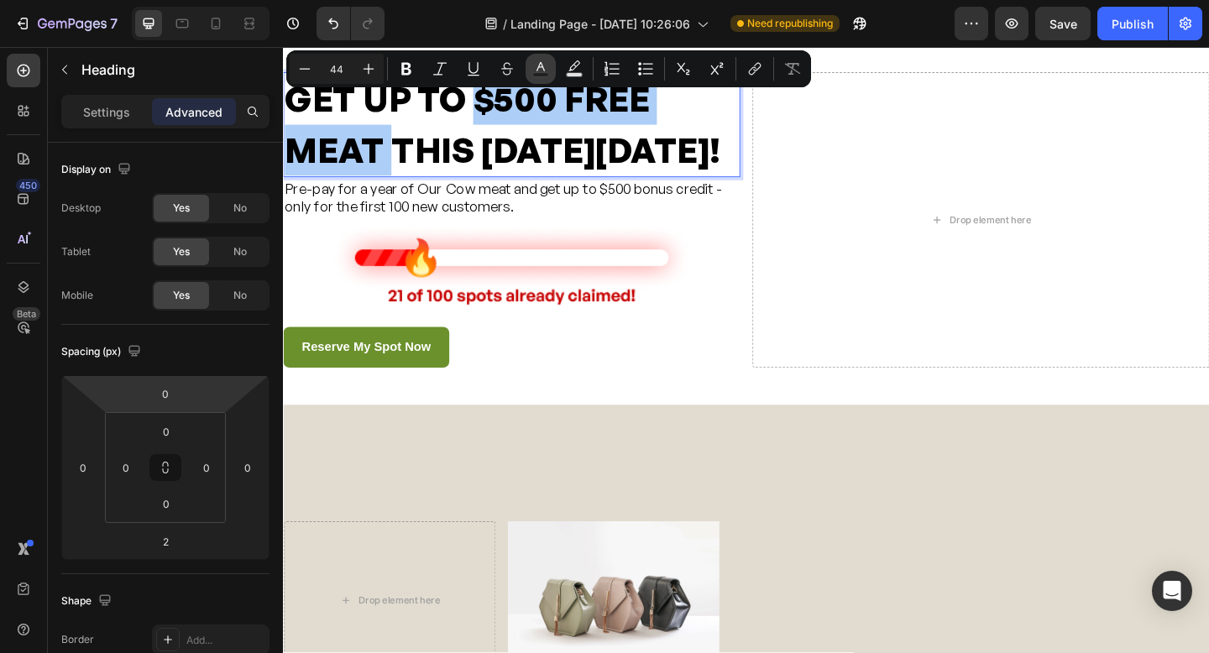
click at [534, 70] on icon "Editor contextual toolbar" at bounding box center [541, 68] width 17 height 17
type input "000000"
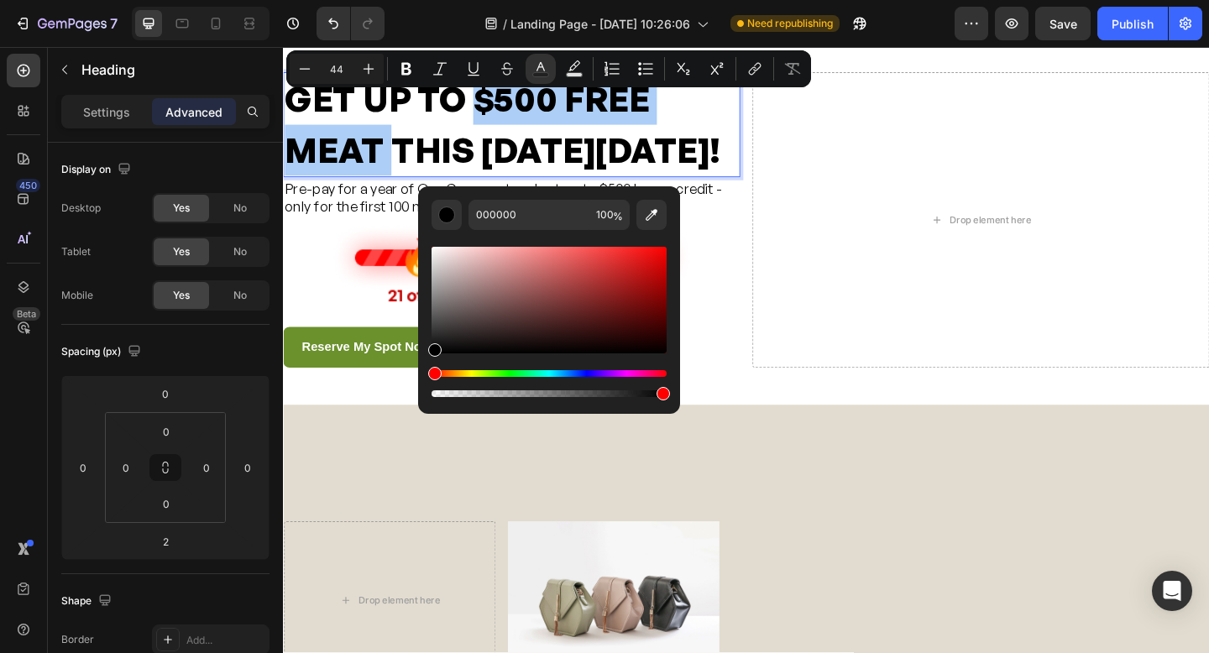
click at [666, 397] on div "Editor contextual toolbar" at bounding box center [663, 393] width 13 height 13
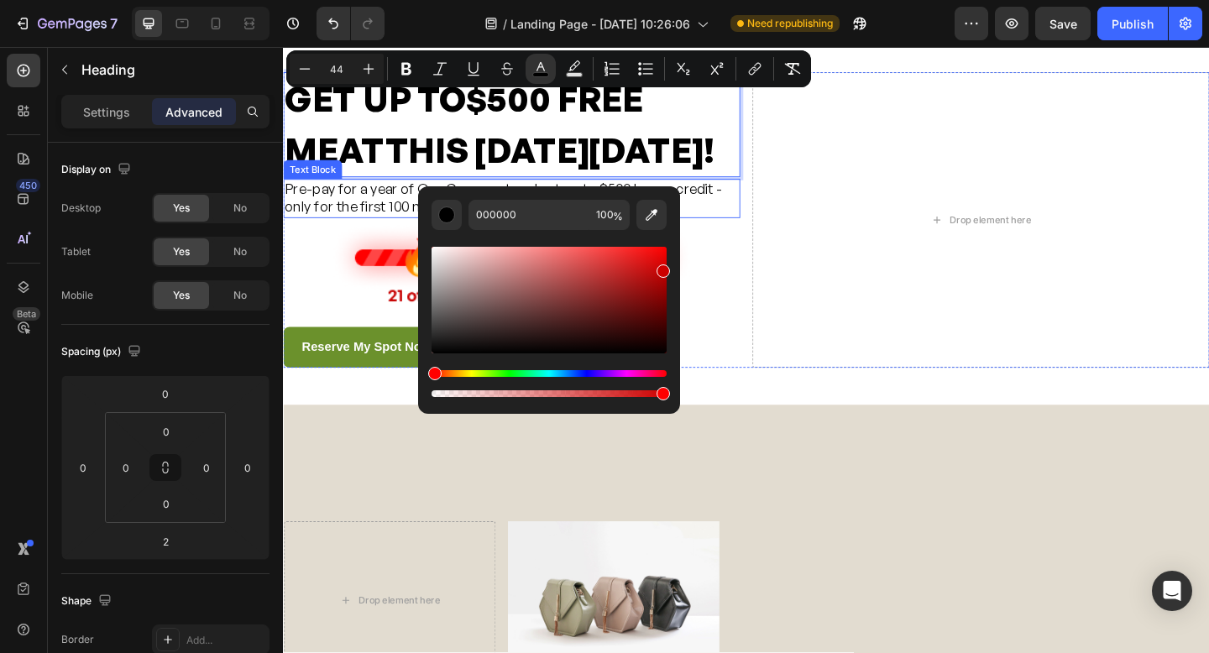
type input "CC0000"
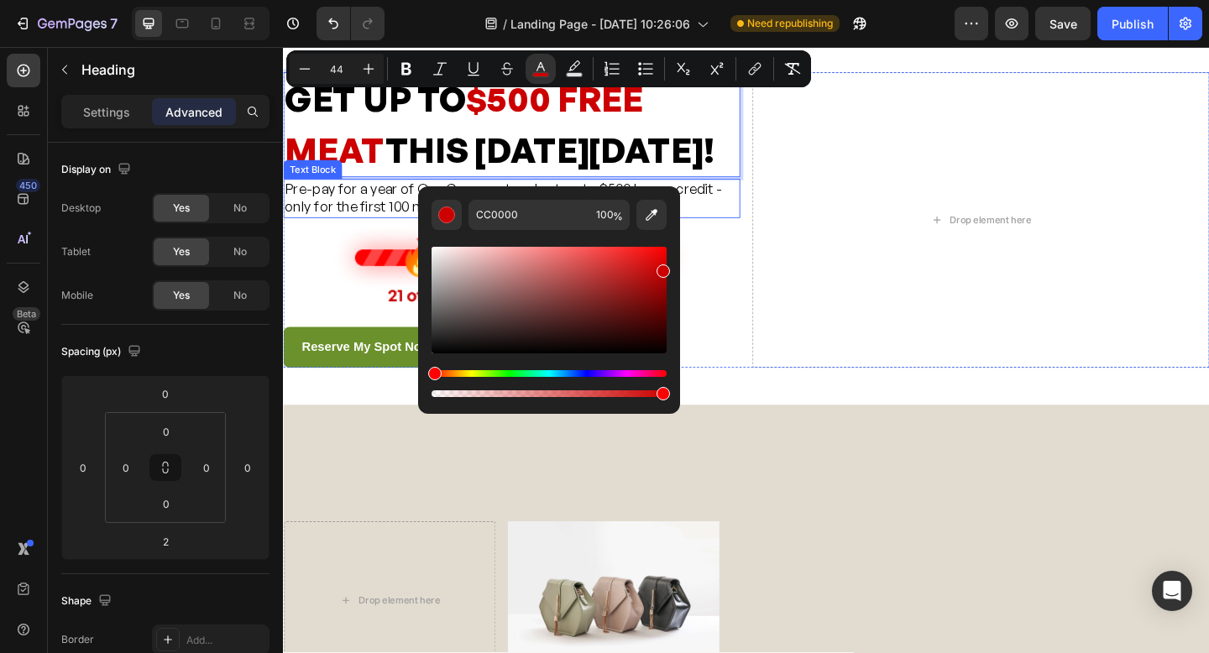
drag, startPoint x: 721, startPoint y: 395, endPoint x: 728, endPoint y: 252, distance: 143.0
click at [772, 332] on div at bounding box center [531, 285] width 497 height 92
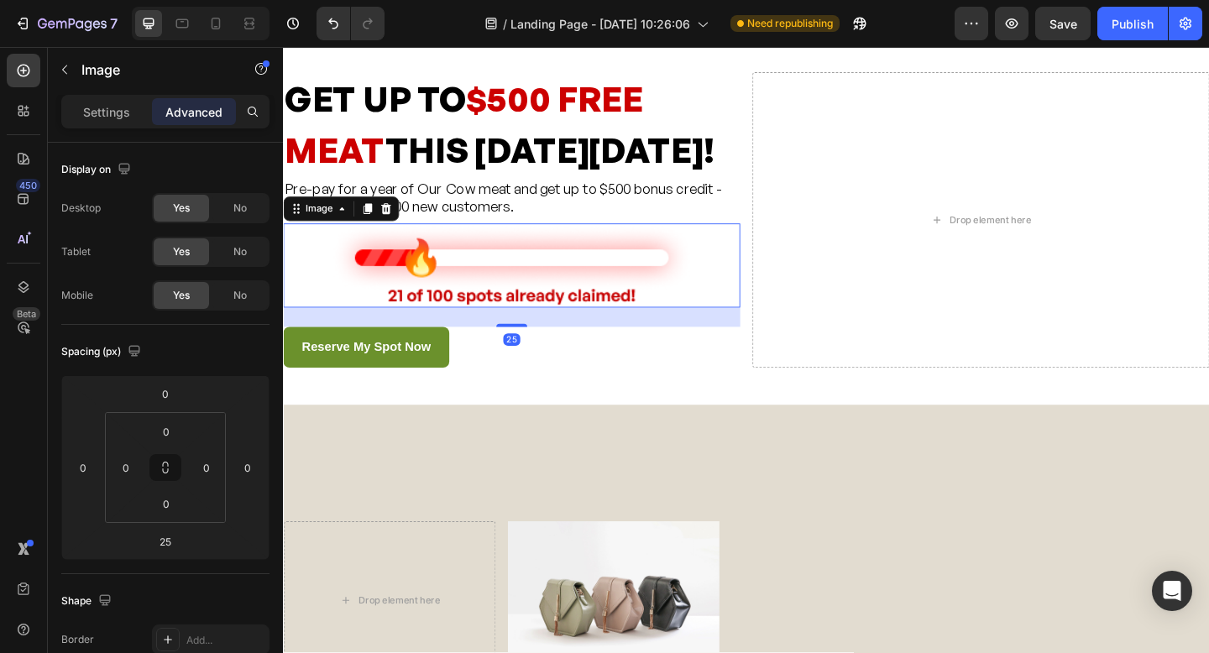
scroll to position [0, 0]
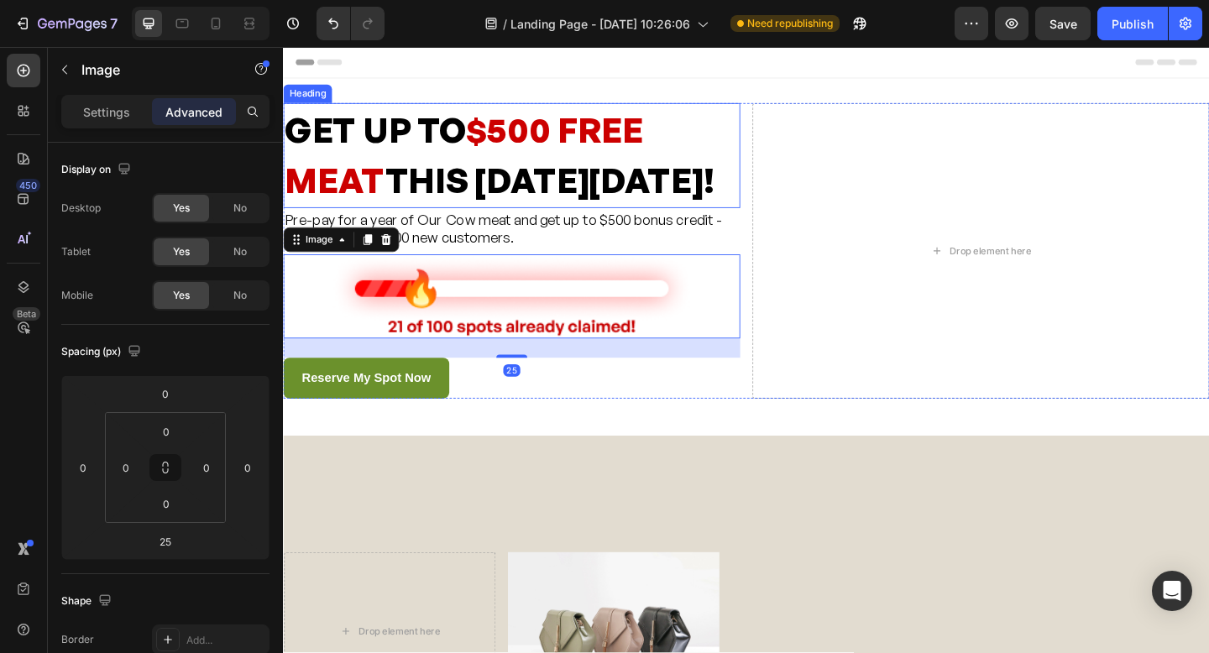
click at [453, 221] on p "GET UP TO $500 FREE MEAT THIS [DATE][DATE]!" at bounding box center [532, 165] width 494 height 111
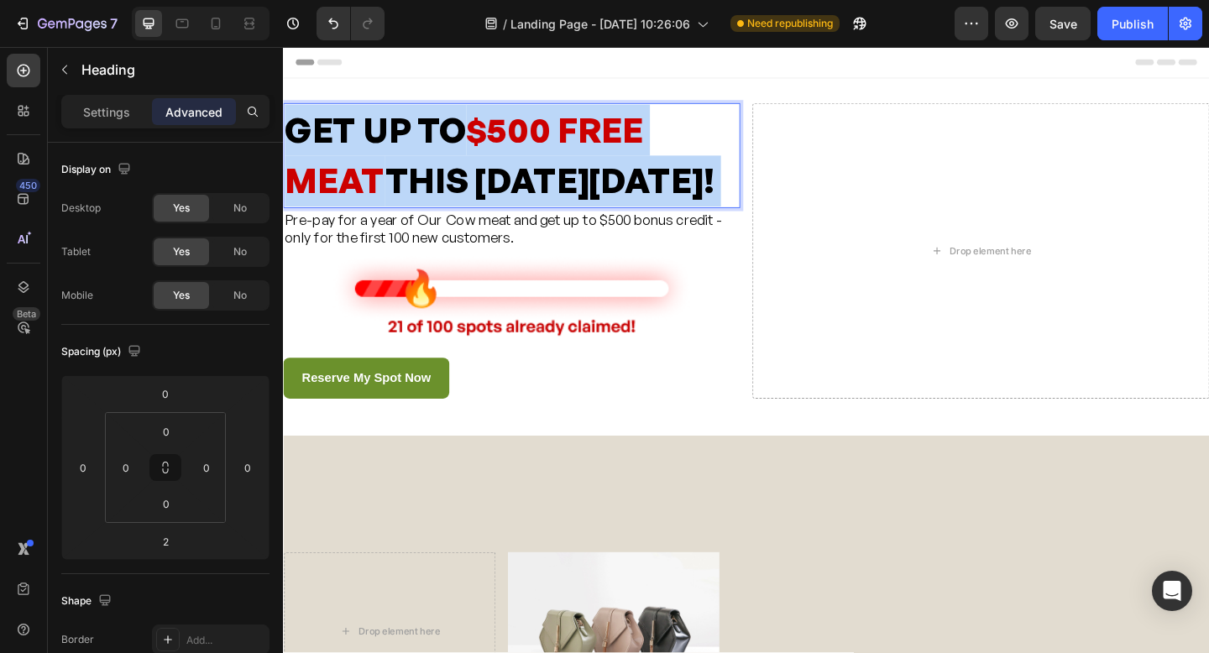
drag, startPoint x: 464, startPoint y: 255, endPoint x: 288, endPoint y: 141, distance: 210.1
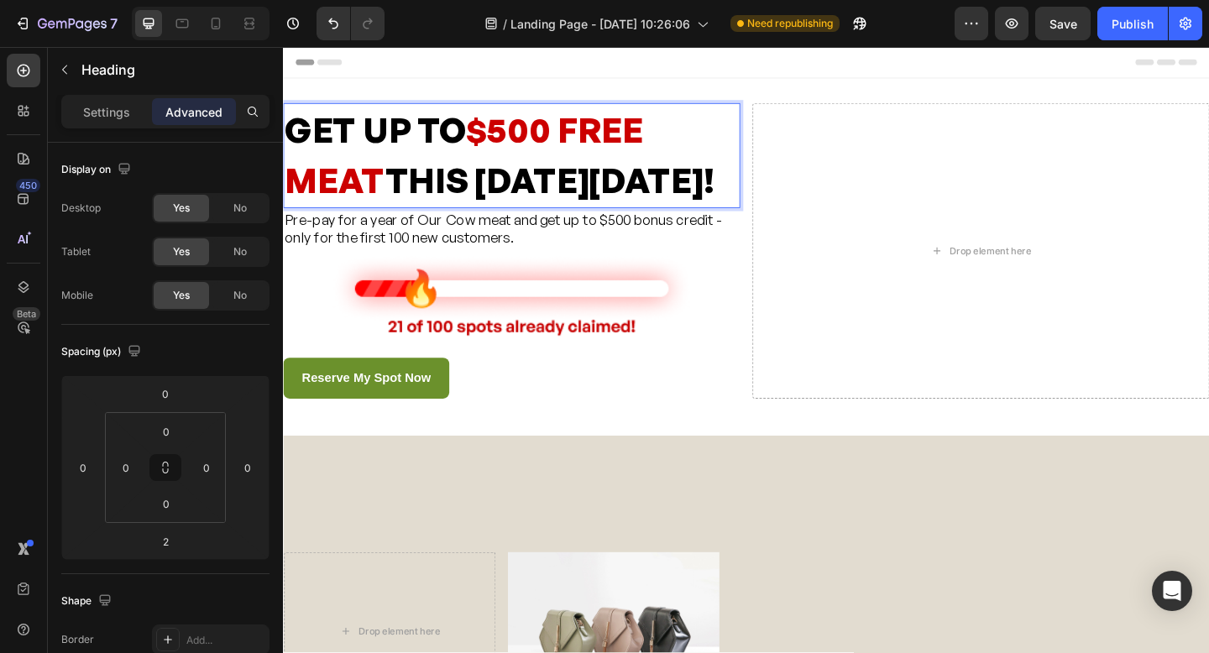
click at [291, 139] on p "GET UP TO $500 FREE MEAT THIS [DATE][DATE]!" at bounding box center [532, 165] width 494 height 111
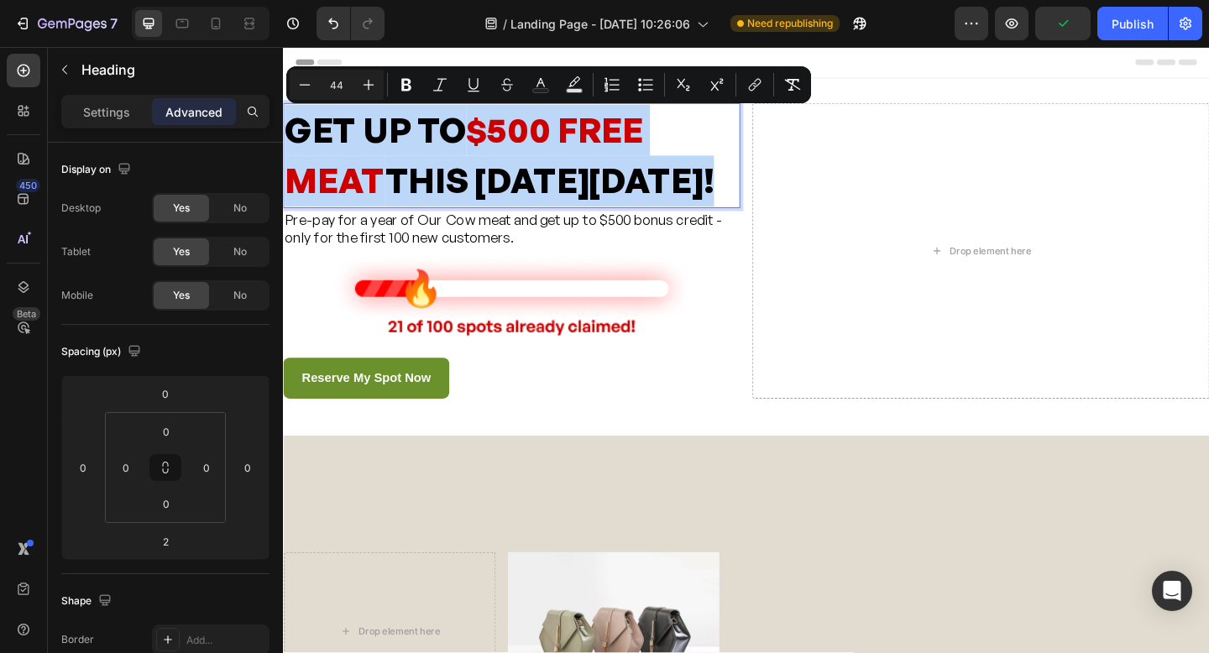
drag, startPoint x: 305, startPoint y: 147, endPoint x: 470, endPoint y: 249, distance: 193.5
click at [470, 221] on p "GET UP TO $500 FREE MEAT THIS [DATE][DATE]!" at bounding box center [532, 165] width 494 height 111
click at [563, 153] on span "$500 FREE MEAT" at bounding box center [480, 165] width 390 height 102
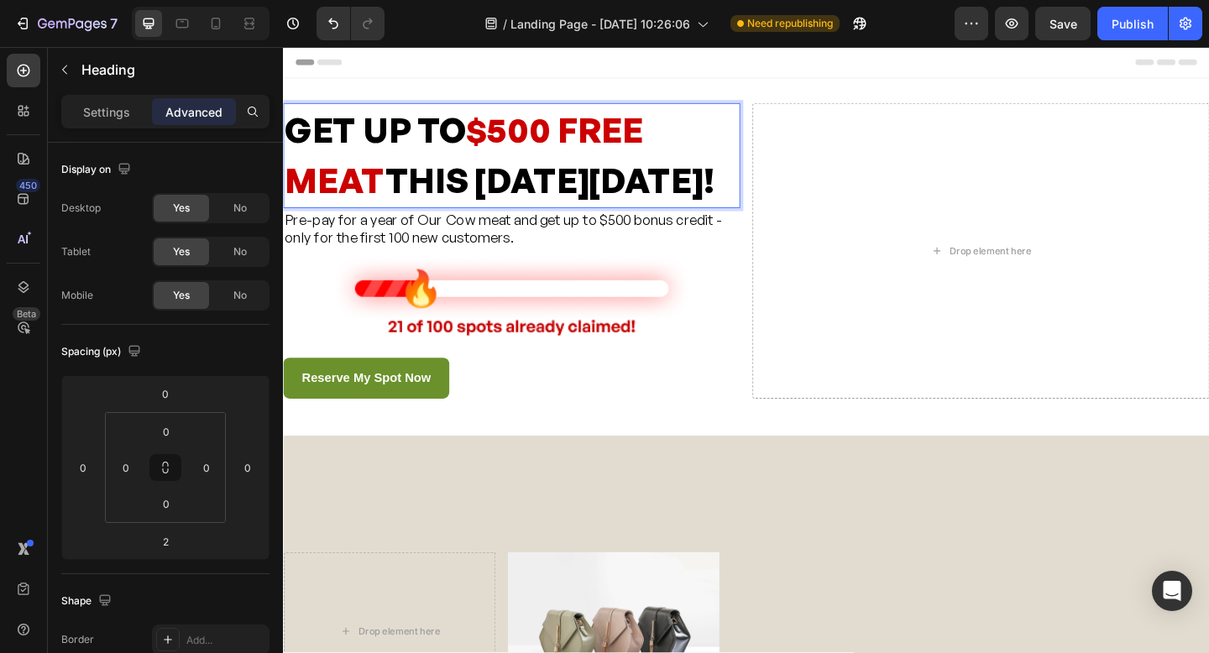
click at [588, 136] on span "$500 FREE MEAT" at bounding box center [480, 165] width 390 height 102
